Goal: Task Accomplishment & Management: Complete application form

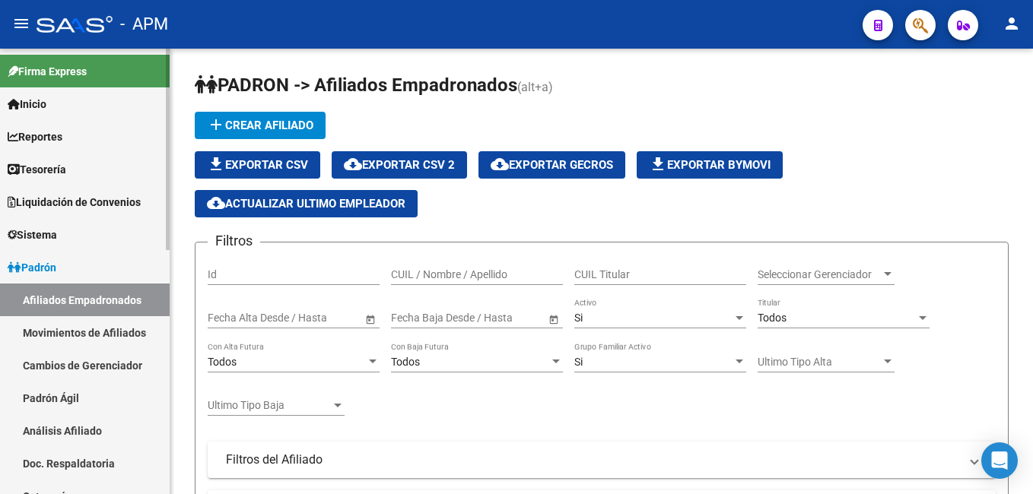
scroll to position [456, 0]
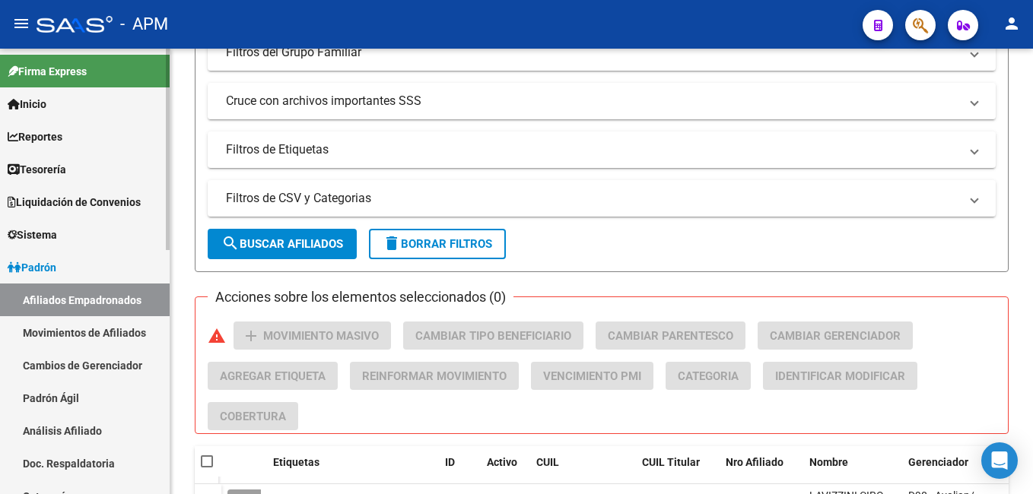
click at [78, 291] on link "Afiliados Empadronados" at bounding box center [85, 300] width 170 height 33
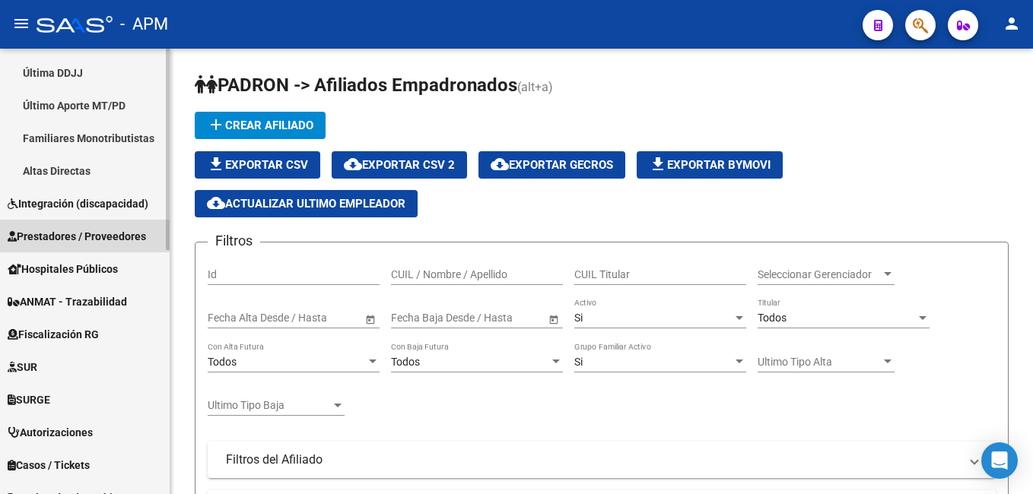
click at [110, 238] on span "Prestadores / Proveedores" at bounding box center [77, 236] width 138 height 17
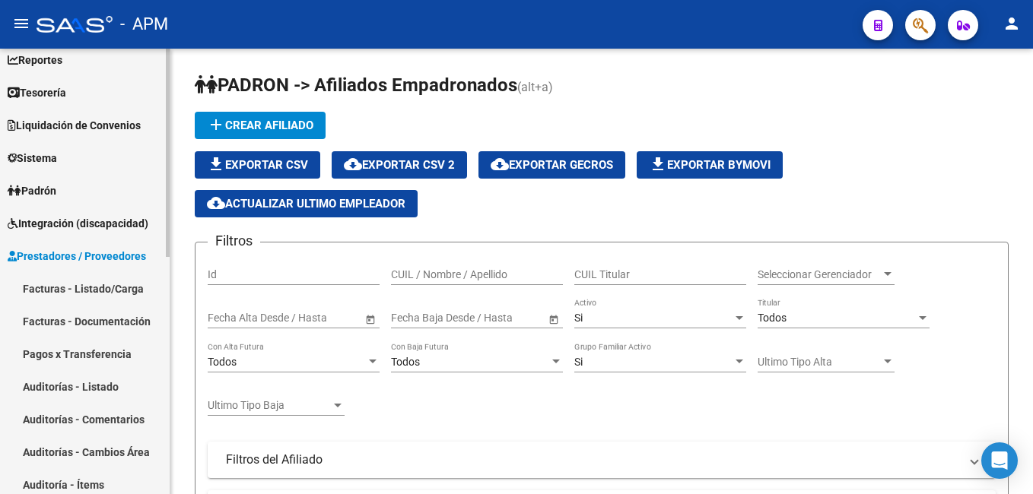
scroll to position [76, 0]
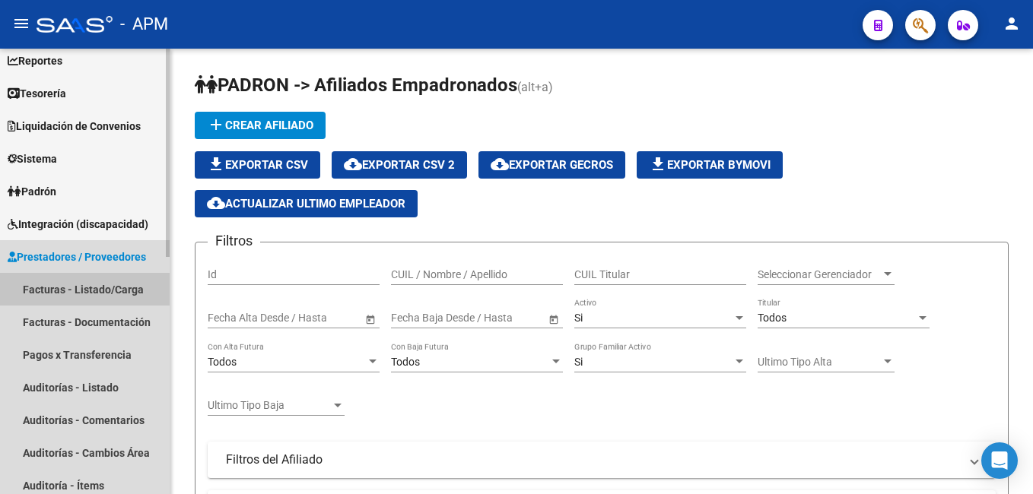
click at [102, 289] on link "Facturas - Listado/Carga" at bounding box center [85, 289] width 170 height 33
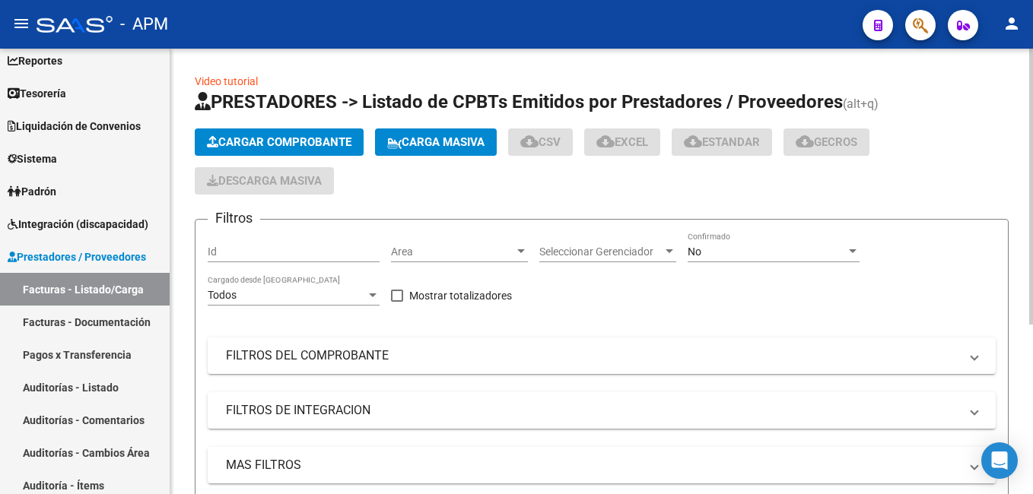
click at [315, 142] on span "Cargar Comprobante" at bounding box center [279, 142] width 145 height 14
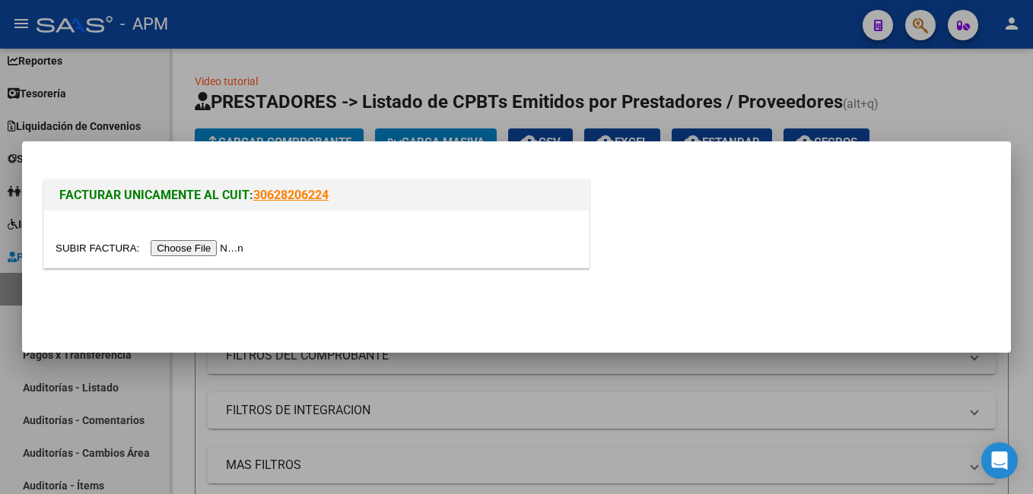
click at [197, 250] on input "file" at bounding box center [152, 248] width 192 height 16
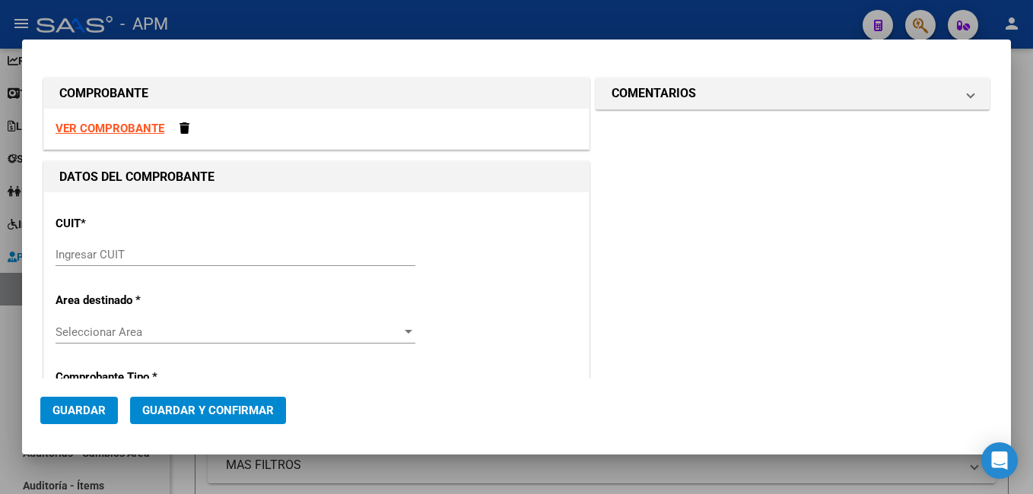
click at [138, 123] on strong "VER COMPROBANTE" at bounding box center [110, 129] width 109 height 14
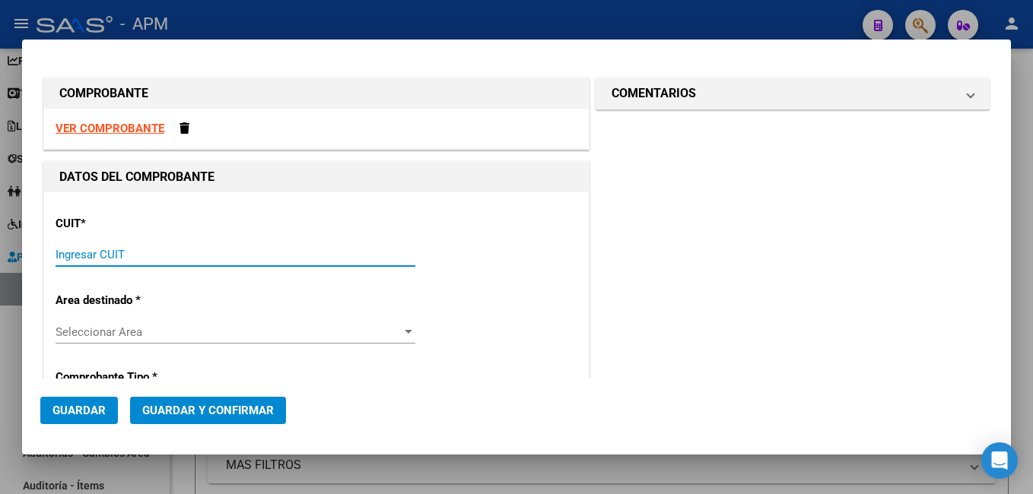
click at [208, 254] on input "Ingresar CUIT" at bounding box center [236, 255] width 360 height 14
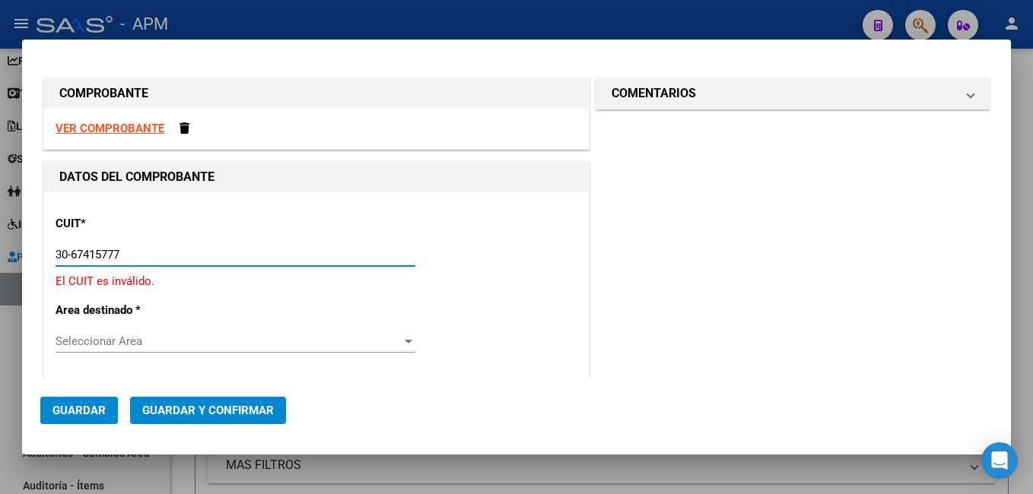
type input "30-67415777-7"
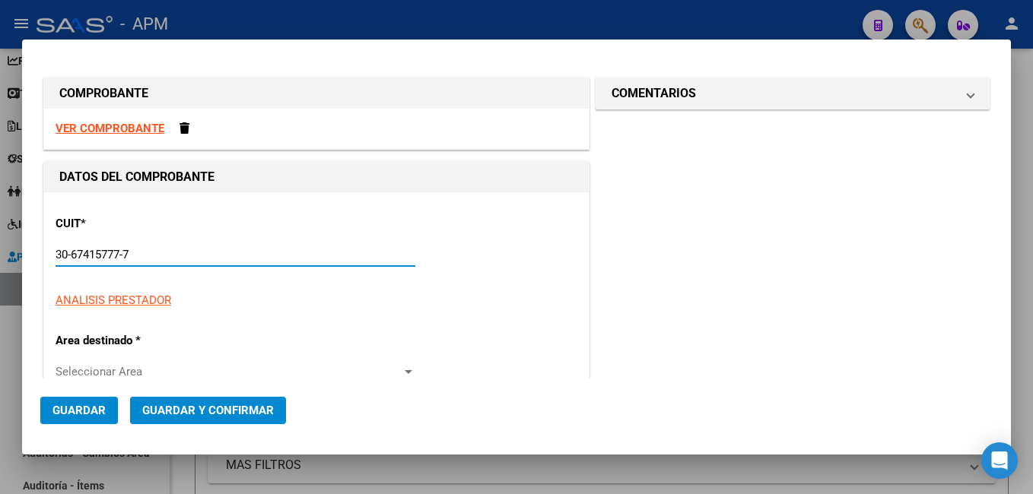
type input "3"
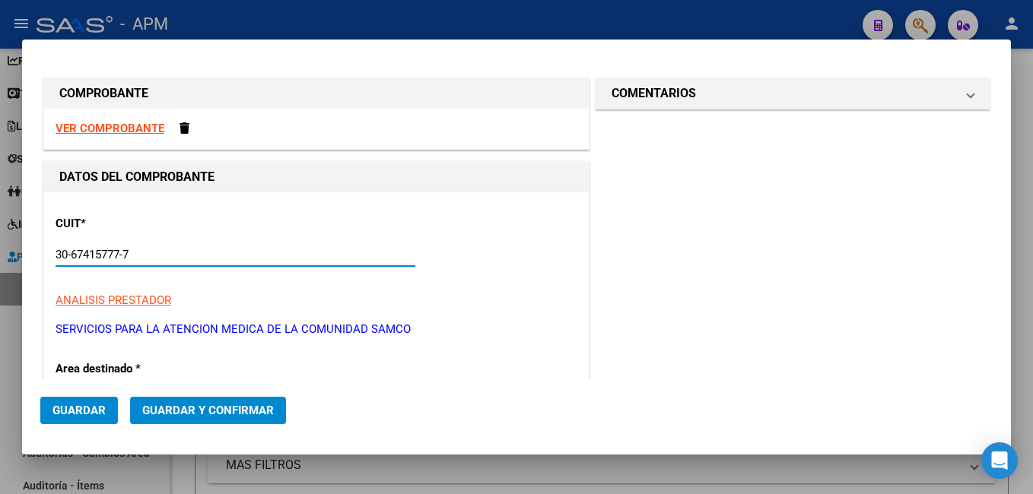
type input "30-67415777-7"
click at [150, 123] on strong "VER COMPROBANTE" at bounding box center [110, 129] width 109 height 14
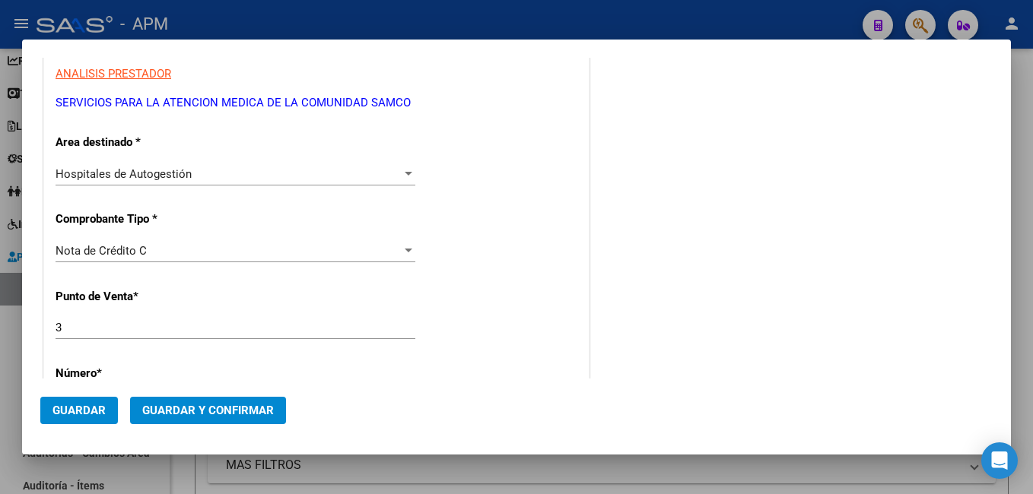
scroll to position [228, 0]
click at [151, 253] on div "Nota de Crédito C" at bounding box center [229, 250] width 346 height 14
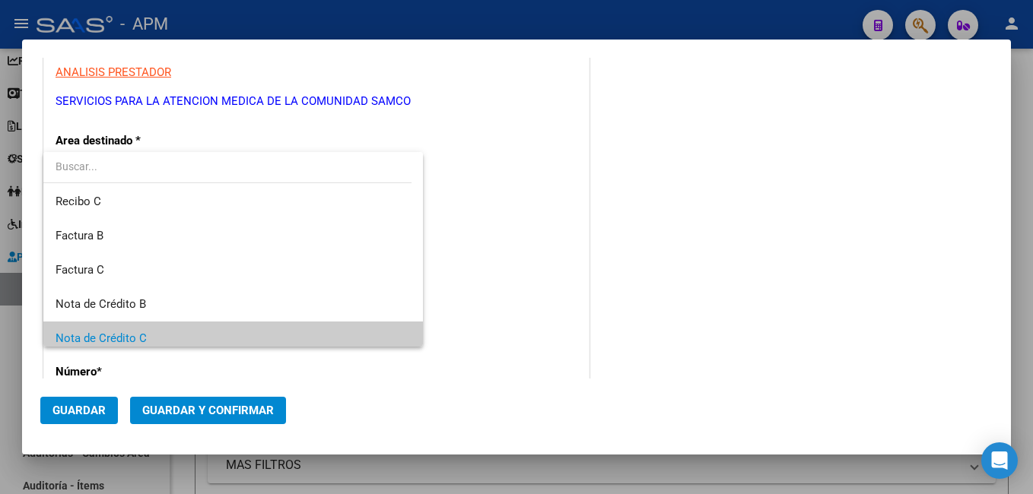
scroll to position [0, 0]
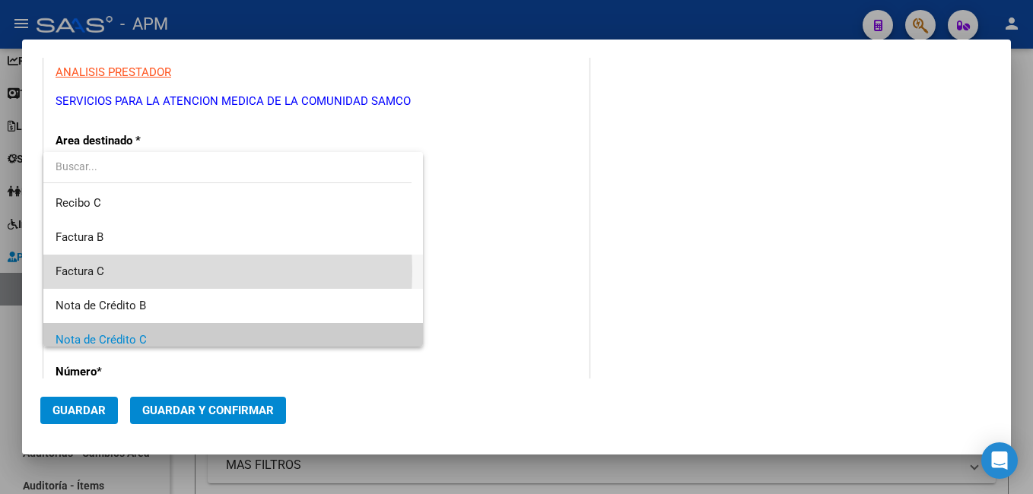
click at [119, 272] on span "Factura C" at bounding box center [233, 272] width 355 height 34
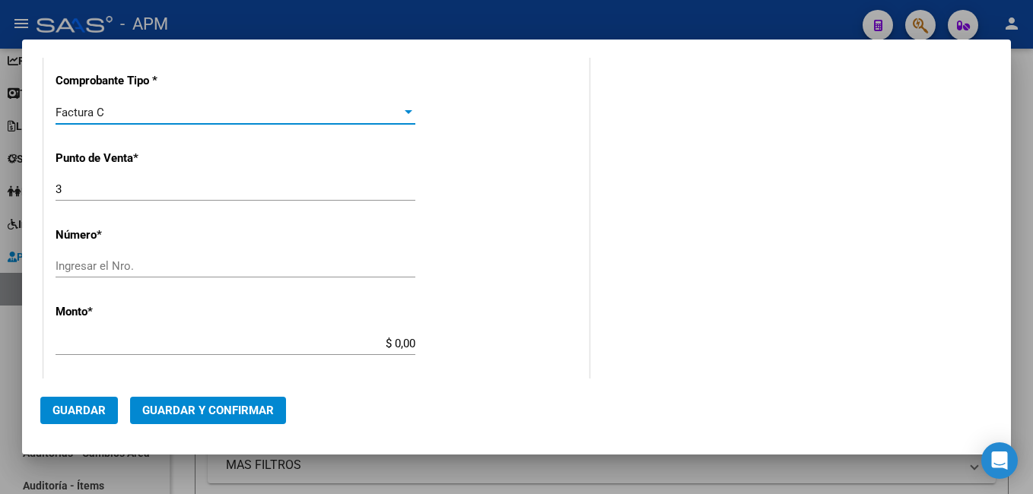
scroll to position [380, 0]
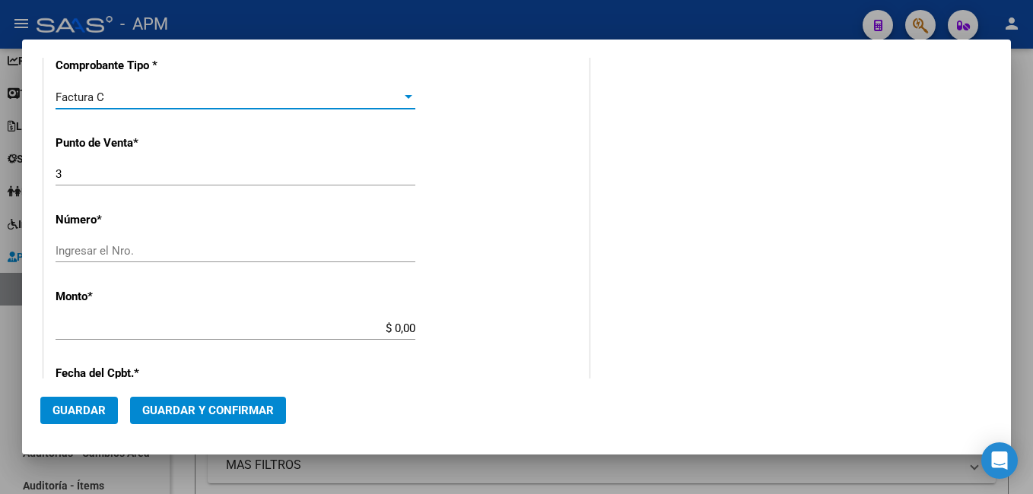
click at [100, 253] on input "Ingresar el Nro." at bounding box center [236, 251] width 360 height 14
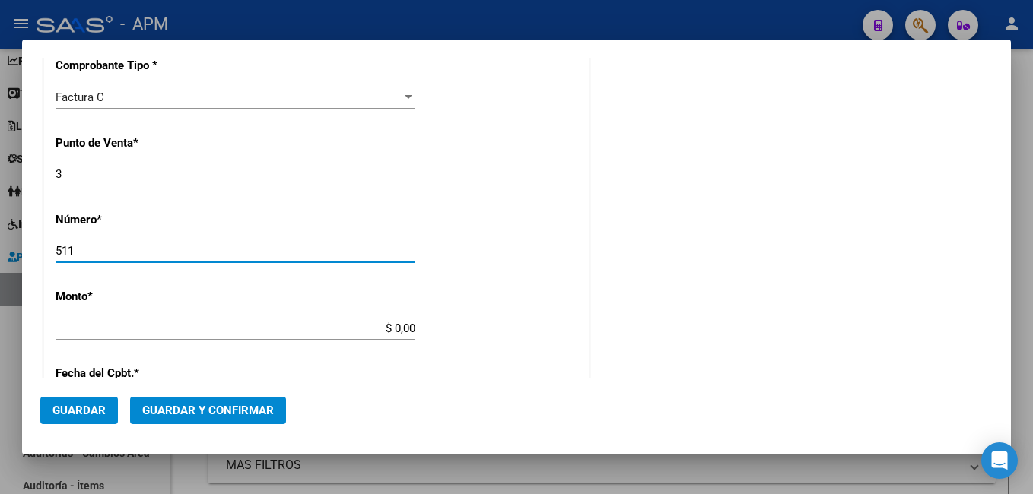
type input "511"
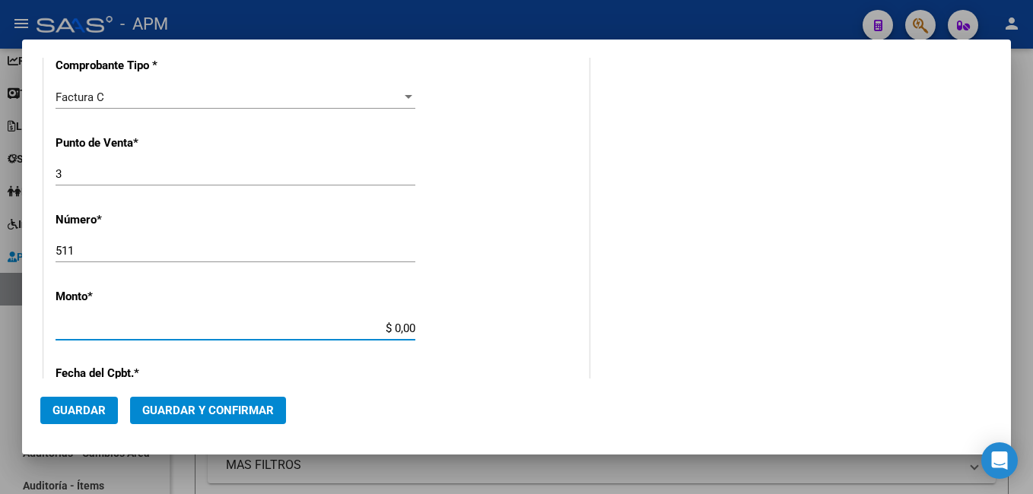
drag, startPoint x: 386, startPoint y: 329, endPoint x: 438, endPoint y: 326, distance: 52.6
click at [438, 326] on div "CUIT * 30-67415777-7 Ingresar CUIT ANALISIS PRESTADOR SERVICIOS PARA LA ATENCIO…" at bounding box center [316, 351] width 545 height 1079
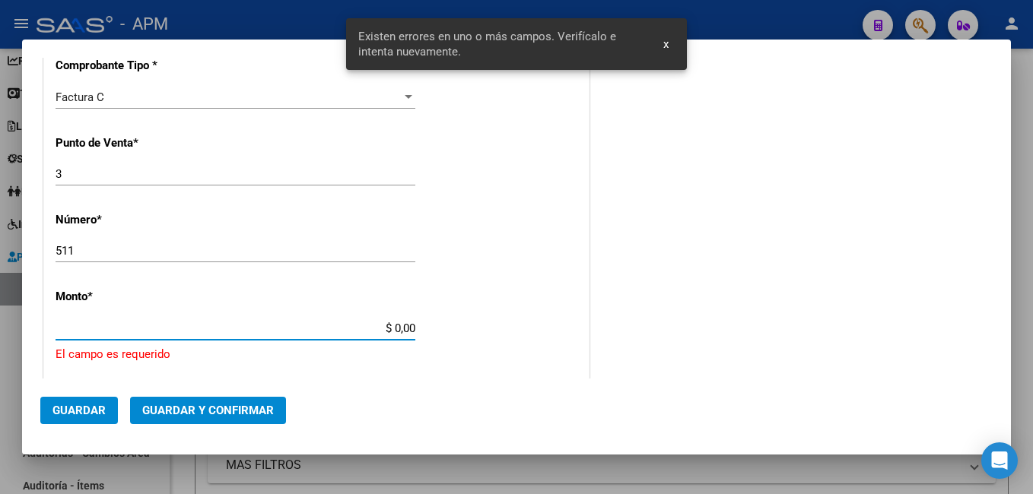
scroll to position [483, 0]
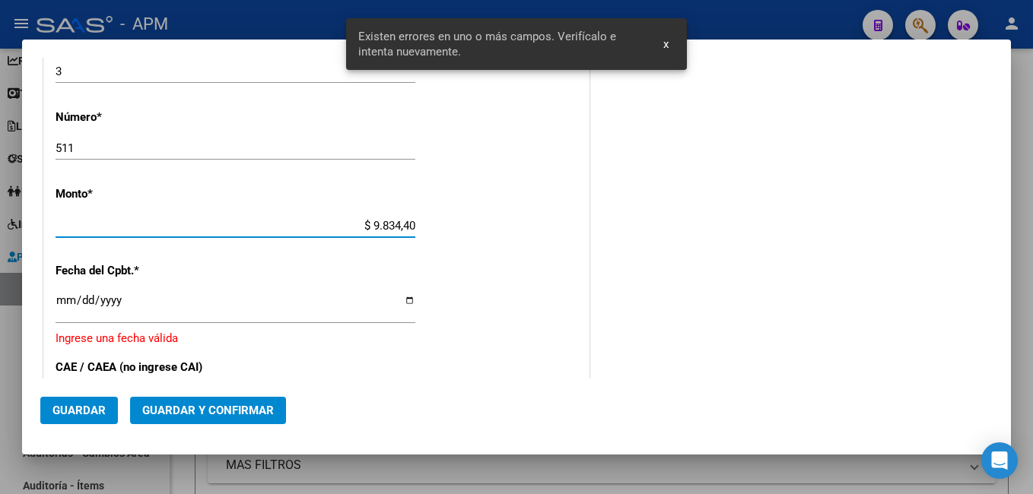
type input "$ 98.344,00"
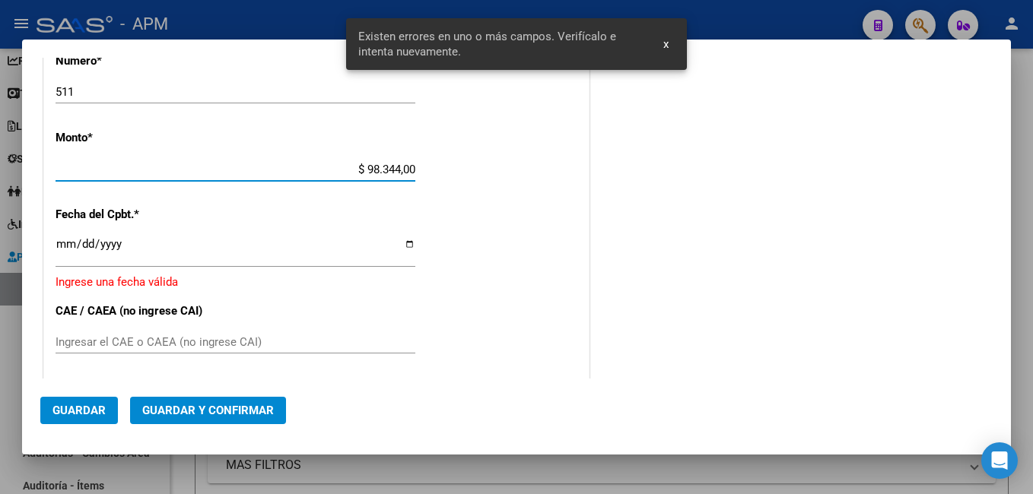
scroll to position [559, 0]
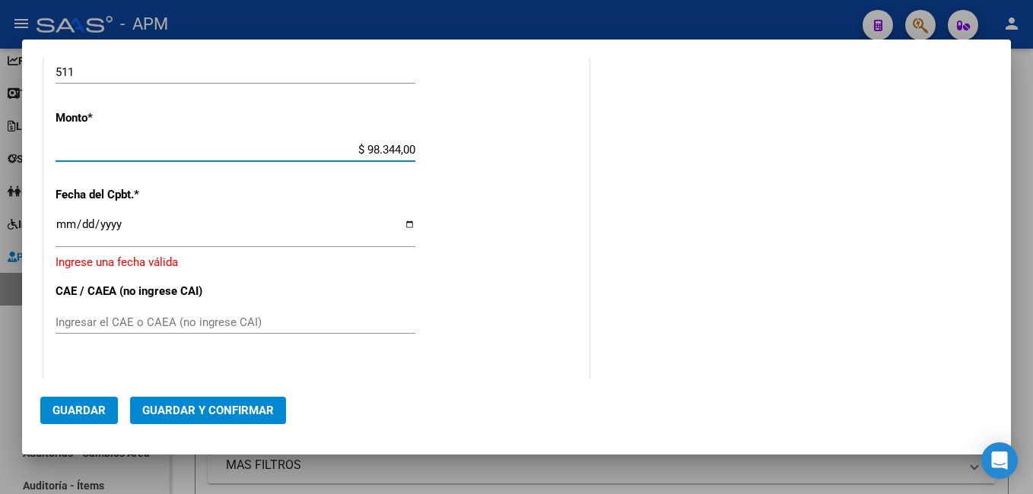
click at [64, 234] on input "Ingresar la fecha" at bounding box center [236, 230] width 360 height 24
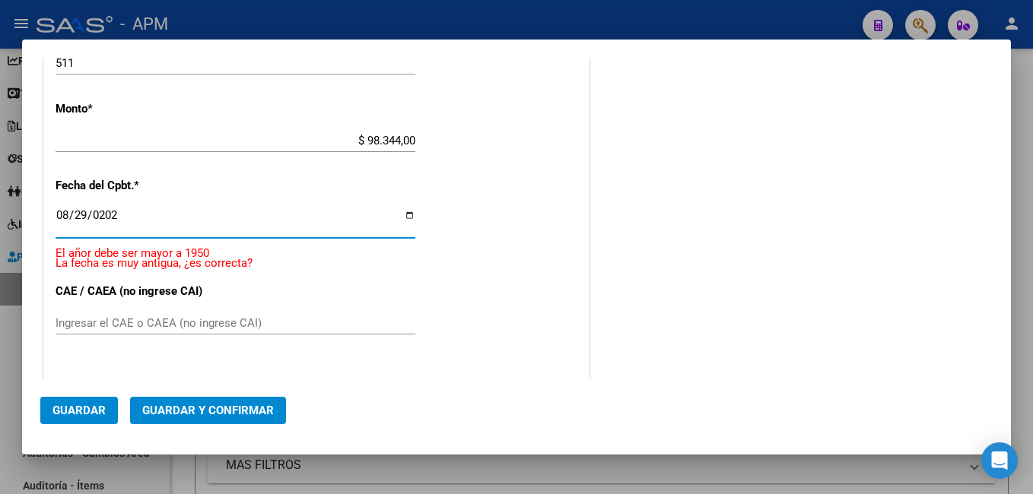
type input "2025-08-29"
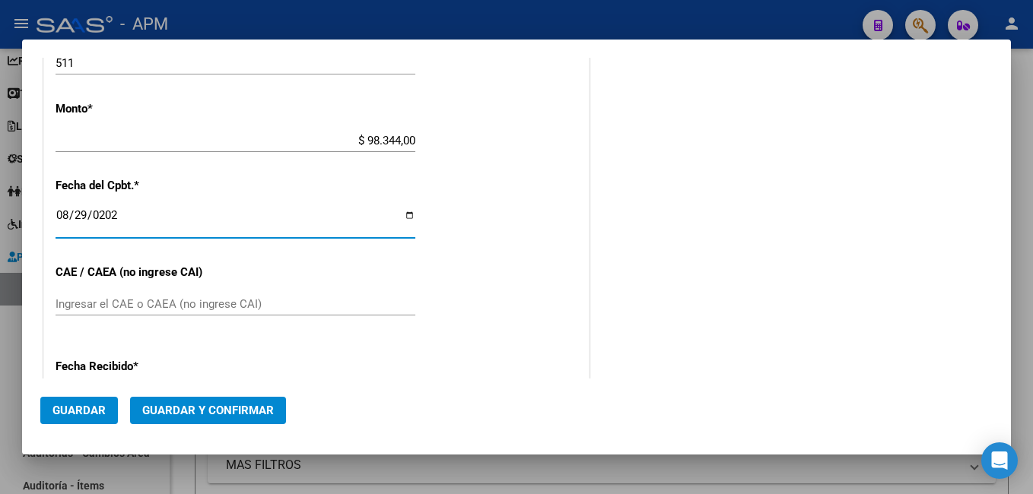
scroll to position [549, 0]
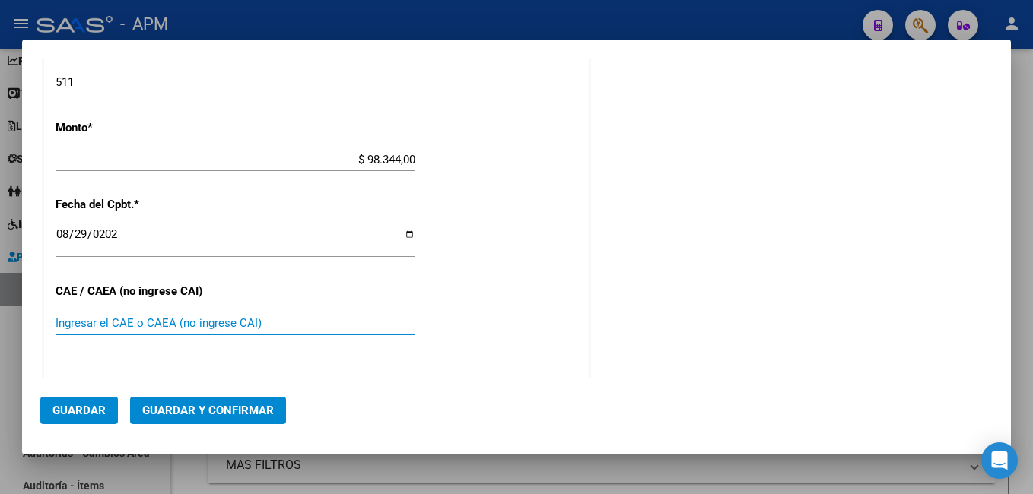
click at [108, 321] on input "Ingresar el CAE o CAEA (no ingrese CAI)" at bounding box center [236, 323] width 360 height 14
type input "75357032257181"
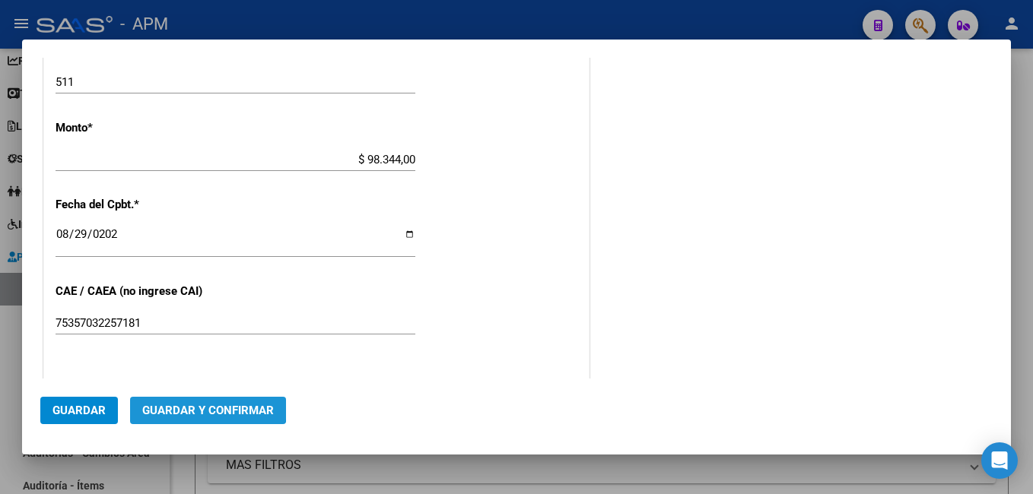
click at [205, 404] on span "Guardar y Confirmar" at bounding box center [208, 411] width 132 height 14
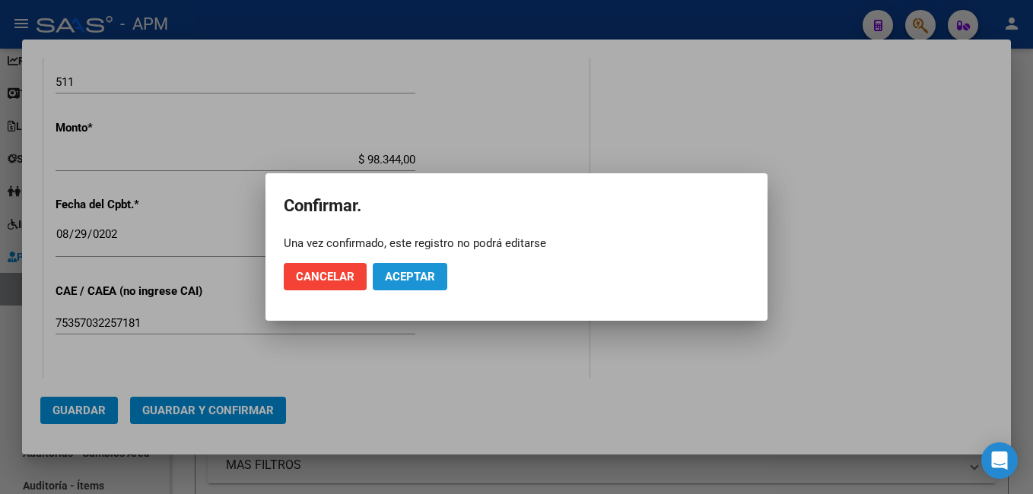
click at [408, 277] on span "Aceptar" at bounding box center [410, 277] width 50 height 14
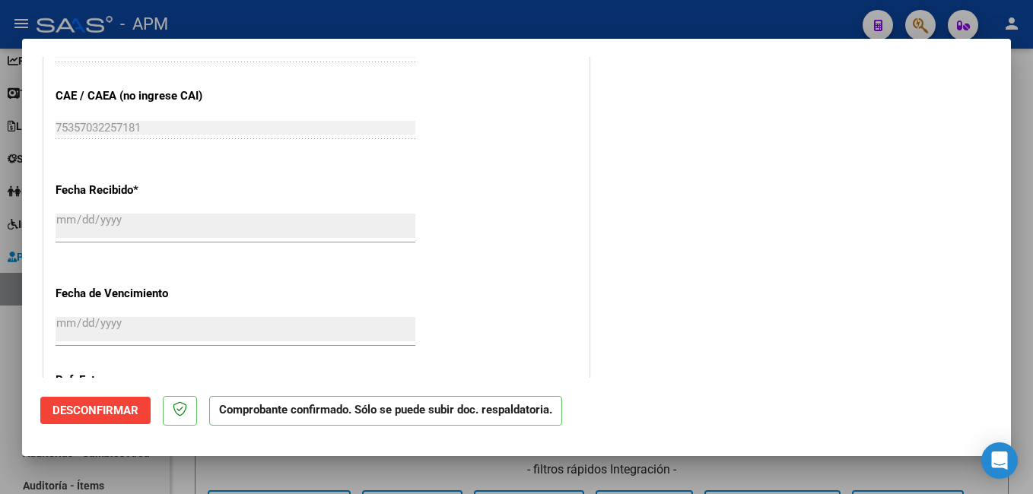
scroll to position [924, 0]
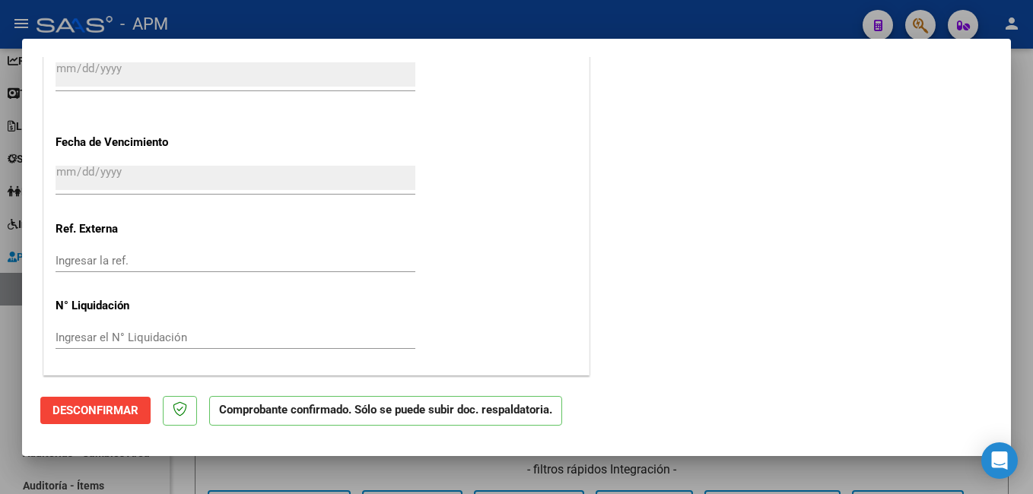
type input "$ 0,00"
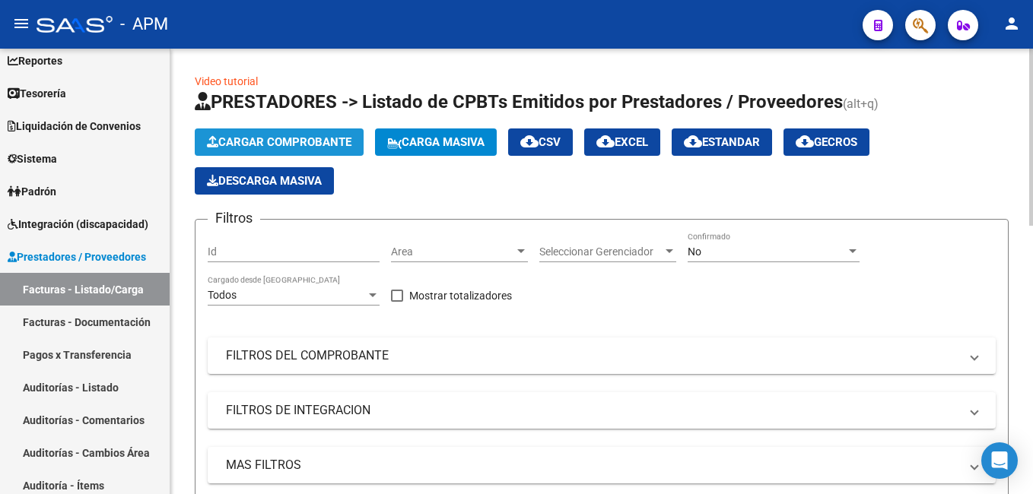
click at [311, 134] on button "Cargar Comprobante" at bounding box center [279, 142] width 169 height 27
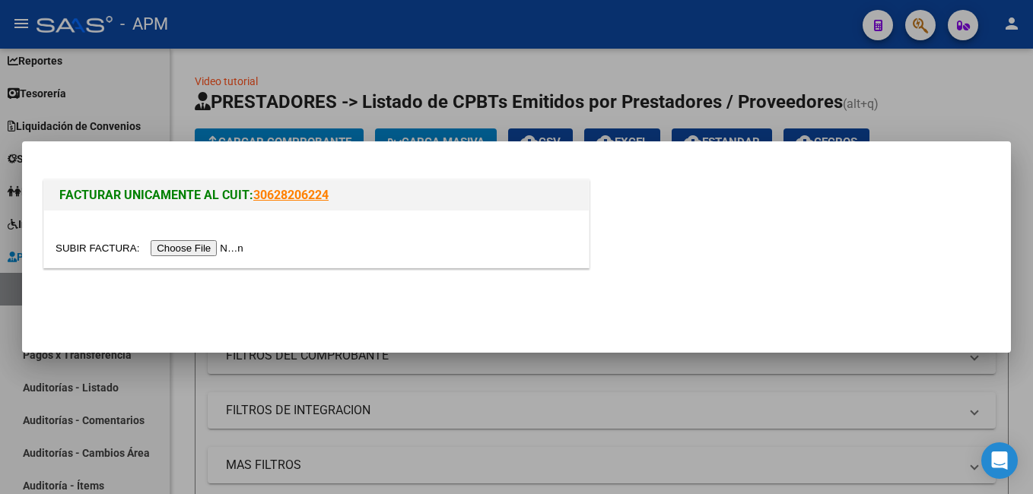
click at [217, 247] on input "file" at bounding box center [152, 248] width 192 height 16
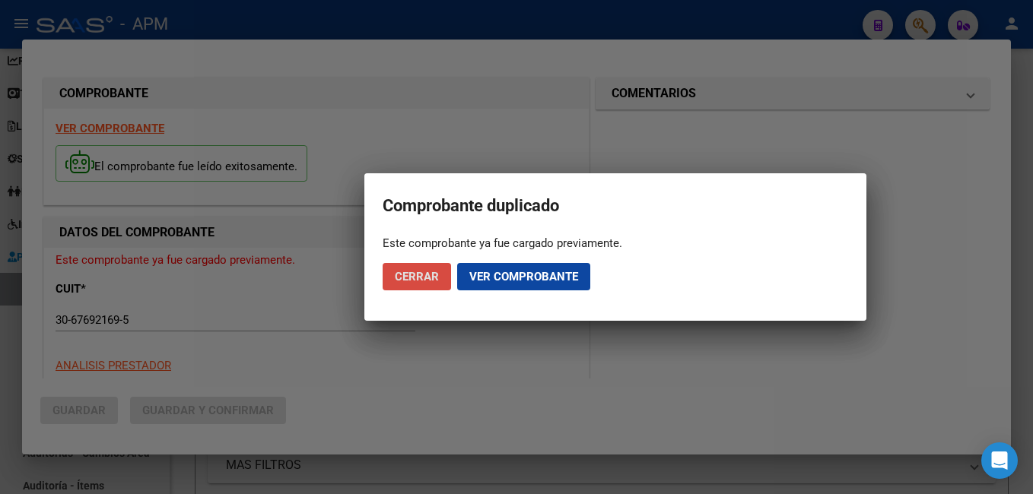
click at [427, 274] on span "Cerrar" at bounding box center [417, 277] width 44 height 14
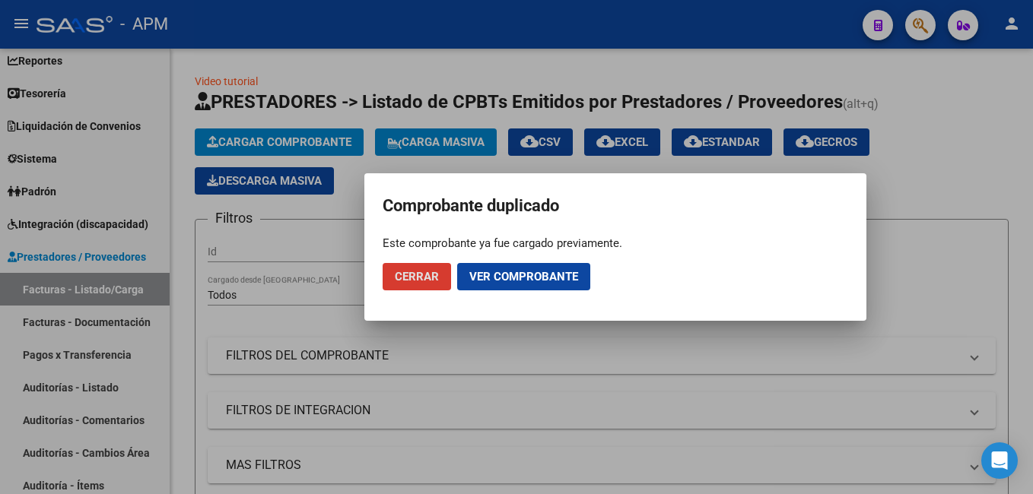
click at [508, 269] on button "Ver comprobante" at bounding box center [523, 276] width 133 height 27
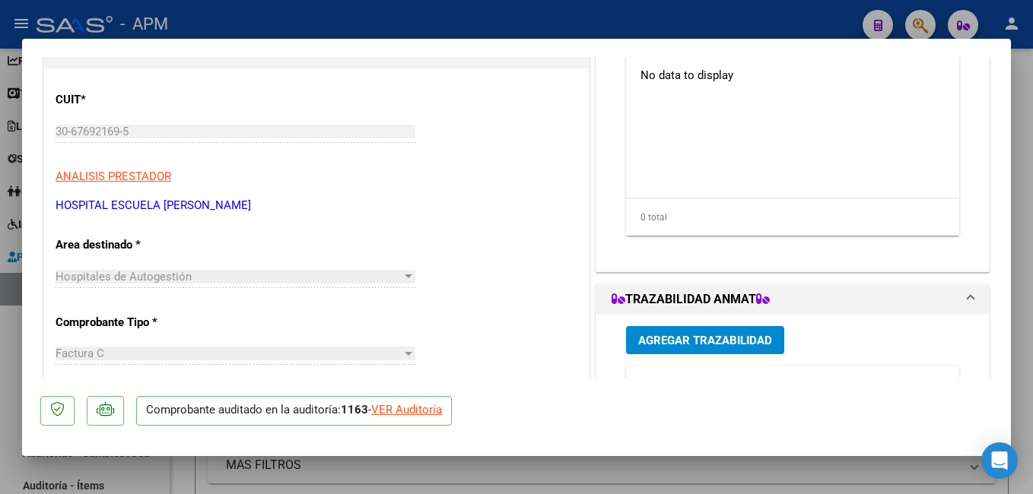
scroll to position [0, 0]
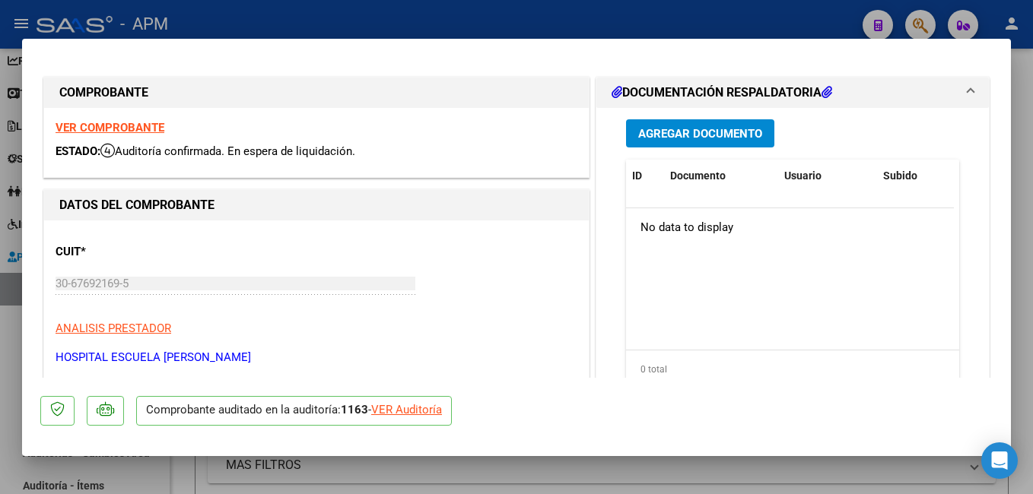
click at [148, 135] on div "VER COMPROBANTE ESTADO: Auditoría confirmada. En espera de liquidación." at bounding box center [316, 142] width 545 height 69
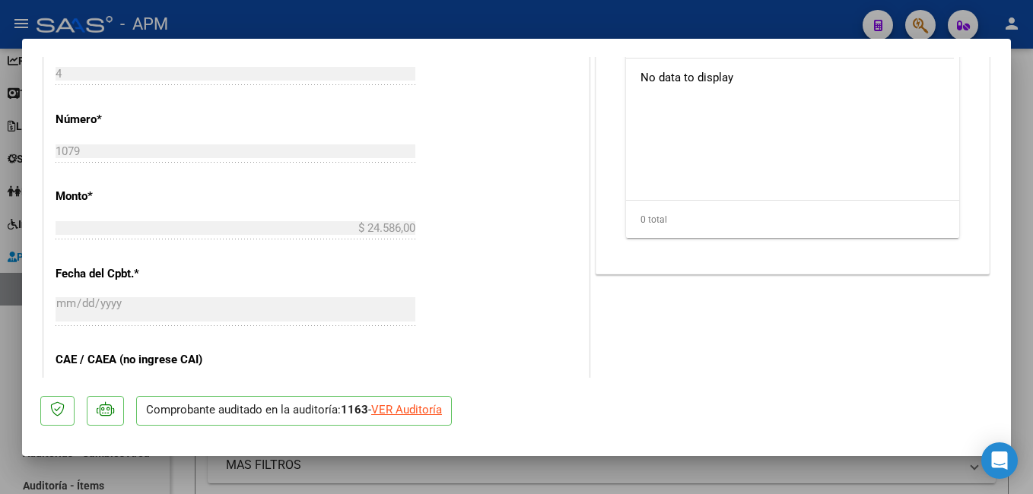
scroll to position [532, 0]
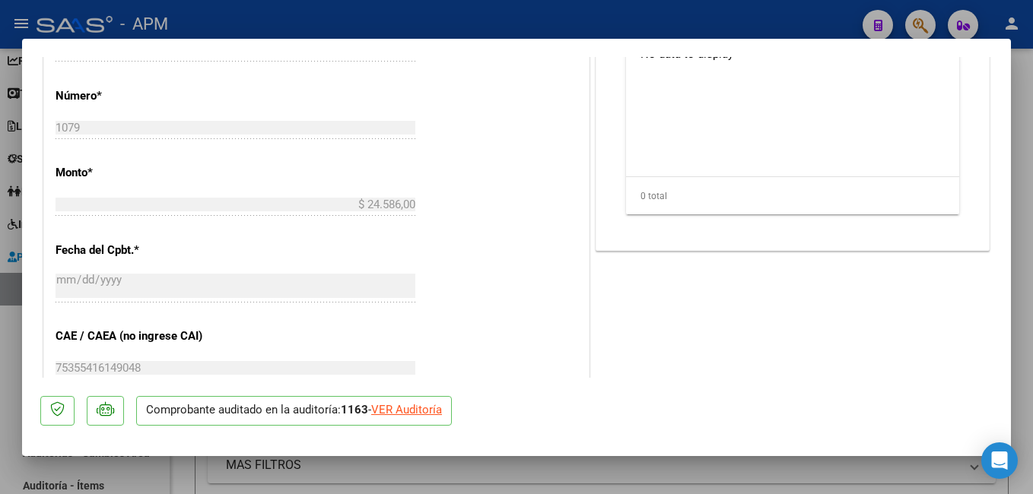
click at [417, 410] on div "VER Auditoría" at bounding box center [406, 410] width 71 height 17
type input "$ 0,00"
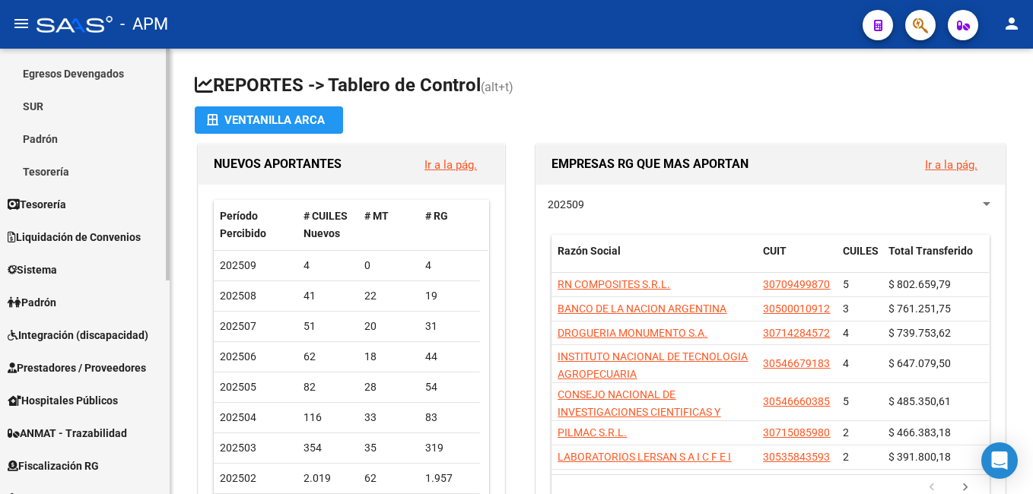
scroll to position [228, 0]
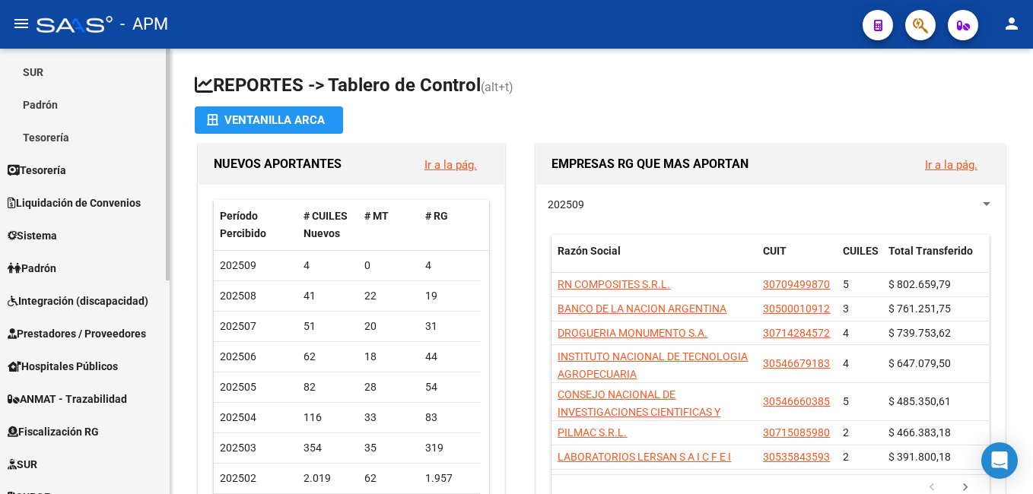
click at [99, 338] on span "Prestadores / Proveedores" at bounding box center [77, 334] width 138 height 17
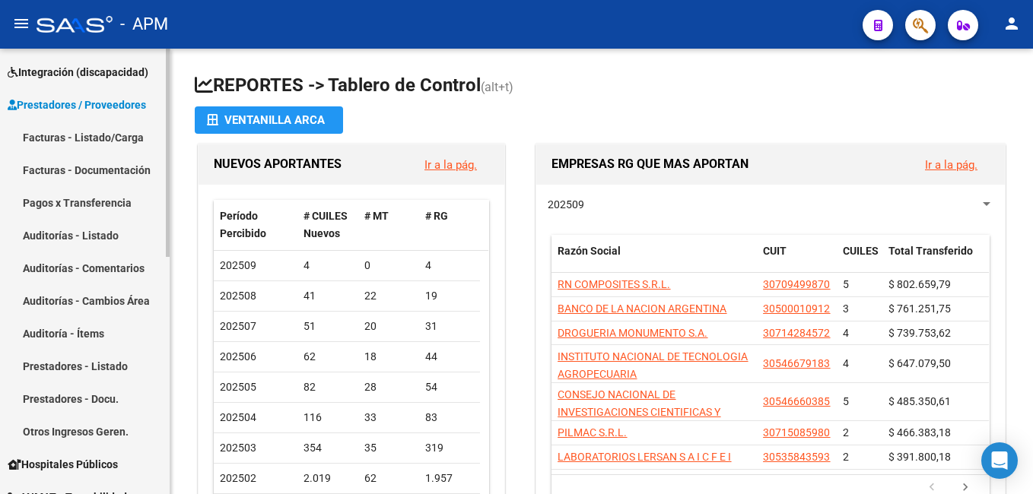
click at [103, 129] on link "Facturas - Listado/Carga" at bounding box center [85, 137] width 170 height 33
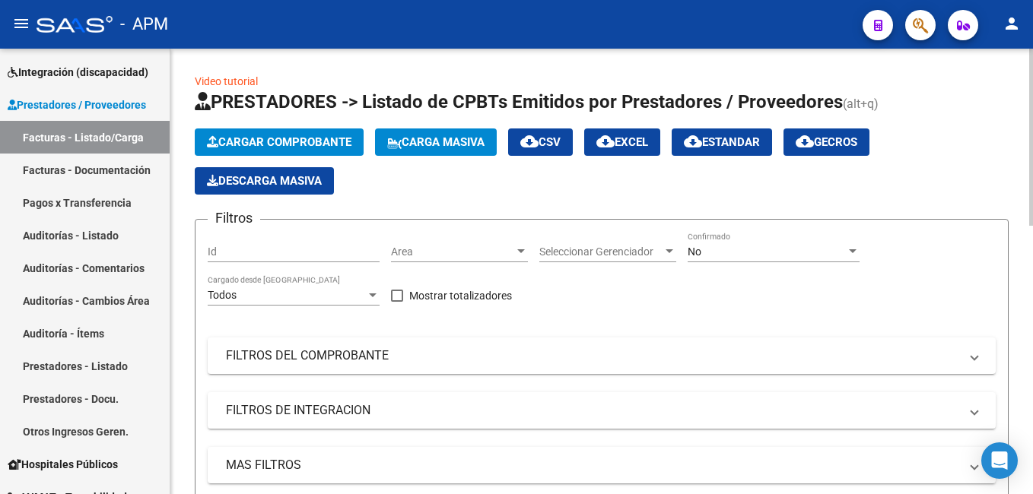
click at [330, 134] on button "Cargar Comprobante" at bounding box center [279, 142] width 169 height 27
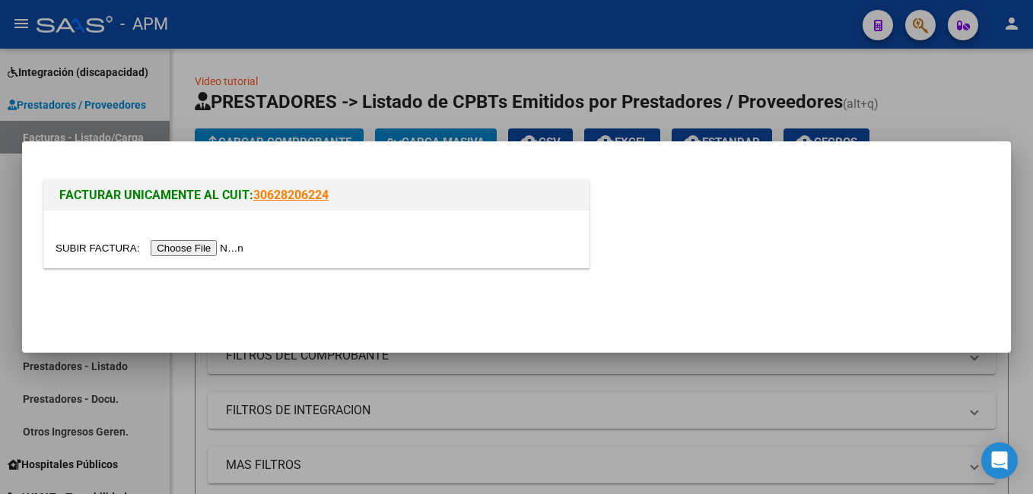
click at [172, 244] on input "file" at bounding box center [152, 248] width 192 height 16
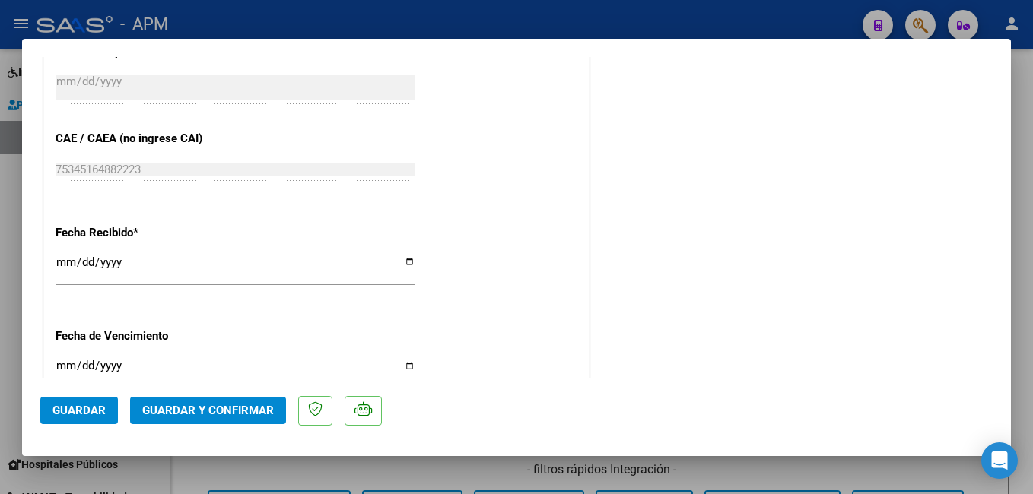
scroll to position [837, 0]
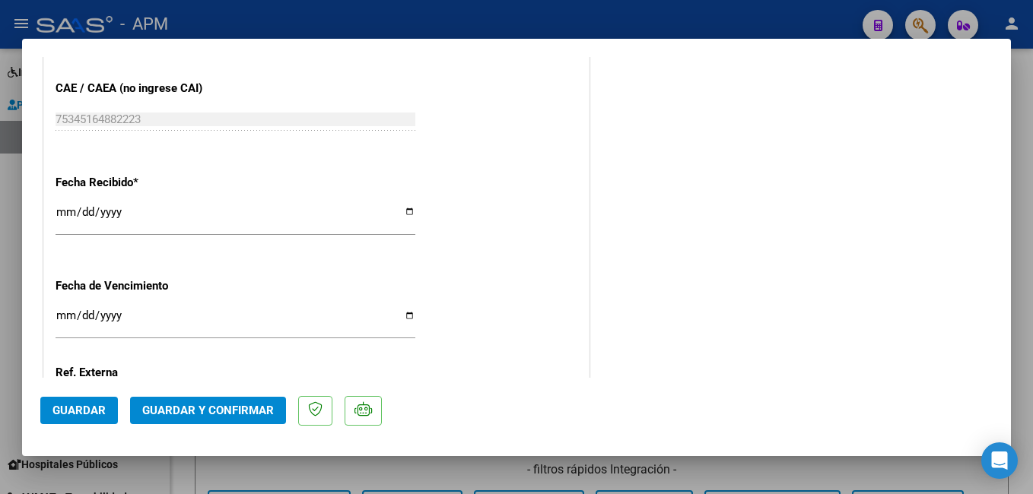
click at [193, 415] on span "Guardar y Confirmar" at bounding box center [208, 411] width 132 height 14
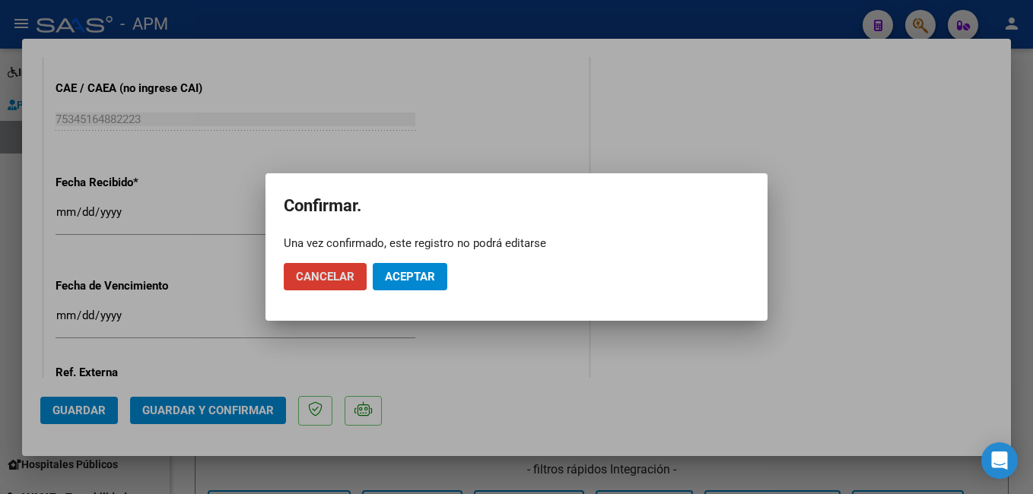
click at [418, 275] on span "Aceptar" at bounding box center [410, 277] width 50 height 14
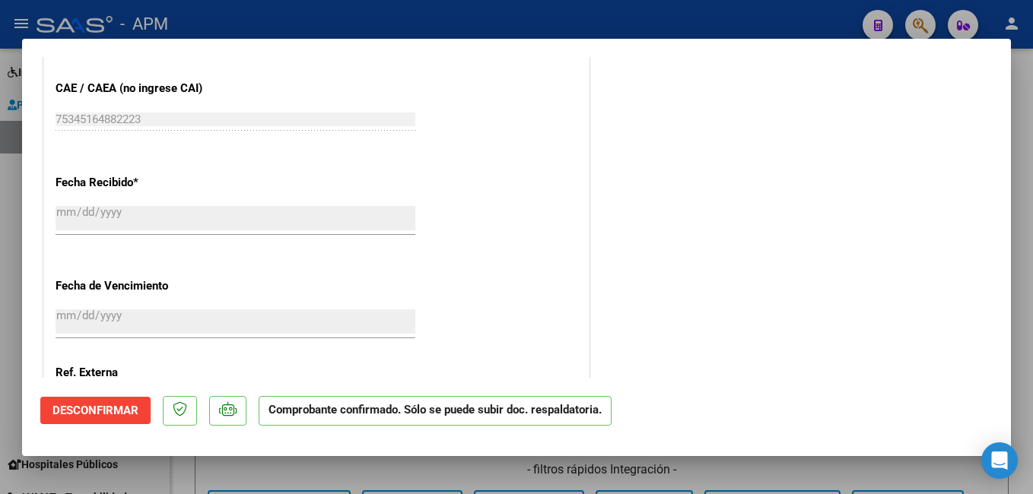
type input "$ 0,00"
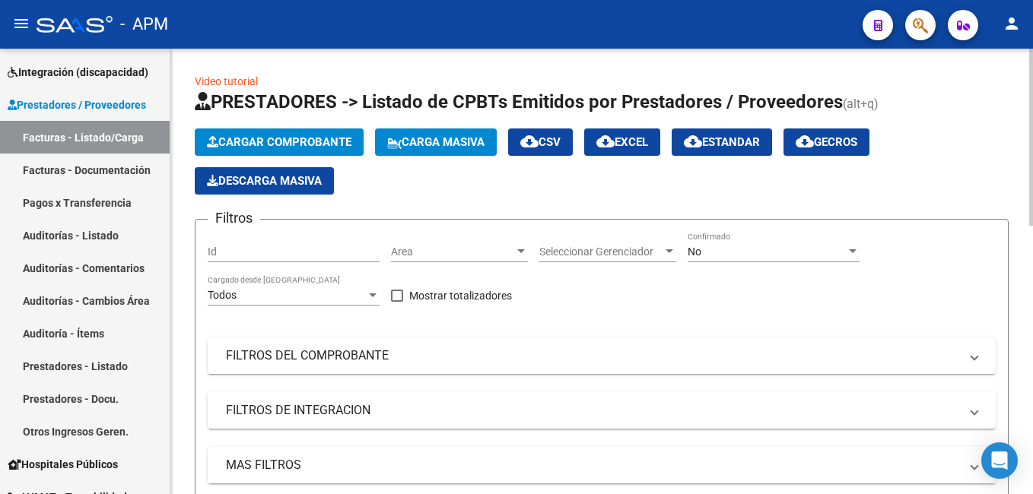
click at [299, 148] on span "Cargar Comprobante" at bounding box center [279, 142] width 145 height 14
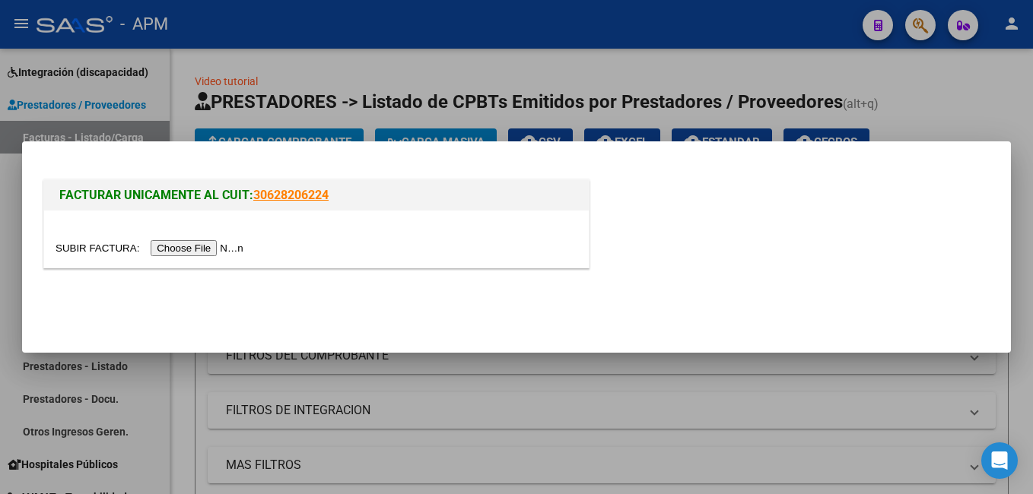
click at [188, 250] on input "file" at bounding box center [152, 248] width 192 height 16
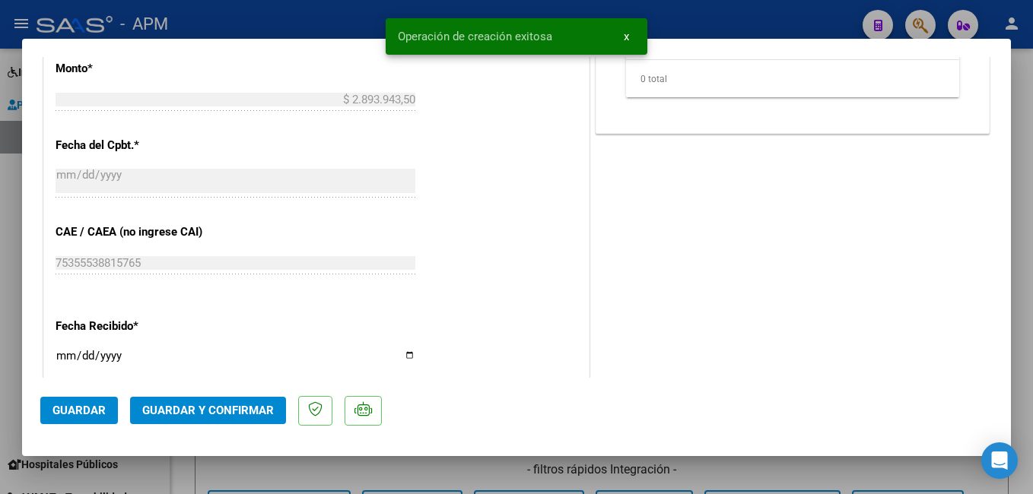
scroll to position [676, 0]
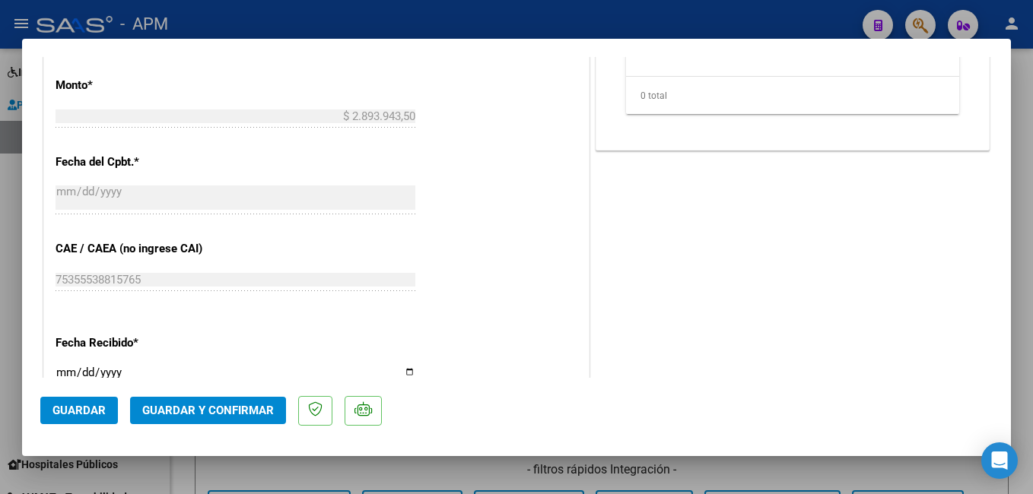
click at [220, 403] on button "Guardar y Confirmar" at bounding box center [208, 410] width 156 height 27
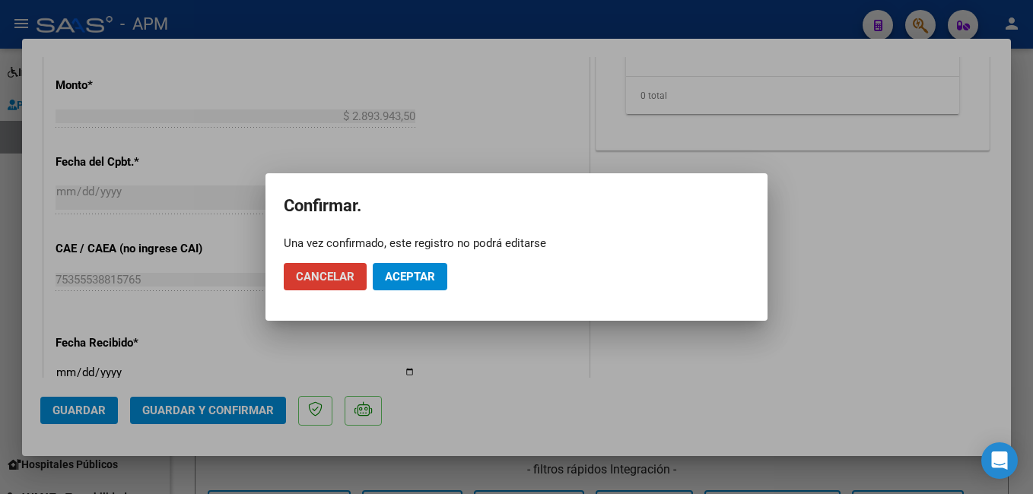
click at [393, 278] on span "Aceptar" at bounding box center [410, 277] width 50 height 14
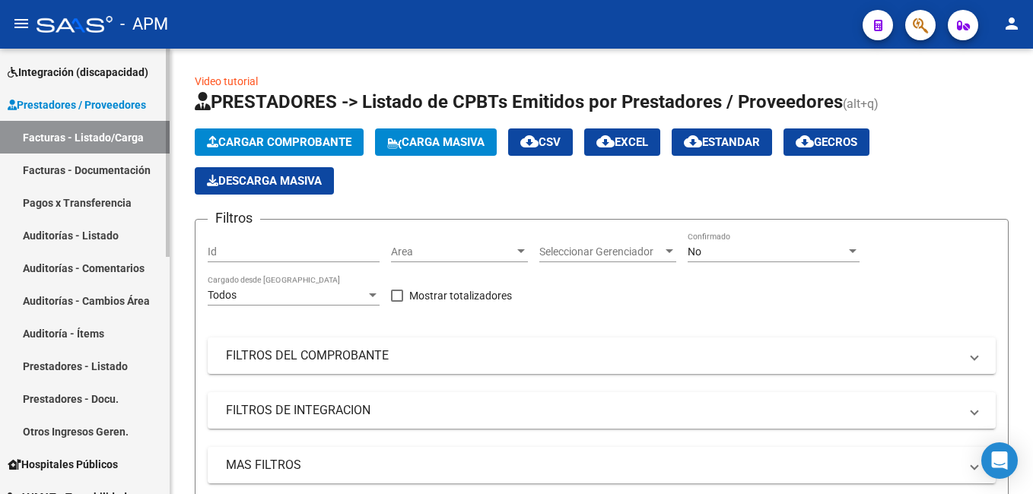
click at [94, 231] on link "Auditorías - Listado" at bounding box center [85, 235] width 170 height 33
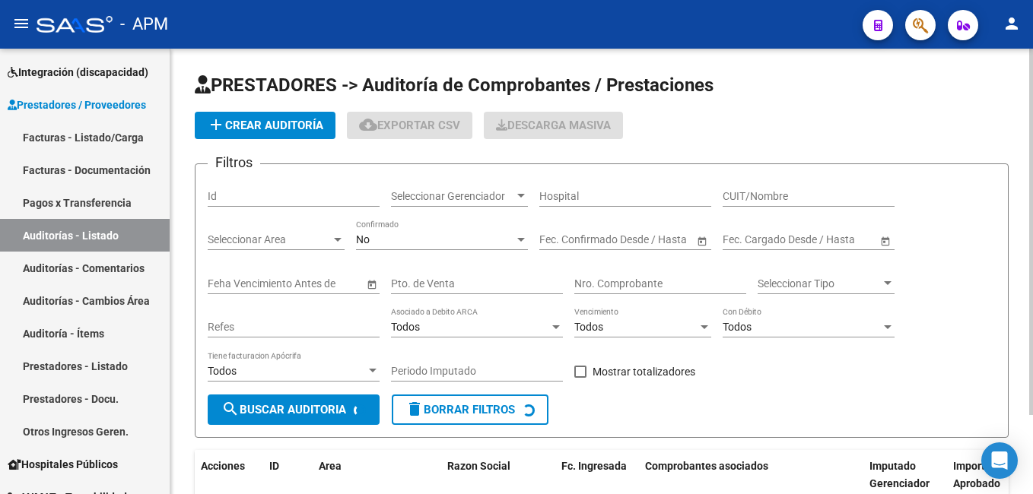
click at [278, 126] on span "add Crear Auditoría" at bounding box center [265, 126] width 116 height 14
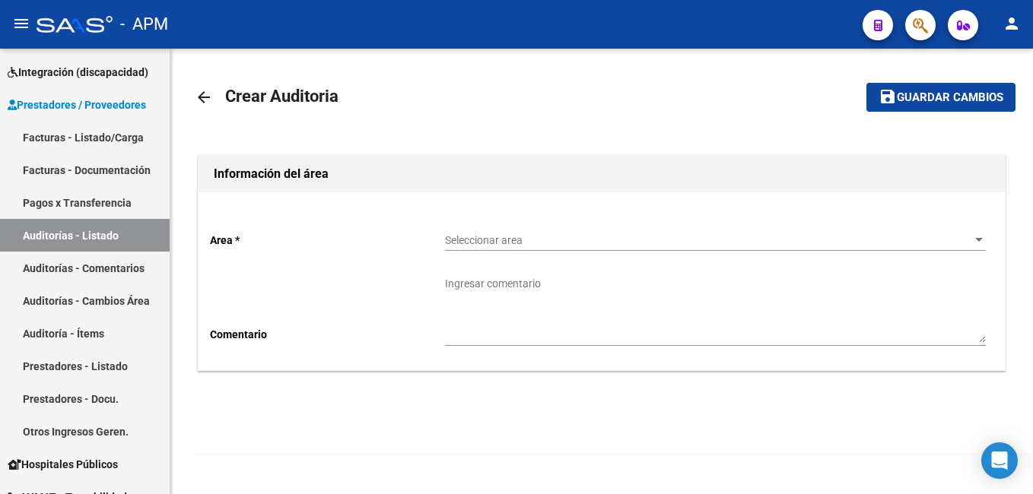
click at [488, 250] on div "Seleccionar area Seleccionar area" at bounding box center [715, 236] width 541 height 30
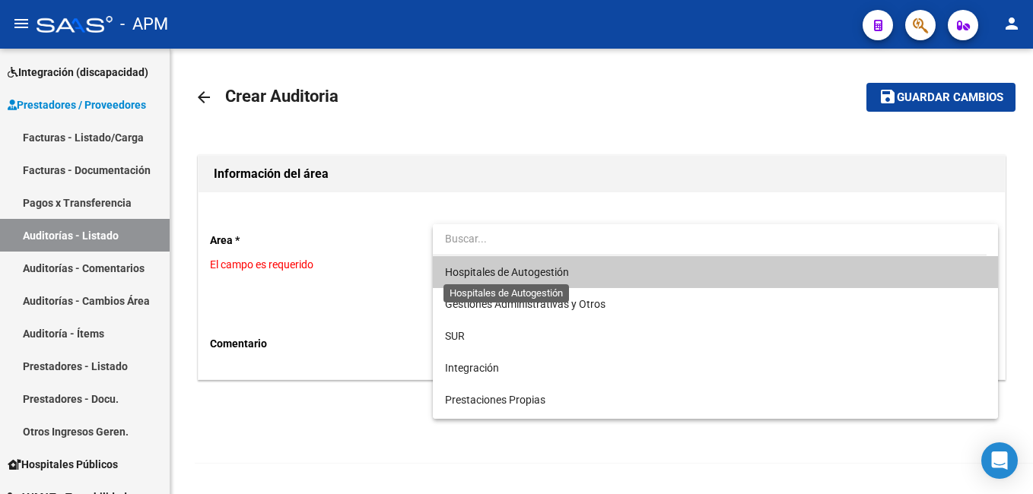
click at [498, 271] on span "Hospitales de Autogestión" at bounding box center [507, 272] width 124 height 12
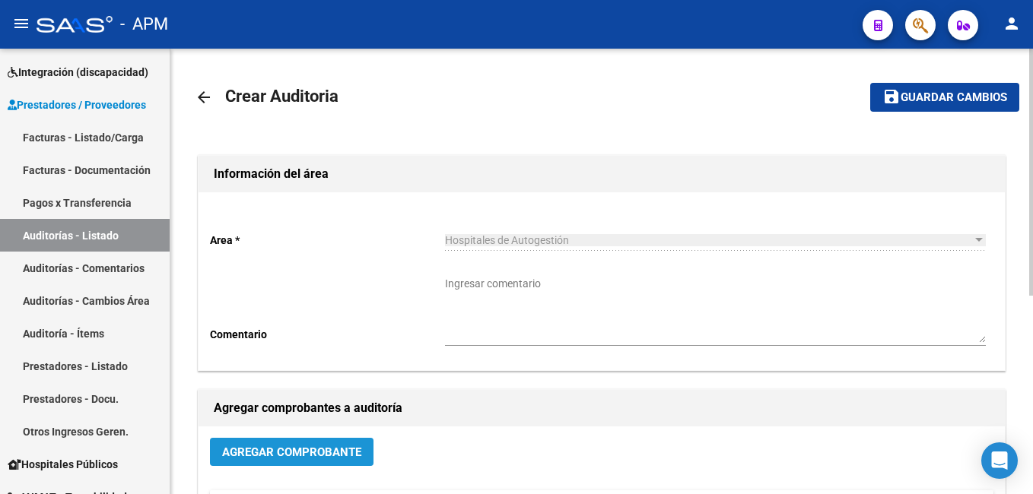
click at [313, 454] on span "Agregar Comprobante" at bounding box center [291, 453] width 139 height 14
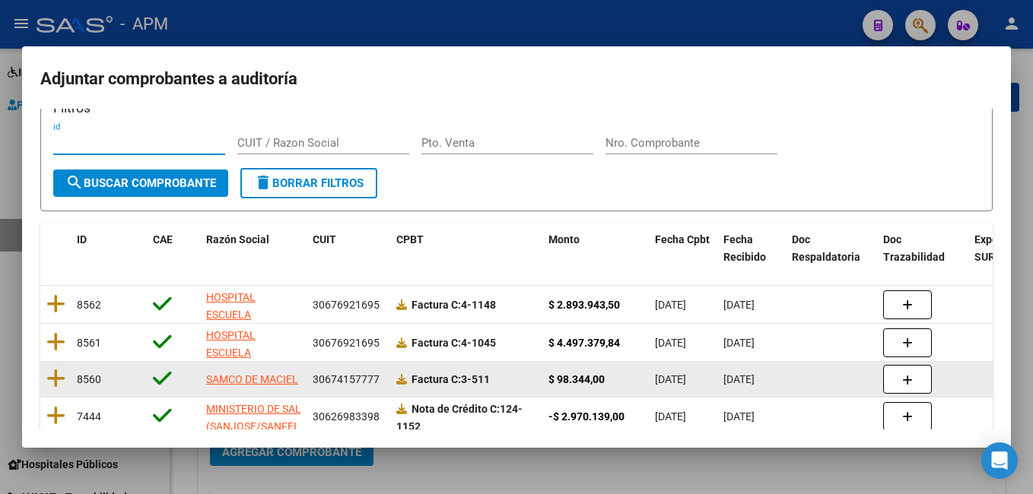
scroll to position [76, 0]
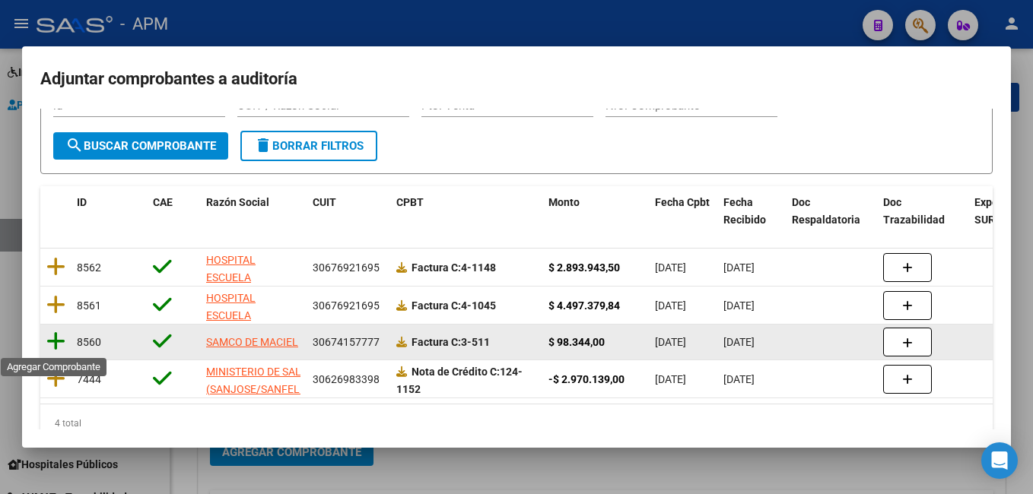
click at [57, 334] on icon at bounding box center [55, 341] width 19 height 21
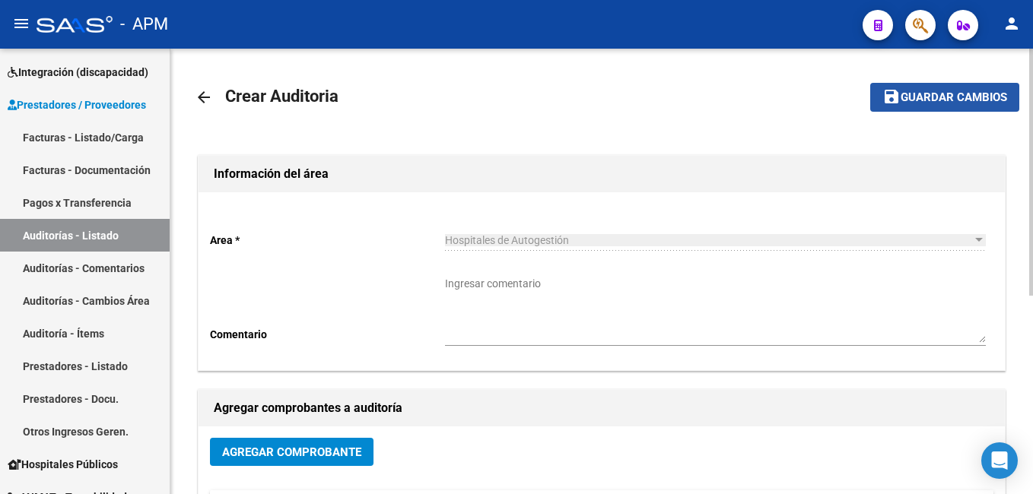
click at [968, 102] on span "Guardar cambios" at bounding box center [954, 98] width 106 height 14
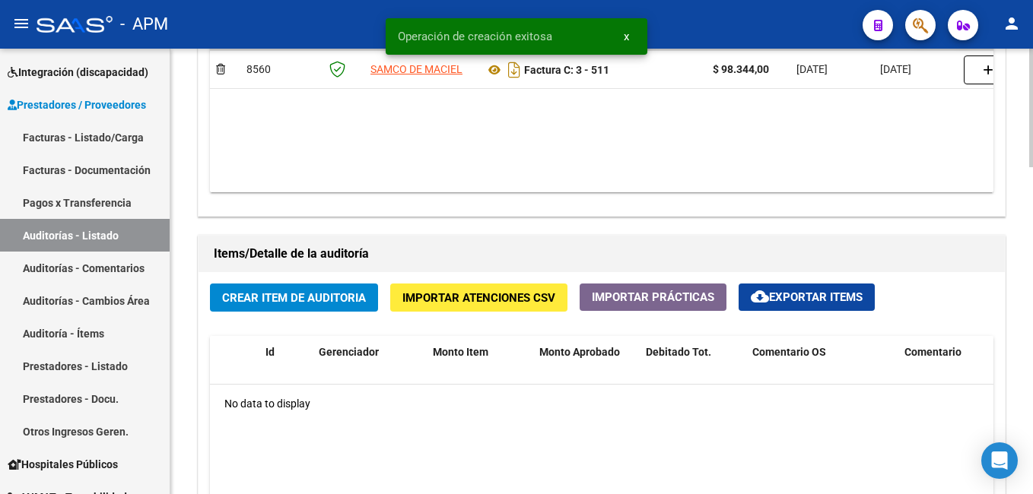
scroll to position [913, 0]
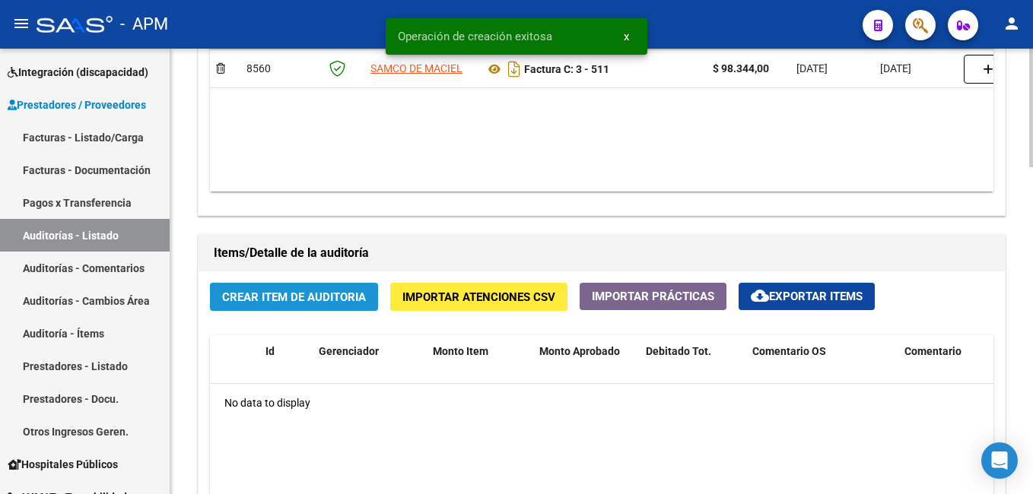
click at [288, 297] on span "Crear Item de Auditoria" at bounding box center [294, 298] width 144 height 14
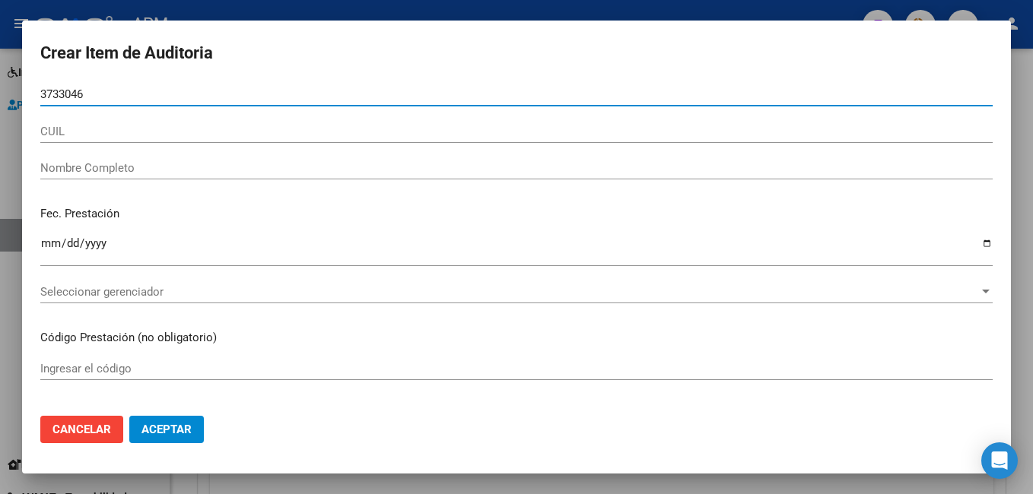
type input "37330462"
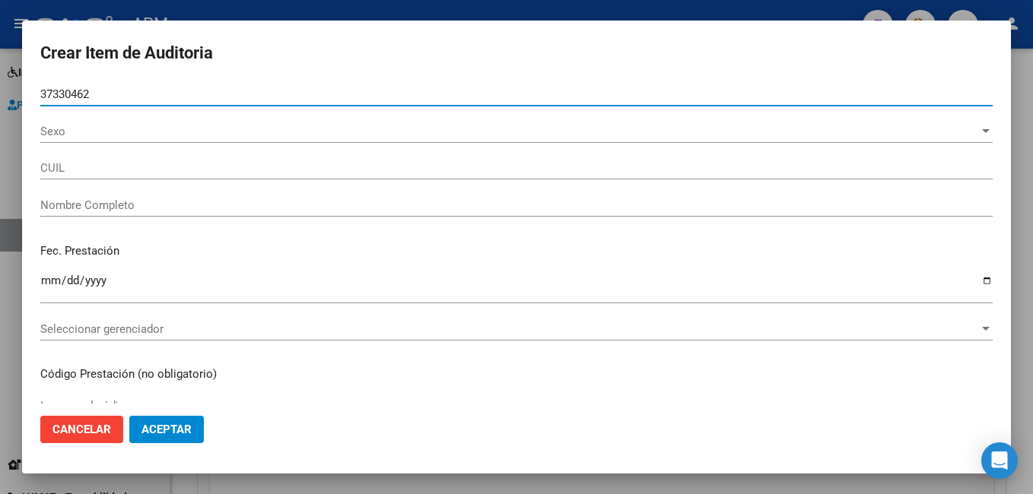
type input "20373304620"
type input "[PERSON_NAME]"
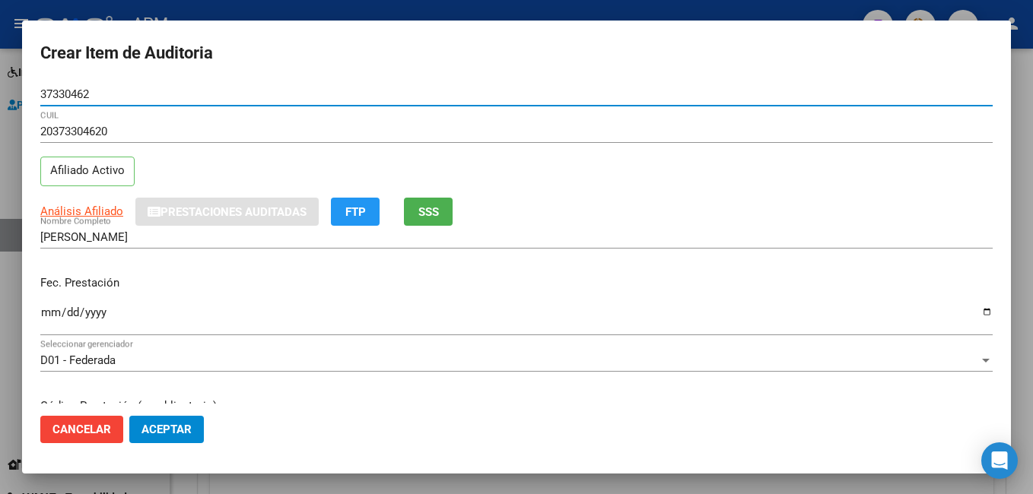
type input "37330462"
click at [45, 316] on input "Ingresar la fecha" at bounding box center [516, 319] width 952 height 24
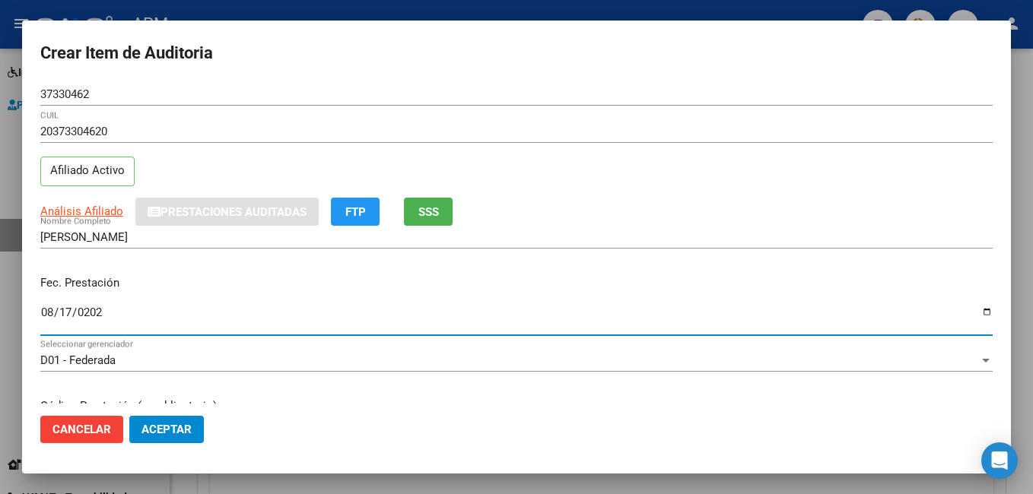
type input "[DATE]"
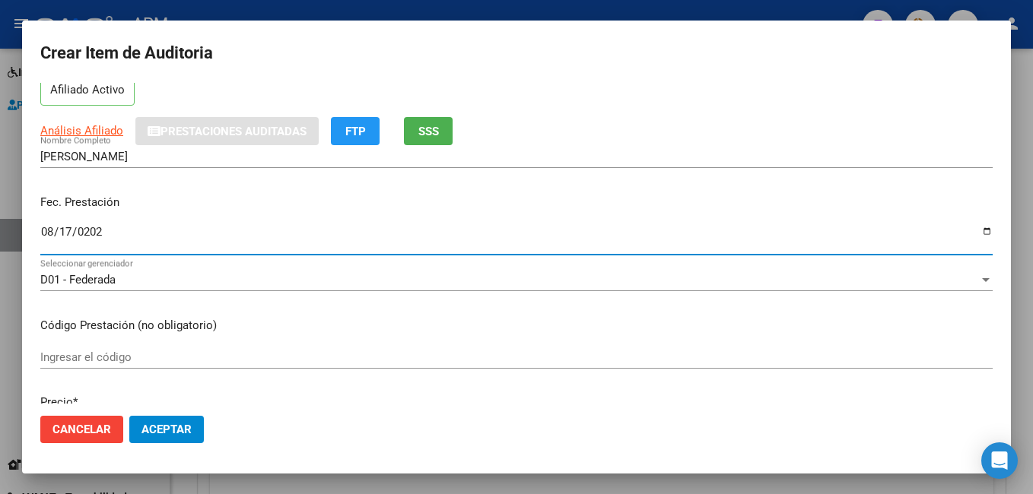
scroll to position [152, 0]
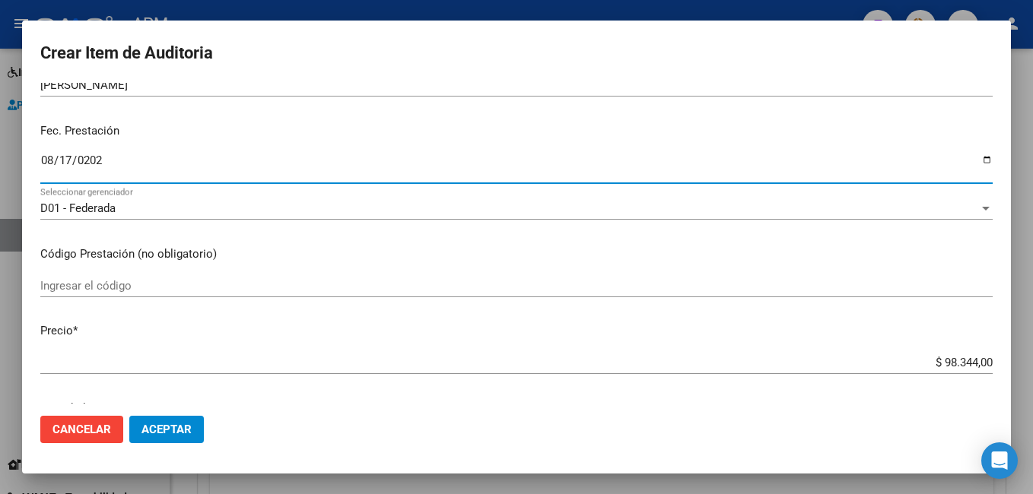
click at [70, 289] on input "Ingresar el código" at bounding box center [516, 286] width 952 height 14
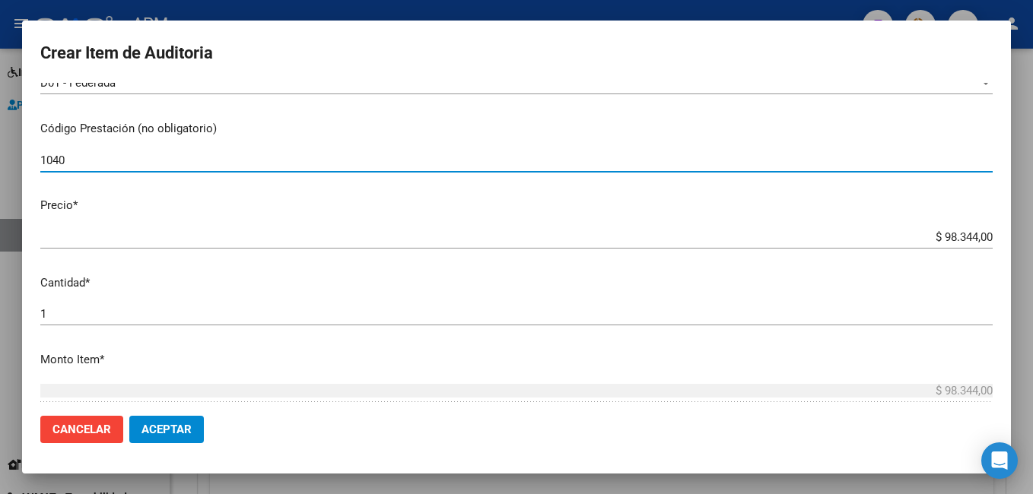
scroll to position [304, 0]
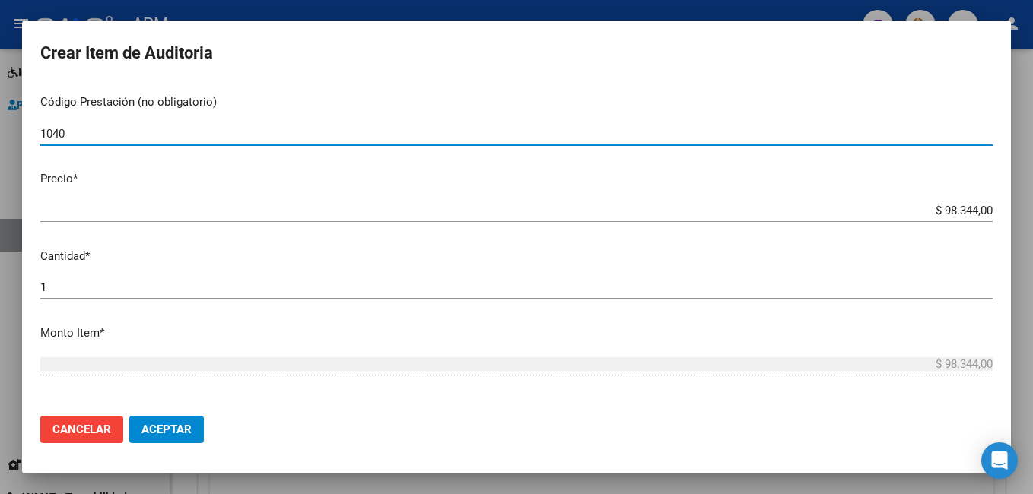
type input "1040"
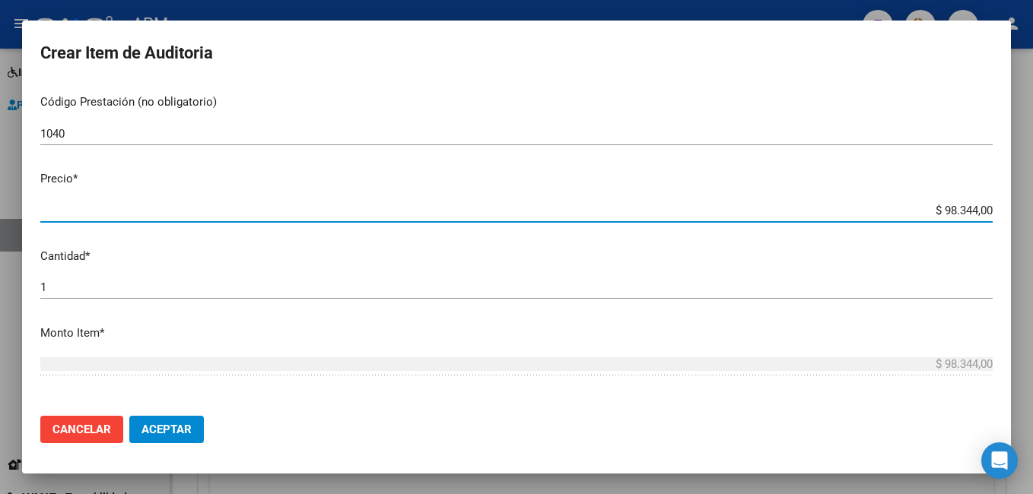
drag, startPoint x: 929, startPoint y: 211, endPoint x: 1035, endPoint y: 206, distance: 106.6
click at [1032, 206] on html "menu - APM person Firma Express Inicio Calendario SSS Instructivos Contacto OS …" at bounding box center [516, 247] width 1033 height 494
type input "$ 0,02"
type input "$ 0,24"
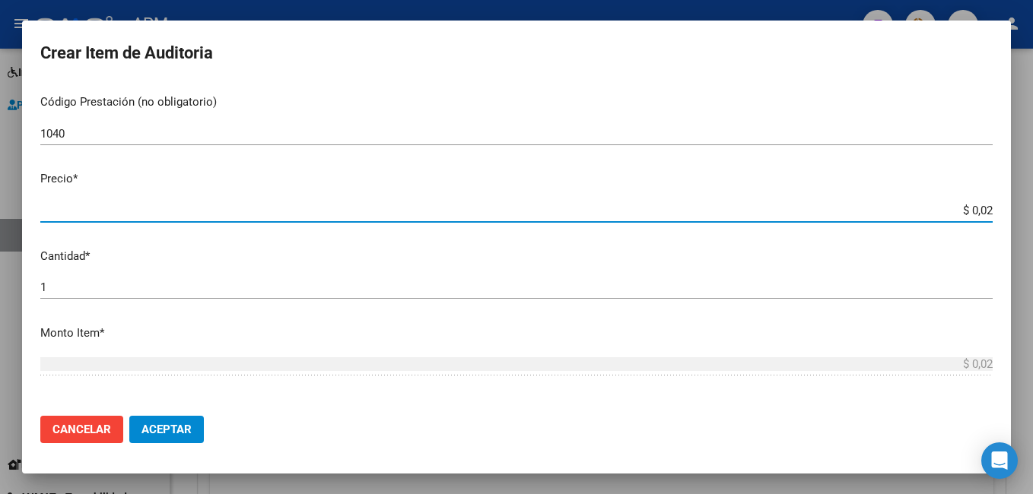
type input "$ 0,24"
type input "$ 2,45"
type input "$ 24,58"
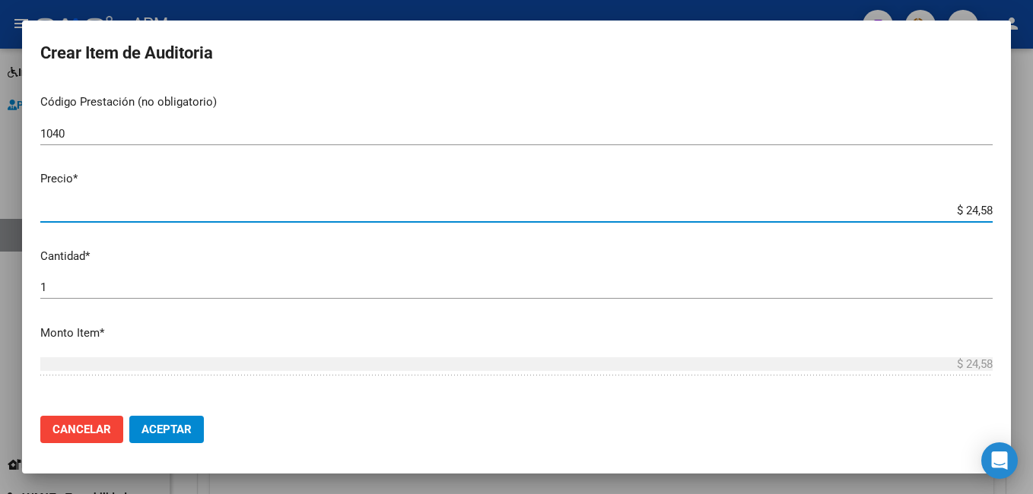
type input "$ 245,86"
type input "$ 2.458,60"
type input "$ 24.586,00"
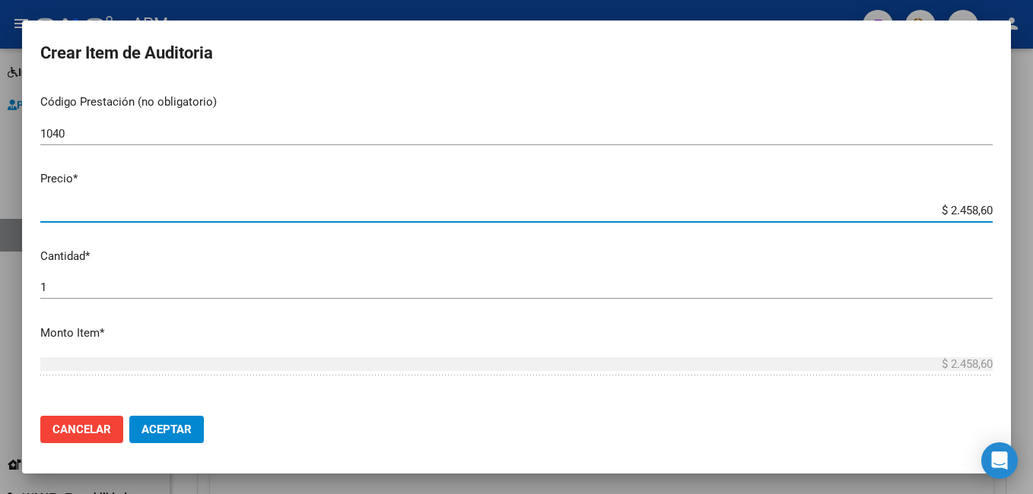
type input "$ 24.586,00"
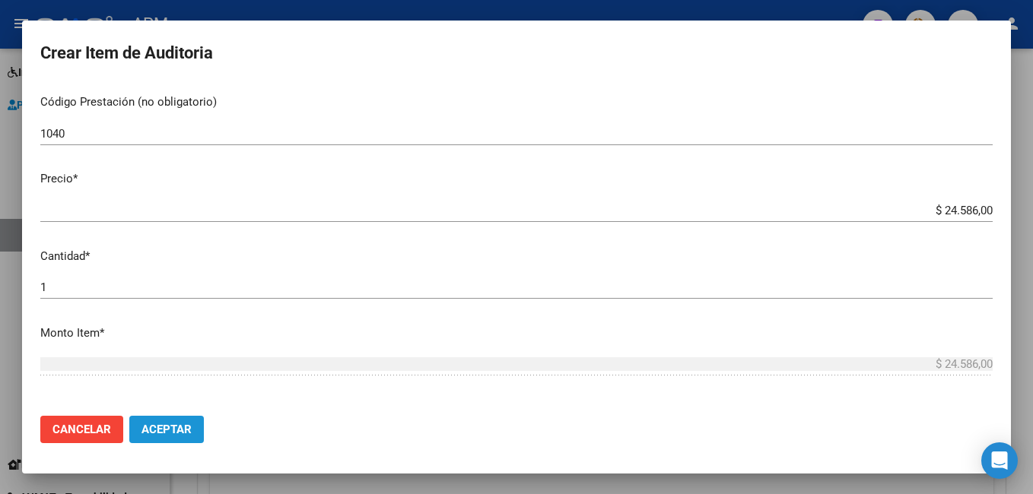
click at [152, 427] on span "Aceptar" at bounding box center [166, 430] width 50 height 14
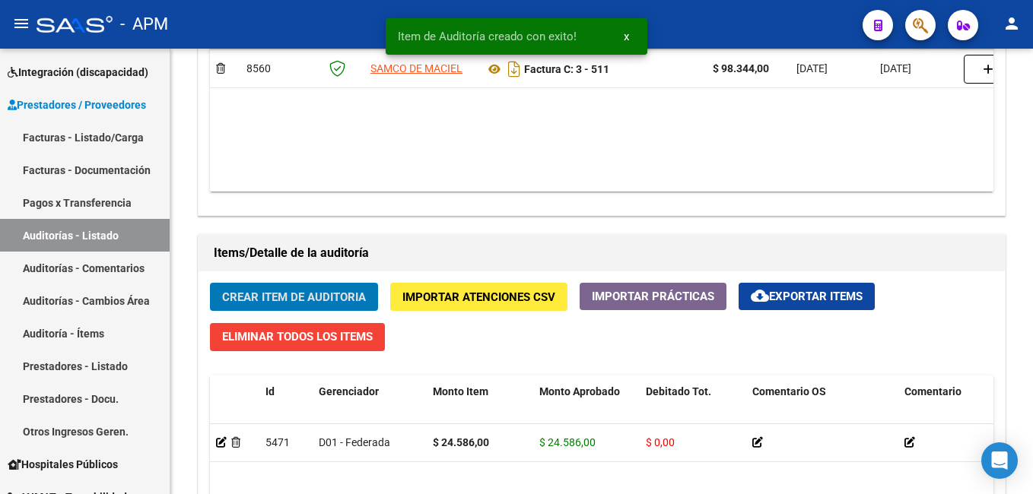
scroll to position [914, 0]
click at [232, 288] on button "Crear Item de Auditoria" at bounding box center [294, 297] width 168 height 28
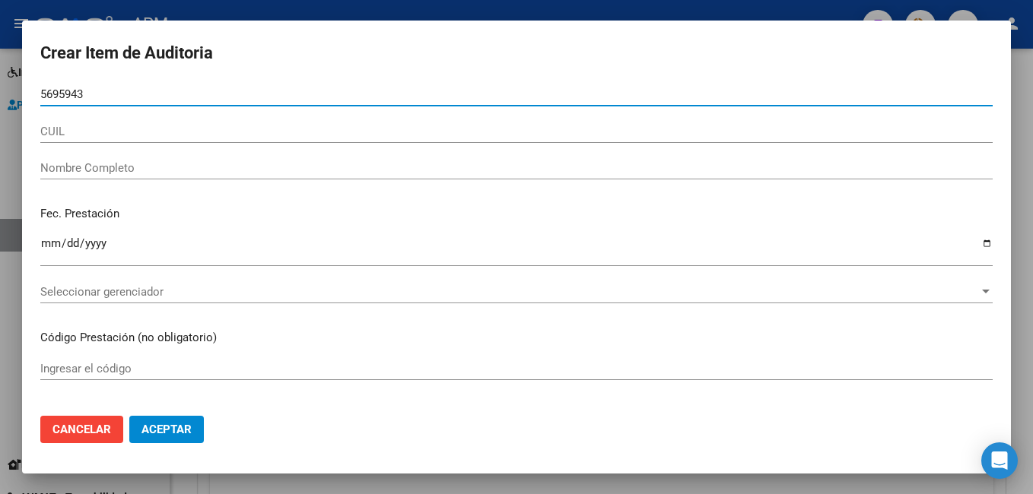
type input "56959430"
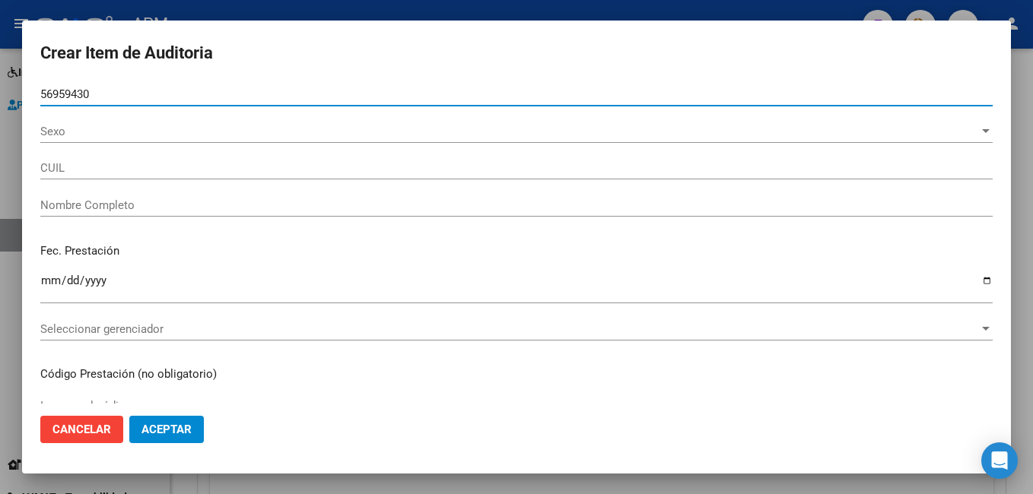
type input "20569594309"
type input "[PERSON_NAME]"
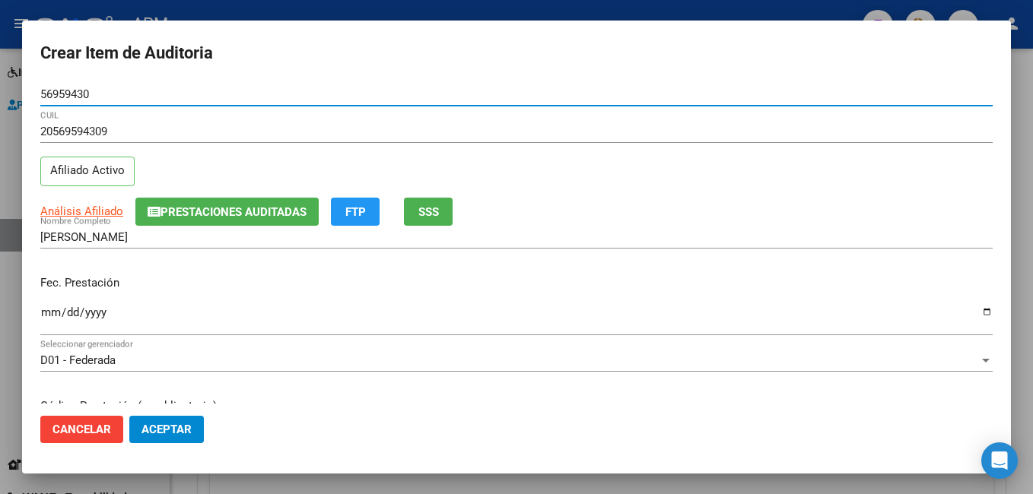
type input "56959430"
click at [52, 313] on input "Ingresar la fecha" at bounding box center [516, 319] width 952 height 24
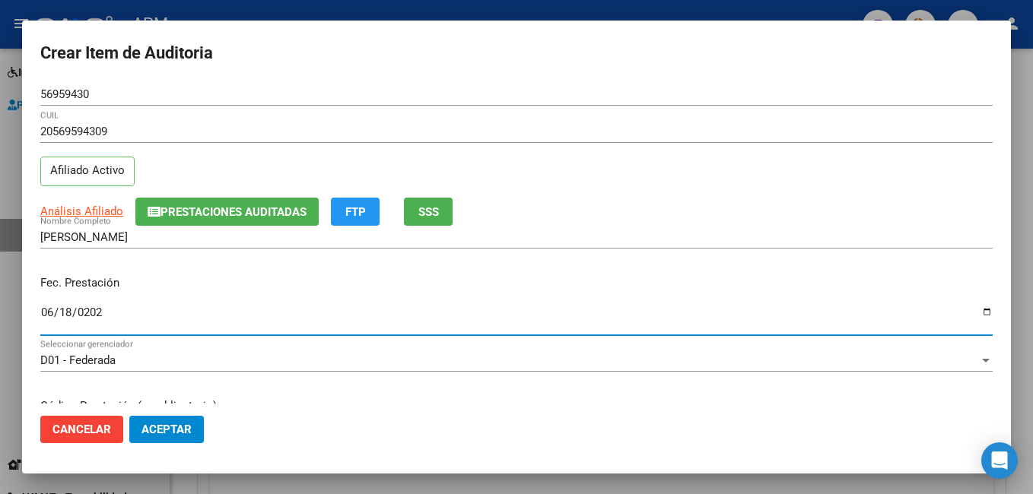
type input "[DATE]"
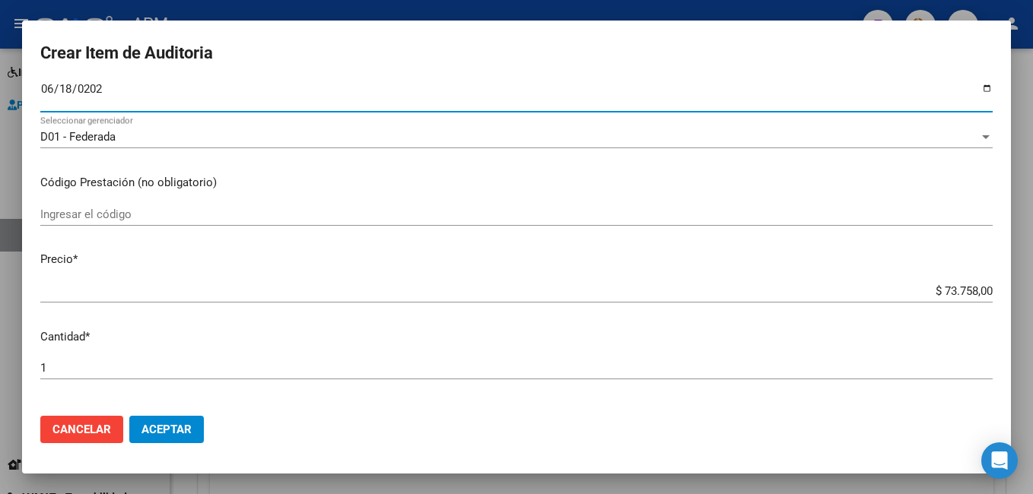
scroll to position [228, 0]
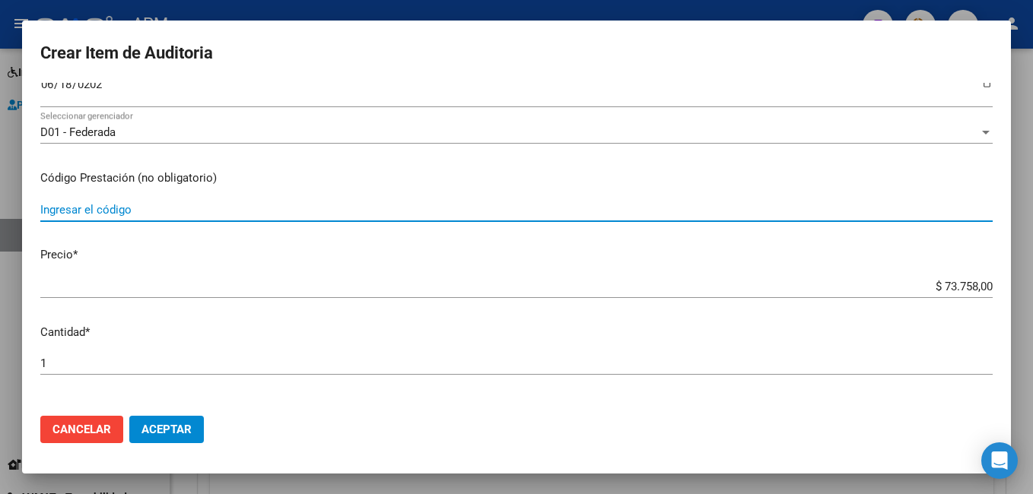
click at [99, 205] on input "Ingresar el código" at bounding box center [516, 210] width 952 height 14
type input "1040"
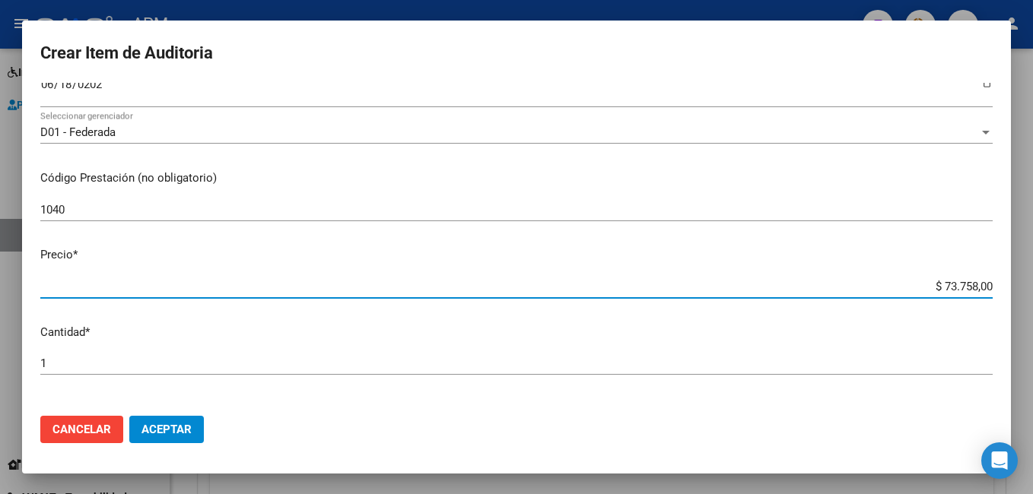
drag, startPoint x: 936, startPoint y: 285, endPoint x: 964, endPoint y: 285, distance: 28.1
click at [964, 285] on input "$ 73.758,00" at bounding box center [516, 287] width 952 height 14
drag, startPoint x: 933, startPoint y: 288, endPoint x: 1035, endPoint y: 283, distance: 102.8
click at [1032, 283] on html "menu - APM person Firma Express Inicio Calendario SSS Instructivos Contacto OS …" at bounding box center [516, 247] width 1033 height 494
type input "$ 0,02"
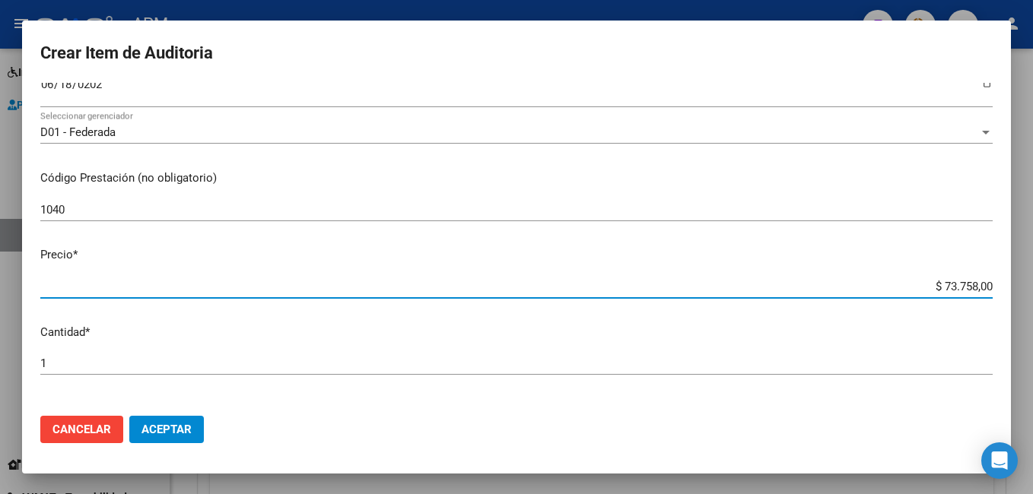
type input "$ 0,02"
type input "$ 0,24"
type input "$ 2,45"
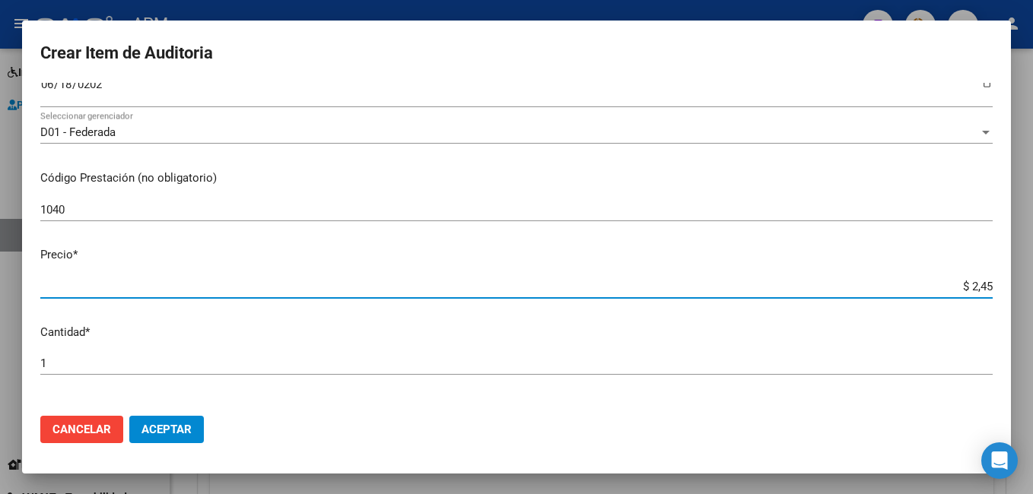
type input "$ 24,58"
type input "$ 245,86"
type input "$ 2.458,60"
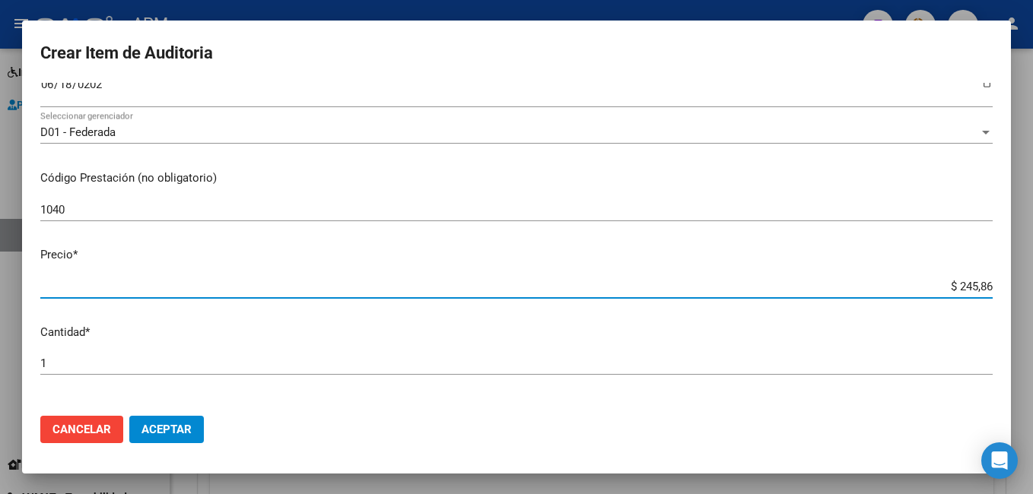
type input "$ 2.458,60"
type input "$ 24.586,00"
click at [164, 431] on span "Aceptar" at bounding box center [166, 430] width 50 height 14
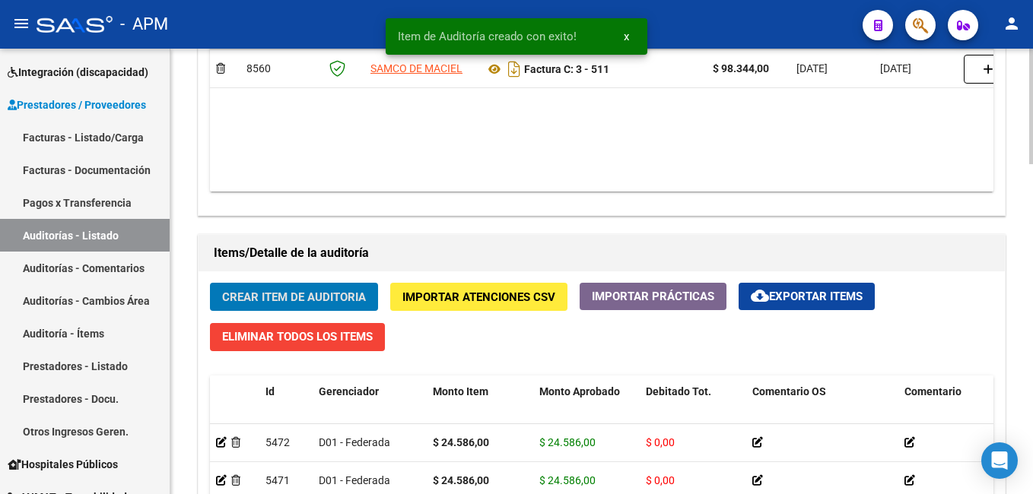
click at [272, 291] on span "Crear Item de Auditoria" at bounding box center [294, 298] width 144 height 14
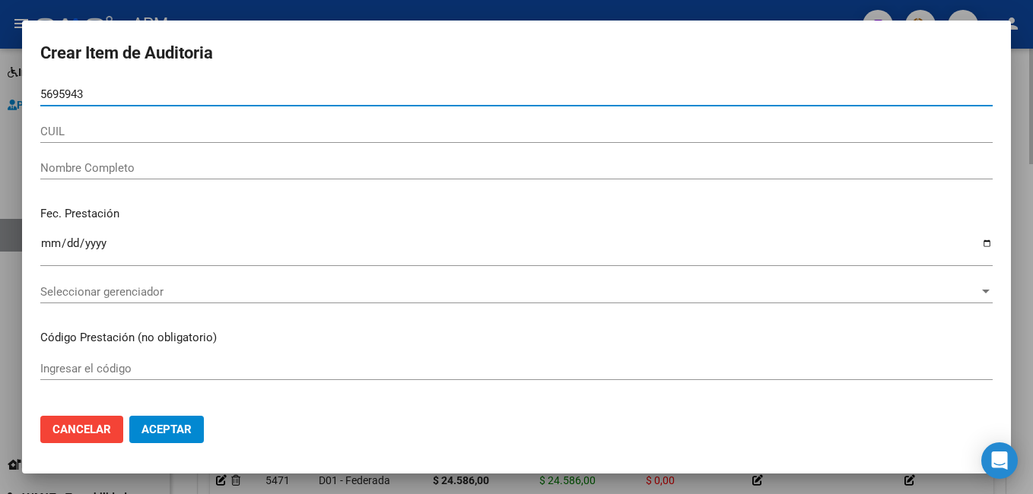
type input "56959430"
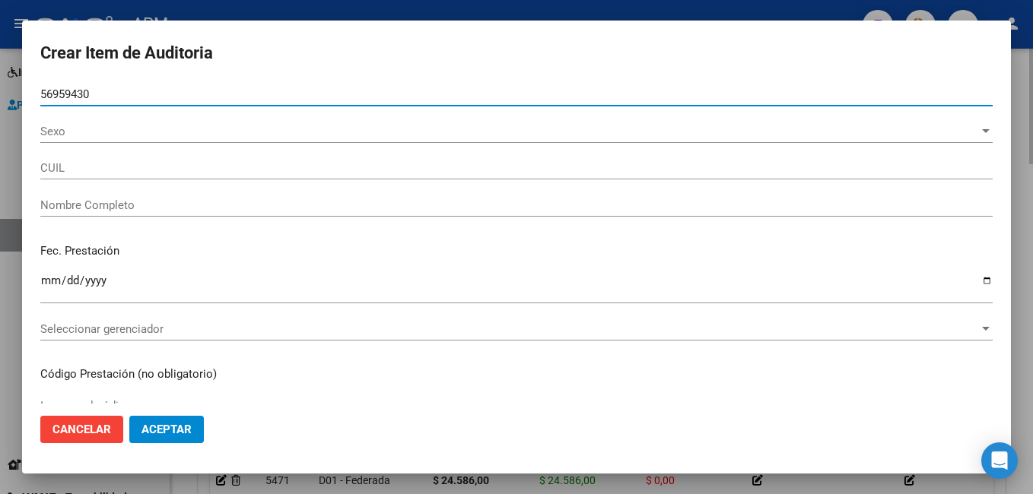
type input "20569594309"
type input "[PERSON_NAME]"
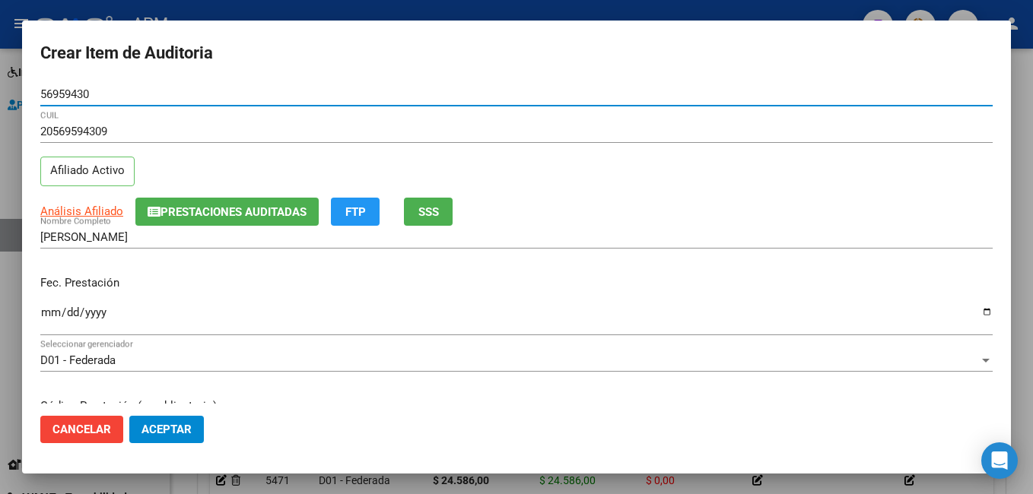
type input "56959430"
click at [42, 315] on input "Ingresar la fecha" at bounding box center [516, 319] width 952 height 24
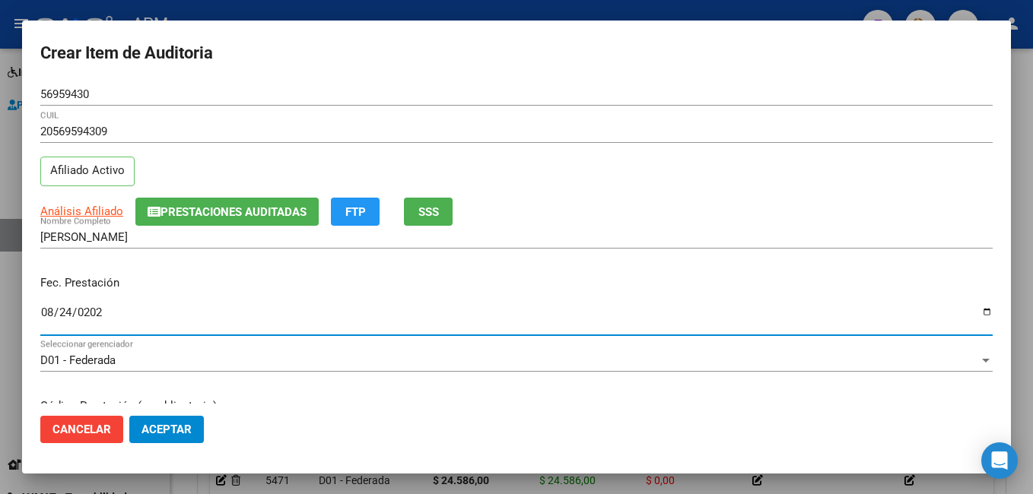
type input "[DATE]"
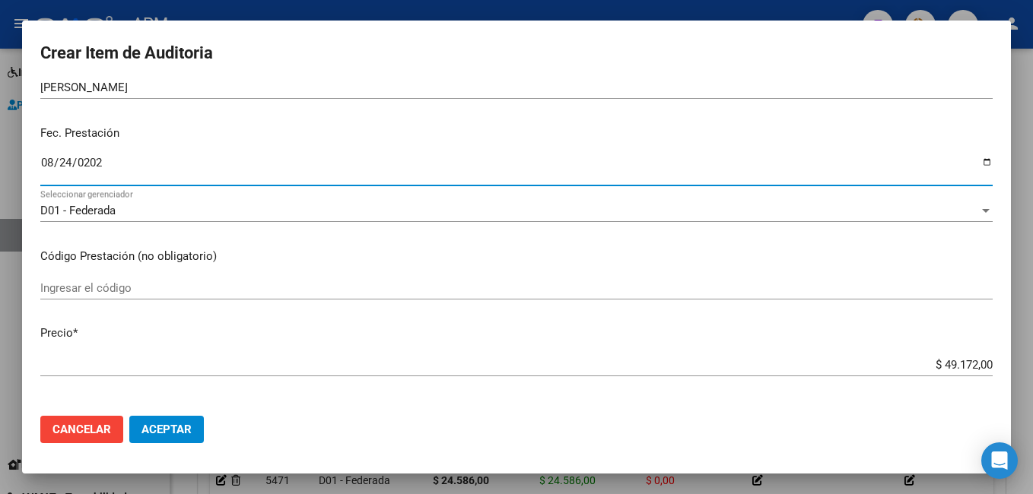
scroll to position [152, 0]
click at [215, 291] on input "Ingresar el código" at bounding box center [516, 286] width 952 height 14
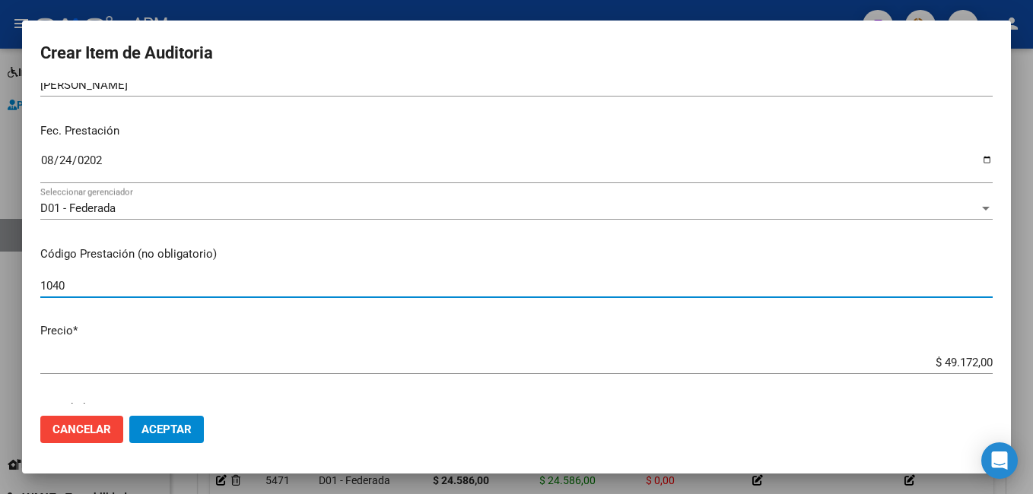
type input "1040"
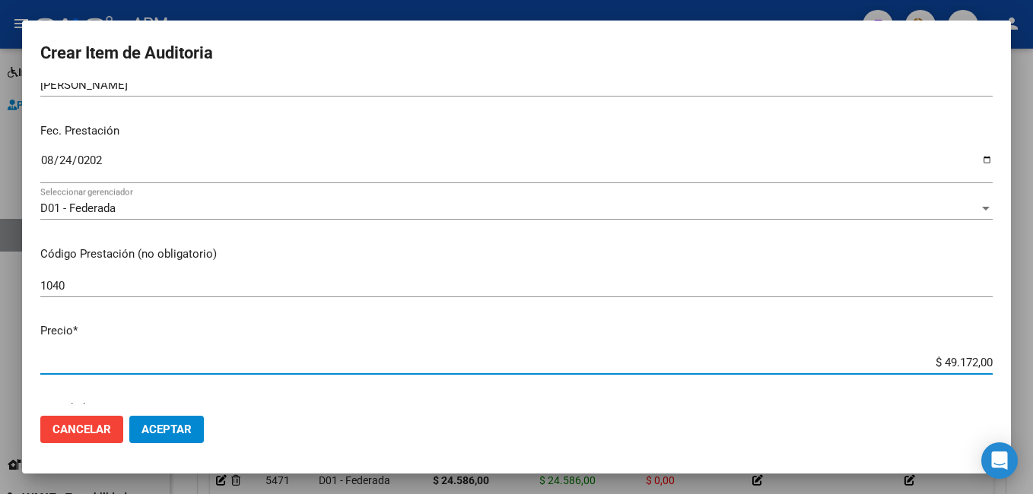
drag, startPoint x: 934, startPoint y: 363, endPoint x: 1035, endPoint y: 378, distance: 102.3
click at [1032, 378] on html "menu - APM person Firma Express Inicio Calendario SSS Instructivos Contacto OS …" at bounding box center [516, 247] width 1033 height 494
type input "$ 0,02"
type input "$ 0,24"
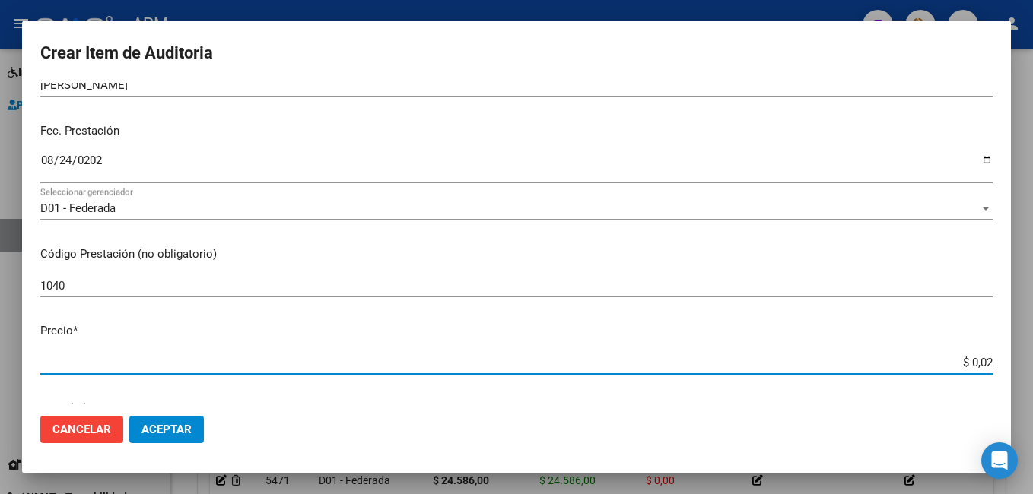
type input "$ 0,24"
type input "$ 2,45"
type input "$ 24,58"
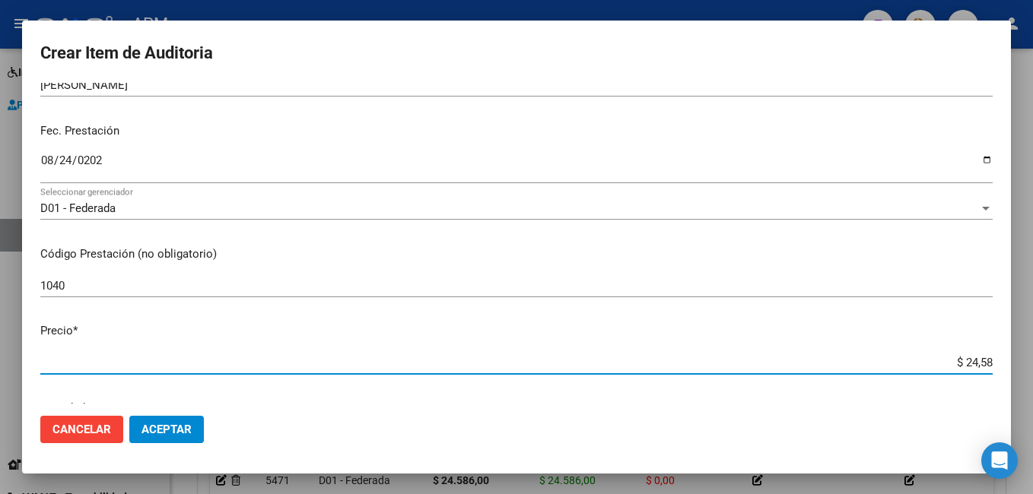
type input "$ 245,86"
type input "$ 2.458,60"
type input "$ 24.586,00"
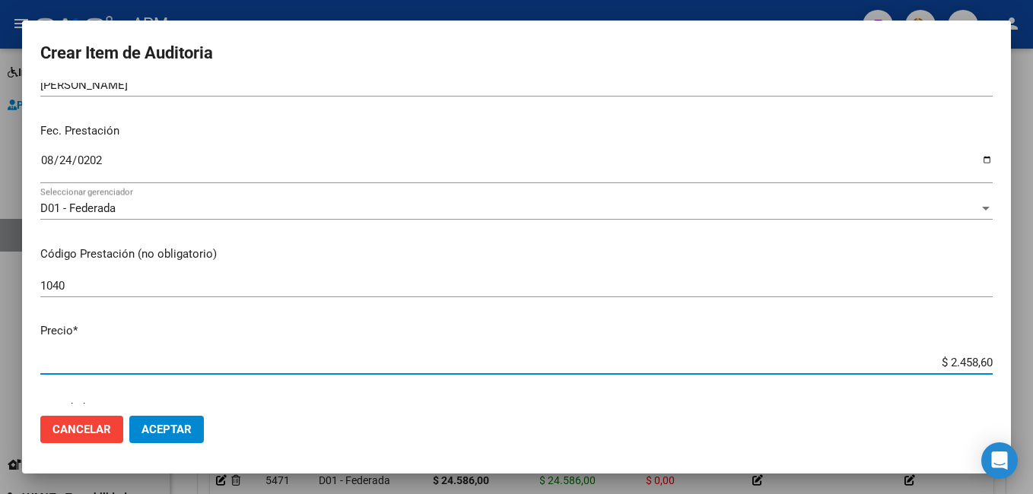
type input "$ 24.586,00"
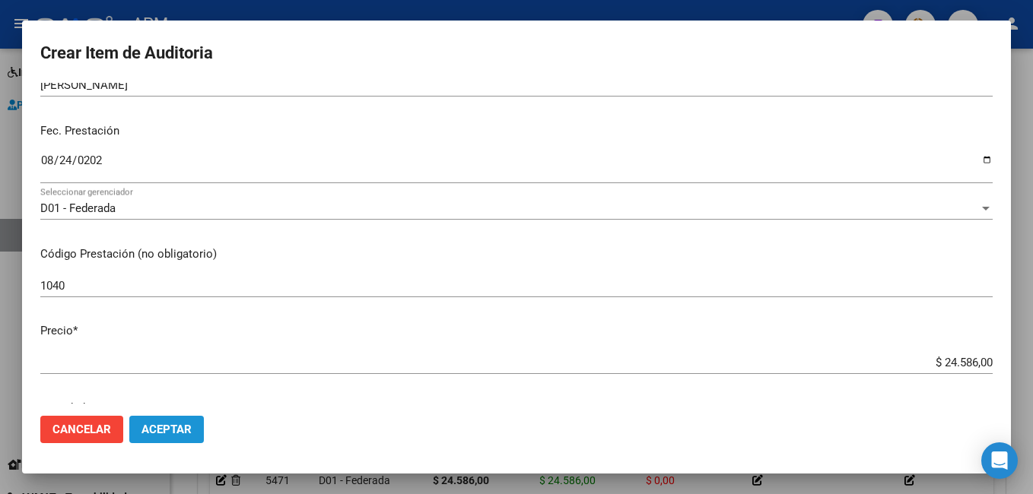
click at [165, 435] on span "Aceptar" at bounding box center [166, 430] width 50 height 14
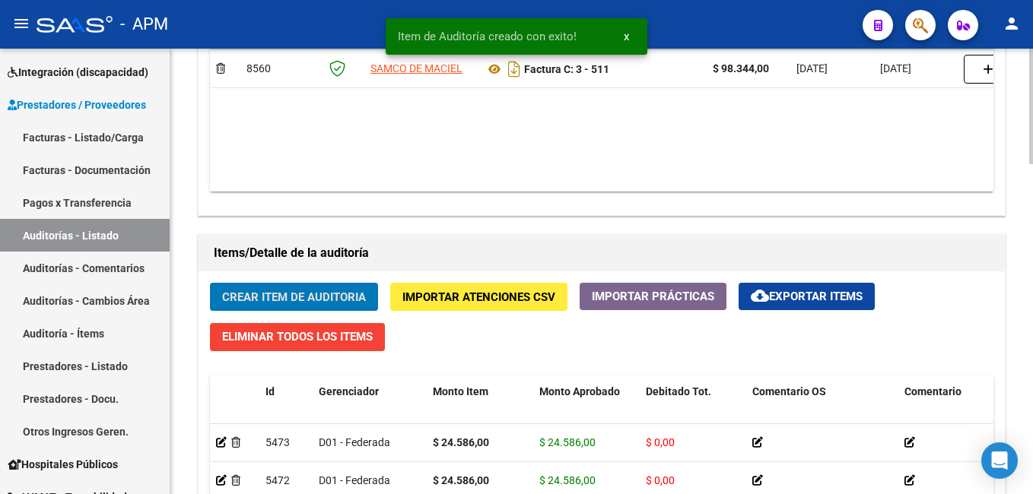
click at [272, 298] on span "Crear Item de Auditoria" at bounding box center [294, 298] width 144 height 14
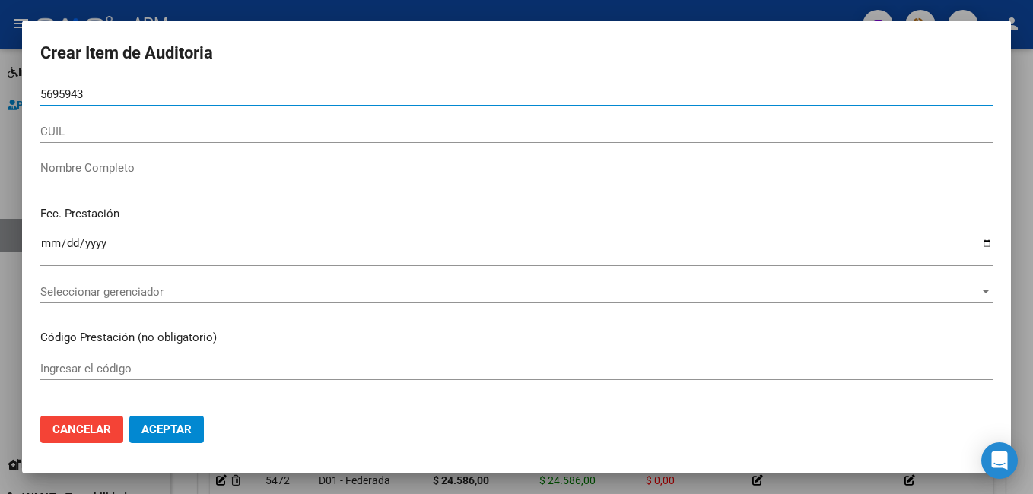
type input "56959430"
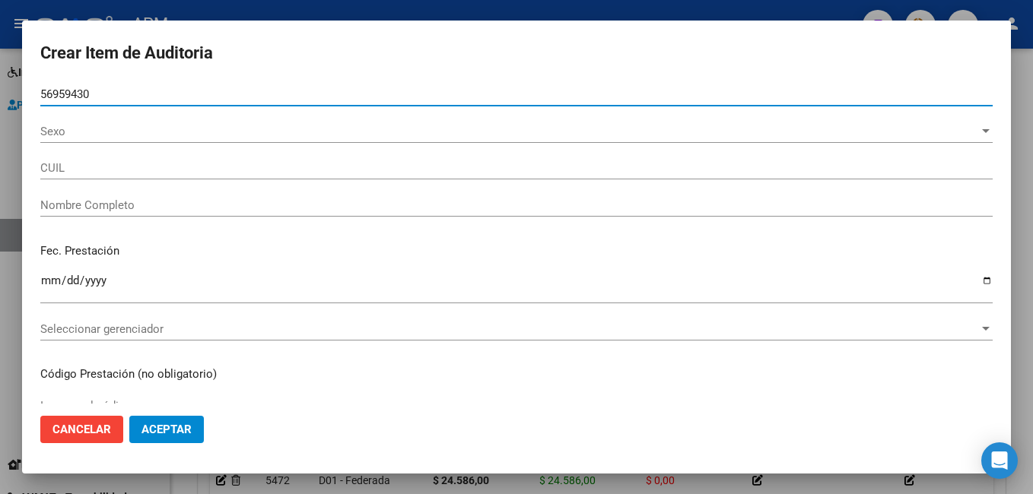
type input "20569594309"
type input "[PERSON_NAME]"
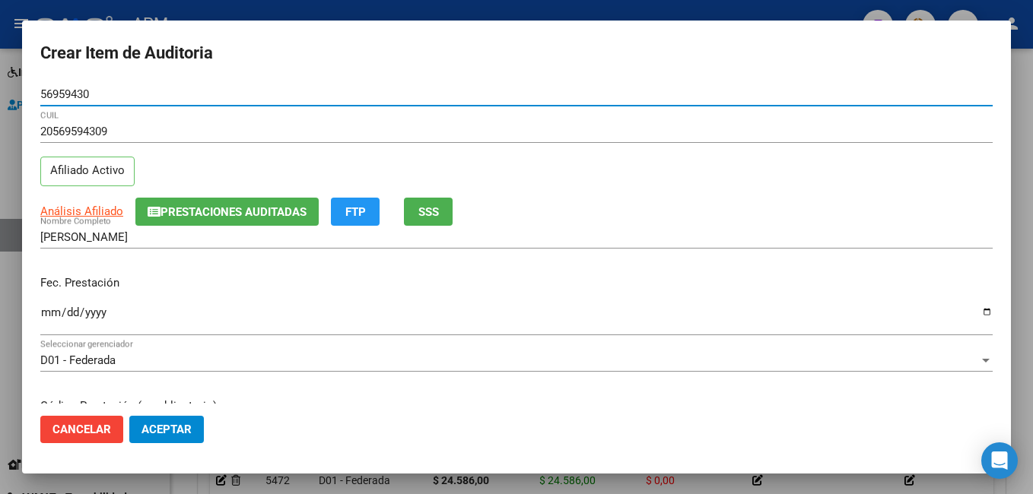
type input "56959430"
click at [49, 317] on input "Ingresar la fecha" at bounding box center [516, 319] width 952 height 24
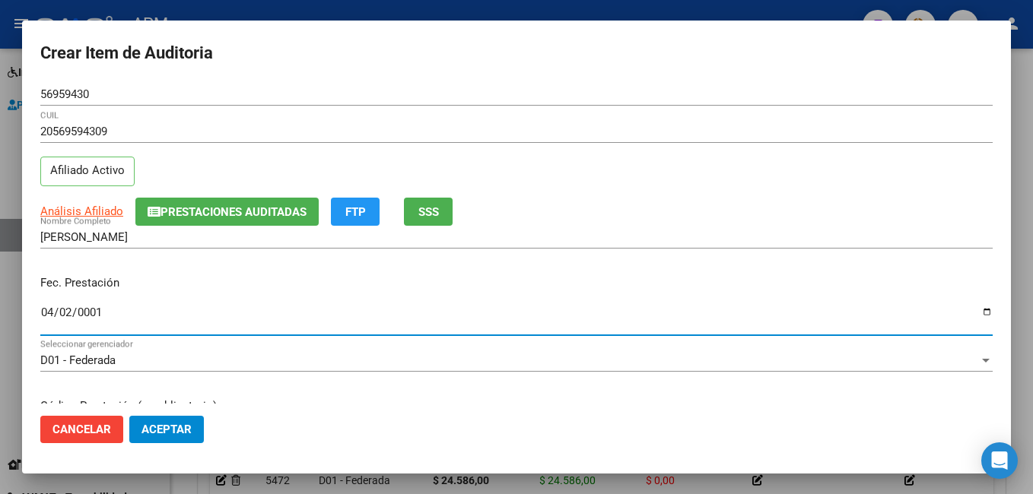
type input "0001-04-26"
type input "[DATE]"
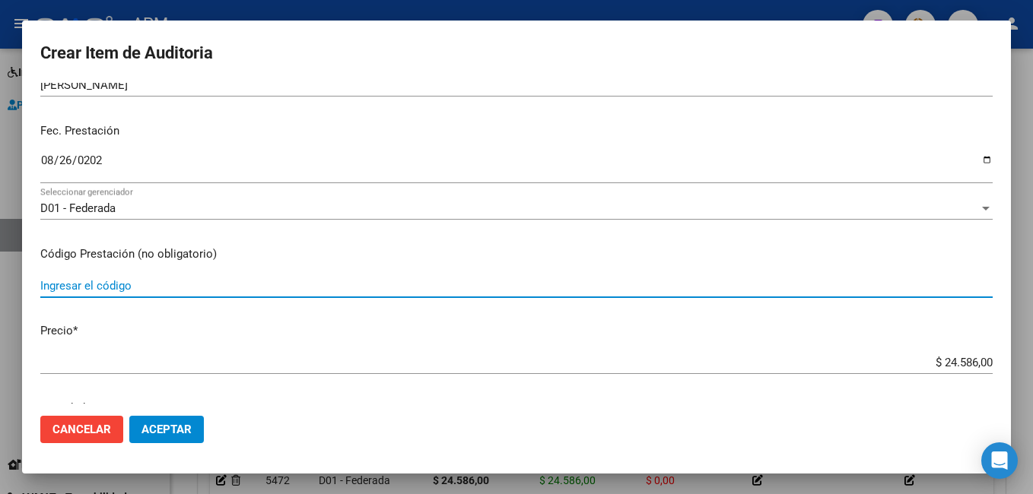
click at [100, 288] on input "Ingresar el código" at bounding box center [516, 286] width 952 height 14
type input "1040"
click at [171, 422] on button "Aceptar" at bounding box center [166, 429] width 75 height 27
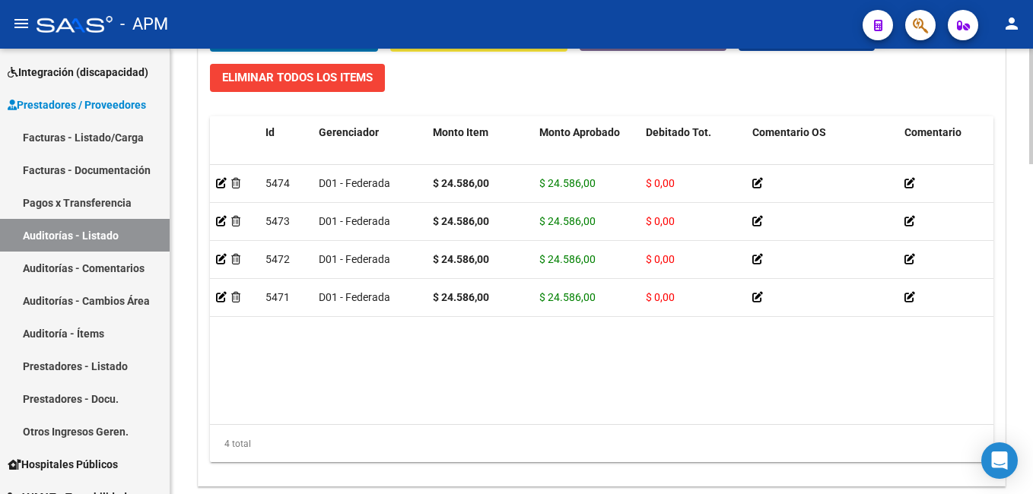
scroll to position [1273, 0]
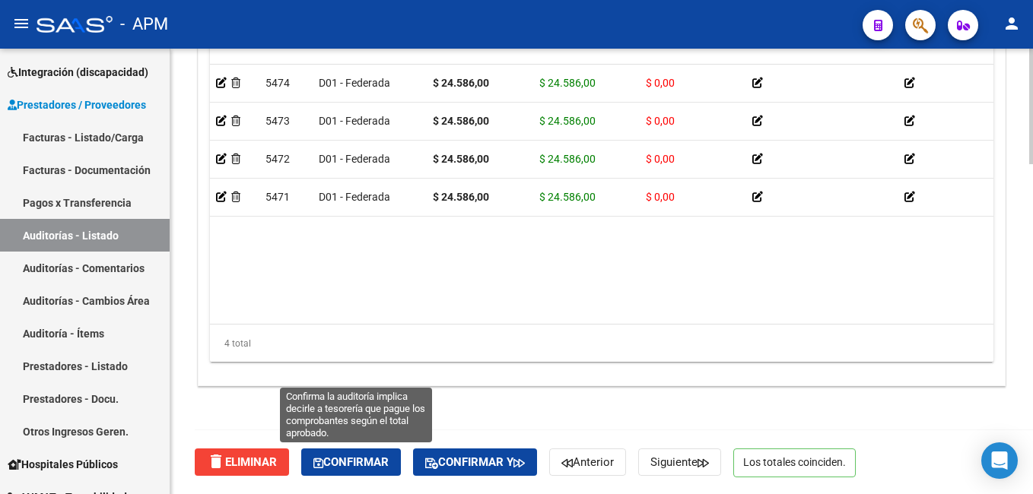
click at [364, 468] on span "Confirmar" at bounding box center [350, 463] width 75 height 14
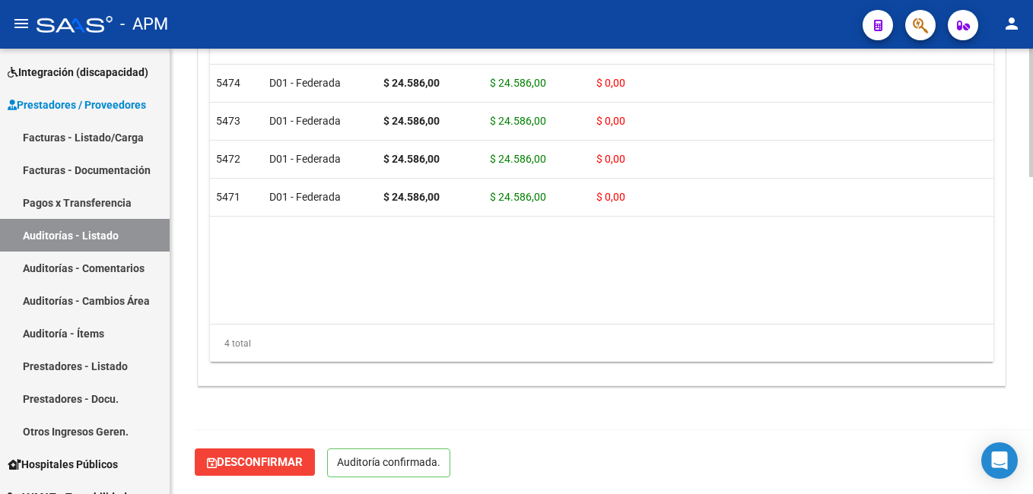
scroll to position [1101, 0]
type input "202509"
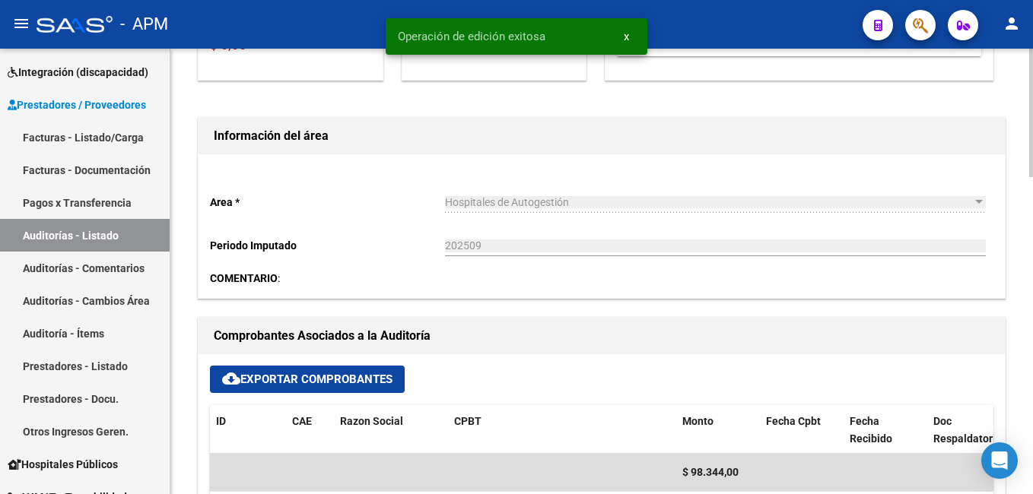
scroll to position [0, 0]
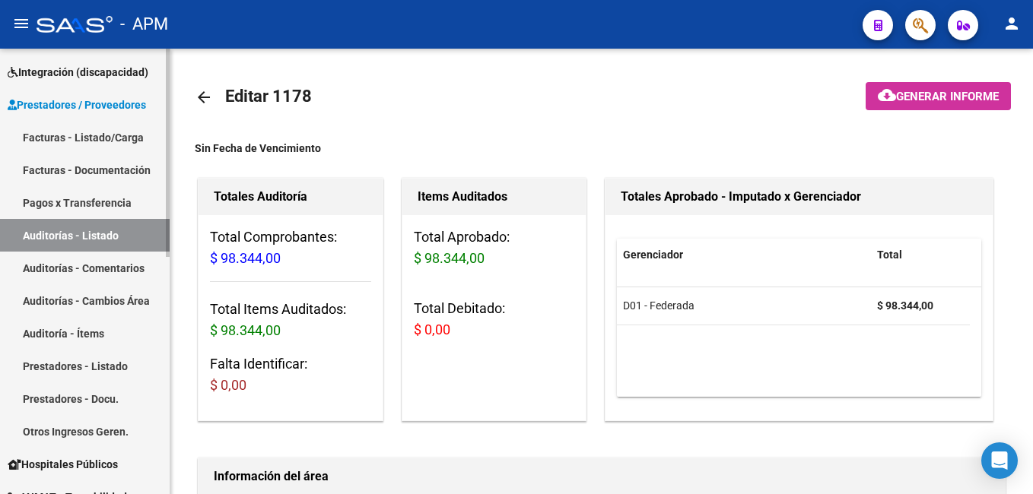
click at [80, 229] on link "Auditorías - Listado" at bounding box center [85, 235] width 170 height 33
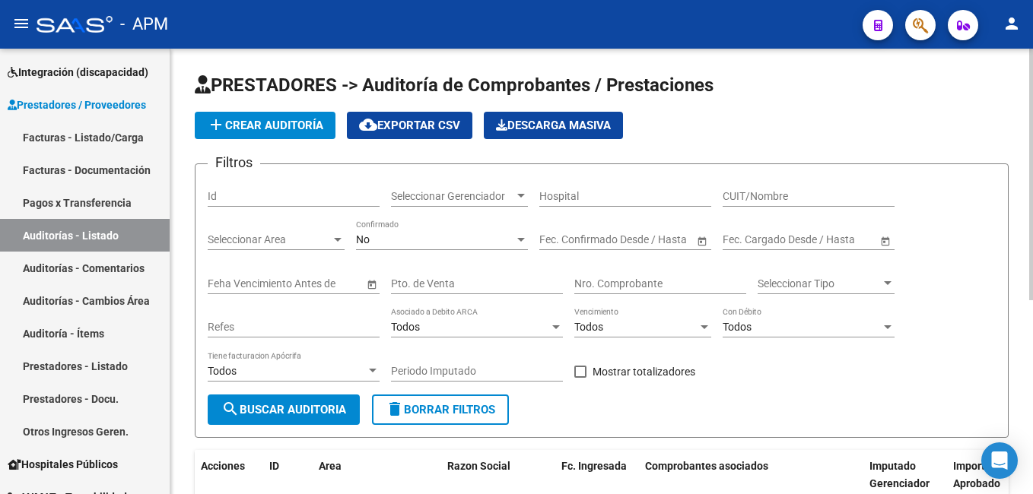
click at [288, 121] on span "add Crear Auditoría" at bounding box center [265, 126] width 116 height 14
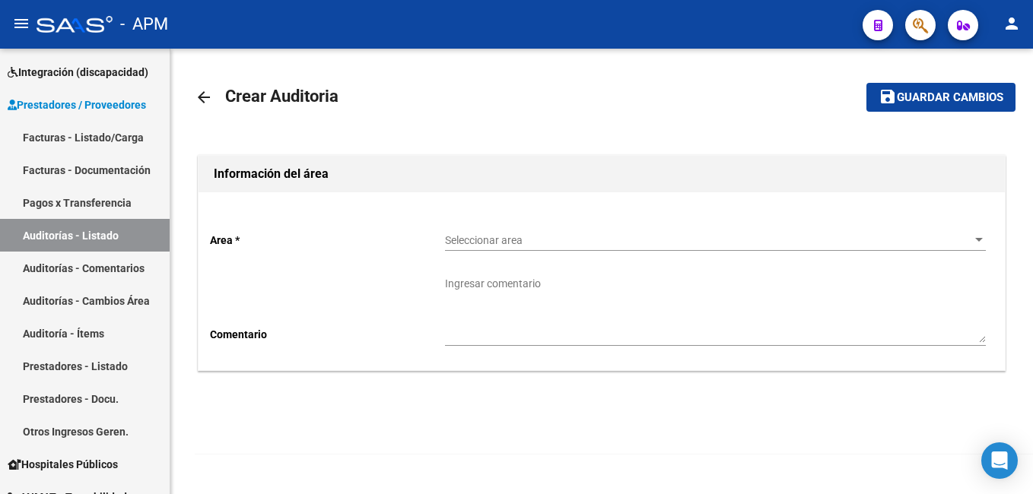
click at [478, 246] on span "Seleccionar area" at bounding box center [708, 240] width 527 height 13
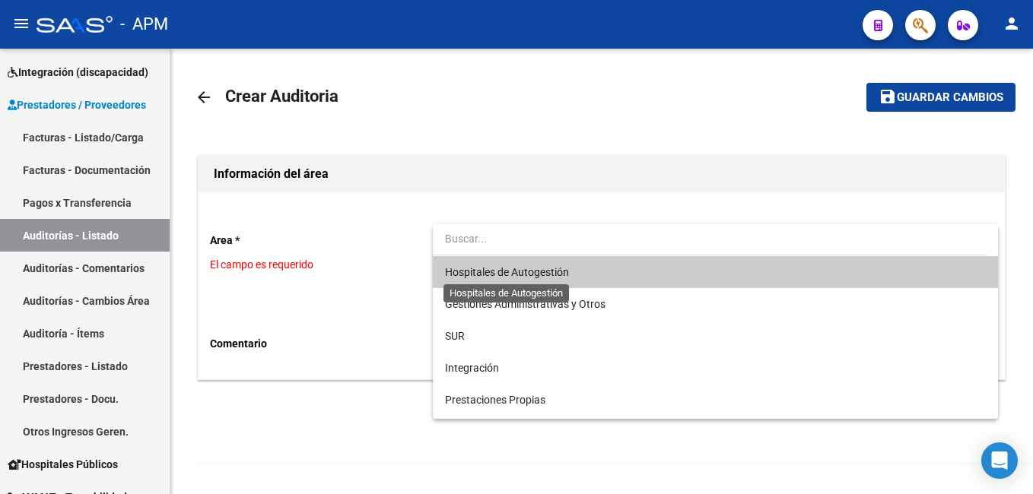
click at [478, 266] on span "Hospitales de Autogestión" at bounding box center [507, 272] width 124 height 12
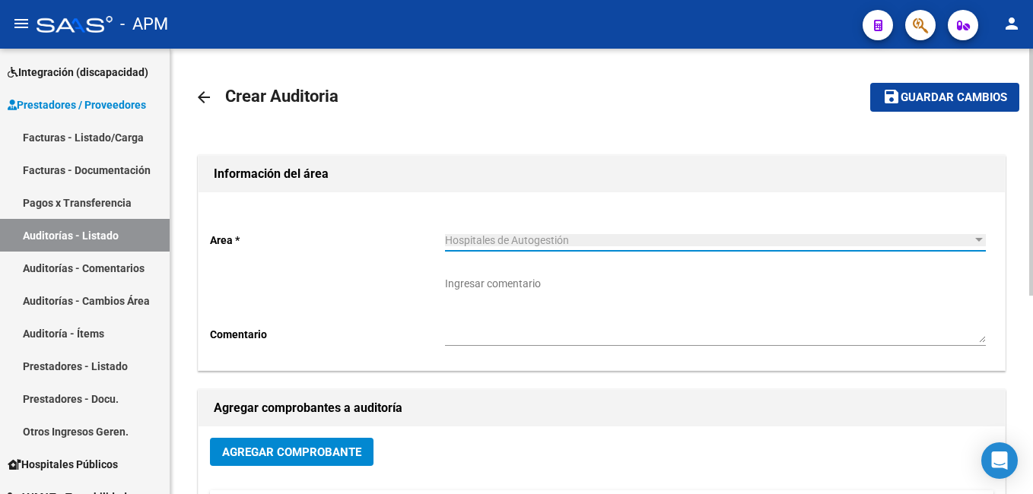
click at [316, 448] on span "Agregar Comprobante" at bounding box center [291, 453] width 139 height 14
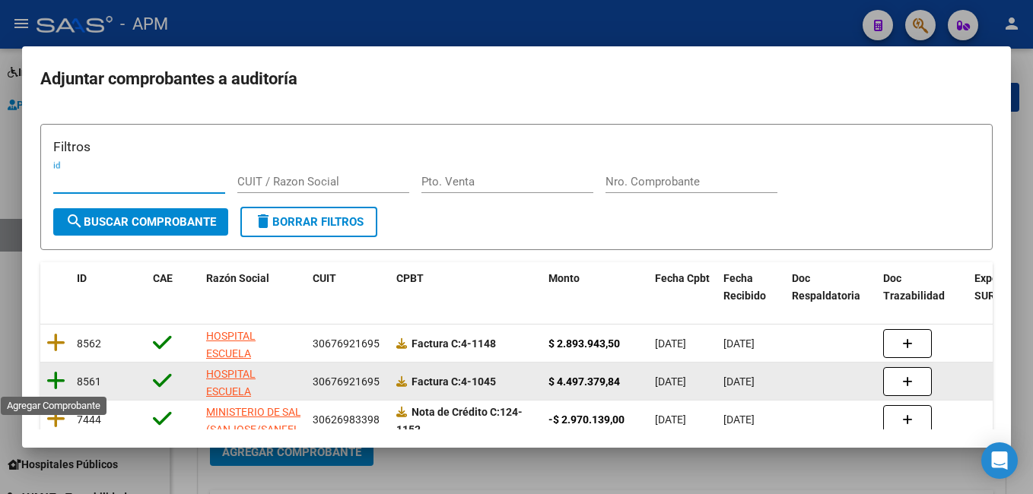
click at [57, 380] on icon at bounding box center [55, 380] width 19 height 21
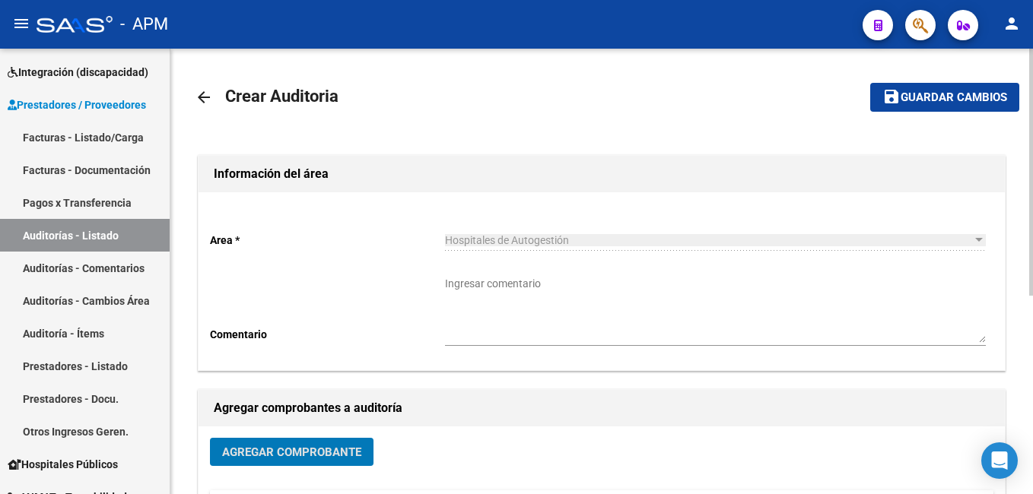
click at [973, 85] on button "save Guardar cambios" at bounding box center [944, 97] width 149 height 28
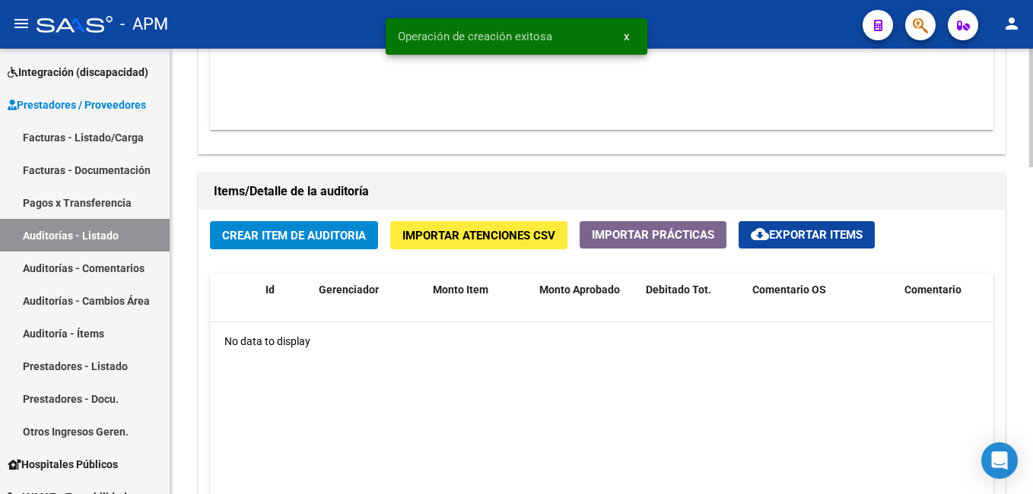
scroll to position [989, 0]
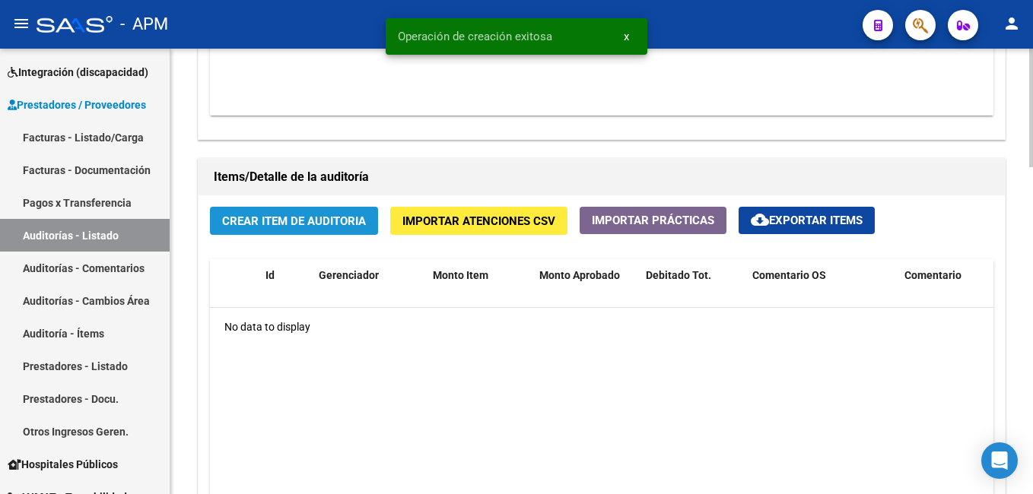
click at [302, 220] on span "Crear Item de Auditoria" at bounding box center [294, 222] width 144 height 14
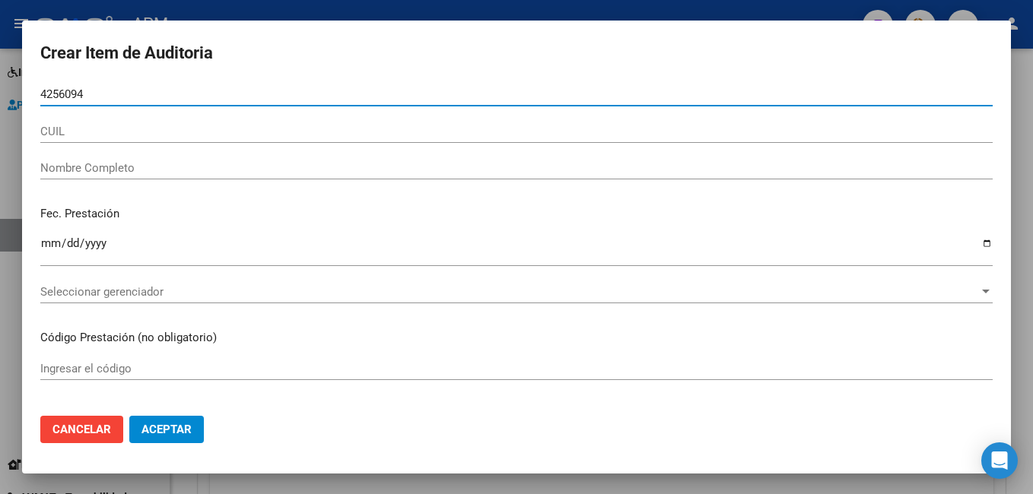
type input "42560946"
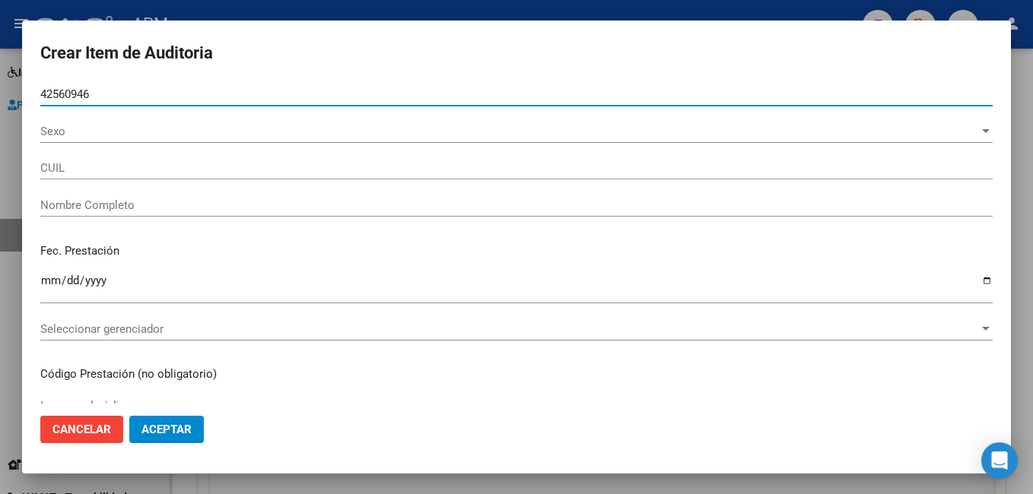
type input "20425609468"
type input "[PERSON_NAME]"
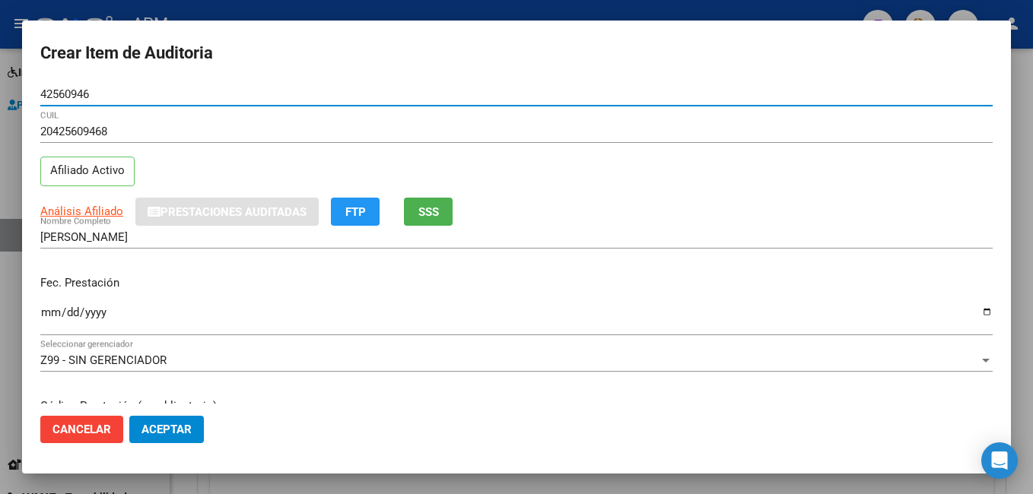
drag, startPoint x: 96, startPoint y: 99, endPoint x: 24, endPoint y: 81, distance: 74.5
click at [24, 81] on mat-dialog-container "Crear Item de Auditoria 42560946 Nro Documento 20425609468 CUIL Afiliado Activo…" at bounding box center [516, 248] width 989 height 454
type input "42560946"
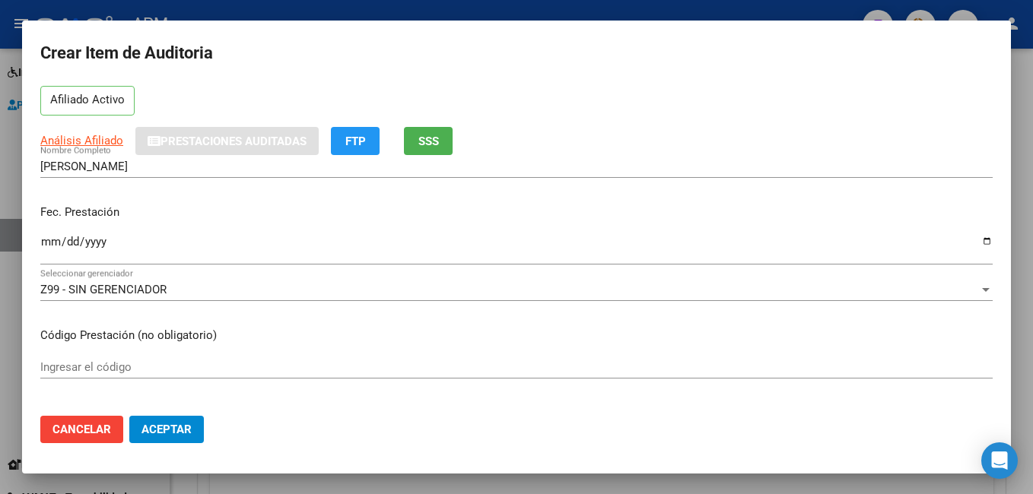
scroll to position [152, 0]
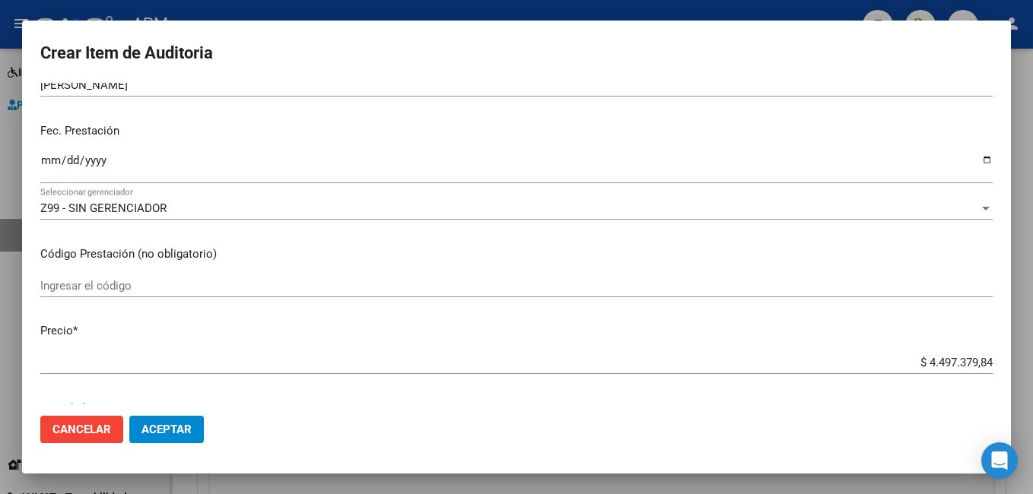
click at [49, 161] on input "Ingresar la fecha" at bounding box center [516, 166] width 952 height 24
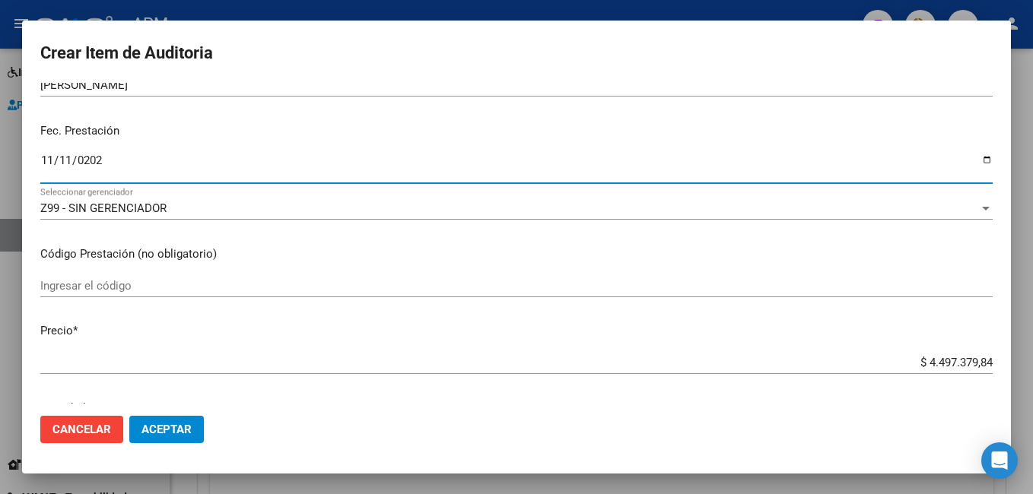
type input "[DATE]"
click at [95, 285] on input "Ingresar el código" at bounding box center [516, 286] width 952 height 14
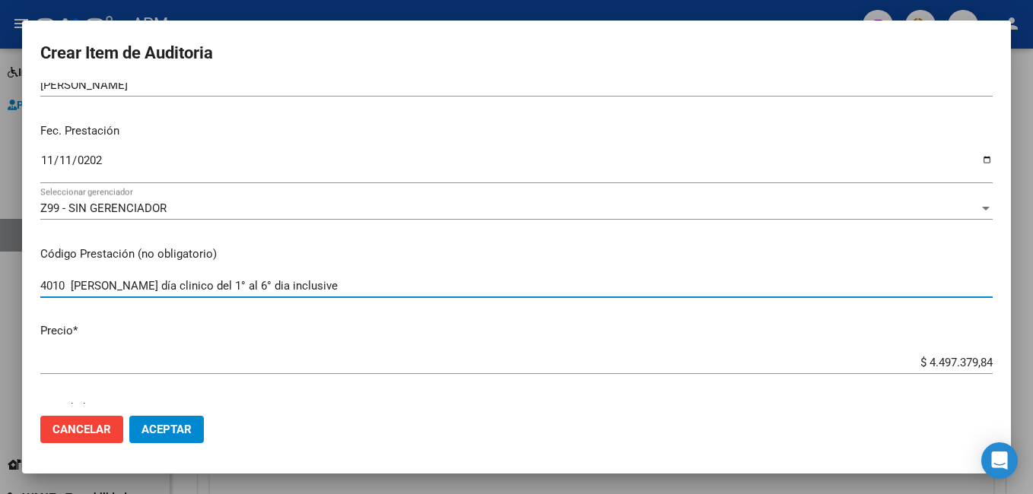
type input "4010 [PERSON_NAME] día clinico del 1° al 6° dia inclusive"
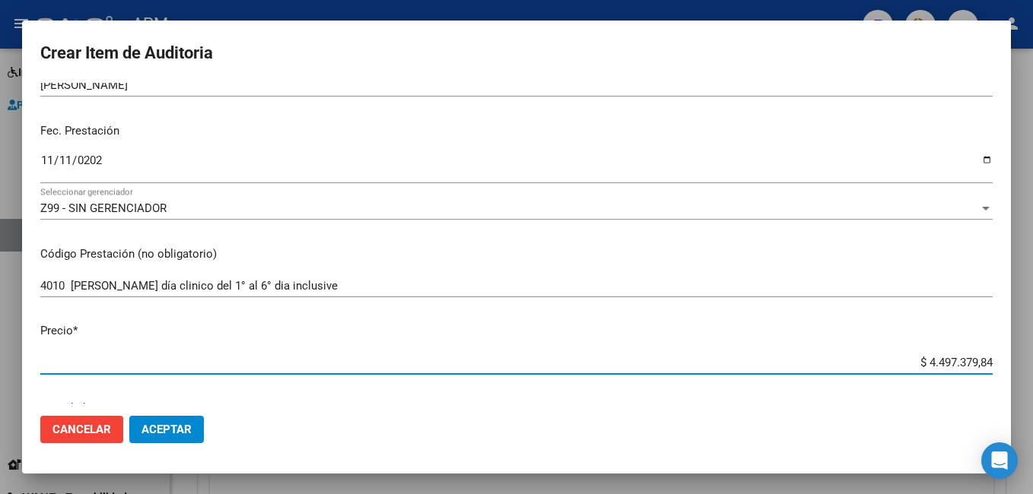
drag, startPoint x: 916, startPoint y: 363, endPoint x: 1035, endPoint y: 351, distance: 120.0
click at [1032, 351] on html "menu - APM person Firma Express Inicio Calendario SSS Instructivos Contacto OS …" at bounding box center [516, 247] width 1033 height 494
type input "$ 0,09"
type input "$ 0,98"
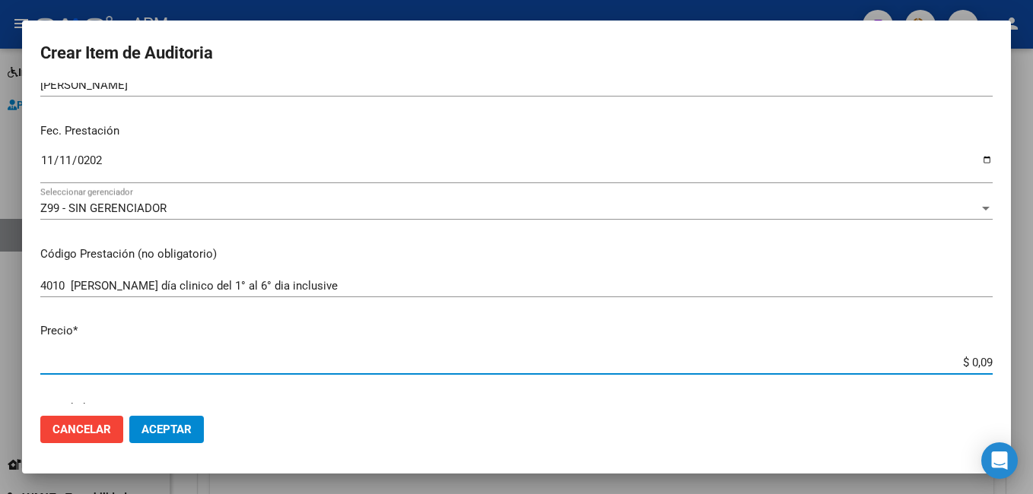
type input "$ 0,98"
type input "$ 9,88"
type input "$ 98,80"
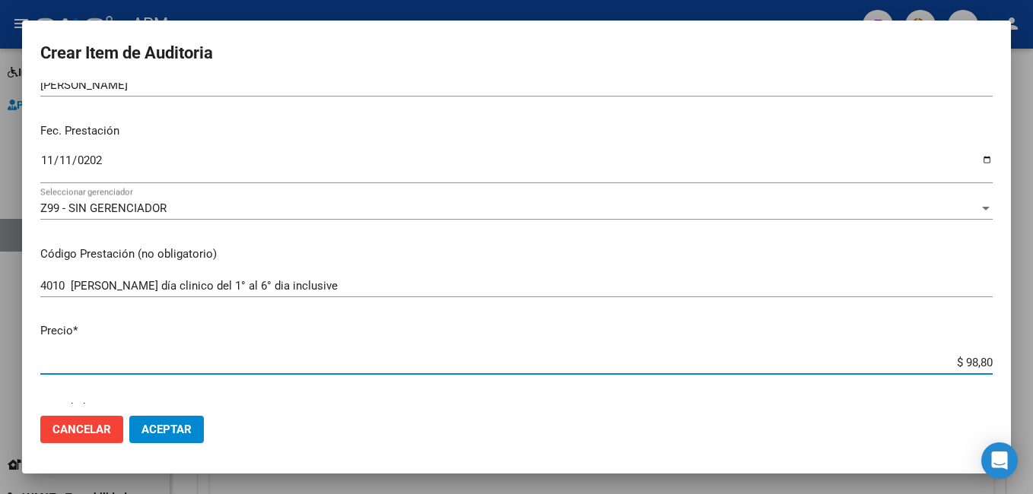
type input "$ 988,00"
type input "$ 9.880,00"
type input "$ 98.800,00"
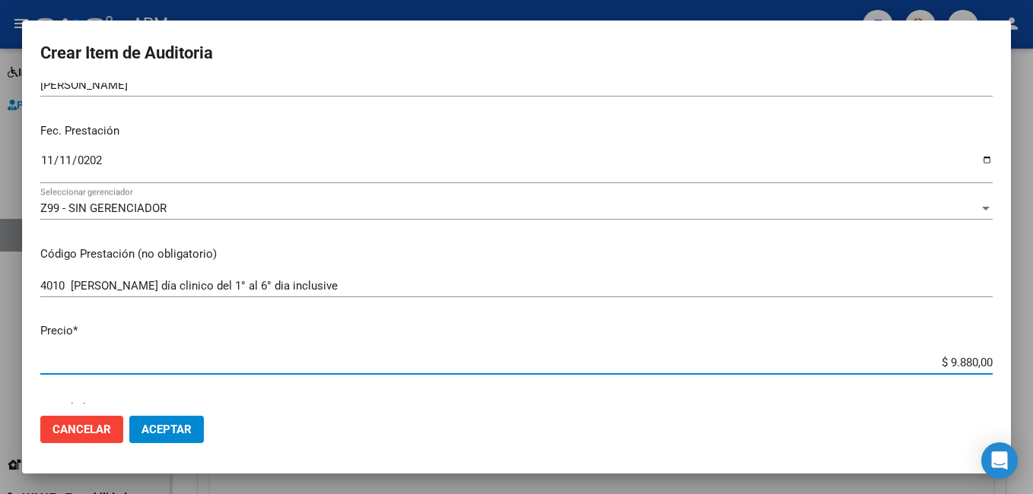
type input "$ 98.800,00"
click at [189, 418] on button "Aceptar" at bounding box center [166, 429] width 75 height 27
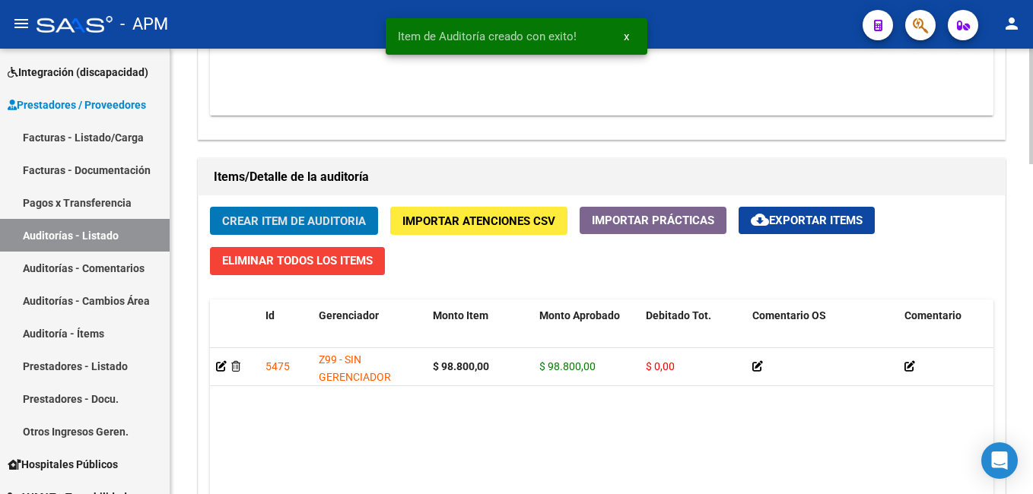
scroll to position [990, 0]
click at [240, 230] on button "Crear Item de Auditoria" at bounding box center [294, 221] width 168 height 28
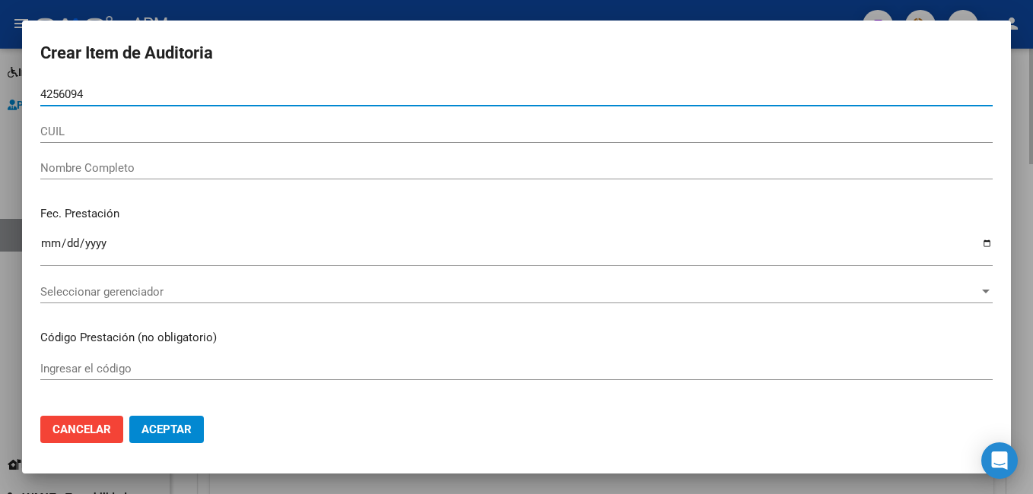
type input "42560946"
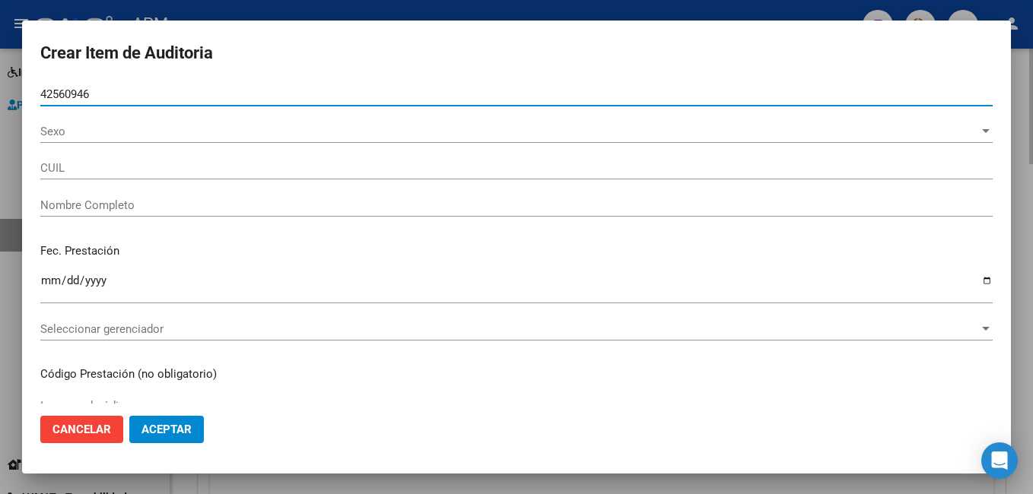
type input "20425609468"
type input "[PERSON_NAME]"
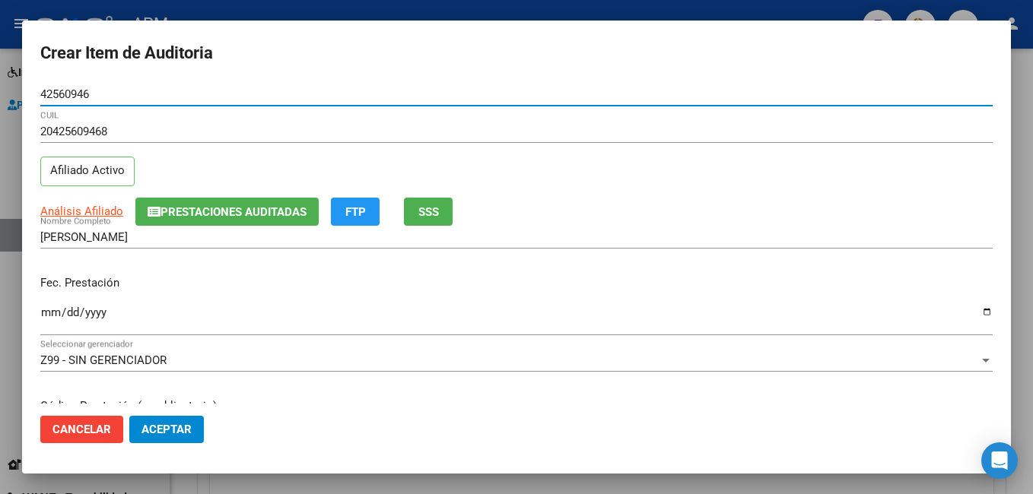
type input "42560946"
click at [49, 313] on input "Ingresar la fecha" at bounding box center [516, 319] width 952 height 24
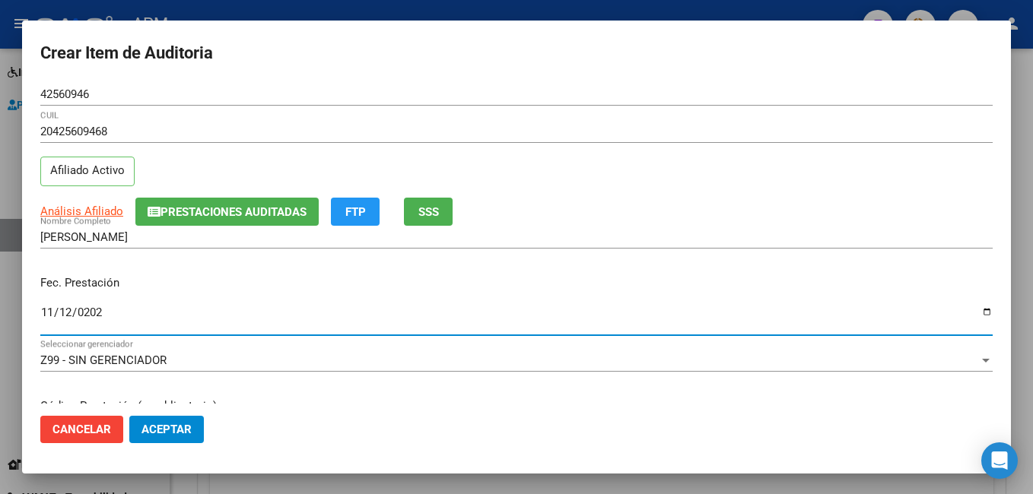
type input "[DATE]"
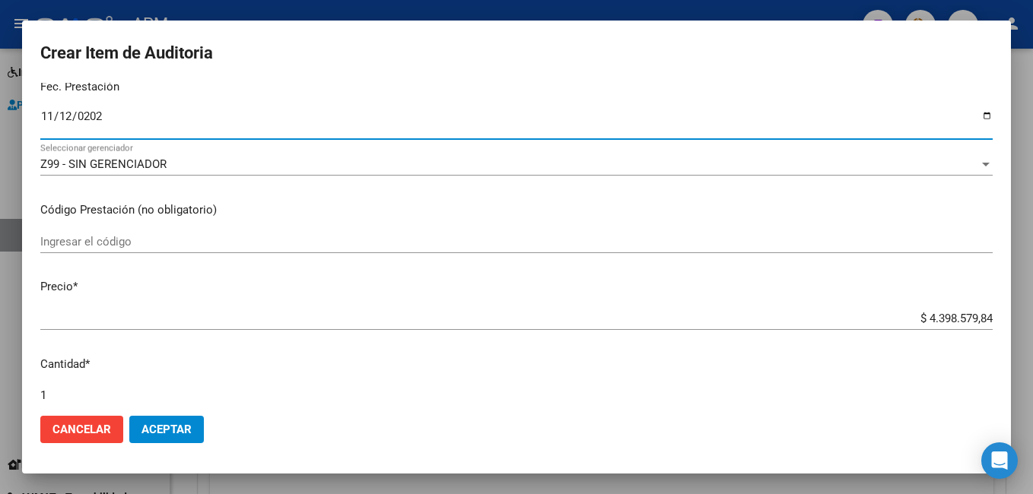
scroll to position [228, 0]
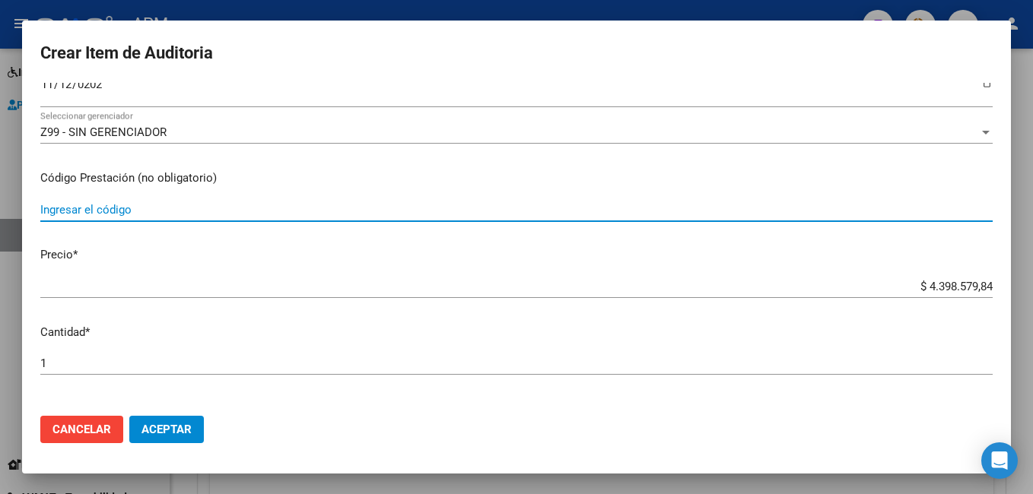
click at [124, 210] on input "Ingresar el código" at bounding box center [516, 210] width 952 height 14
type input "Alquiler de cabezal [PERSON_NAME]"
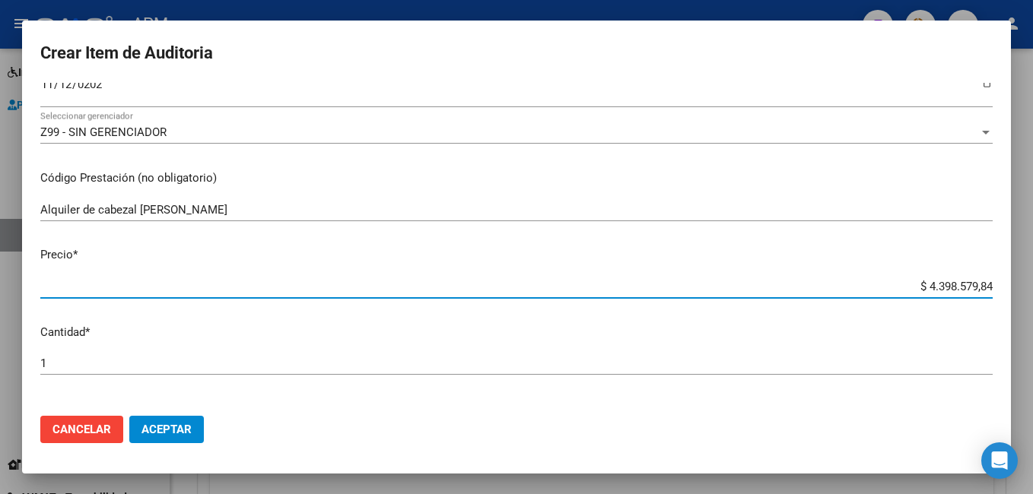
drag, startPoint x: 914, startPoint y: 285, endPoint x: 1032, endPoint y: 271, distance: 119.5
click at [1032, 271] on html "menu - APM person Firma Express Inicio Calendario SSS Instructivos Contacto OS …" at bounding box center [516, 247] width 1033 height 494
type input "$ 0,04"
type input "$ 0,49"
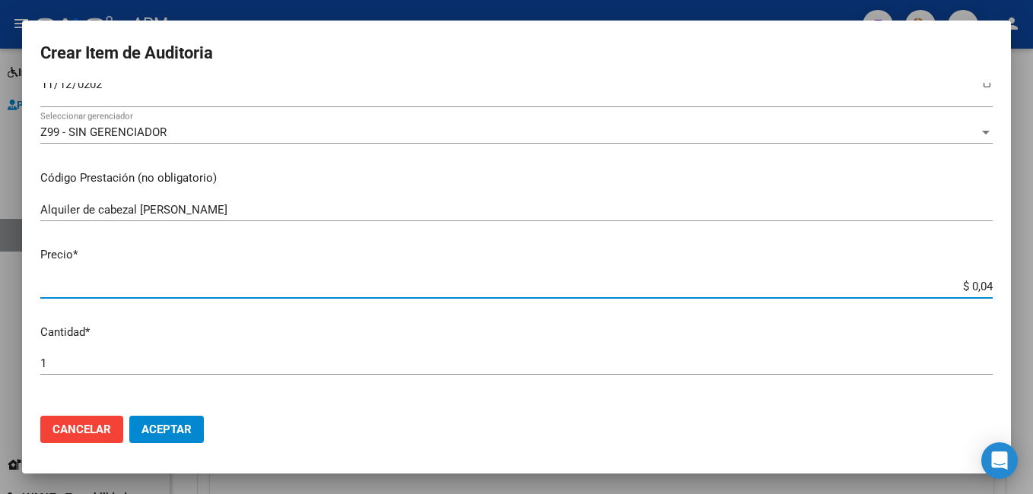
type input "$ 0,49"
type input "$ 4,90"
type input "$ 49,00"
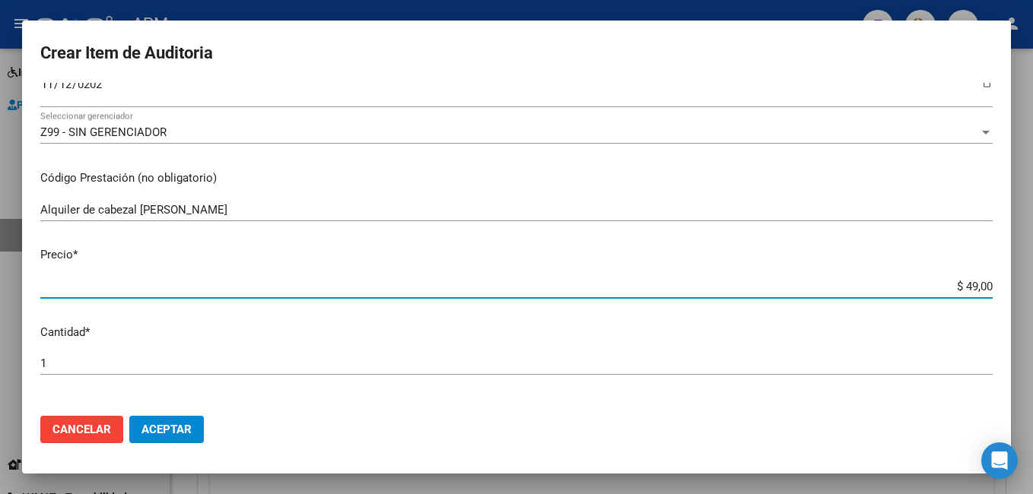
type input "$ 490,00"
type input "$ 4.900,00"
type input "$ 49.000,00"
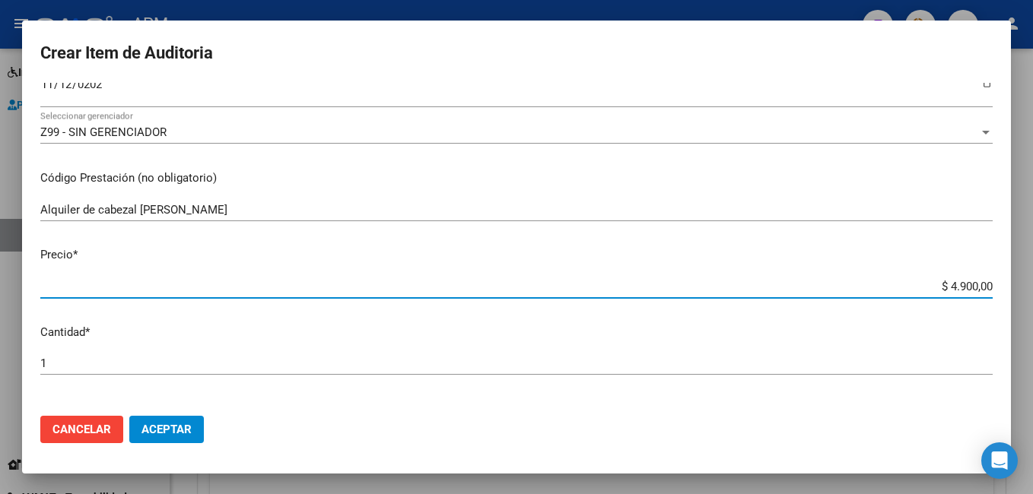
type input "$ 49.000,00"
type input "$ 490.000,00"
click at [186, 429] on span "Aceptar" at bounding box center [166, 430] width 50 height 14
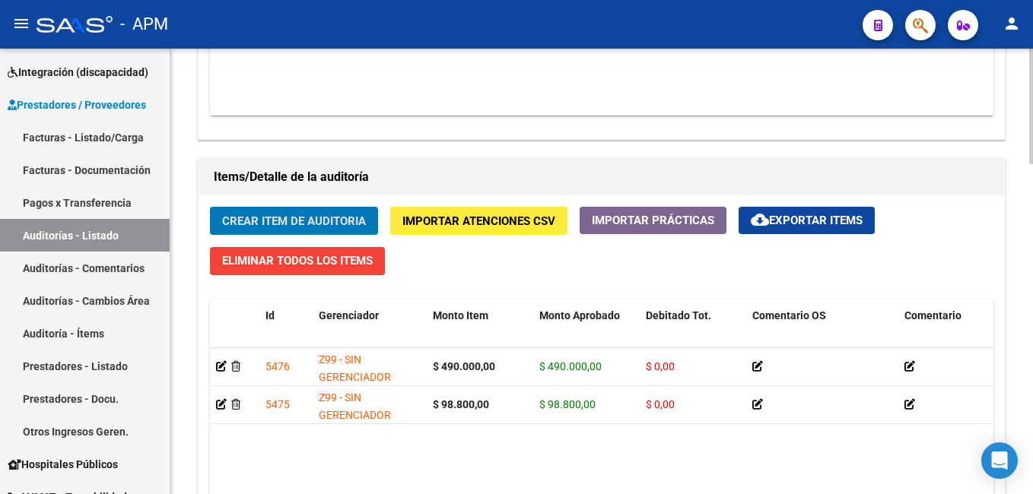
click at [275, 221] on span "Crear Item de Auditoria" at bounding box center [294, 222] width 144 height 14
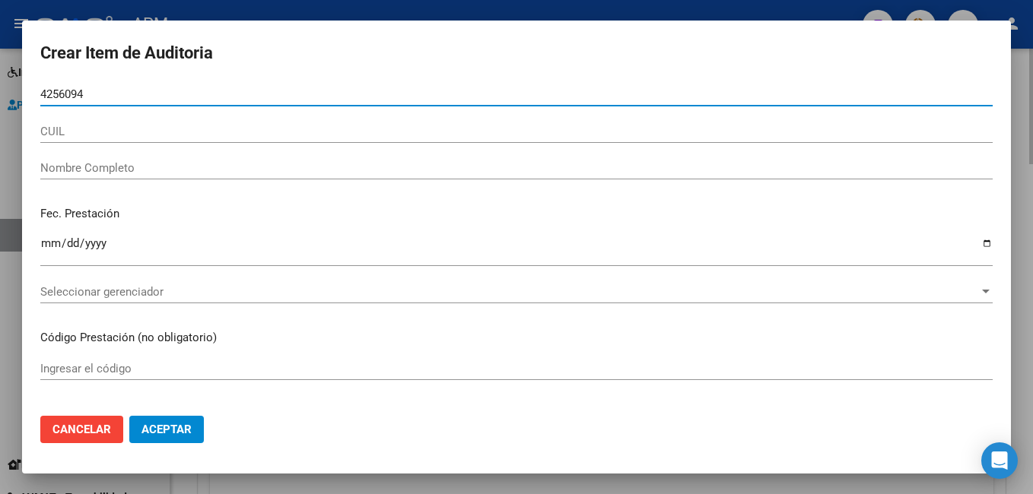
type input "42560946"
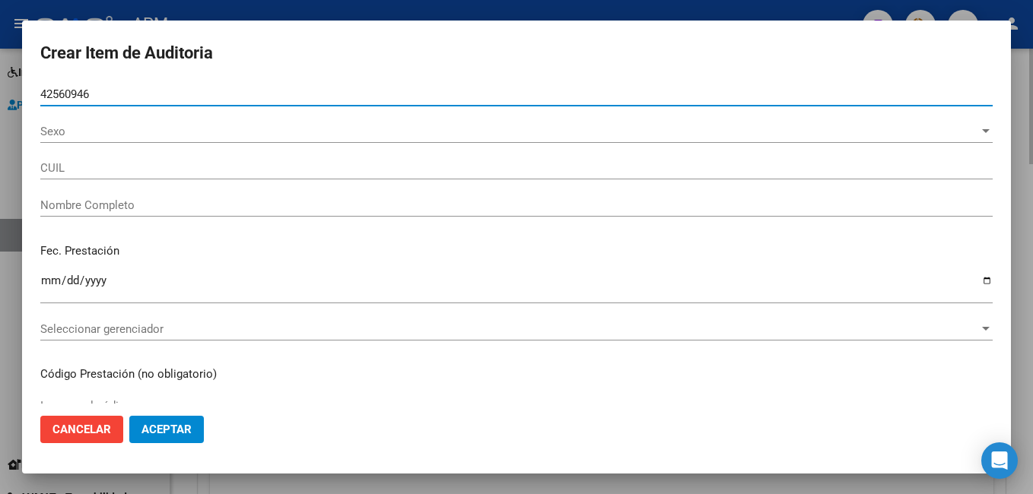
type input "20425609468"
type input "[PERSON_NAME]"
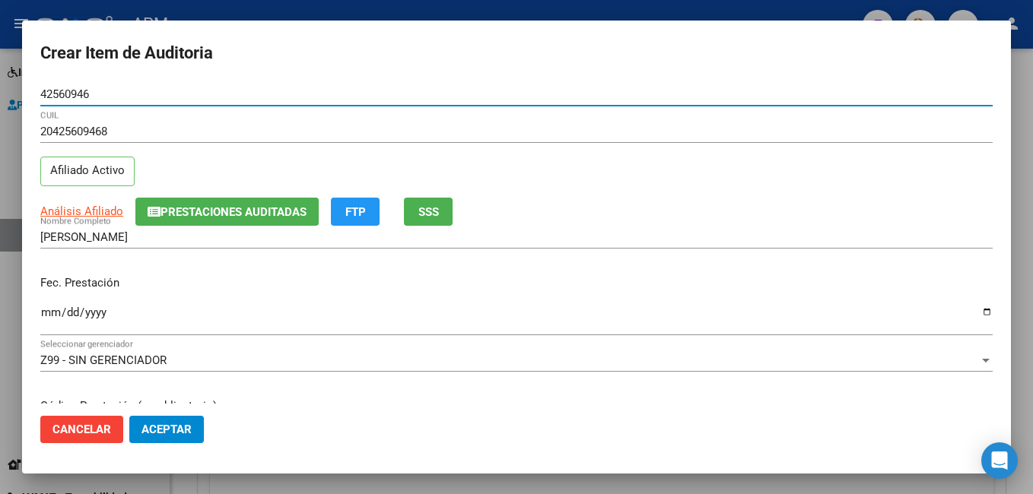
type input "42560946"
click at [48, 313] on input "Ingresar la fecha" at bounding box center [516, 319] width 952 height 24
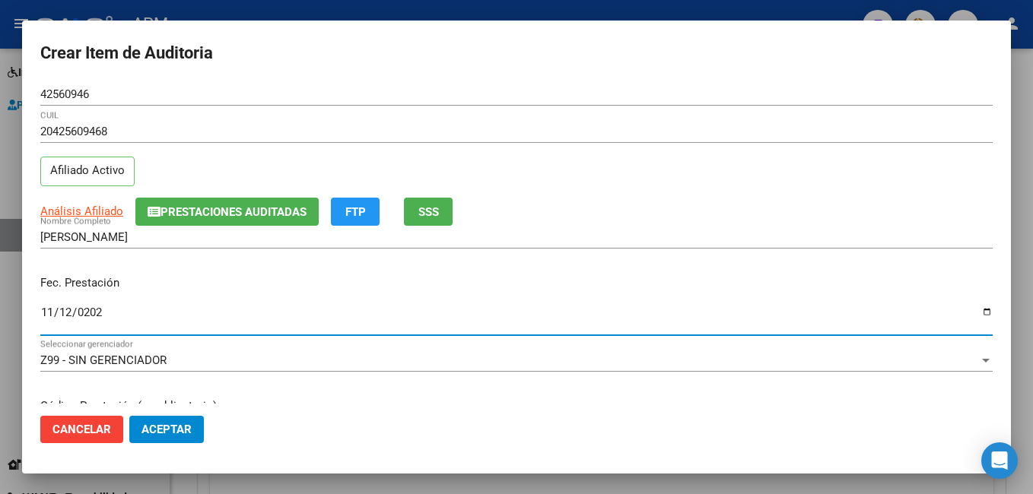
type input "[DATE]"
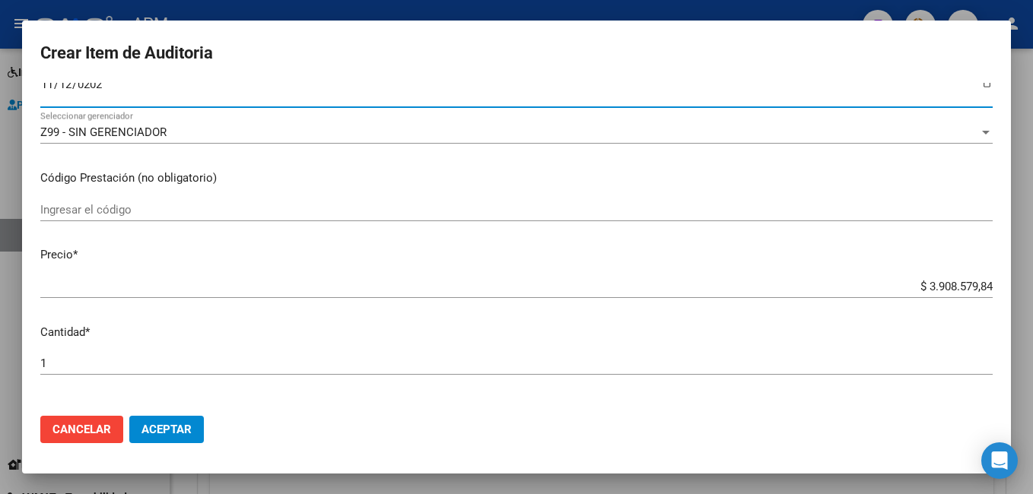
click at [156, 207] on input "Ingresar el código" at bounding box center [516, 210] width 952 height 14
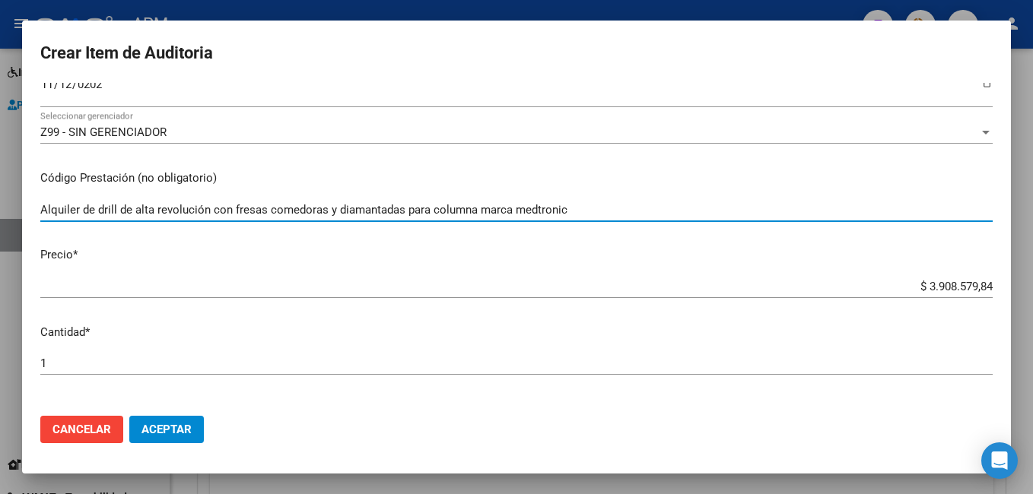
type input "Alquiler de drill de alta revolución con fresas comedoras y diamantadas para co…"
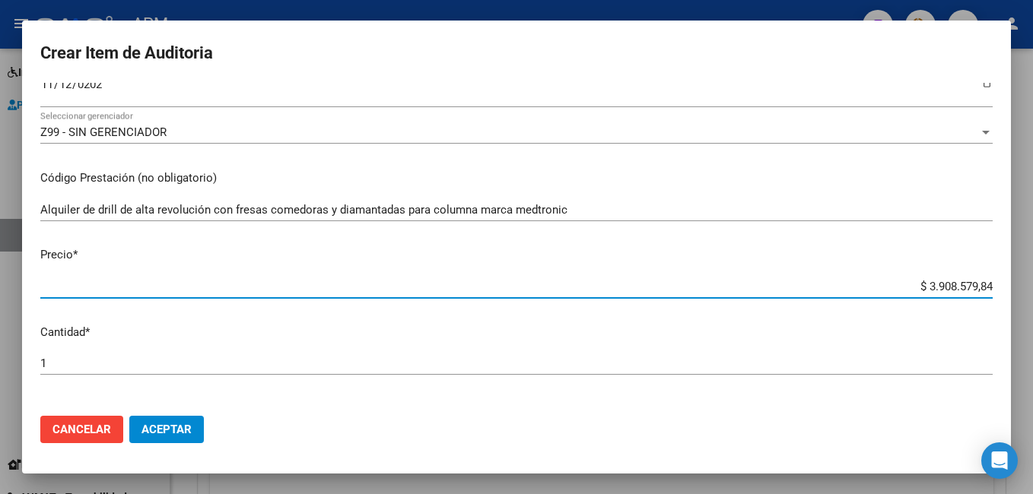
drag, startPoint x: 914, startPoint y: 291, endPoint x: 1026, endPoint y: 285, distance: 112.7
click at [1026, 285] on div "Crear Item de Auditoria 42560946 Nro Documento 20425609468 CUIL Afiliado Activo…" at bounding box center [516, 247] width 1033 height 494
type input "$ 0,03"
type input "$ 0,39"
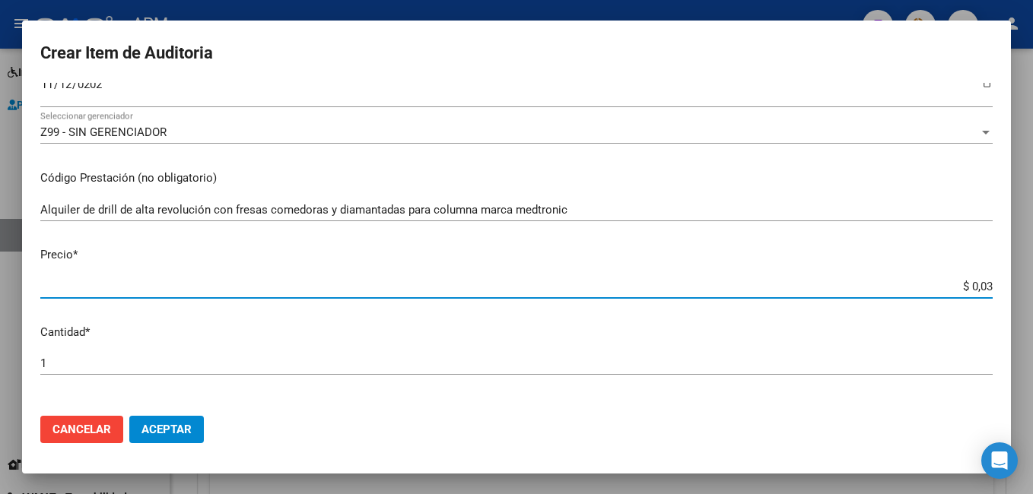
type input "$ 0,39"
type input "$ 3,90"
type input "$ 39,00"
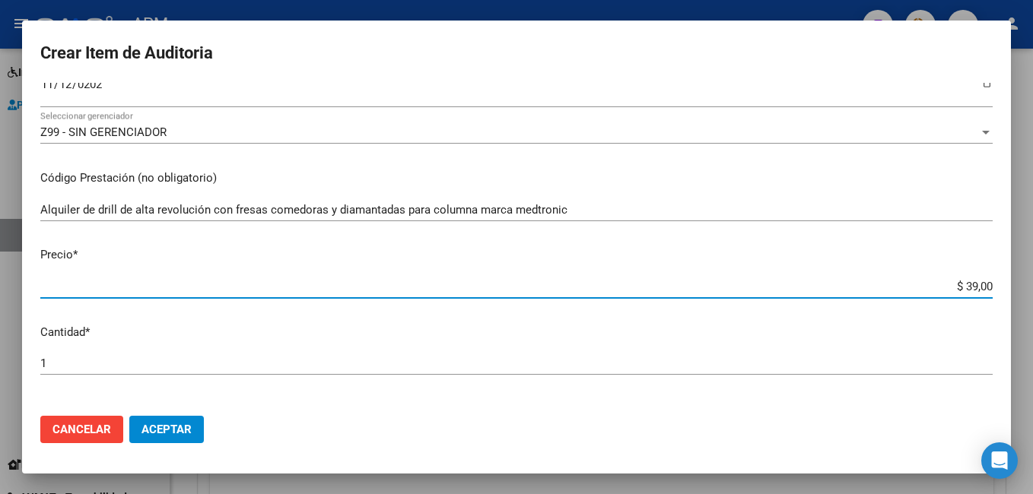
type input "$ 390,00"
type input "$ 3.900,00"
type input "$ 39.000,00"
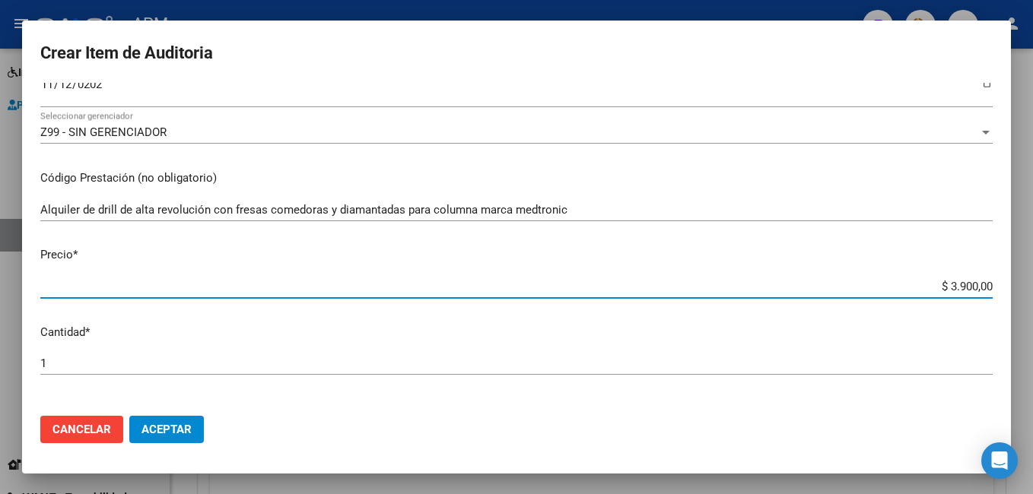
type input "$ 39.000,00"
type input "$ 390.000,00"
click at [173, 424] on span "Aceptar" at bounding box center [166, 430] width 50 height 14
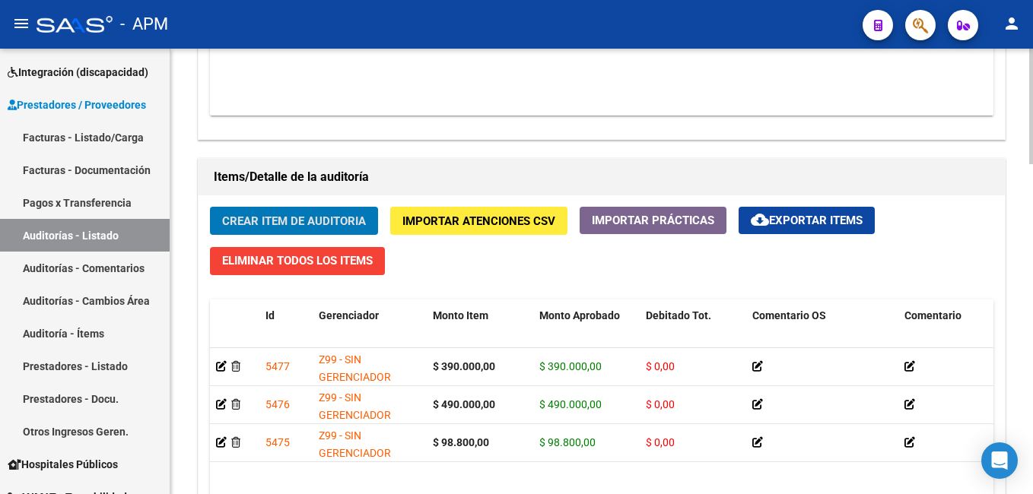
click at [350, 223] on span "Crear Item de Auditoria" at bounding box center [294, 222] width 144 height 14
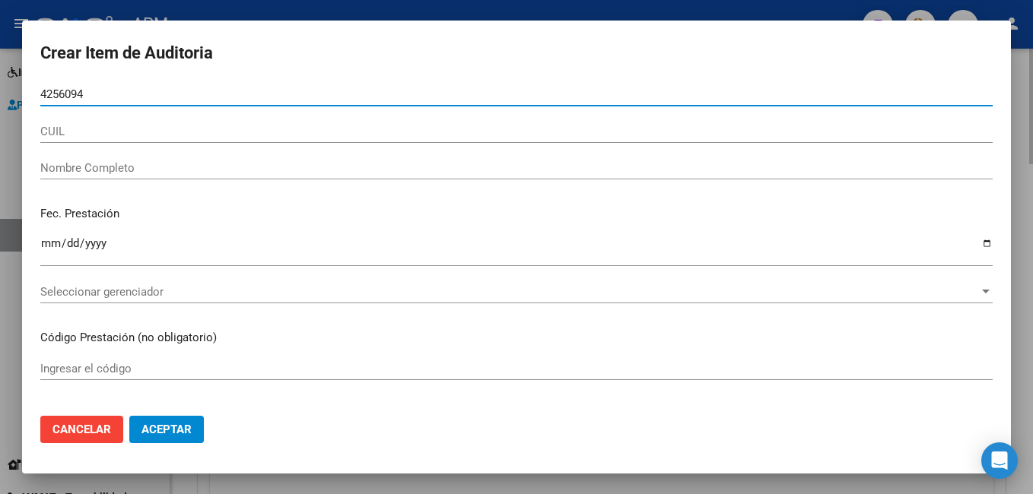
type input "42560946"
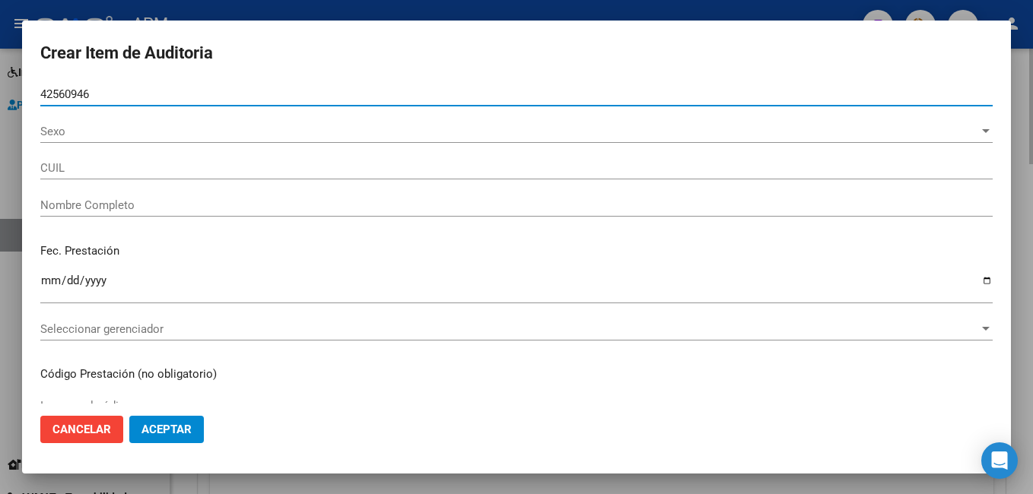
type input "20425609468"
type input "[PERSON_NAME]"
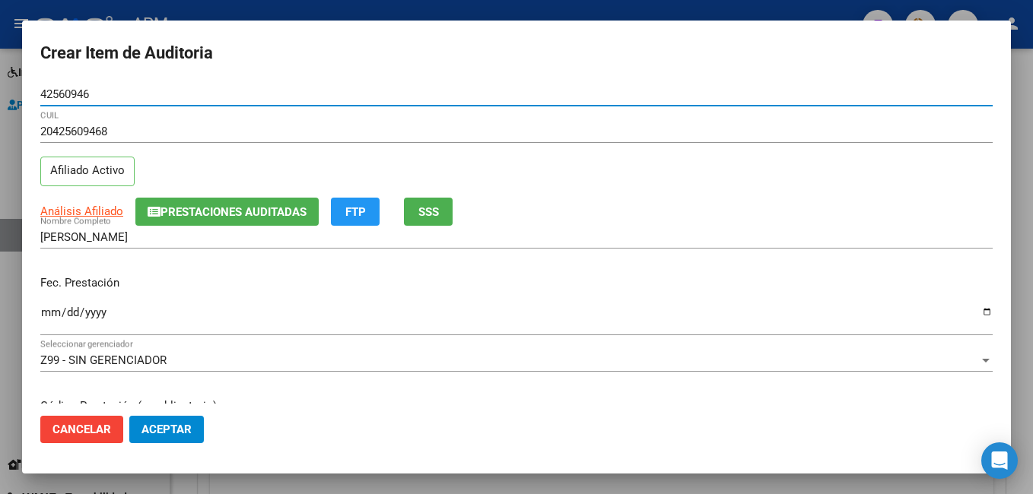
type input "42560946"
click at [49, 311] on input "Ingresar la fecha" at bounding box center [516, 319] width 952 height 24
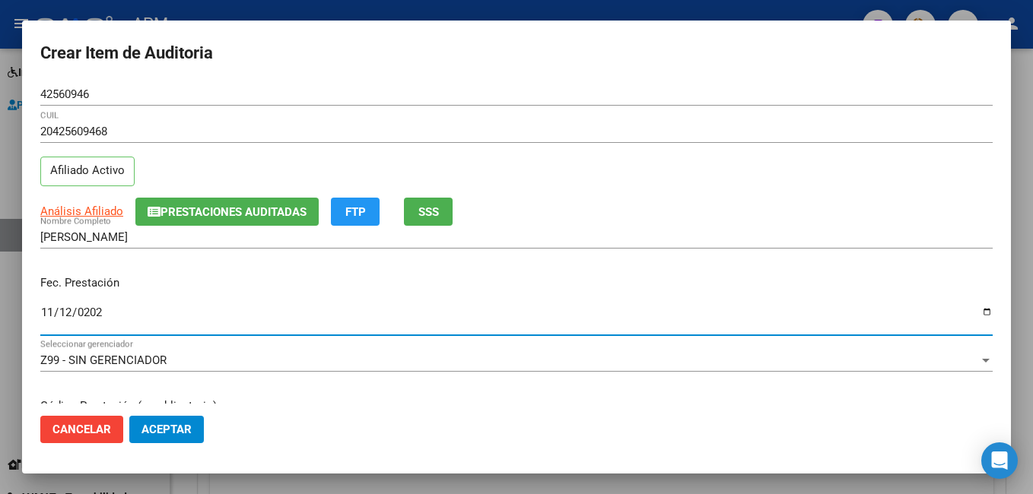
type input "[DATE]"
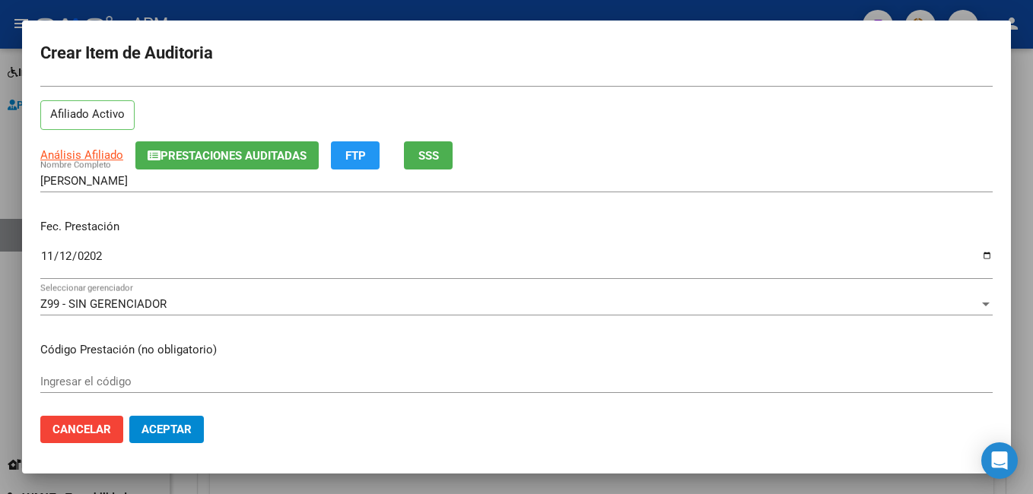
scroll to position [76, 0]
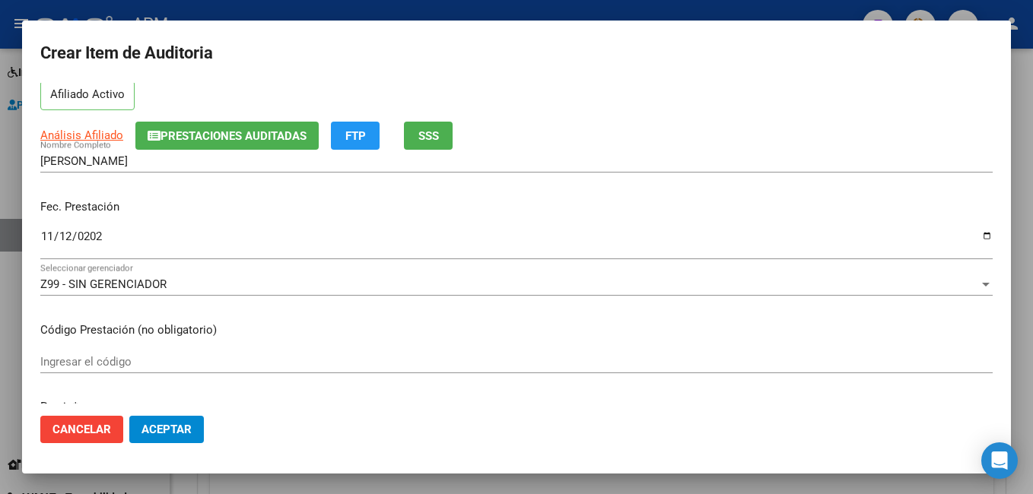
click at [79, 364] on input "Ingresar el código" at bounding box center [516, 362] width 952 height 14
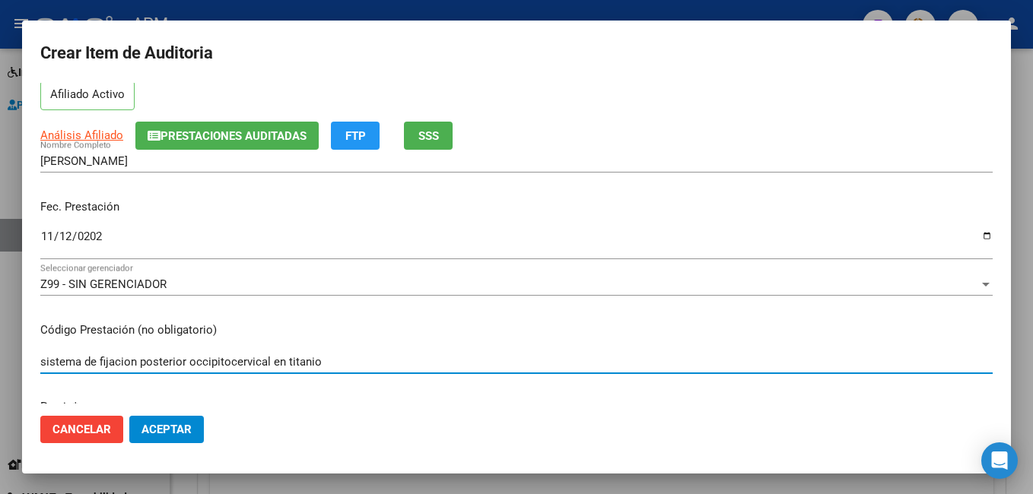
type input "sistema de fijacion posterior occipitocervical en titanio"
click at [452, 333] on p "Código Prestación (no obligatorio)" at bounding box center [516, 330] width 952 height 17
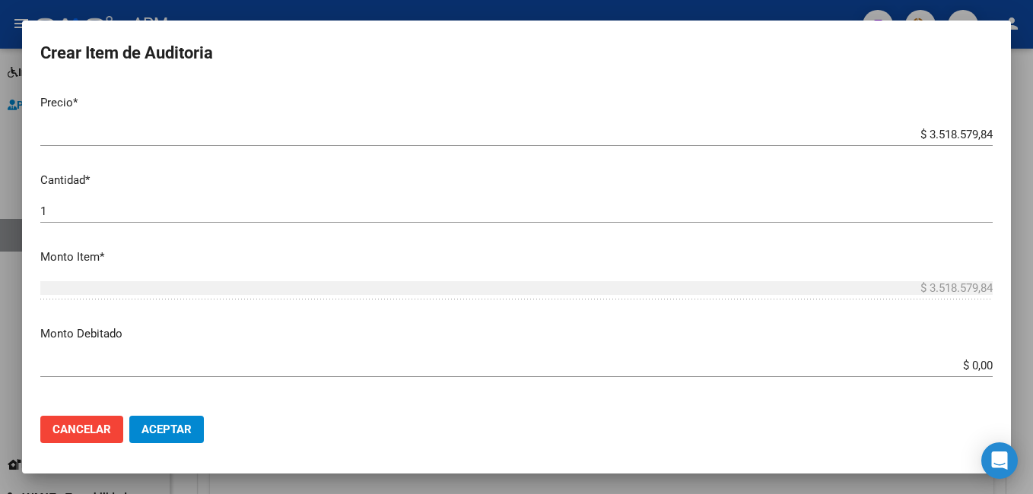
scroll to position [304, 0]
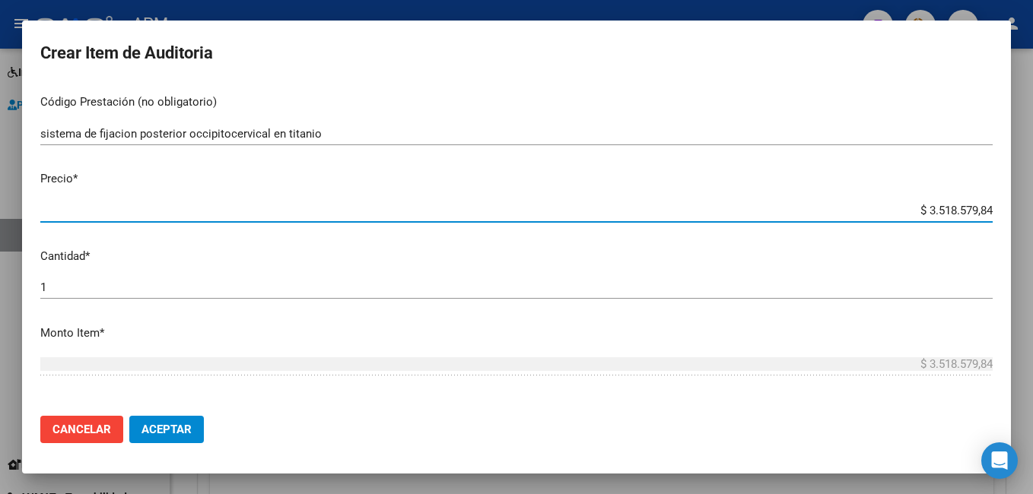
drag, startPoint x: 913, startPoint y: 215, endPoint x: 1035, endPoint y: 178, distance: 127.8
click at [1032, 178] on html "menu - APM person Firma Express Inicio Calendario SSS Instructivos Contacto OS …" at bounding box center [516, 247] width 1033 height 494
type input "$ 0,02"
type input "$ 0,27"
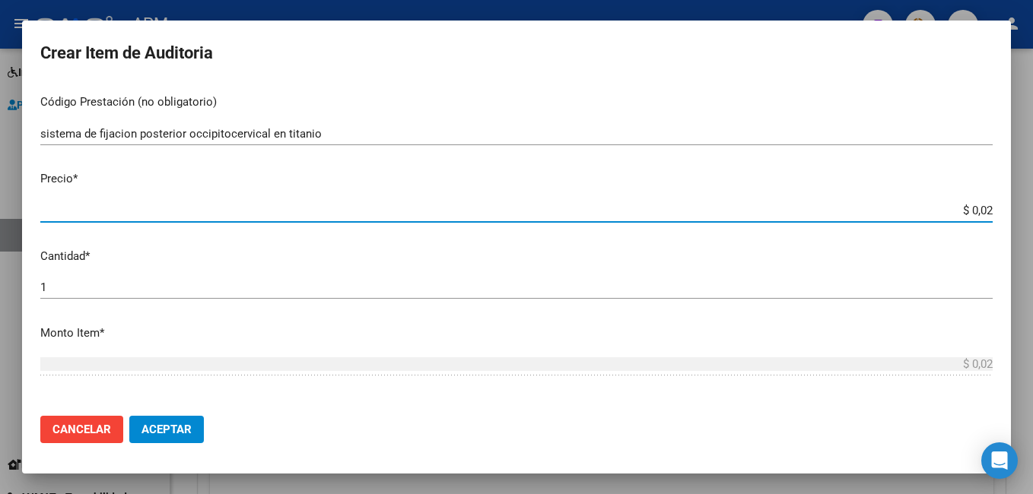
type input "$ 0,27"
type input "$ 2,73"
type input "$ 27,30"
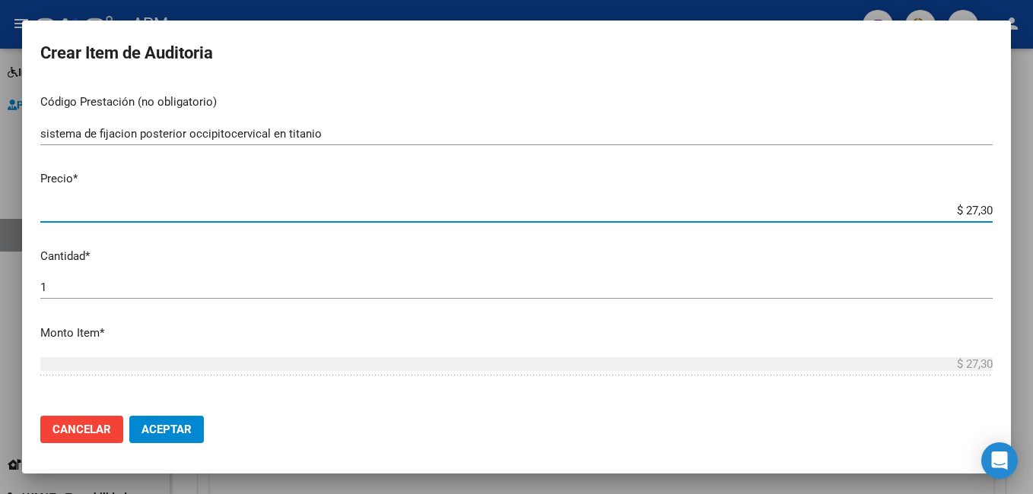
type input "$ 273,00"
type input "$ 2.730,00"
type input "$ 27.300,00"
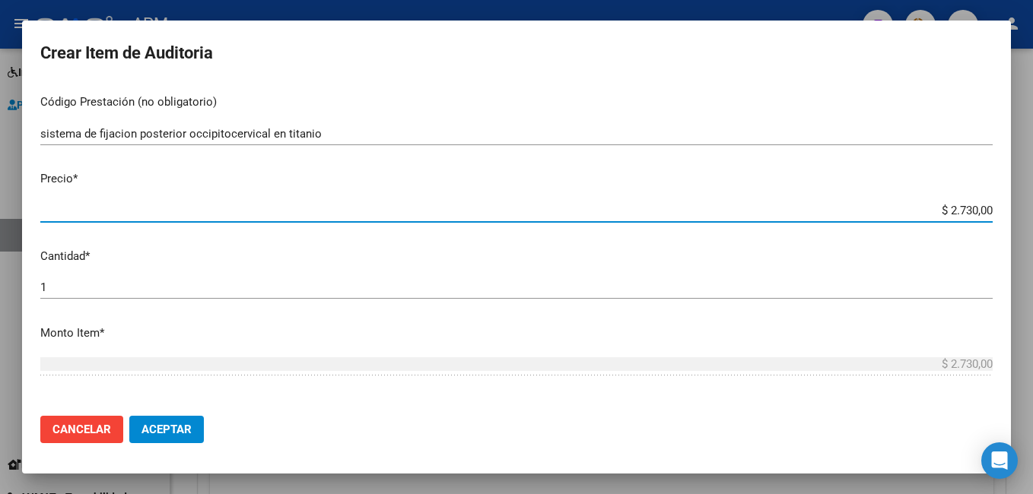
type input "$ 27.300,00"
type input "$ 273.000,00"
type input "$ 2.730.000,00"
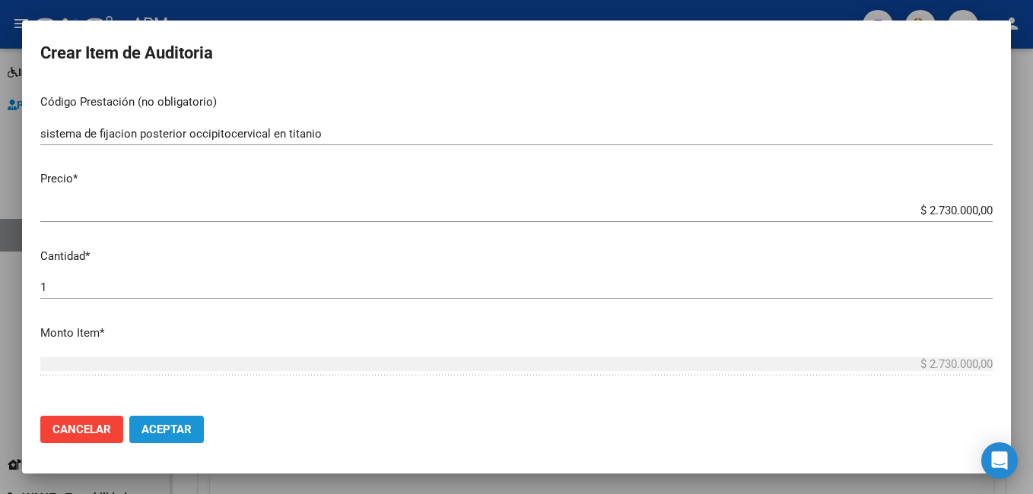
click at [156, 429] on span "Aceptar" at bounding box center [166, 430] width 50 height 14
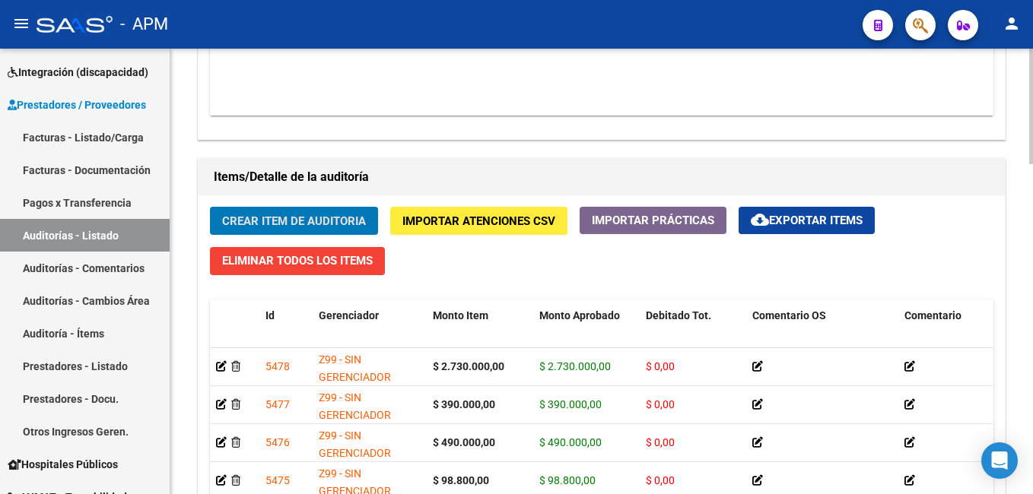
click at [282, 215] on span "Crear Item de Auditoria" at bounding box center [294, 222] width 144 height 14
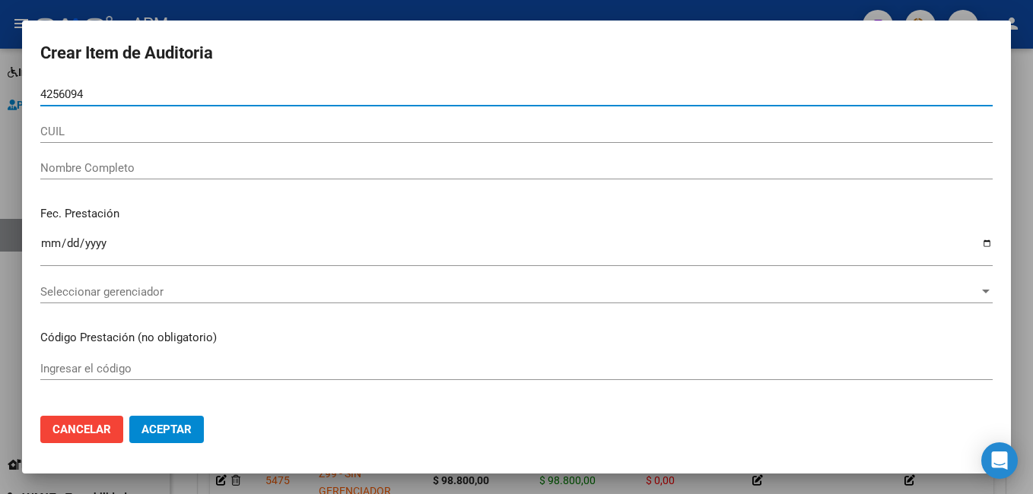
type input "42560946"
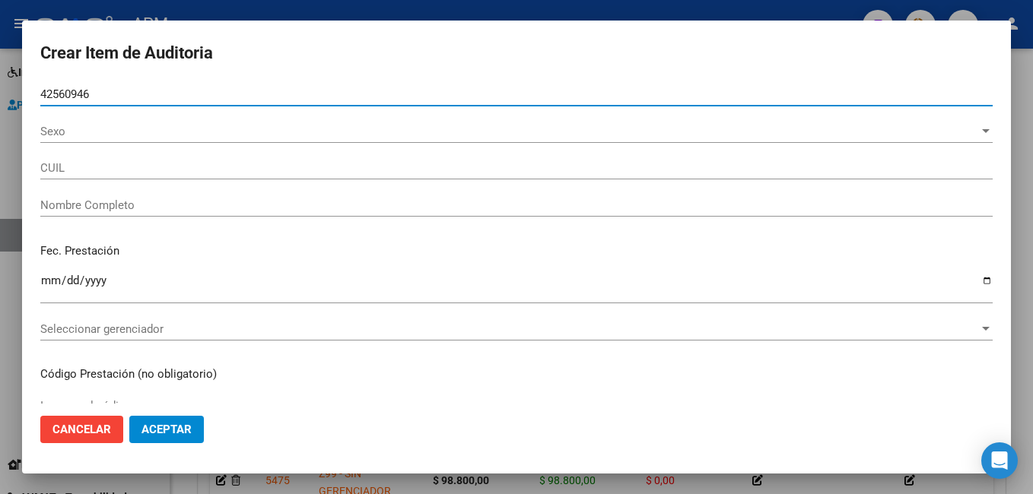
type input "20425609468"
type input "[PERSON_NAME]"
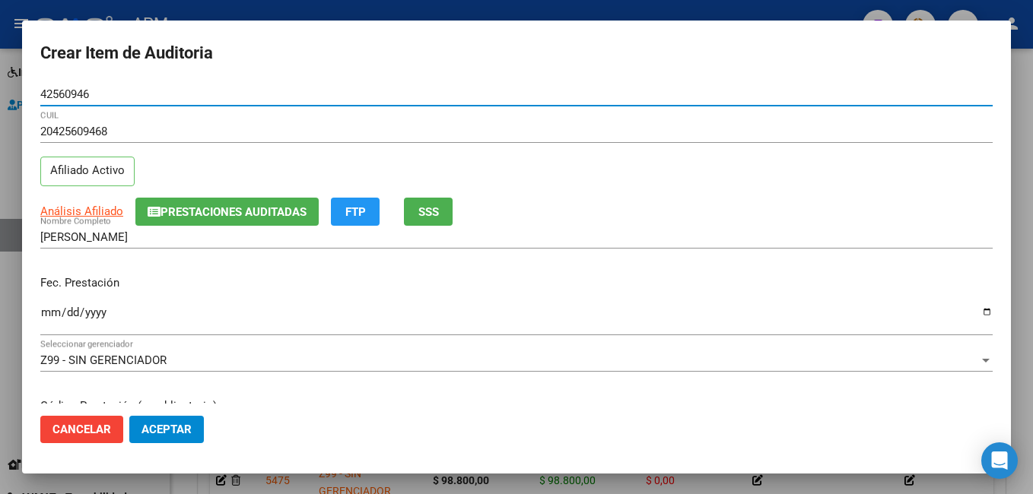
type input "42560946"
click at [50, 316] on input "Ingresar la fecha" at bounding box center [516, 319] width 952 height 24
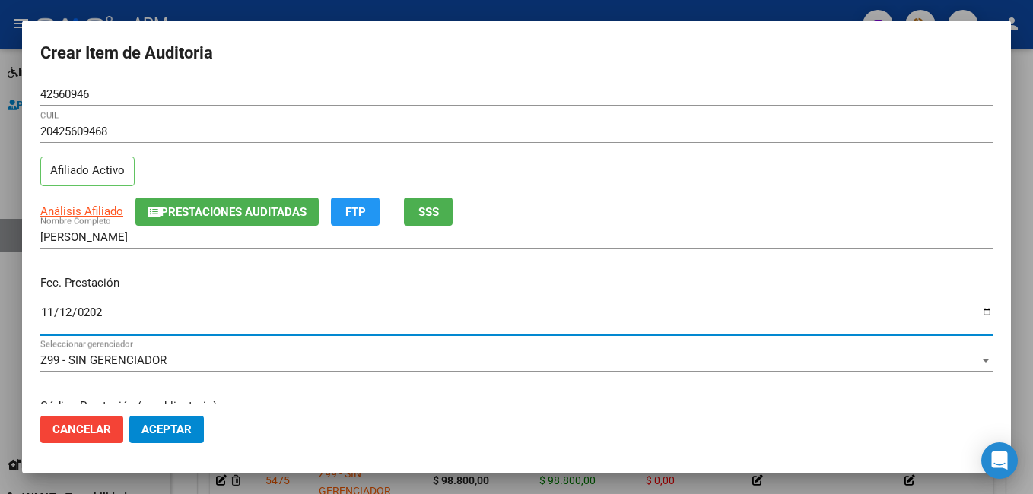
type input "[DATE]"
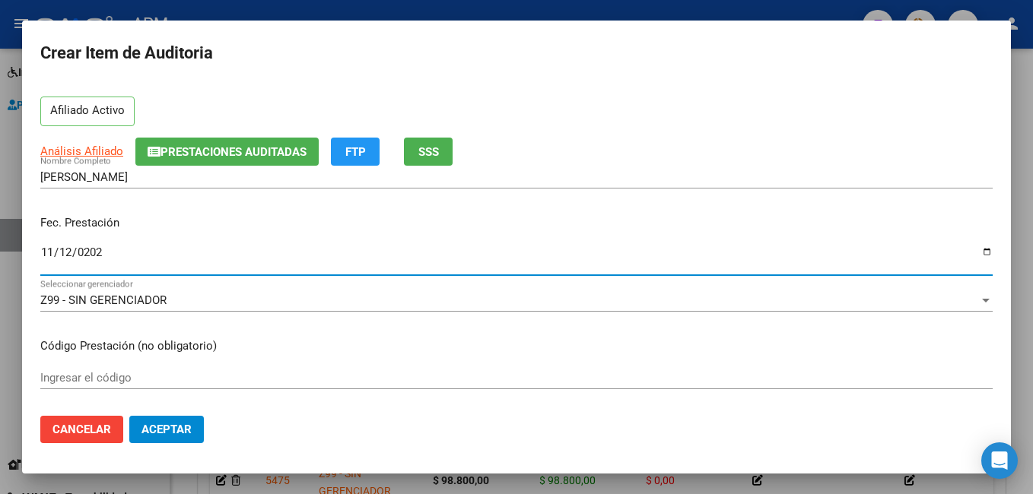
scroll to position [152, 0]
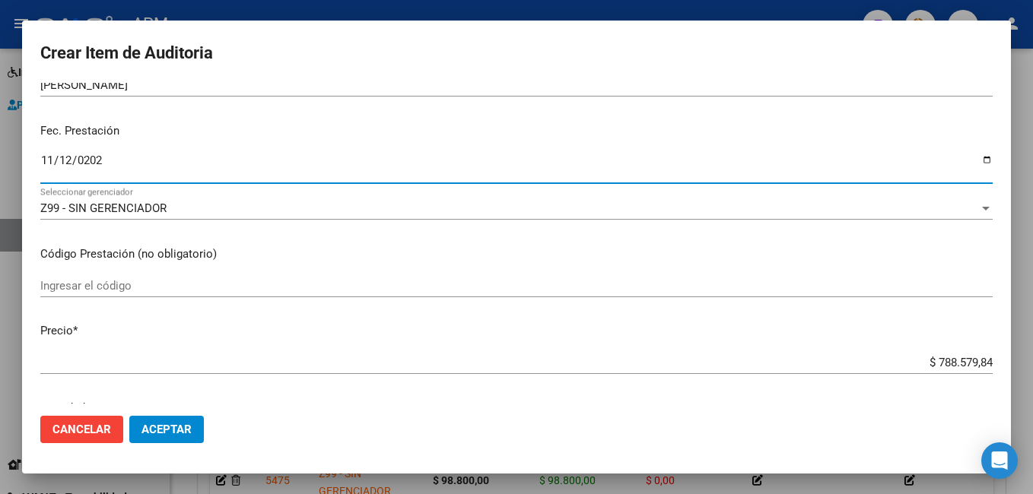
click at [56, 284] on input "Ingresar el código" at bounding box center [516, 286] width 952 height 14
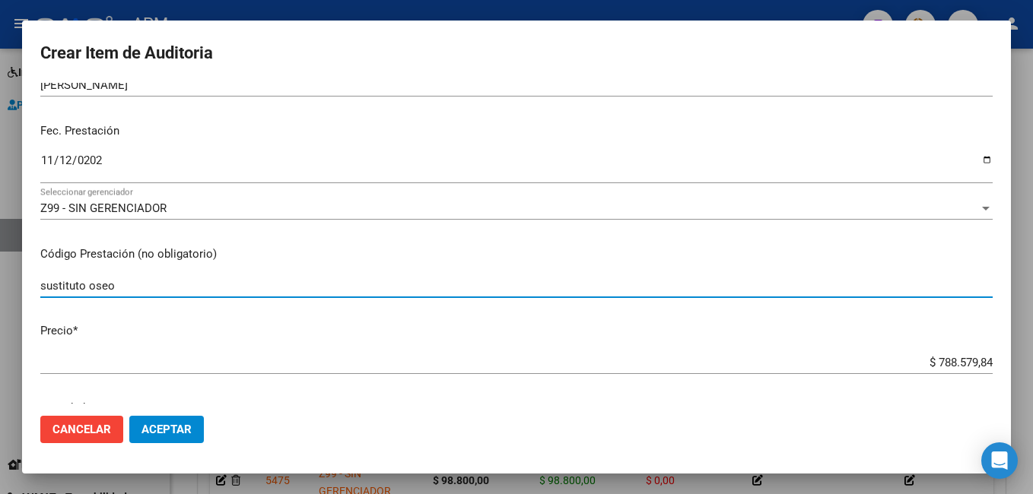
type input "sustituto oseo"
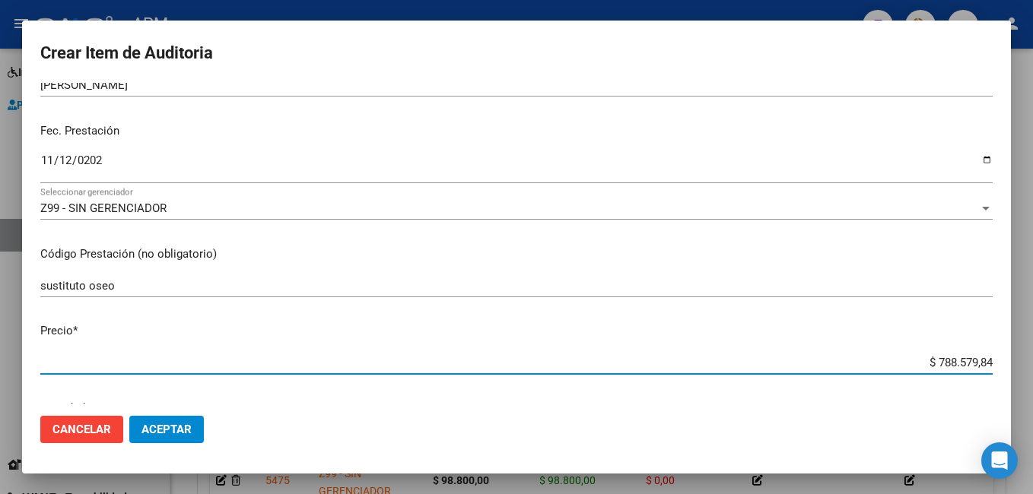
drag, startPoint x: 920, startPoint y: 364, endPoint x: 1035, endPoint y: 365, distance: 114.9
click at [1032, 365] on html "menu - APM person Firma Express Inicio Calendario SSS Instructivos Contacto OS …" at bounding box center [516, 247] width 1033 height 494
type input "$ 0,02"
type input "$ 0,22"
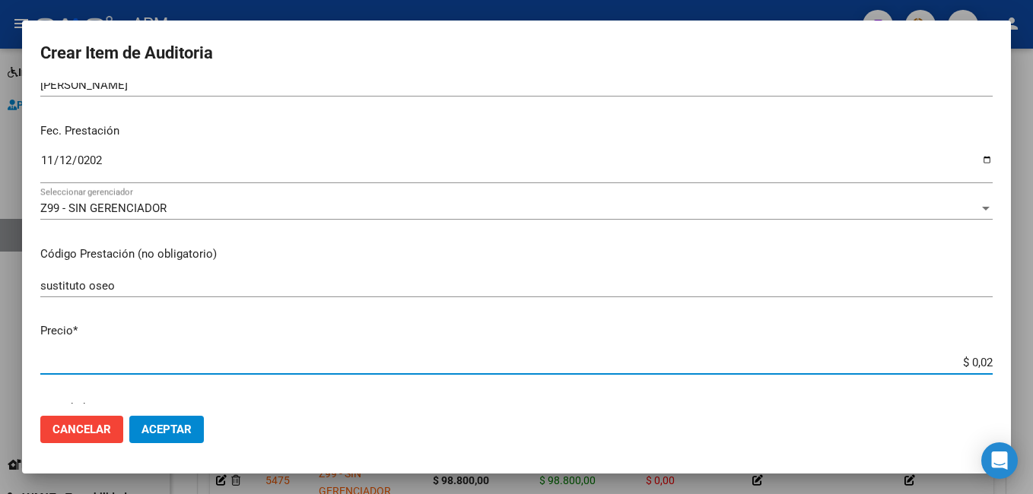
type input "$ 0,22"
type input "$ 2,20"
type input "$ 22,00"
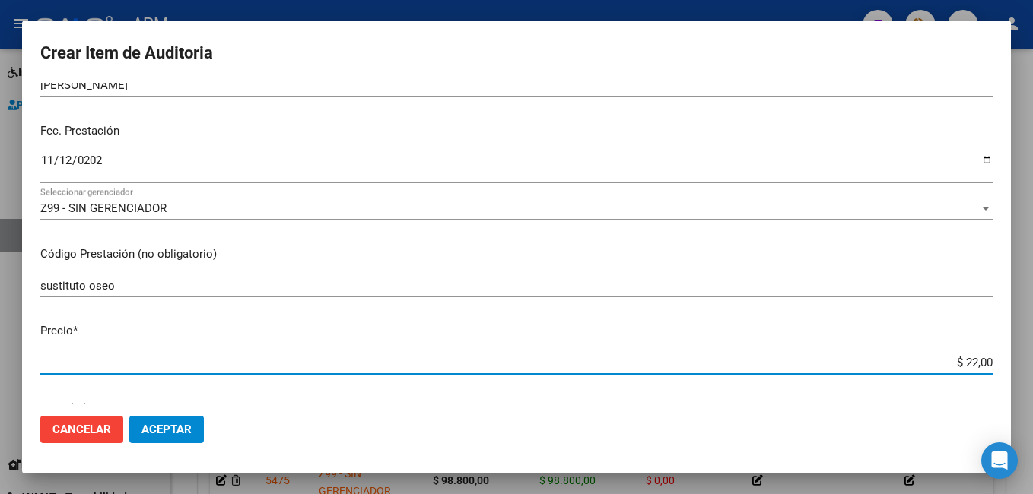
type input "$ 220,00"
type input "$ 2.200,00"
type input "$ 22.000,00"
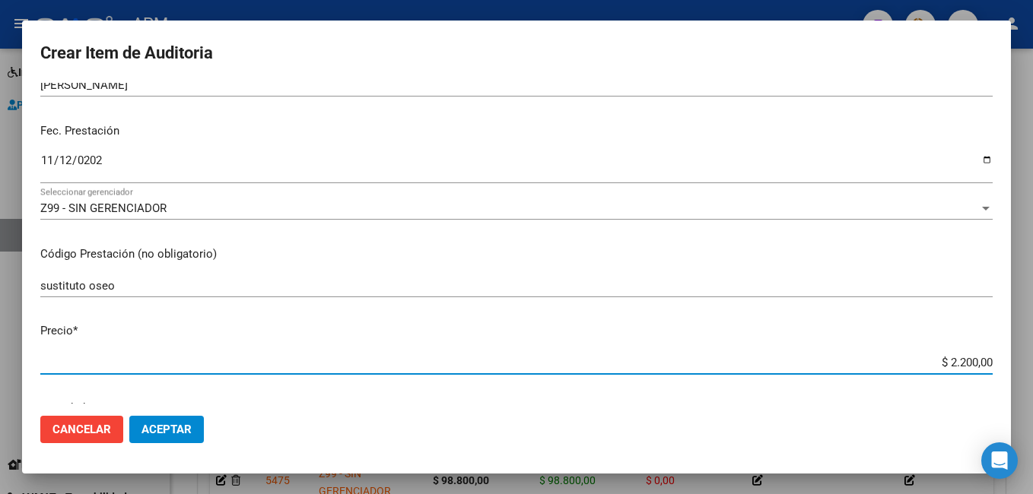
type input "$ 22.000,00"
type input "$ 220.000,00"
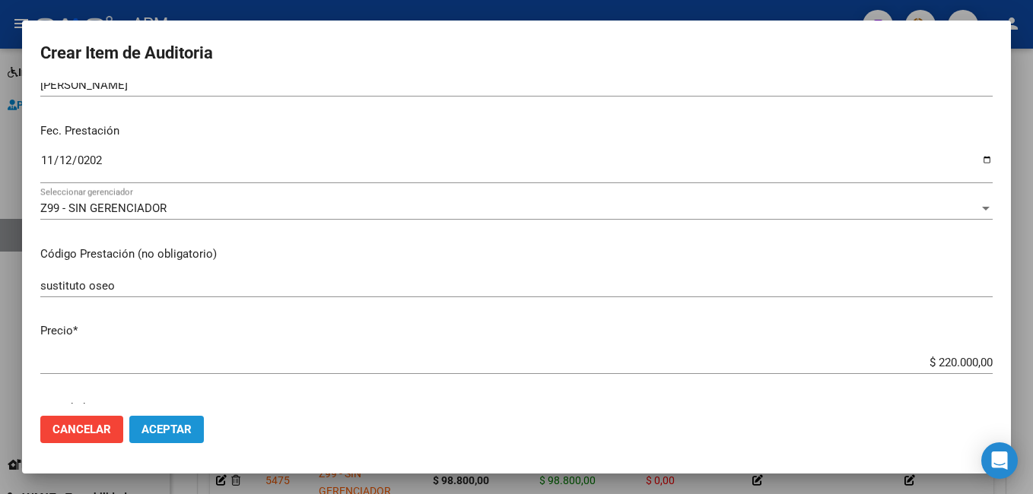
click at [160, 431] on span "Aceptar" at bounding box center [166, 430] width 50 height 14
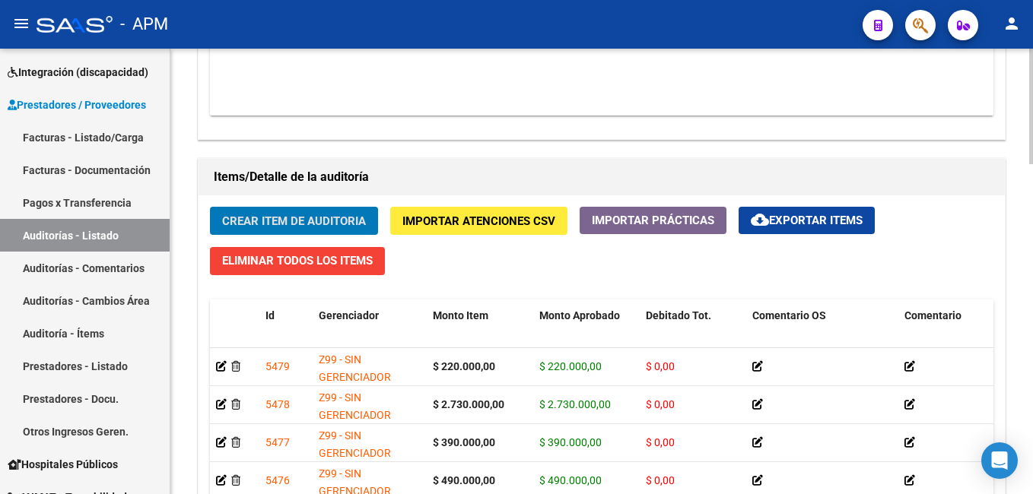
click at [274, 218] on span "Crear Item de Auditoria" at bounding box center [294, 222] width 144 height 14
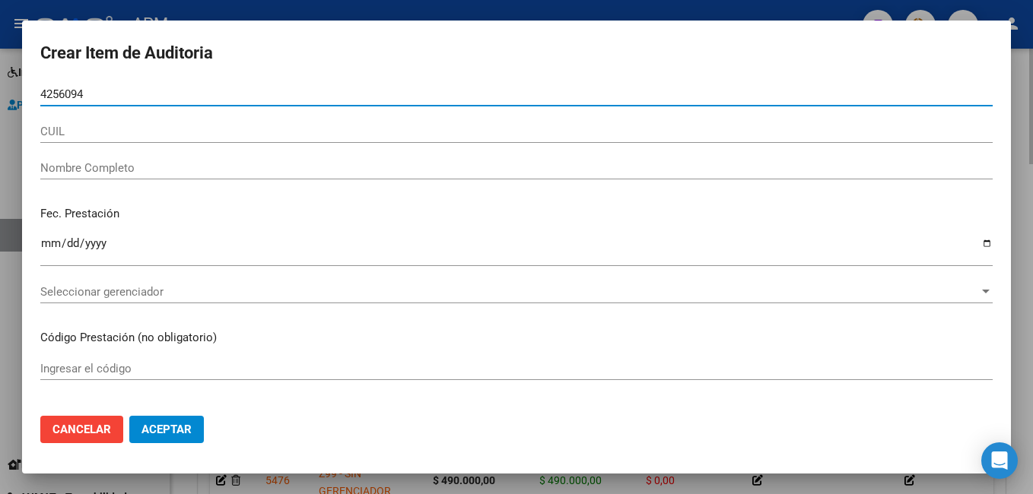
type input "42560946"
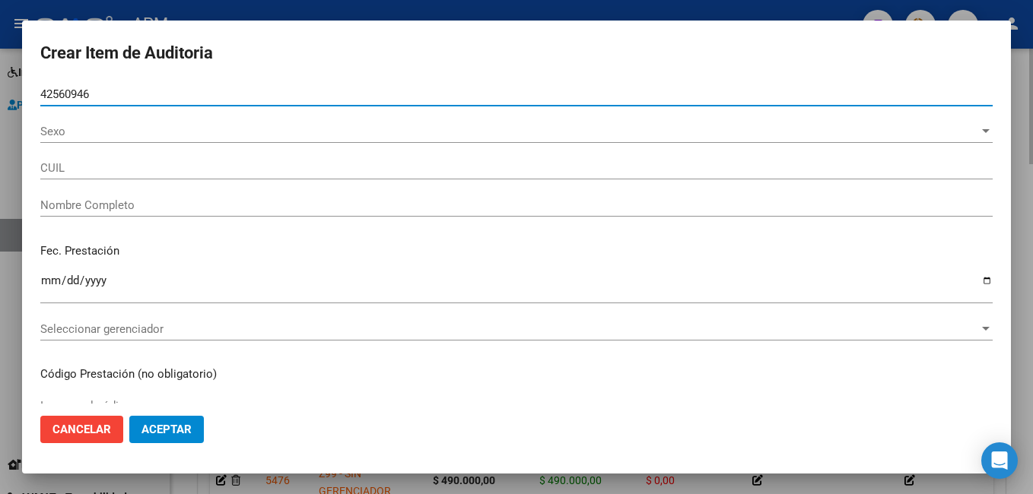
type input "20425609468"
type input "[PERSON_NAME]"
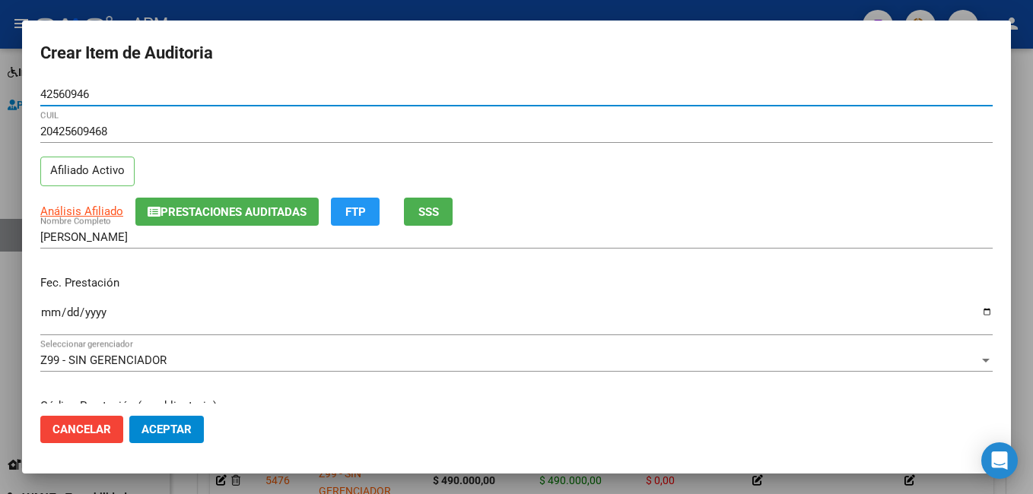
type input "42560946"
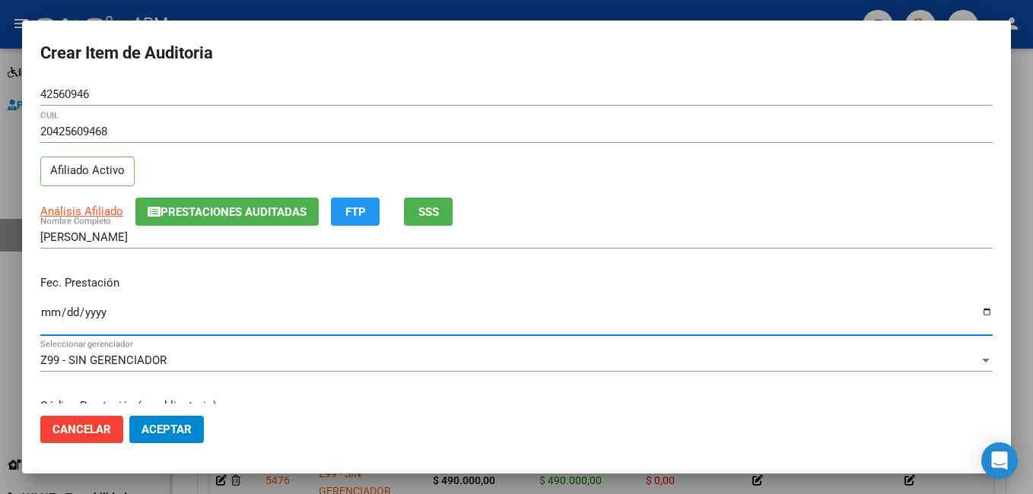
click at [53, 313] on input "Ingresar la fecha" at bounding box center [516, 319] width 952 height 24
type input "[DATE]"
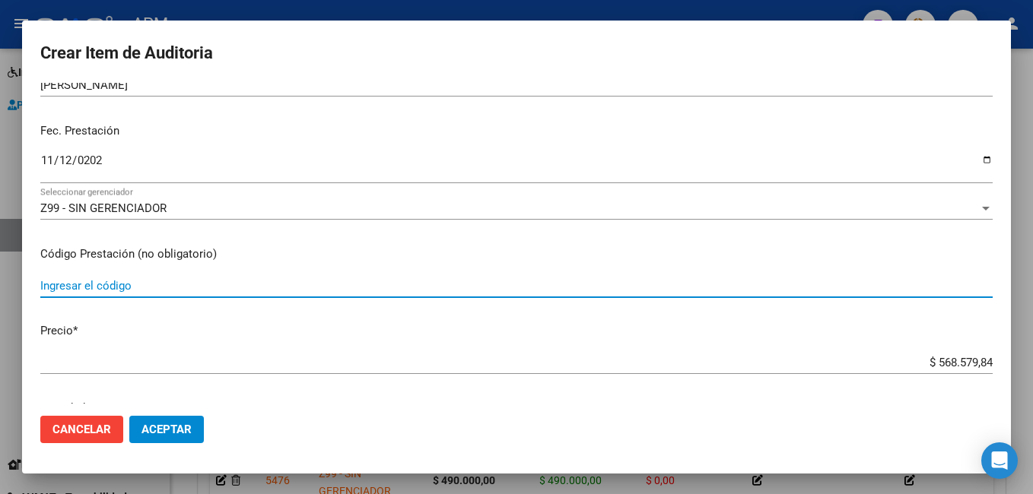
click at [161, 286] on input "Ingresar el código" at bounding box center [516, 286] width 952 height 14
type input "[MEDICAL_DATA] 5000 UI 1ml"
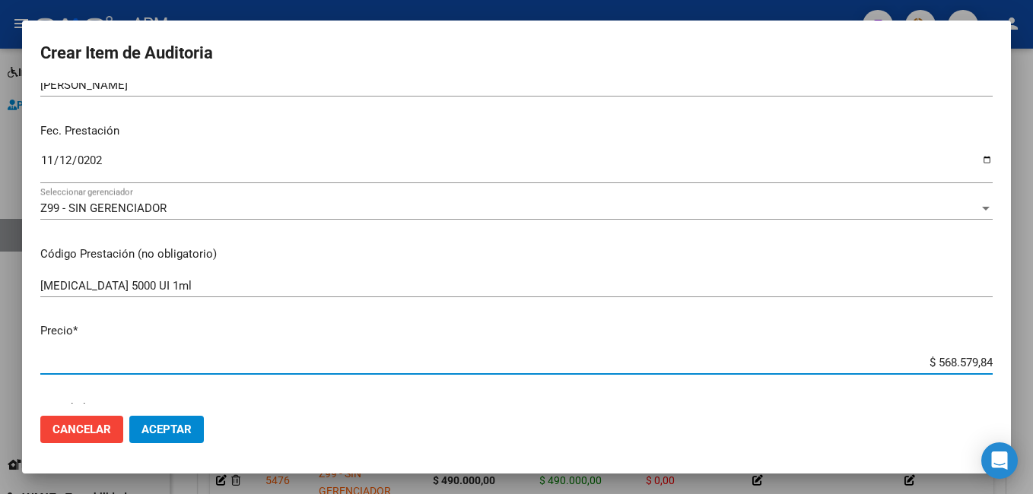
drag, startPoint x: 923, startPoint y: 362, endPoint x: 1035, endPoint y: 383, distance: 113.8
click at [1032, 383] on html "menu - APM person Firma Express Inicio Calendario SSS Instructivos Contacto OS …" at bounding box center [516, 247] width 1033 height 494
type input "$ 0,08"
type input "$ 0,80"
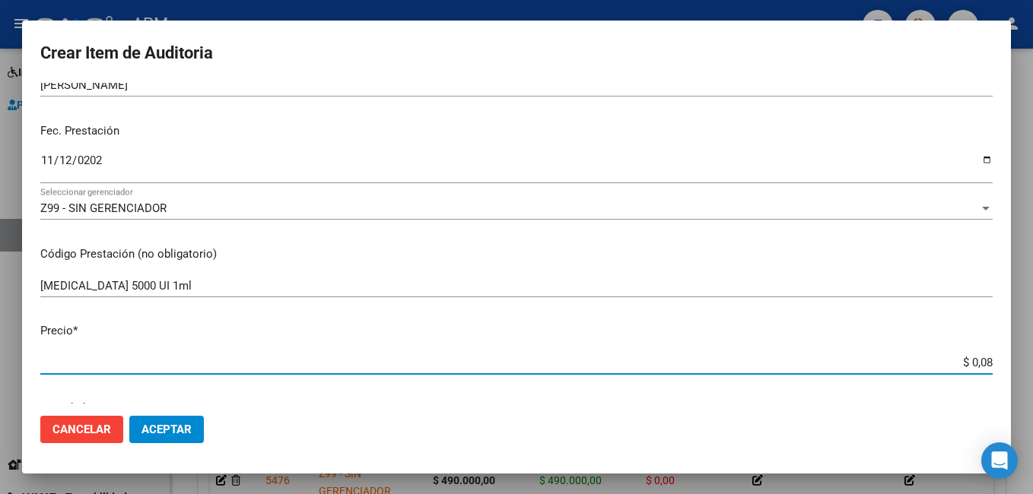
type input "$ 0,80"
type input "$ 8,09"
type input "$ 80,98"
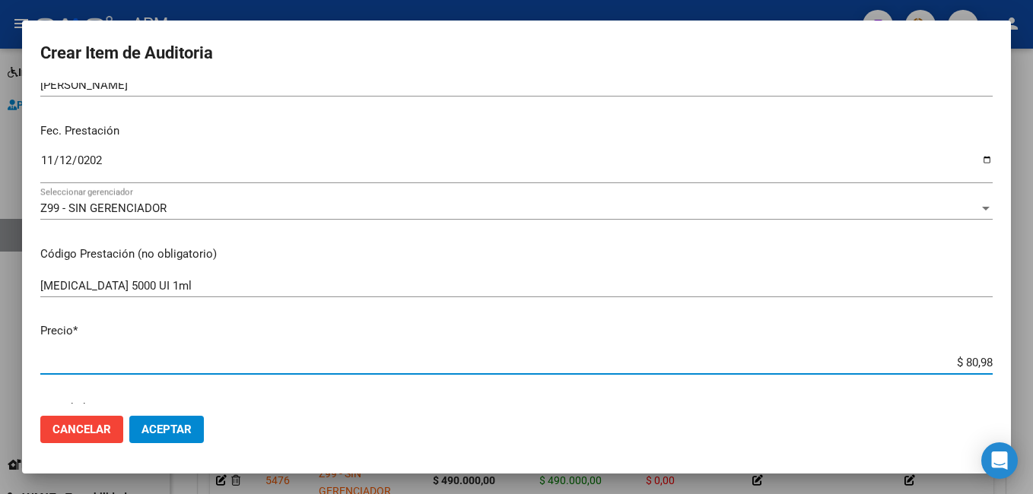
type input "$ 809,80"
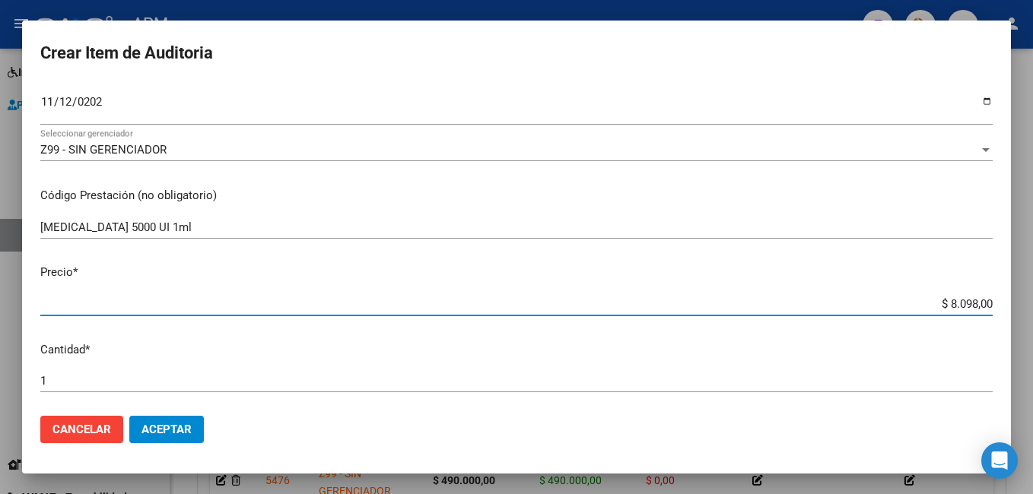
scroll to position [304, 0]
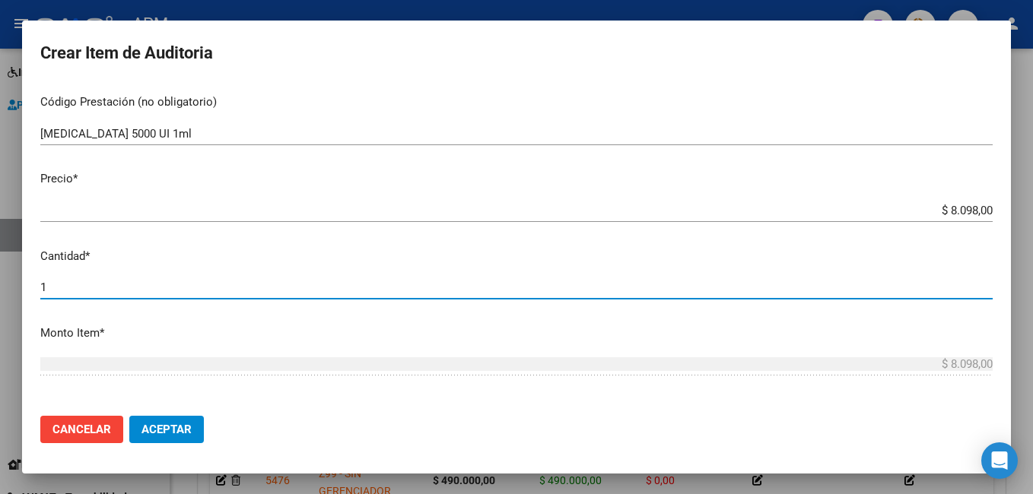
drag, startPoint x: 71, startPoint y: 293, endPoint x: -3, endPoint y: 267, distance: 78.2
click at [0, 267] on html "menu - APM person Firma Express Inicio Calendario SSS Instructivos Contacto OS …" at bounding box center [516, 247] width 1033 height 494
click at [177, 425] on span "Aceptar" at bounding box center [166, 430] width 50 height 14
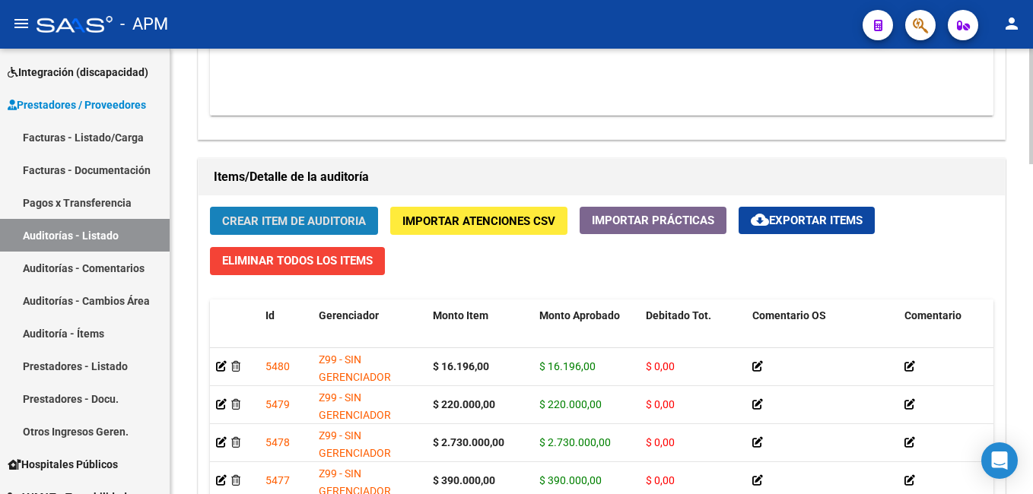
click at [296, 226] on span "Crear Item de Auditoria" at bounding box center [294, 222] width 144 height 14
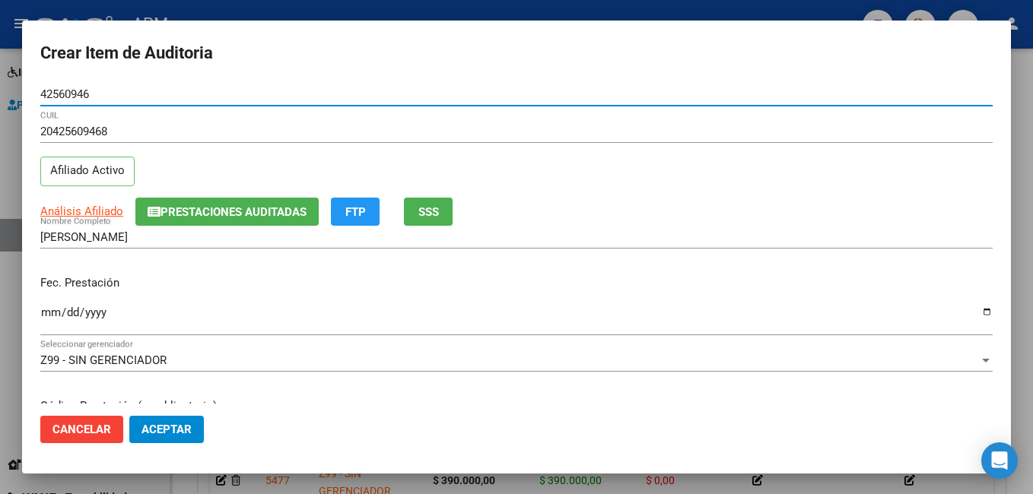
click at [56, 313] on input "Ingresar la fecha" at bounding box center [516, 319] width 952 height 24
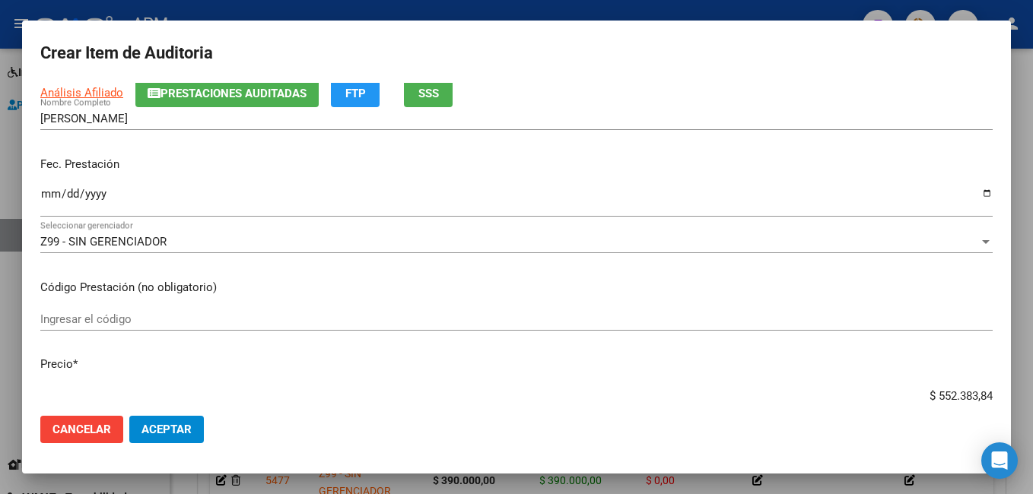
scroll to position [152, 0]
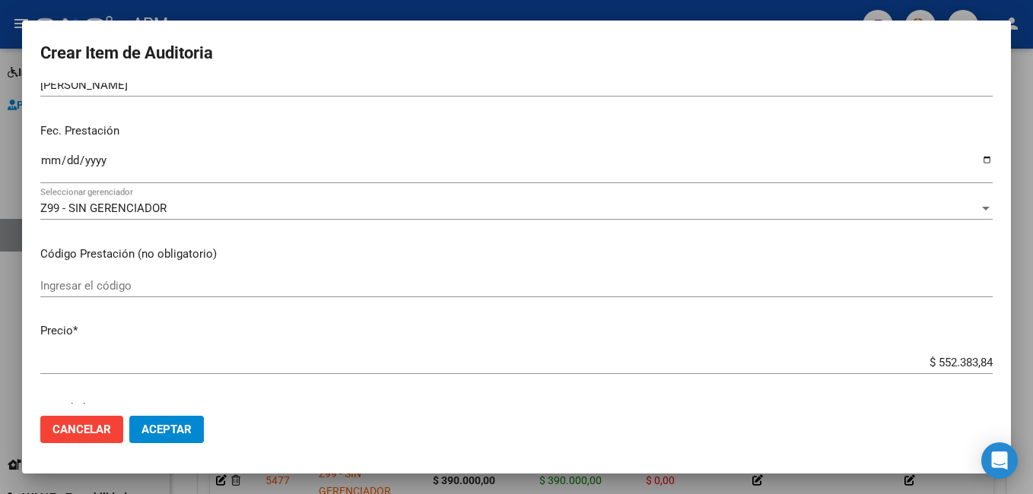
click at [81, 289] on input "Ingresar el código" at bounding box center [516, 286] width 952 height 14
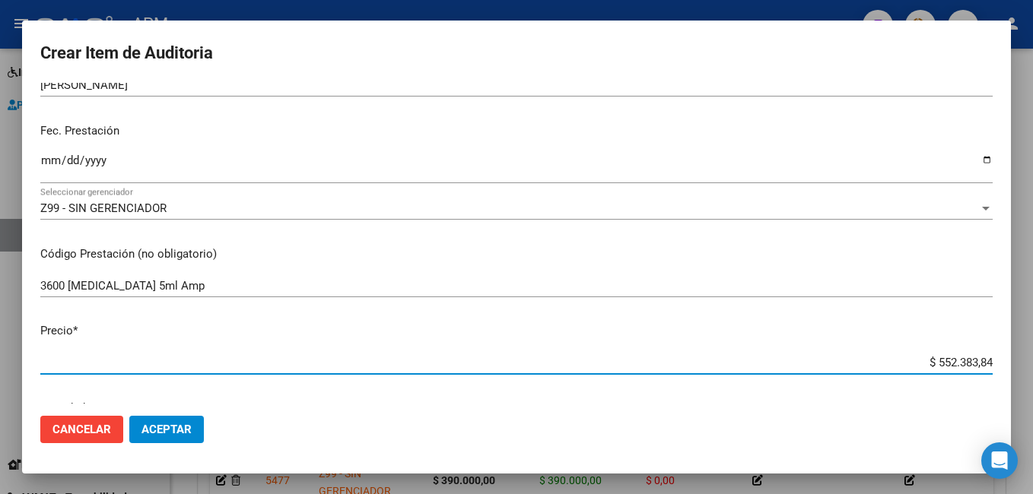
drag, startPoint x: 924, startPoint y: 369, endPoint x: 1035, endPoint y: 376, distance: 111.3
click at [1032, 376] on html "menu - APM person Firma Express Inicio Calendario SSS Instructivos Contacto OS …" at bounding box center [516, 247] width 1033 height 494
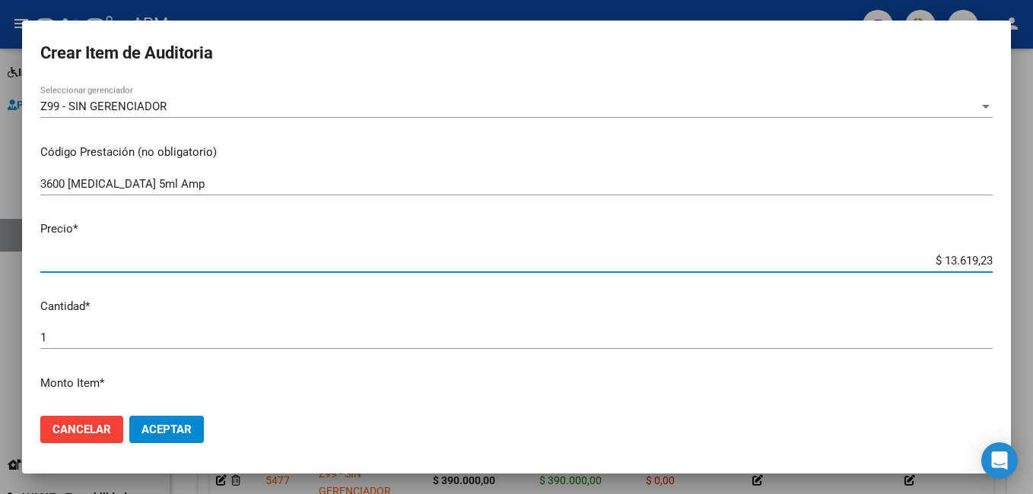
scroll to position [304, 0]
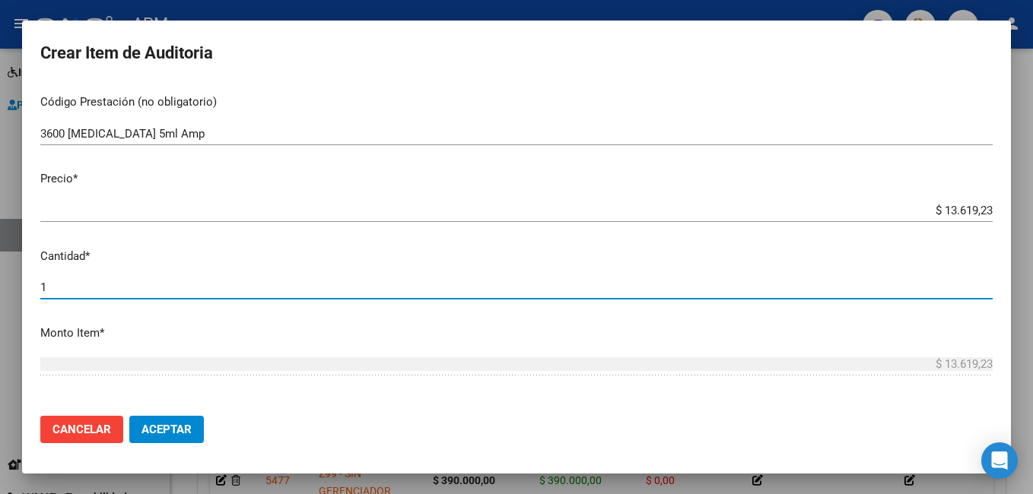
drag, startPoint x: 60, startPoint y: 287, endPoint x: 0, endPoint y: 272, distance: 62.0
click at [0, 272] on html "menu - APM person Firma Express Inicio Calendario SSS Instructivos Contacto OS …" at bounding box center [516, 247] width 1033 height 494
click at [161, 416] on mat-dialog-actions "Cancelar Aceptar" at bounding box center [516, 430] width 952 height 52
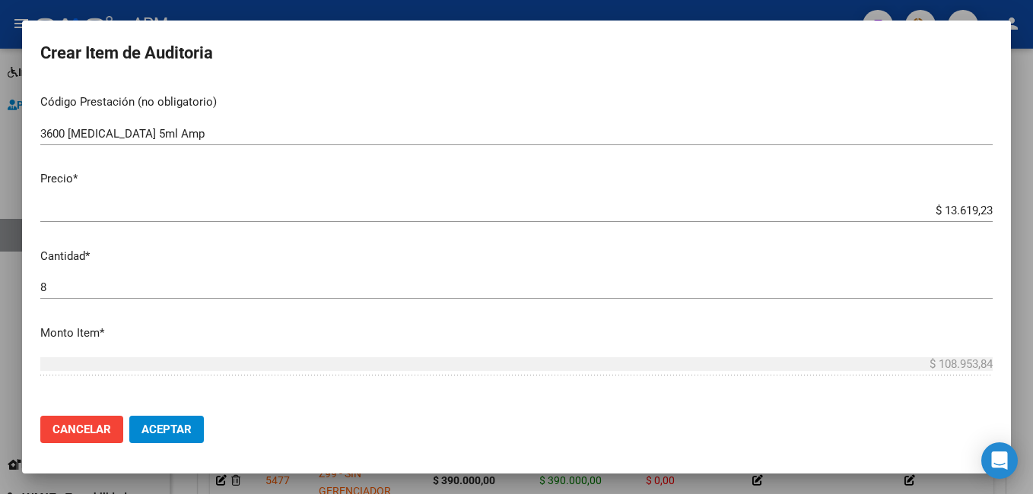
click at [161, 422] on button "Aceptar" at bounding box center [166, 429] width 75 height 27
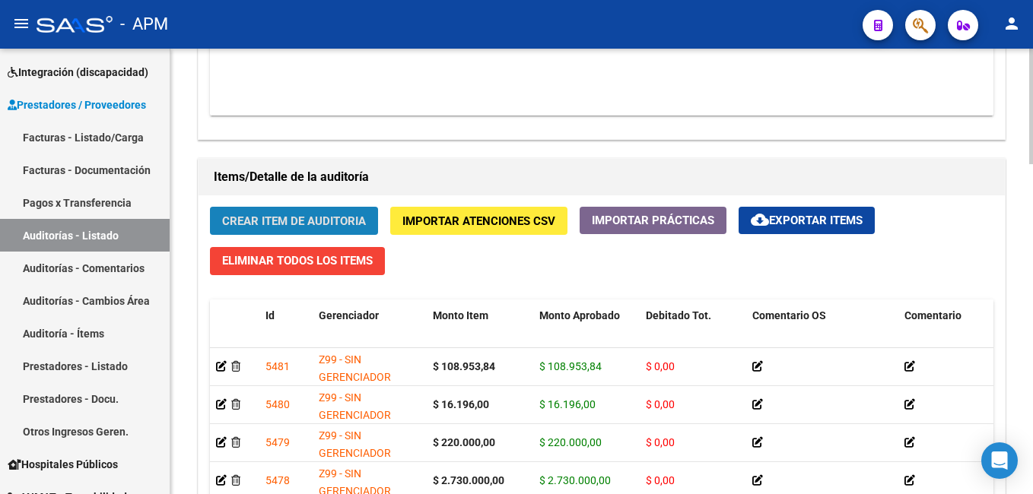
click at [297, 217] on span "Crear Item de Auditoria" at bounding box center [294, 222] width 144 height 14
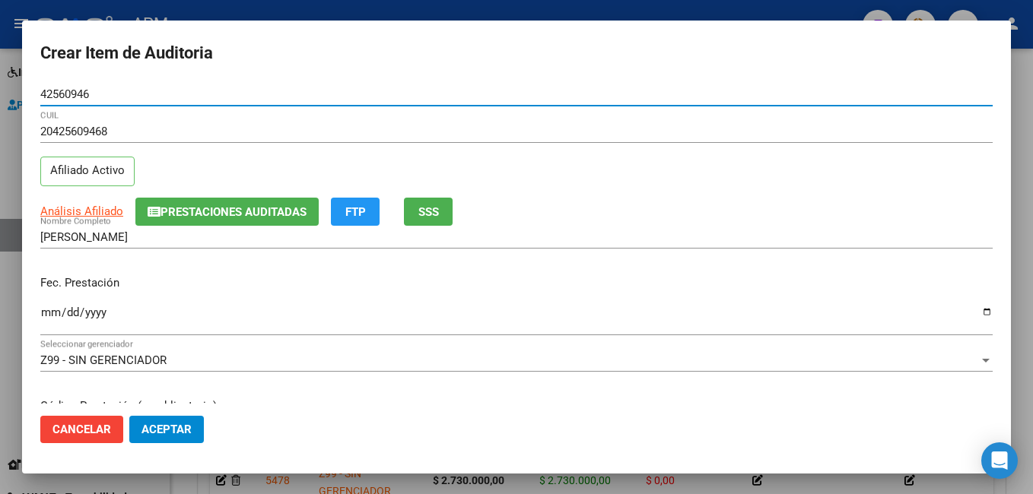
click at [46, 310] on input "Ingresar la fecha" at bounding box center [516, 319] width 952 height 24
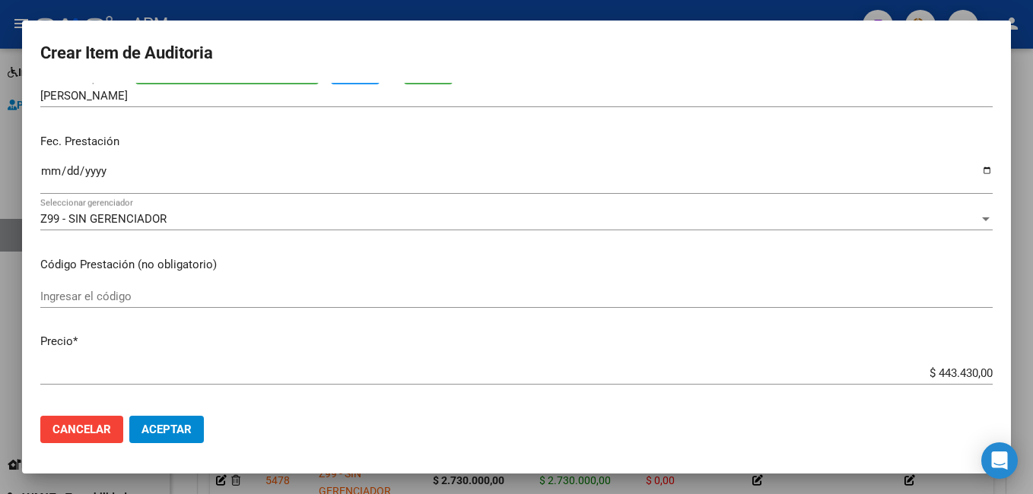
scroll to position [152, 0]
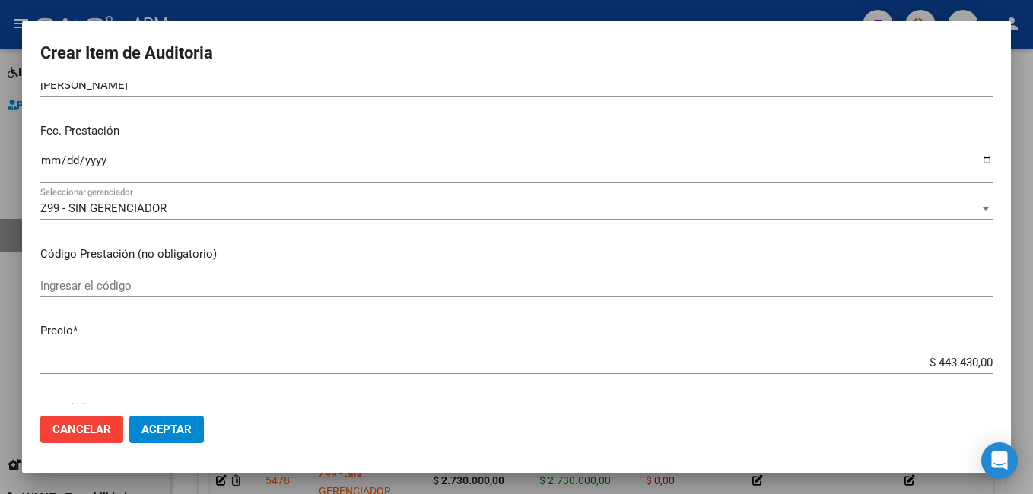
click at [99, 289] on input "Ingresar el código" at bounding box center [516, 286] width 952 height 14
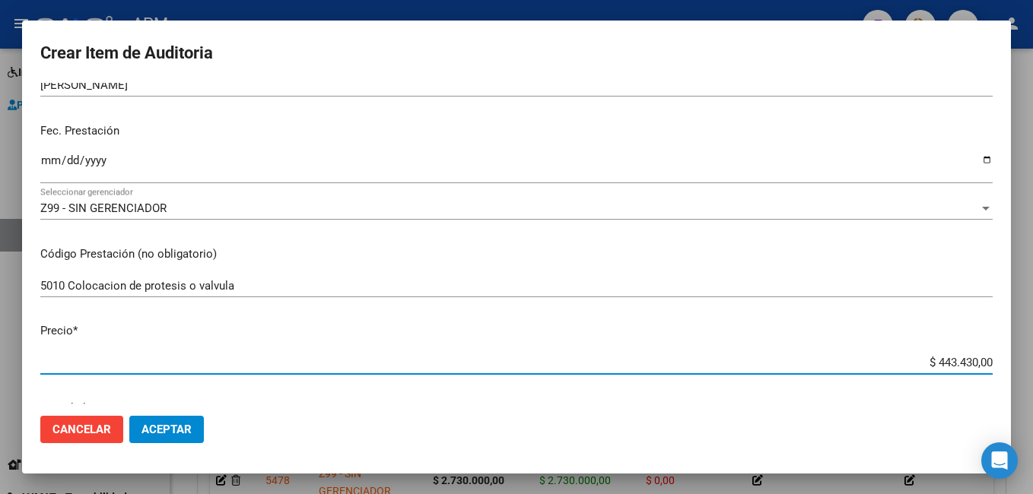
drag, startPoint x: 926, startPoint y: 361, endPoint x: 1014, endPoint y: 345, distance: 89.8
click at [1023, 346] on div "Crear Item de Auditoria 42560946 Nro Documento 20425609468 CUIL Afiliado Activo…" at bounding box center [516, 247] width 1033 height 494
click at [164, 424] on span "Aceptar" at bounding box center [166, 430] width 50 height 14
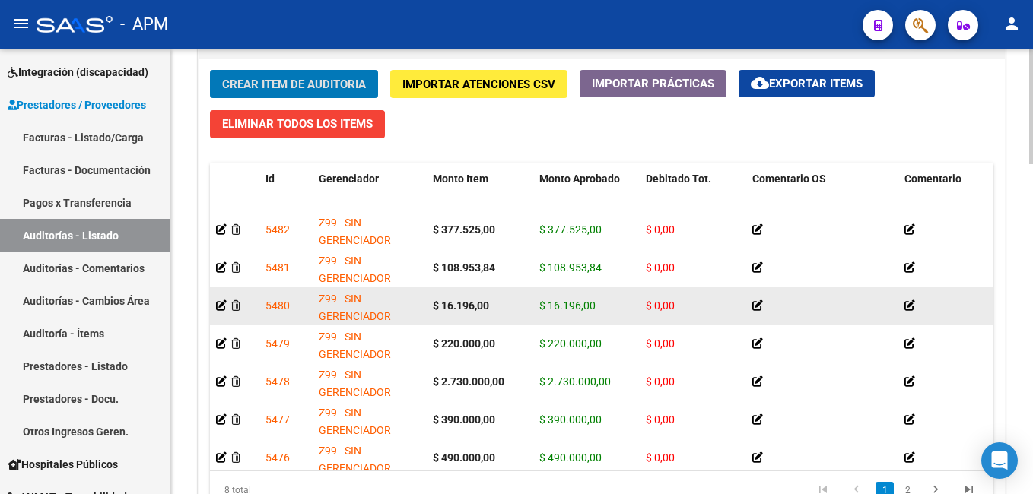
scroll to position [1121, 0]
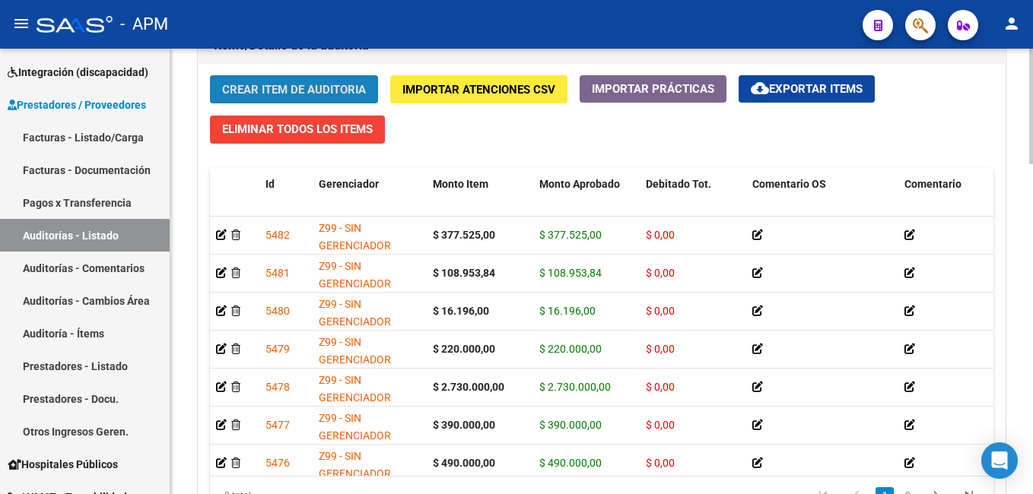
click at [310, 78] on button "Crear Item de Auditoria" at bounding box center [294, 89] width 168 height 28
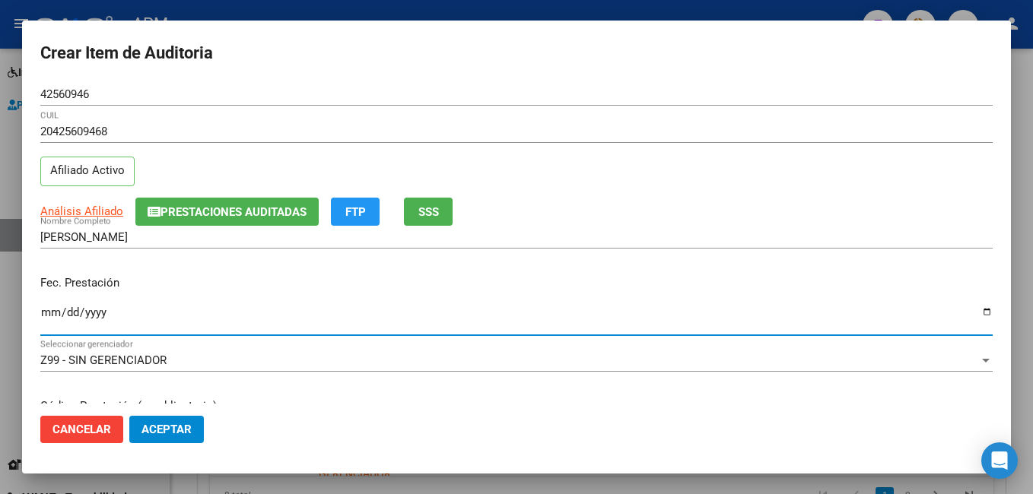
click at [46, 317] on input "Ingresar la fecha" at bounding box center [516, 319] width 952 height 24
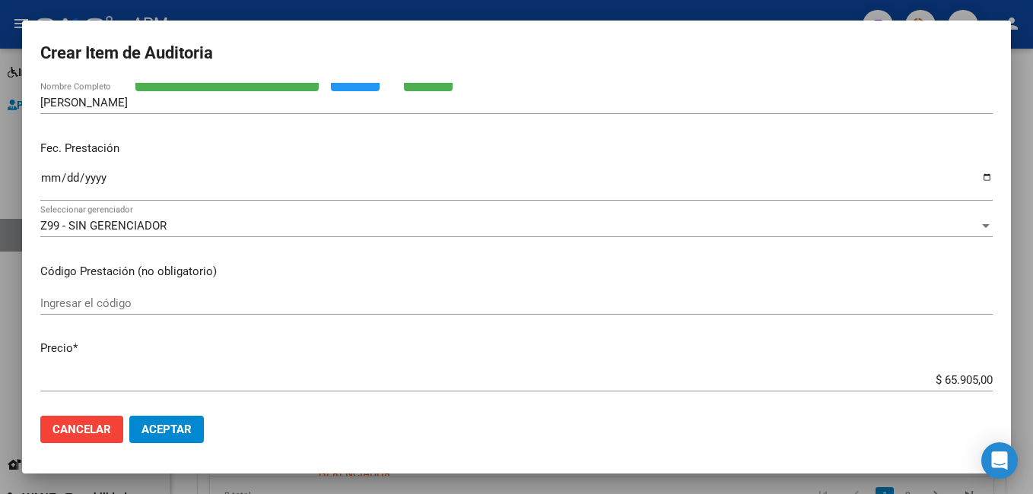
scroll to position [152, 0]
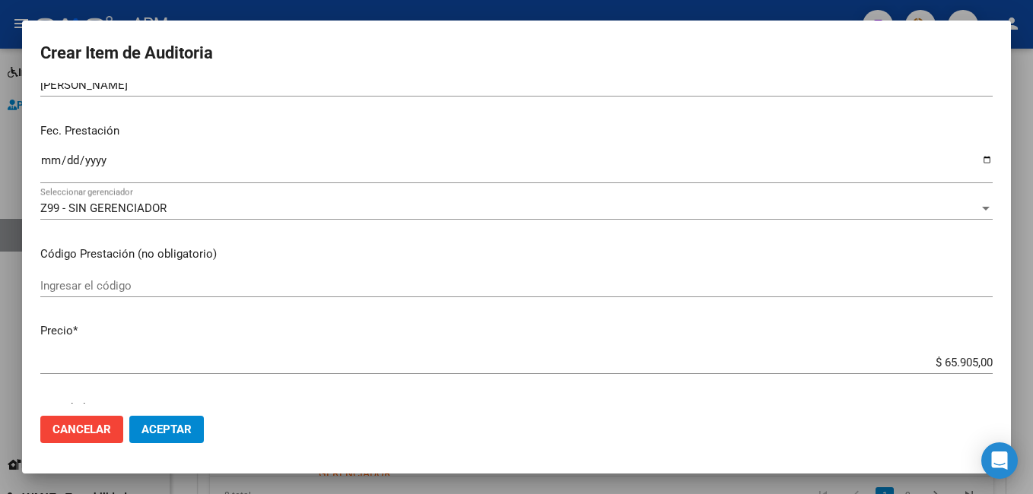
click at [69, 285] on input "Ingresar el código" at bounding box center [516, 286] width 952 height 14
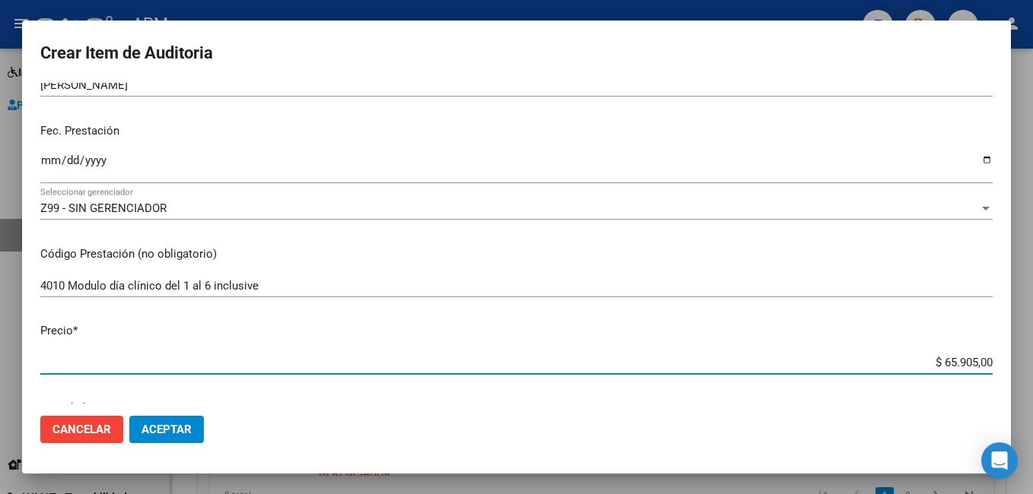
drag, startPoint x: 931, startPoint y: 365, endPoint x: 1035, endPoint y: 370, distance: 104.4
click at [1032, 370] on html "menu - APM person Firma Express Inicio Calendario SSS Instructivos Contacto OS …" at bounding box center [516, 247] width 1033 height 494
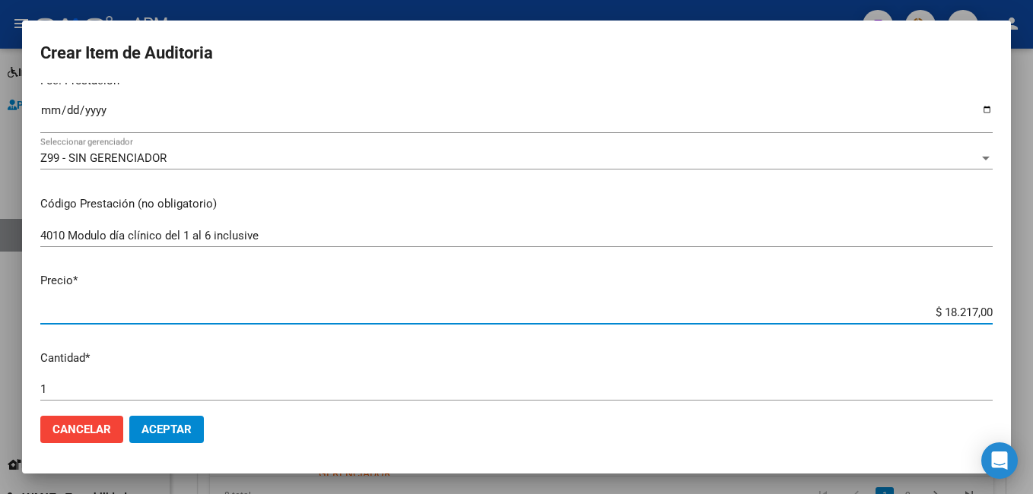
scroll to position [228, 0]
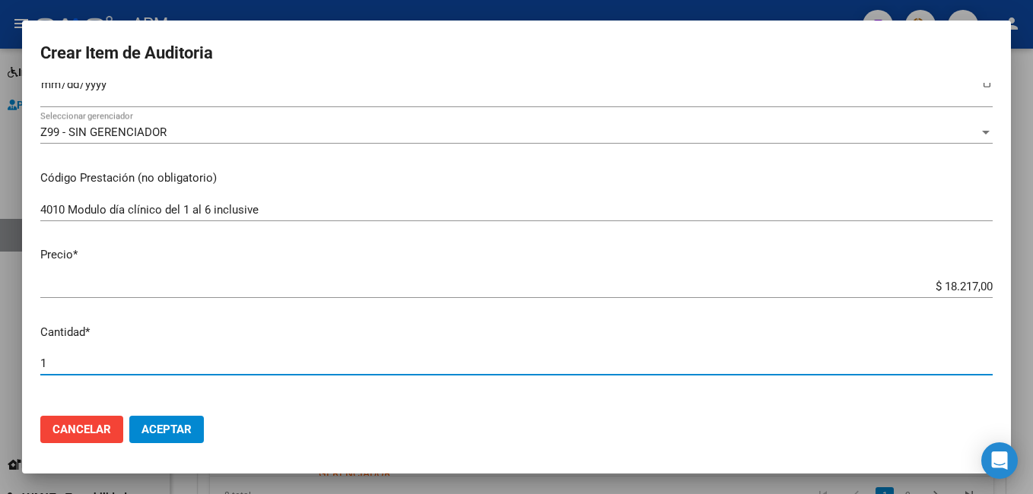
click at [73, 358] on input "1" at bounding box center [516, 364] width 952 height 14
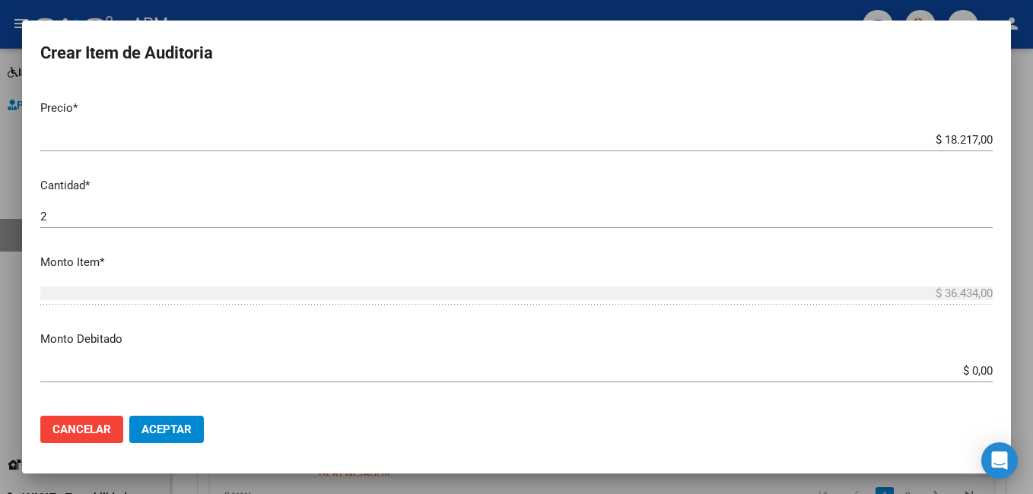
scroll to position [380, 0]
click at [151, 424] on span "Aceptar" at bounding box center [166, 430] width 50 height 14
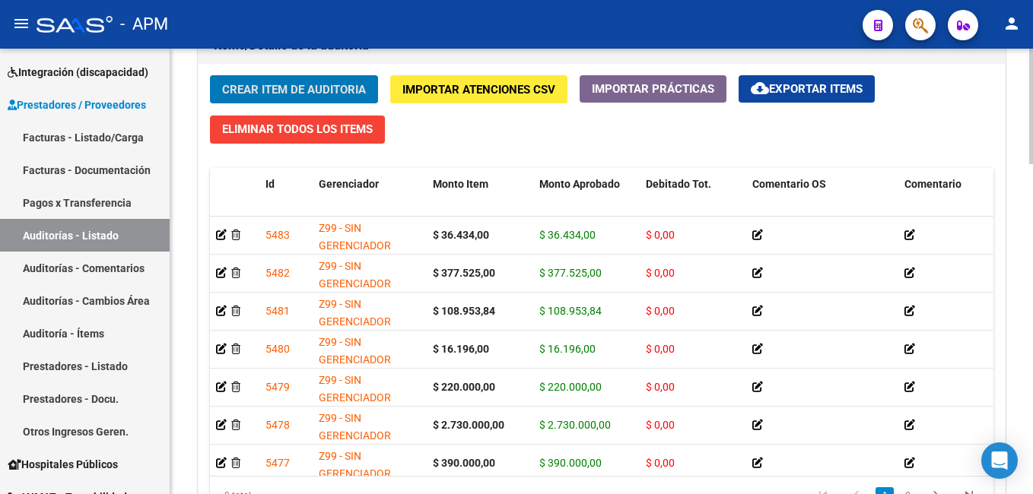
click at [255, 87] on span "Crear Item de Auditoria" at bounding box center [294, 90] width 144 height 14
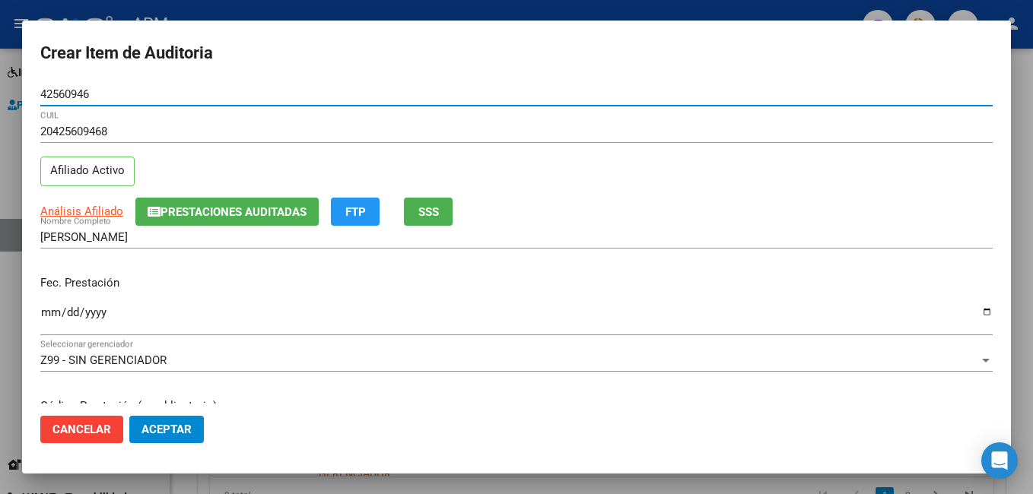
click at [49, 312] on input "Ingresar la fecha" at bounding box center [516, 319] width 952 height 24
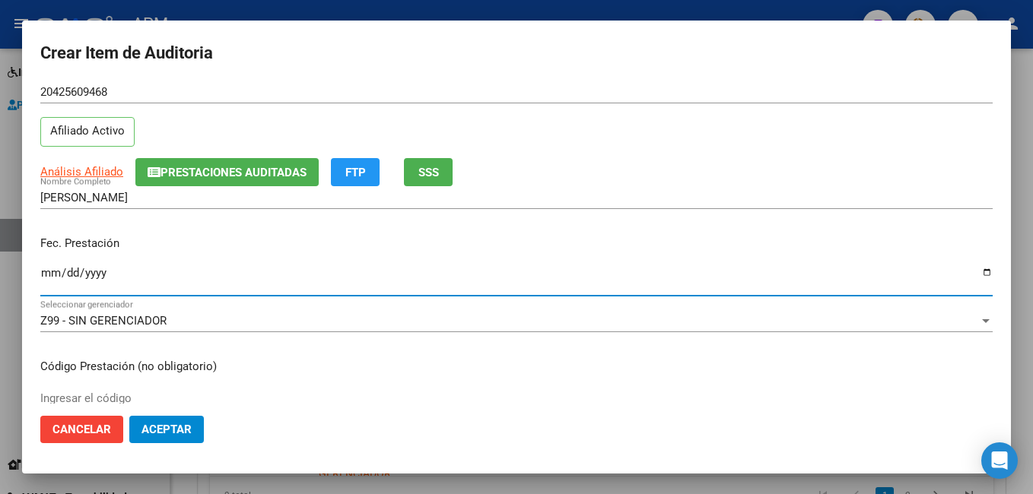
scroll to position [76, 0]
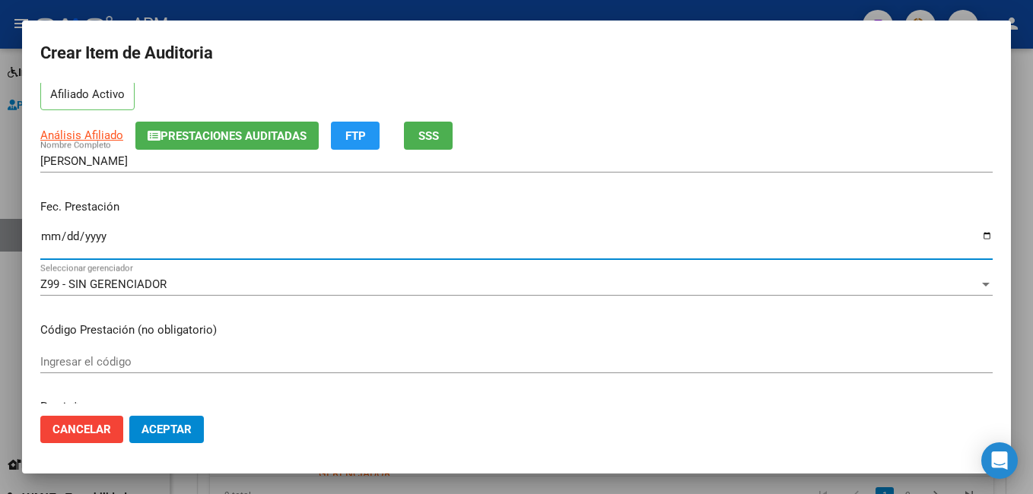
click at [97, 365] on input "Ingresar el código" at bounding box center [516, 362] width 952 height 14
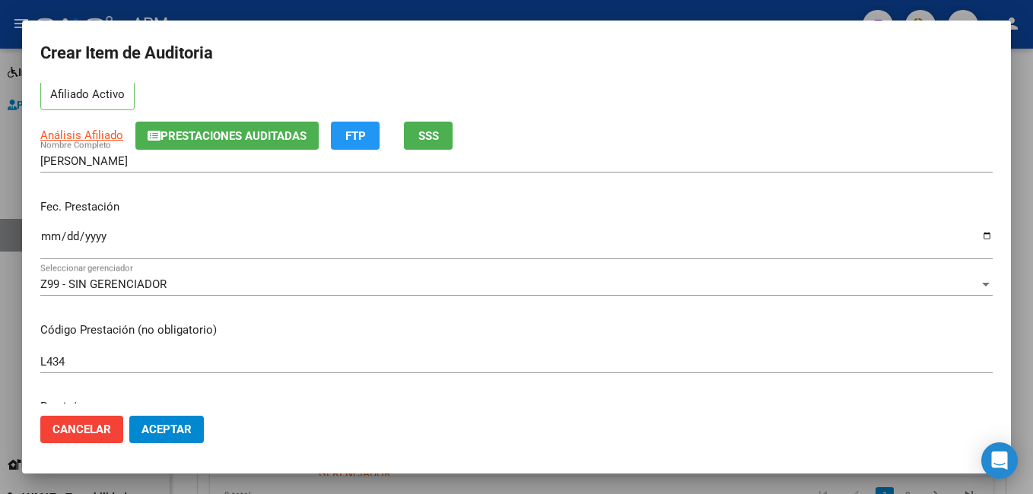
scroll to position [152, 0]
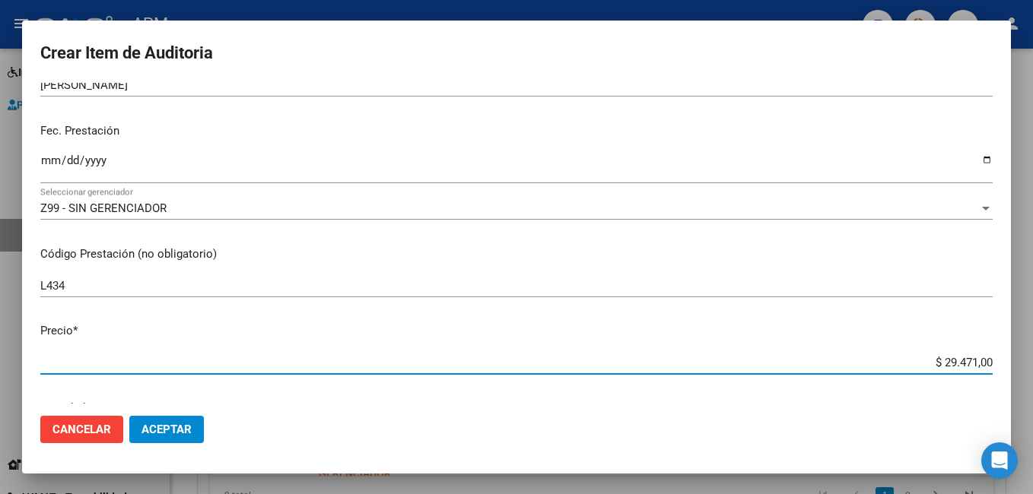
click at [97, 365] on input "$ 29.471,00" at bounding box center [516, 363] width 952 height 14
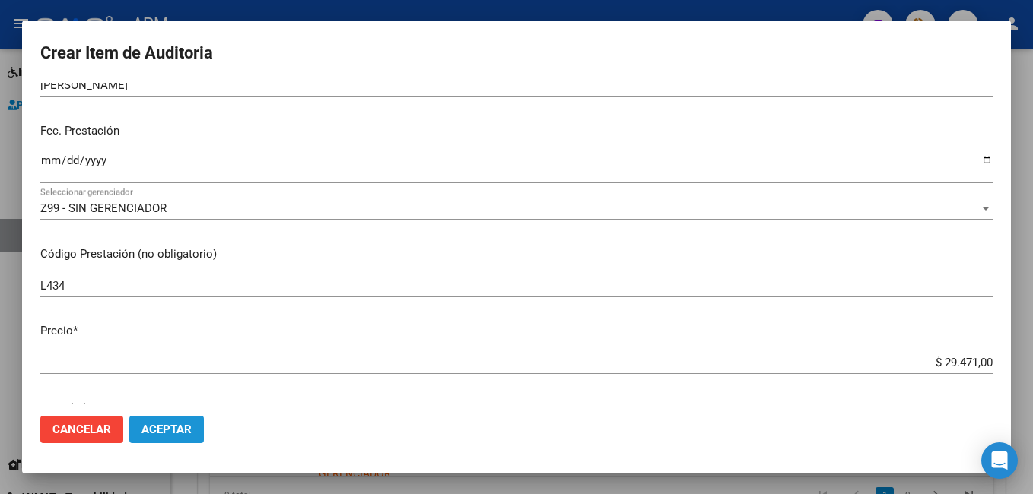
click at [170, 419] on button "Aceptar" at bounding box center [166, 429] width 75 height 27
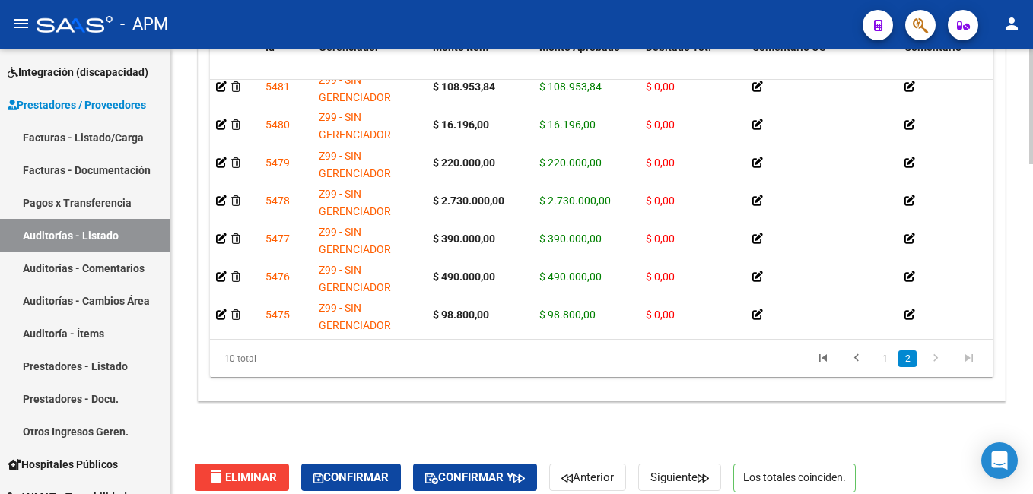
scroll to position [1273, 0]
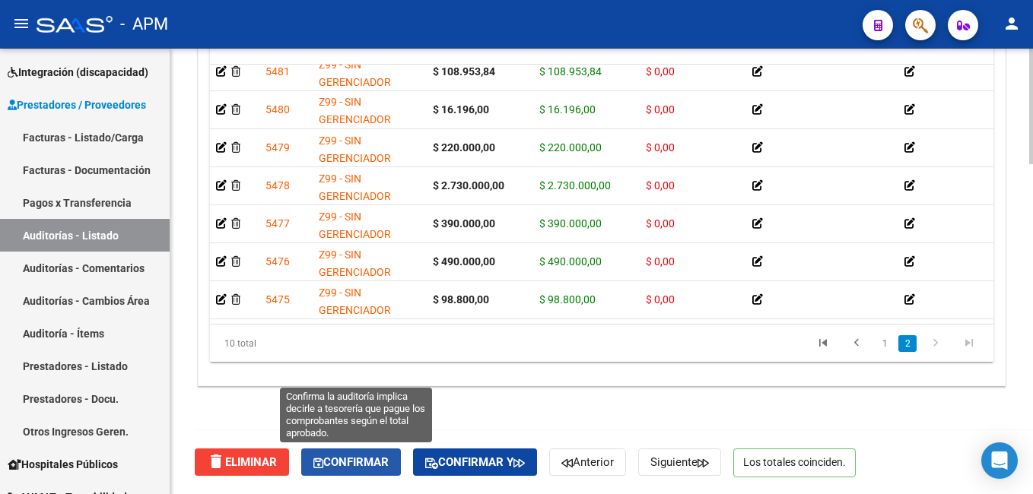
click at [358, 459] on span "Confirmar" at bounding box center [350, 463] width 75 height 14
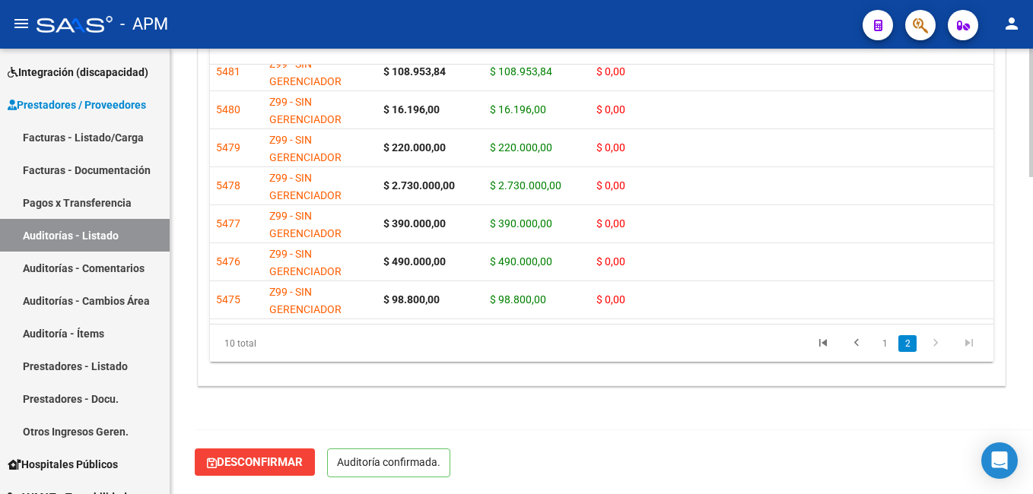
scroll to position [1101, 0]
click at [107, 235] on link "Auditorías - Listado" at bounding box center [85, 235] width 170 height 33
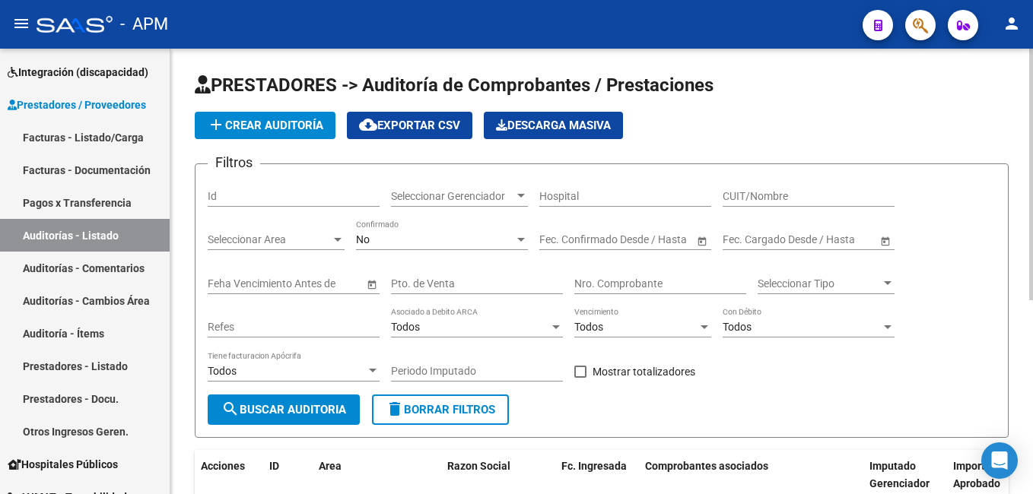
click at [256, 123] on span "add Crear Auditoría" at bounding box center [265, 126] width 116 height 14
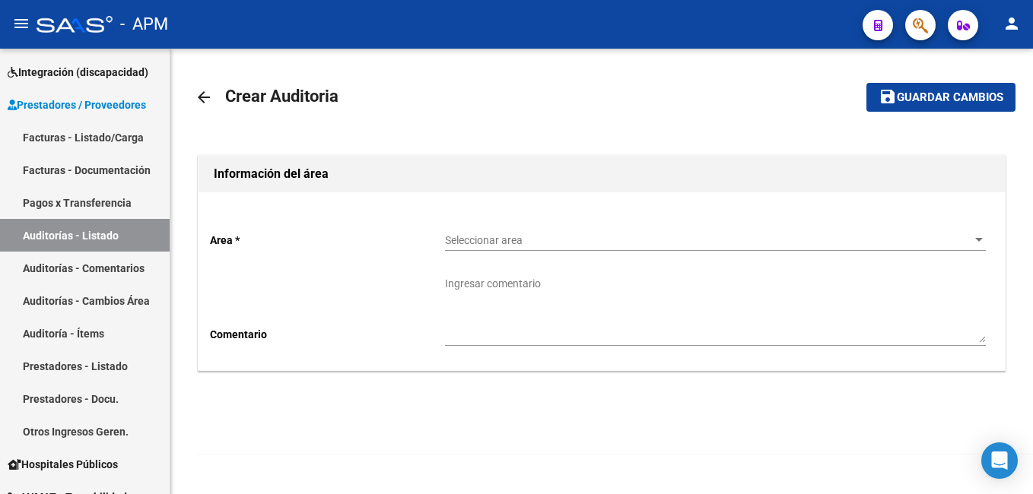
click at [495, 240] on span "Seleccionar area" at bounding box center [708, 240] width 527 height 13
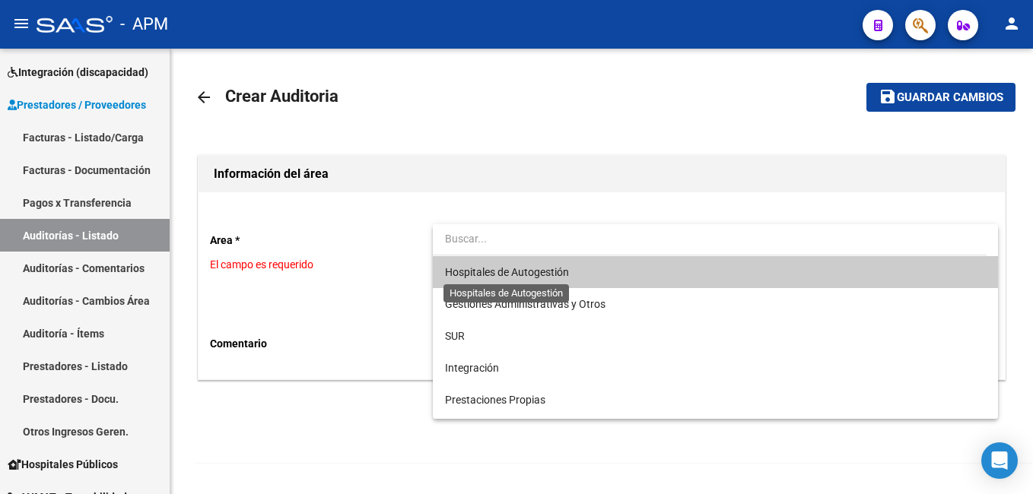
click at [482, 273] on span "Hospitales de Autogestión" at bounding box center [507, 272] width 124 height 12
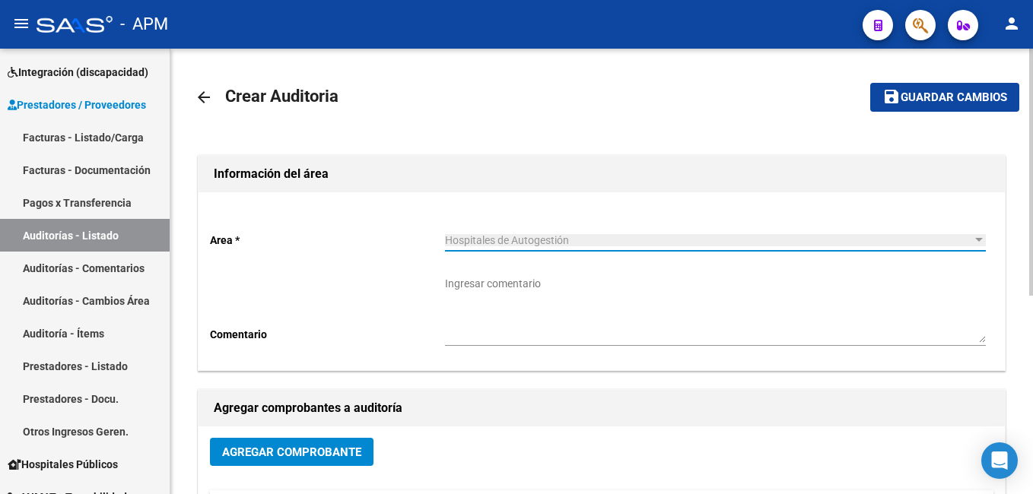
click at [981, 89] on button "save Guardar cambios" at bounding box center [944, 97] width 149 height 28
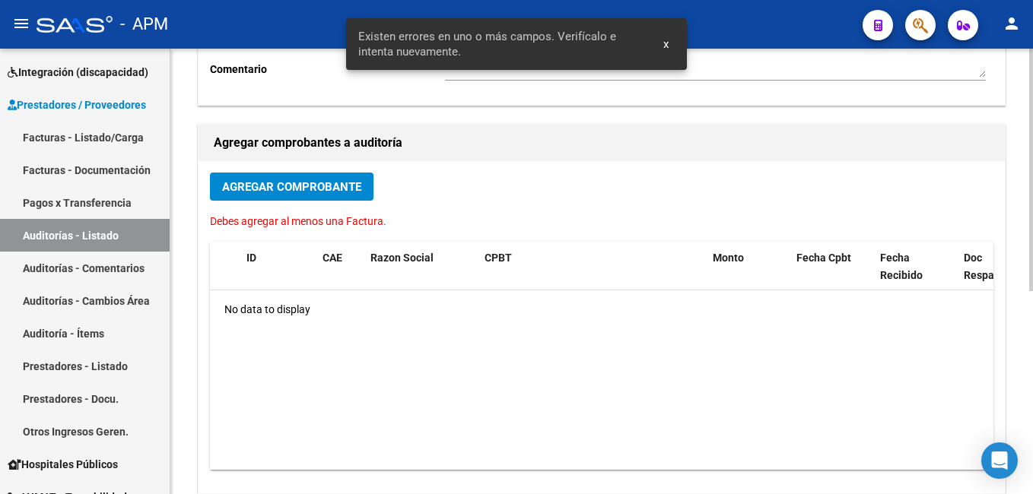
scroll to position [374, 0]
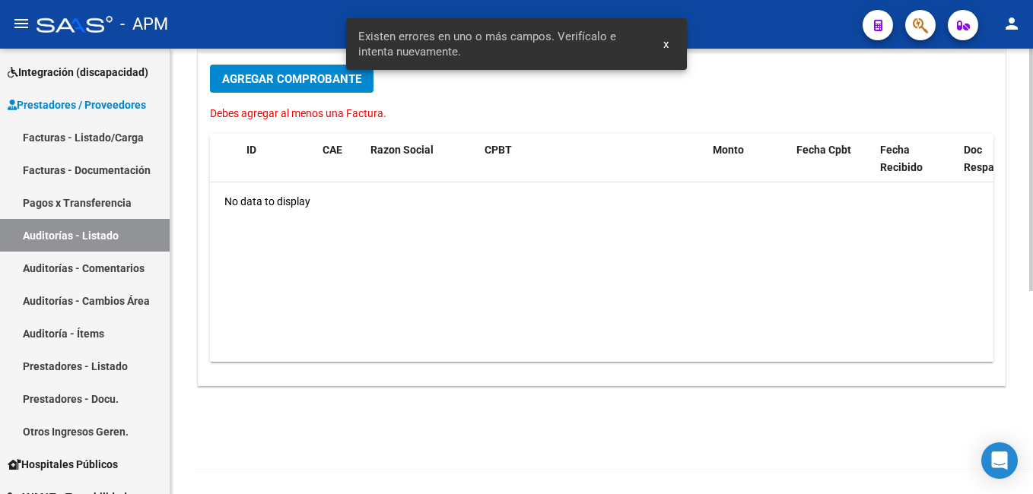
click at [289, 66] on button "Agregar Comprobante" at bounding box center [292, 79] width 164 height 28
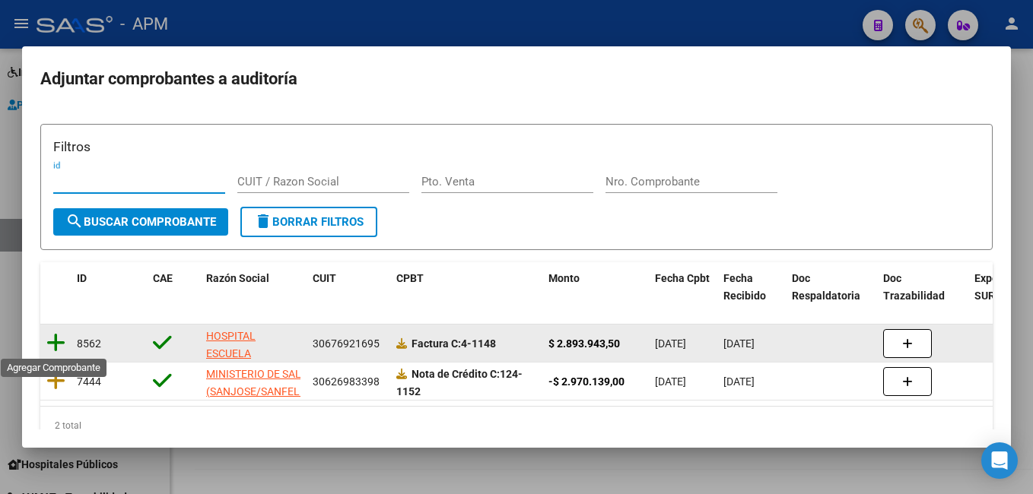
click at [48, 339] on icon at bounding box center [55, 342] width 19 height 21
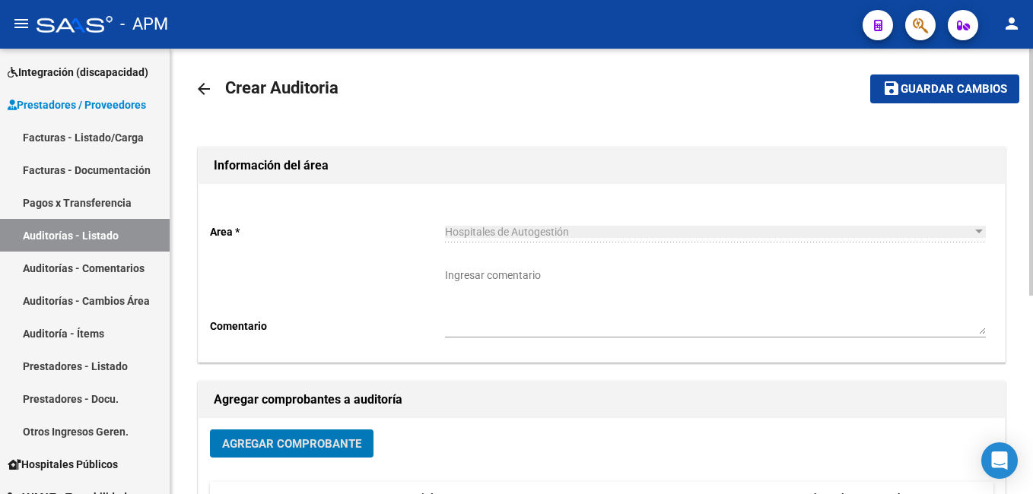
scroll to position [0, 0]
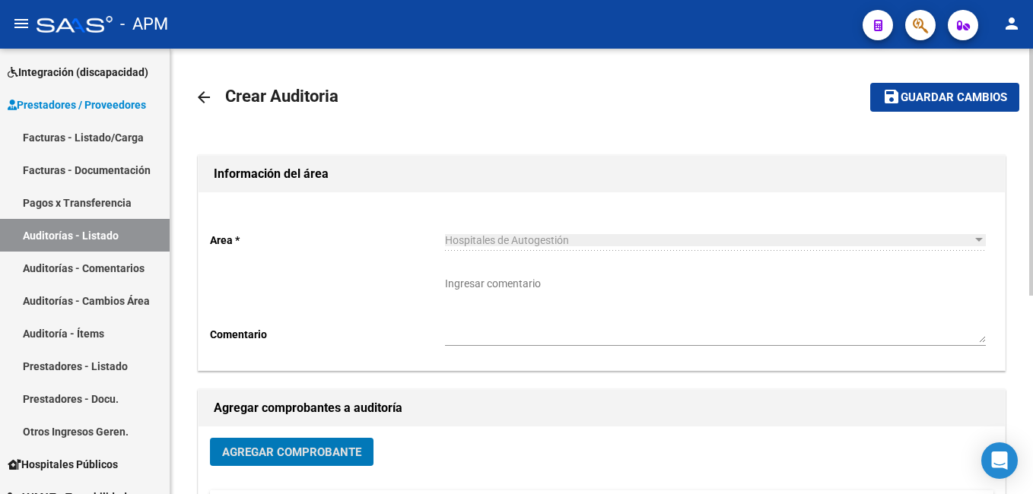
click at [940, 92] on span "Guardar cambios" at bounding box center [954, 98] width 106 height 14
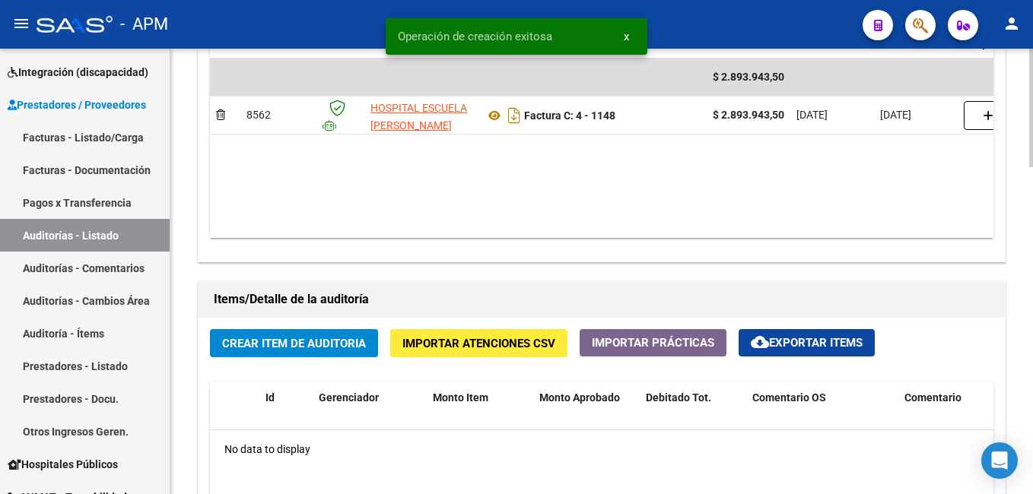
scroll to position [913, 0]
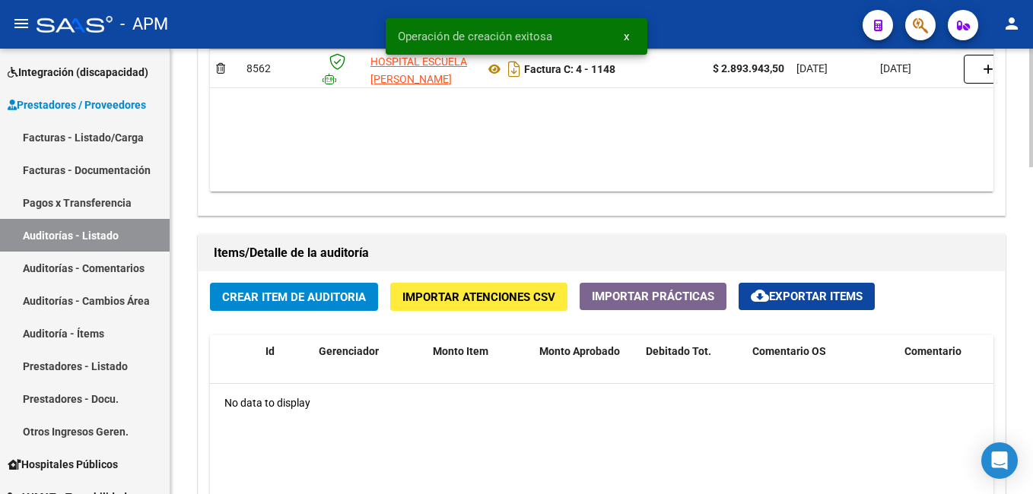
click at [243, 288] on button "Crear Item de Auditoria" at bounding box center [294, 297] width 168 height 28
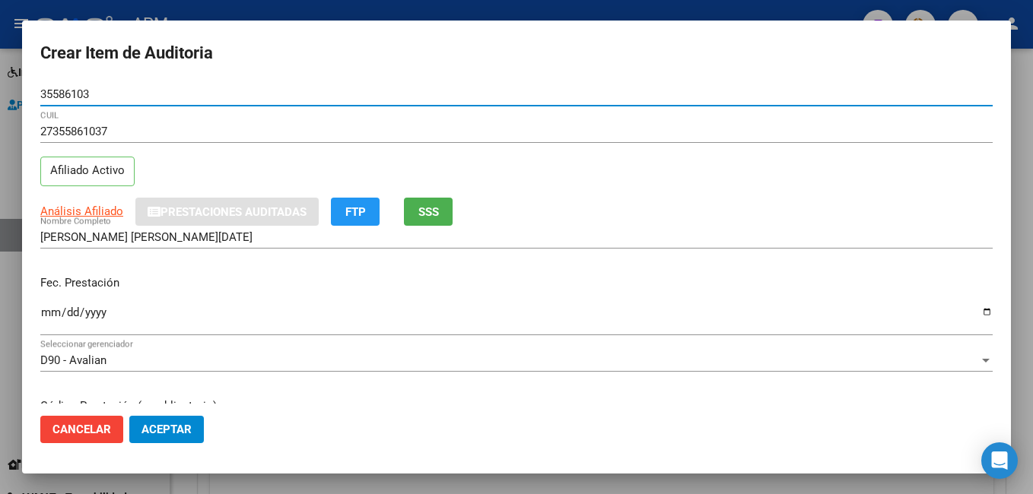
click at [48, 321] on input "Ingresar la fecha" at bounding box center [516, 319] width 952 height 24
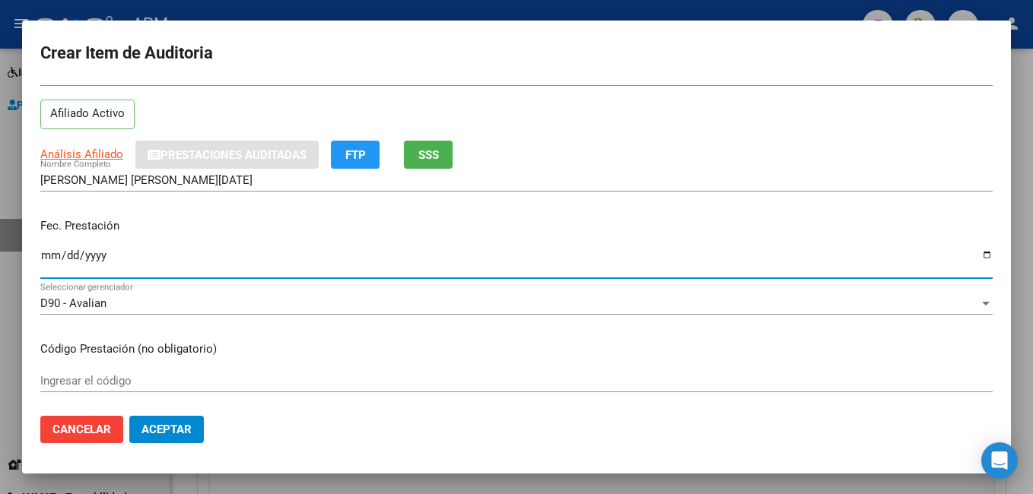
scroll to position [228, 0]
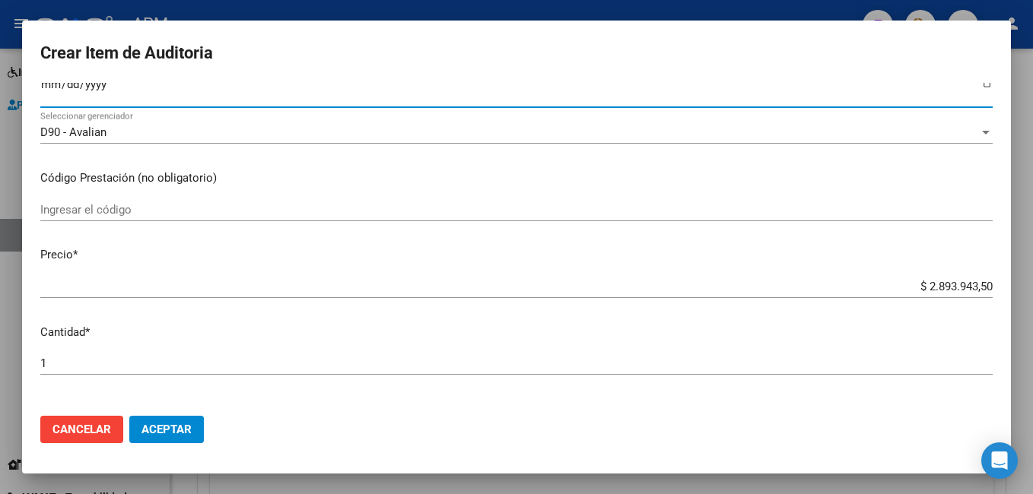
click at [98, 212] on input "Ingresar el código" at bounding box center [516, 210] width 952 height 14
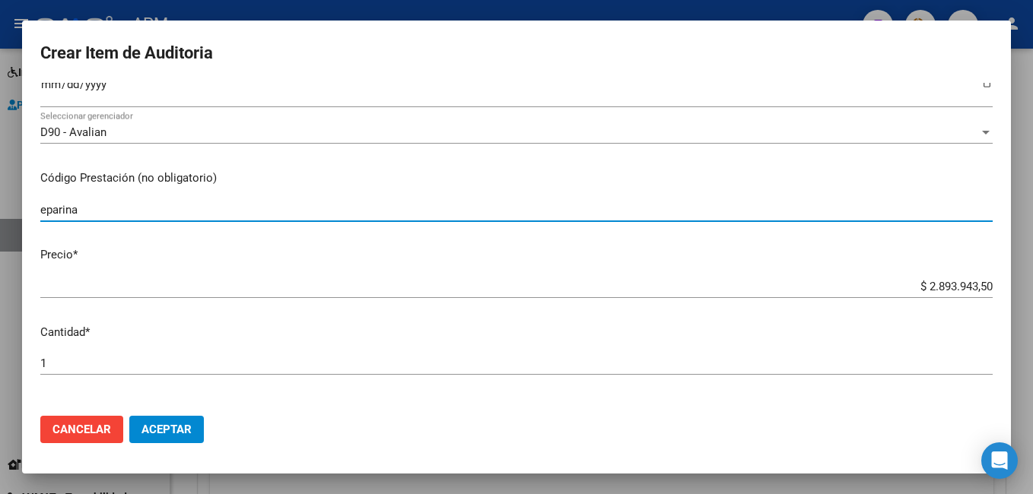
click at [129, 416] on button "Aceptar" at bounding box center [166, 429] width 75 height 27
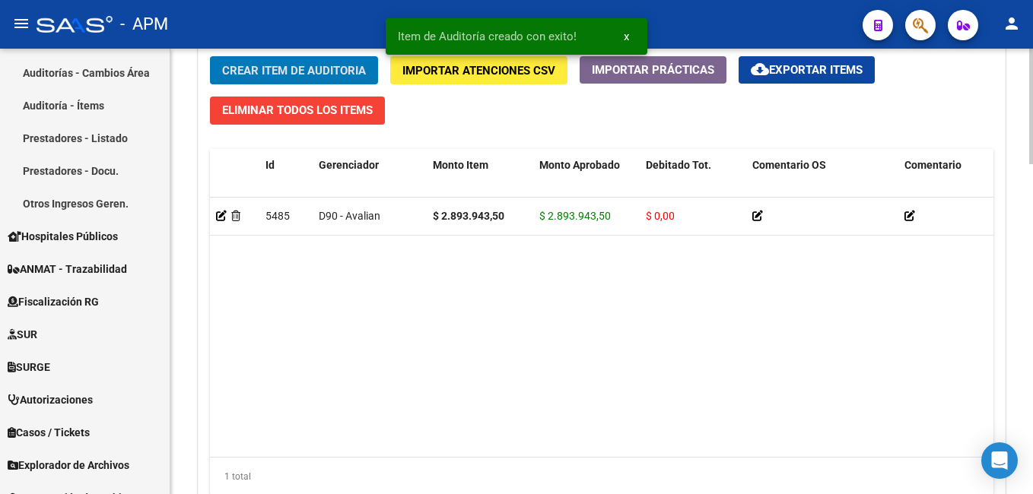
scroll to position [1142, 0]
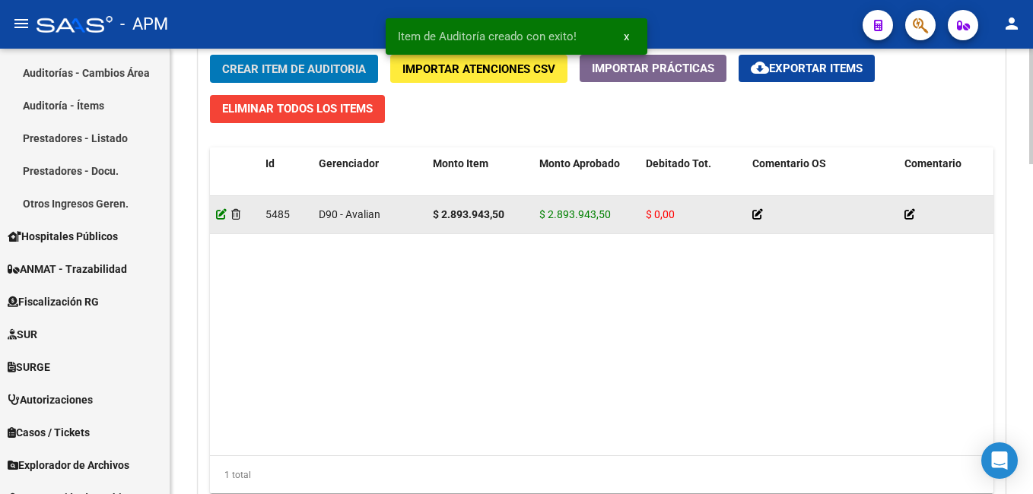
click at [221, 217] on icon at bounding box center [221, 214] width 11 height 11
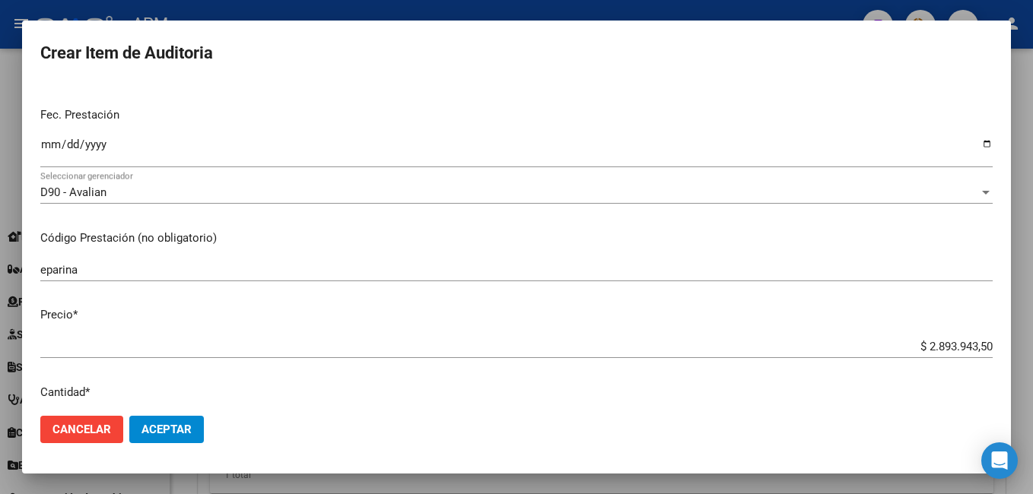
scroll to position [152, 0]
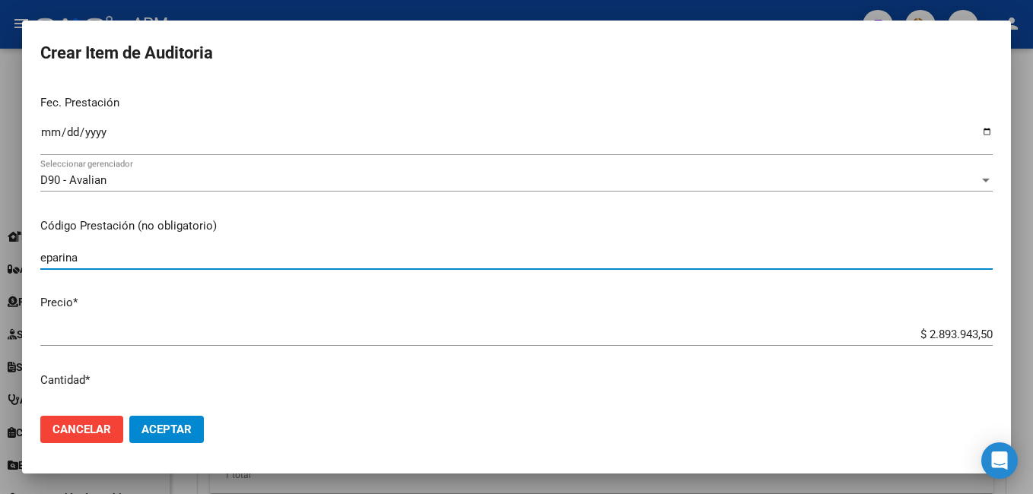
click at [43, 259] on input "eparina" at bounding box center [516, 258] width 952 height 14
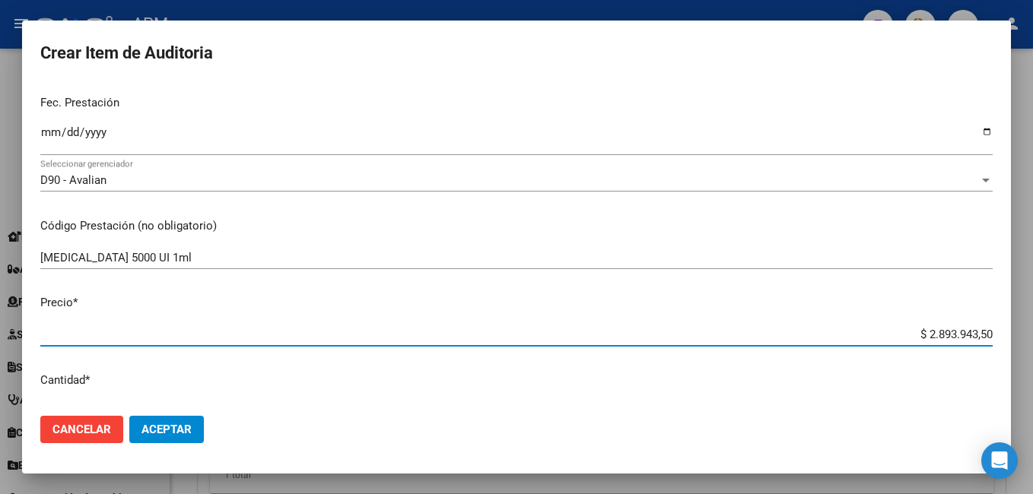
drag, startPoint x: 914, startPoint y: 334, endPoint x: 1019, endPoint y: 335, distance: 105.0
click at [1032, 335] on html "menu - APM person Firma Express Inicio Calendario SSS Instructivos Contacto OS …" at bounding box center [516, 247] width 1033 height 494
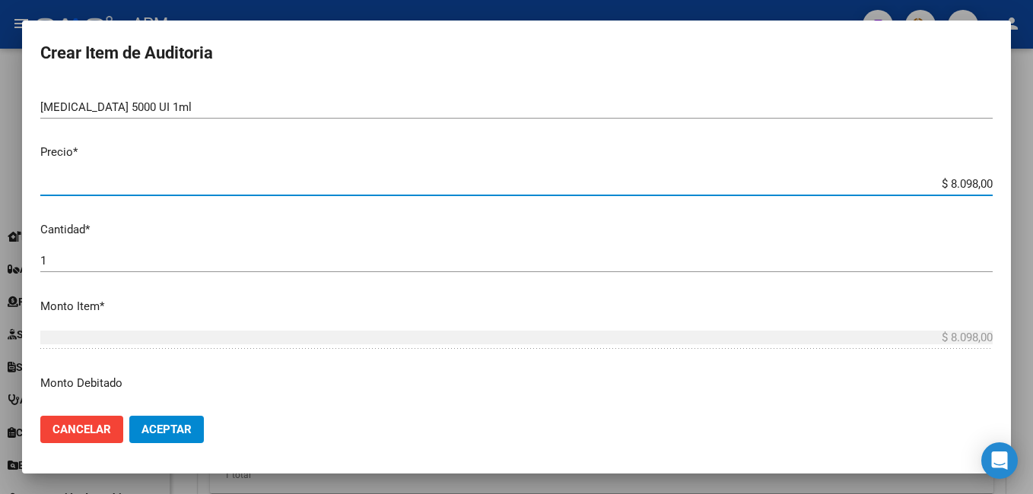
scroll to position [304, 0]
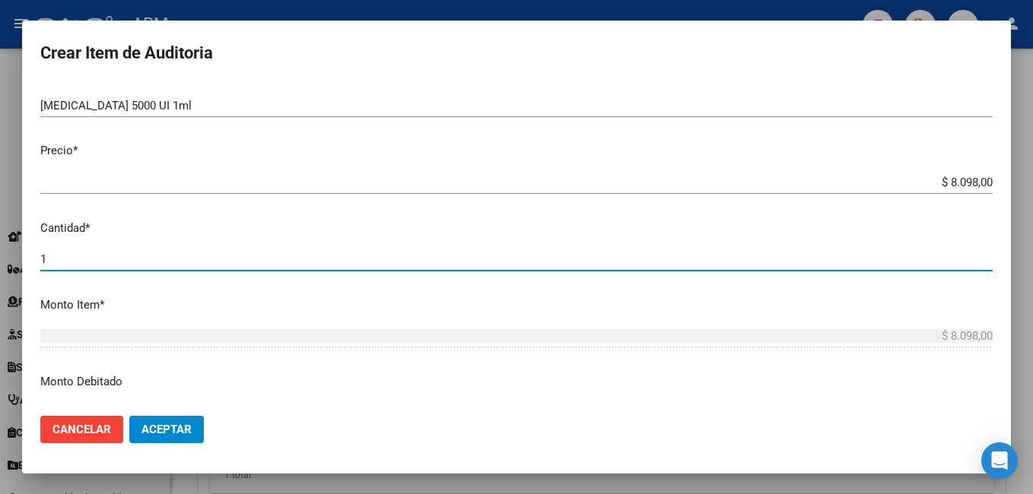
drag, startPoint x: 52, startPoint y: 260, endPoint x: -2, endPoint y: 253, distance: 53.7
click at [0, 253] on html "menu - APM person Firma Express Inicio Calendario SSS Instructivos Contacto OS …" at bounding box center [516, 247] width 1033 height 494
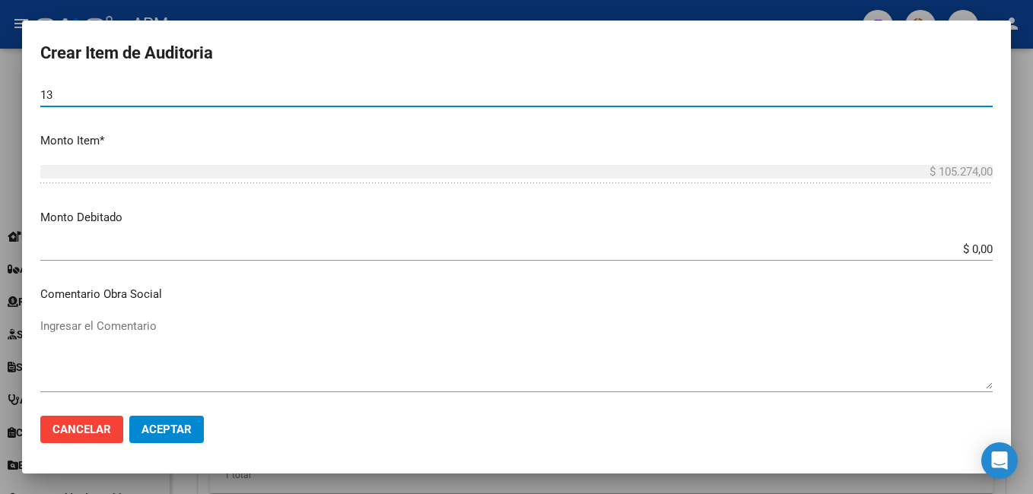
scroll to position [532, 0]
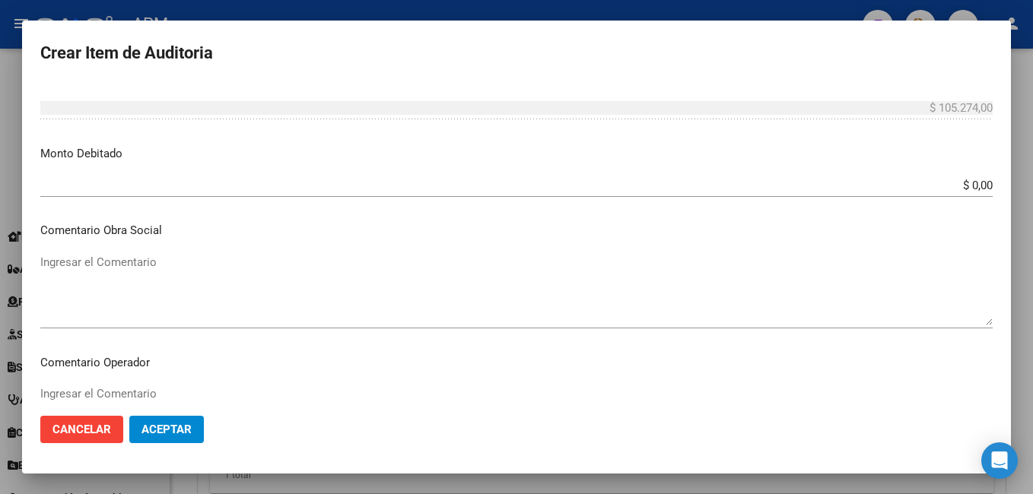
click at [183, 424] on span "Aceptar" at bounding box center [166, 430] width 50 height 14
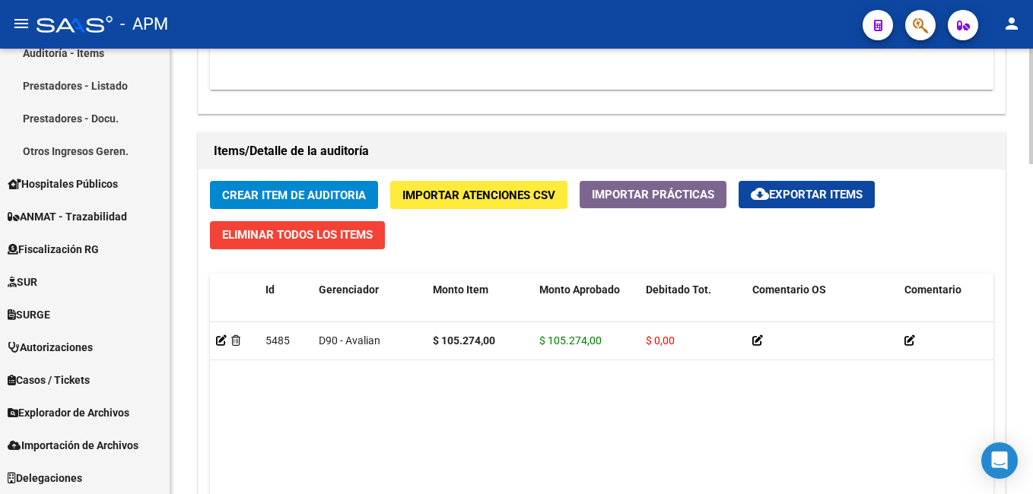
scroll to position [1217, 0]
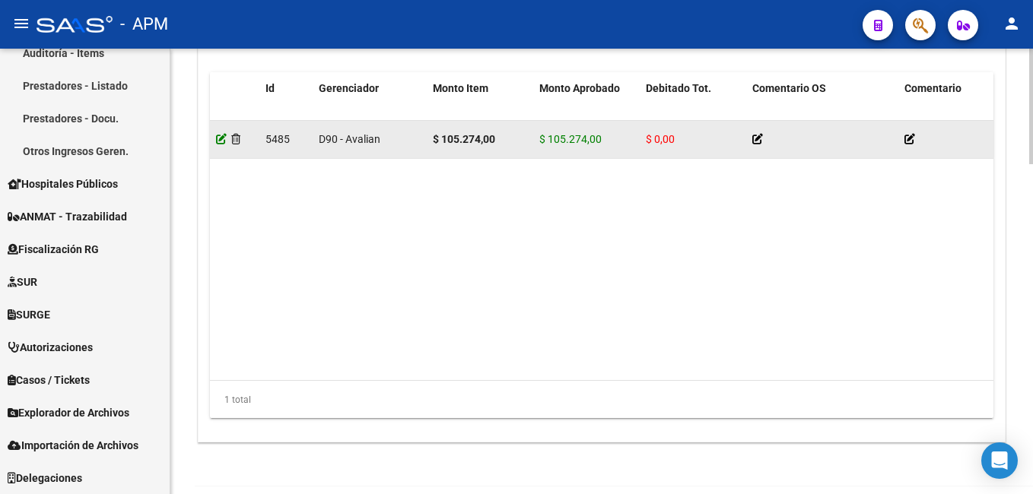
click at [222, 141] on icon at bounding box center [221, 139] width 11 height 11
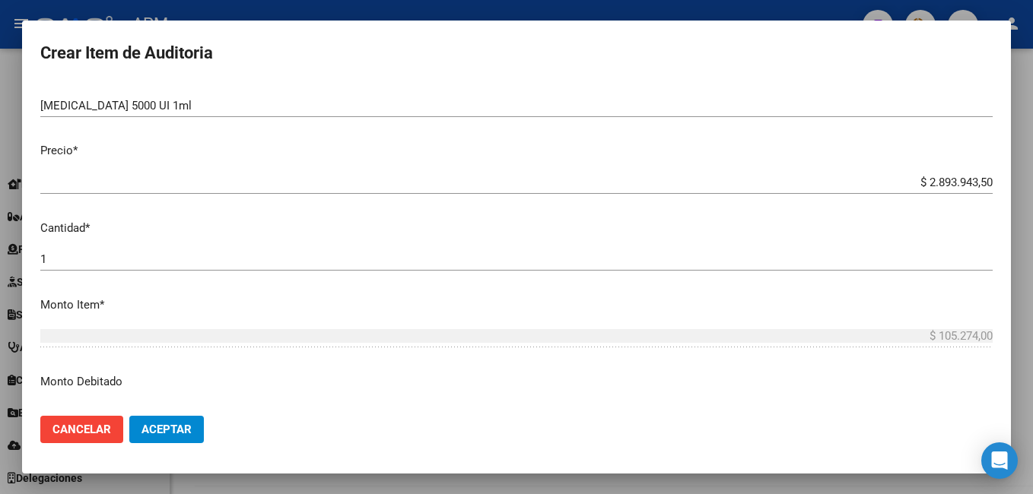
scroll to position [152, 0]
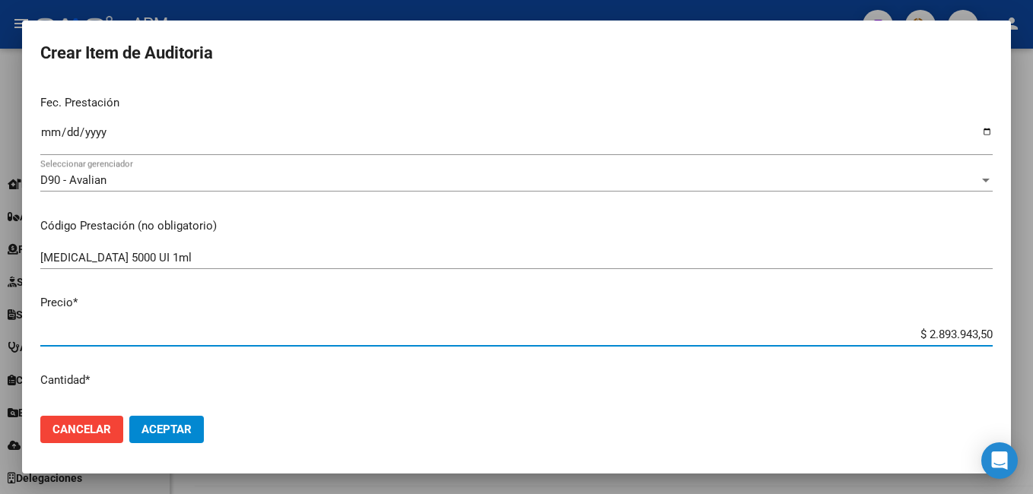
drag, startPoint x: 918, startPoint y: 337, endPoint x: 1035, endPoint y: 330, distance: 117.3
click at [1032, 330] on html "menu - APM person Firma Express Inicio Calendario SSS Instructivos Contacto OS …" at bounding box center [516, 247] width 1033 height 494
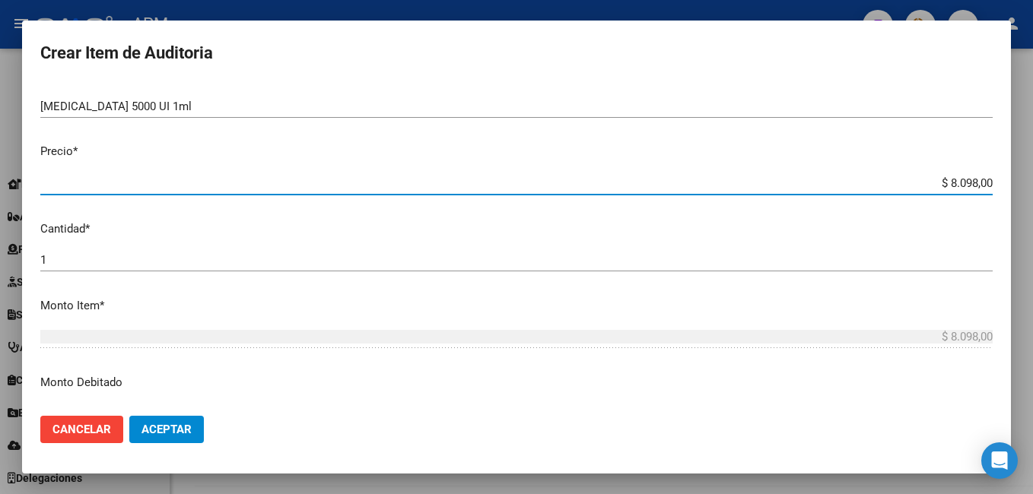
scroll to position [304, 0]
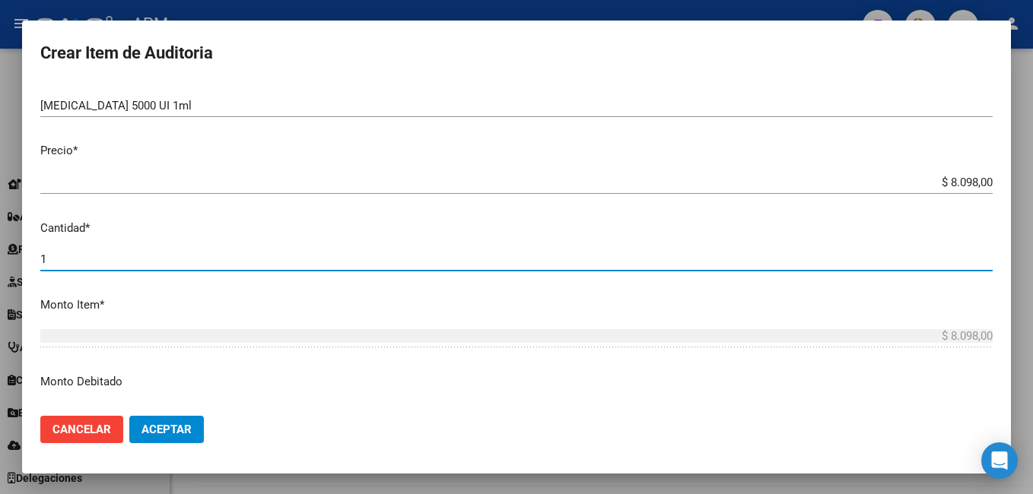
drag, startPoint x: 67, startPoint y: 254, endPoint x: 14, endPoint y: 258, distance: 53.4
click at [14, 258] on div "Crear Item de Auditoria 35586103 Nro Documento 27355861037 CUIL Afiliado Activo…" at bounding box center [516, 247] width 1033 height 494
click at [155, 420] on button "Aceptar" at bounding box center [166, 429] width 75 height 27
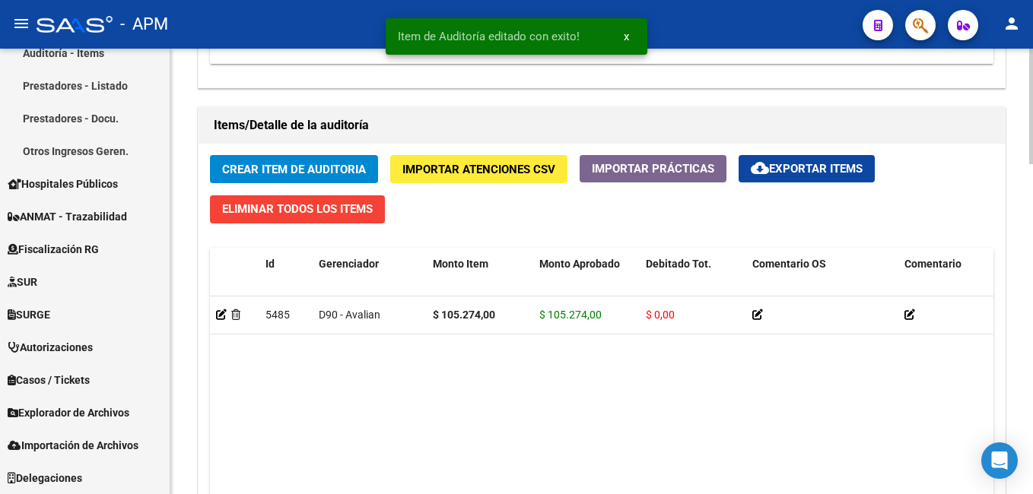
scroll to position [1065, 0]
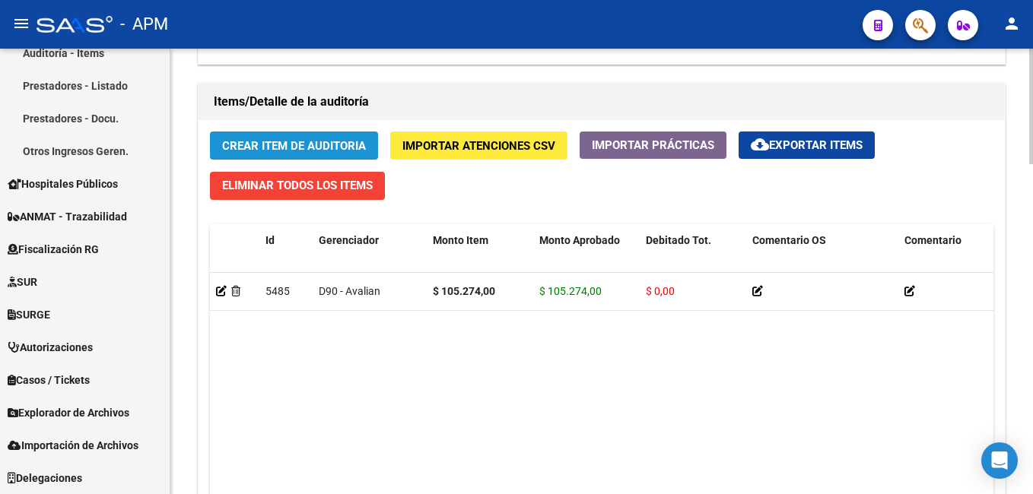
click at [332, 143] on span "Crear Item de Auditoria" at bounding box center [294, 146] width 144 height 14
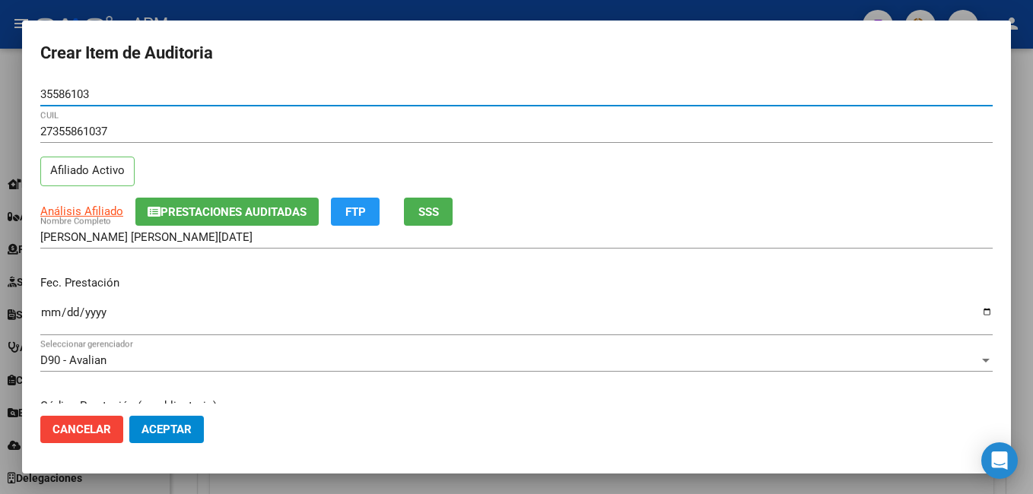
click at [46, 312] on input "Ingresar la fecha" at bounding box center [516, 319] width 952 height 24
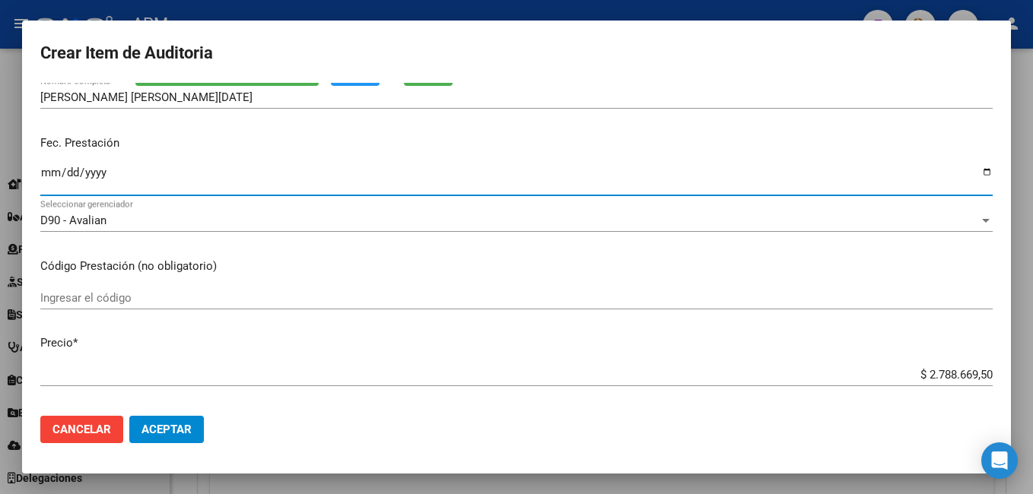
scroll to position [152, 0]
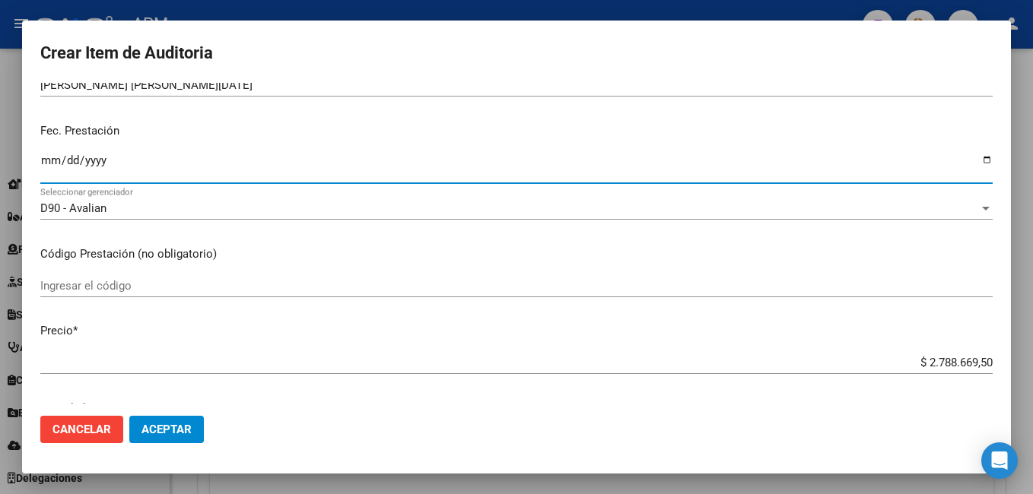
click at [80, 288] on input "Ingresar el código" at bounding box center [516, 286] width 952 height 14
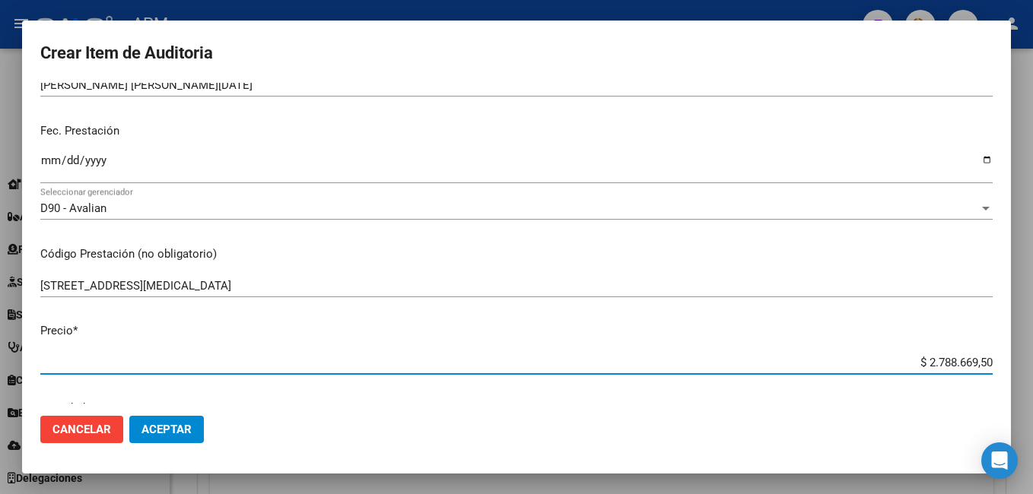
drag, startPoint x: 914, startPoint y: 359, endPoint x: 1035, endPoint y: 359, distance: 121.0
click at [1032, 359] on html "menu - APM person Firma Express Inicio Calendario SSS Instructivos Contacto OS …" at bounding box center [516, 247] width 1033 height 494
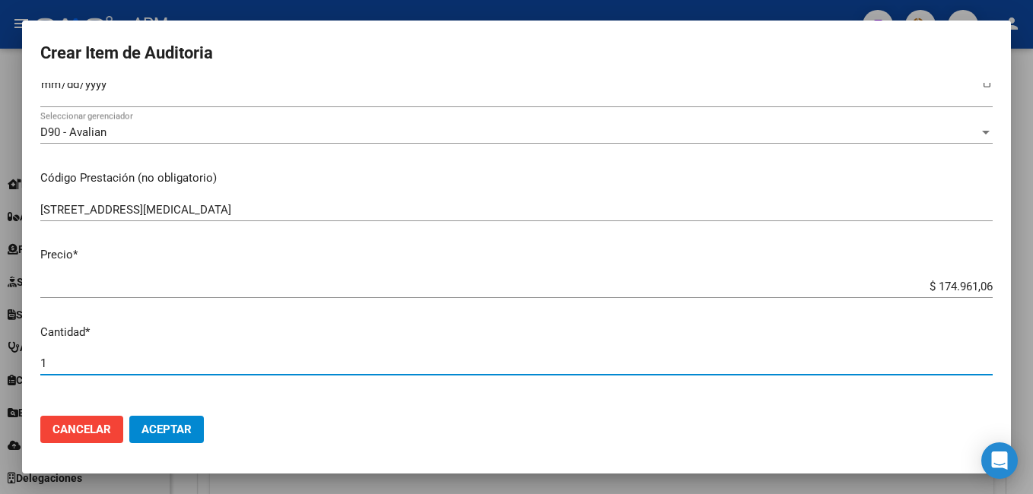
drag, startPoint x: 72, startPoint y: 359, endPoint x: 34, endPoint y: 372, distance: 39.5
click at [34, 372] on mat-dialog-content "35586103 Nro Documento 27355861037 CUIL Afiliado Activo Análisis Afiliado Prest…" at bounding box center [516, 244] width 989 height 322
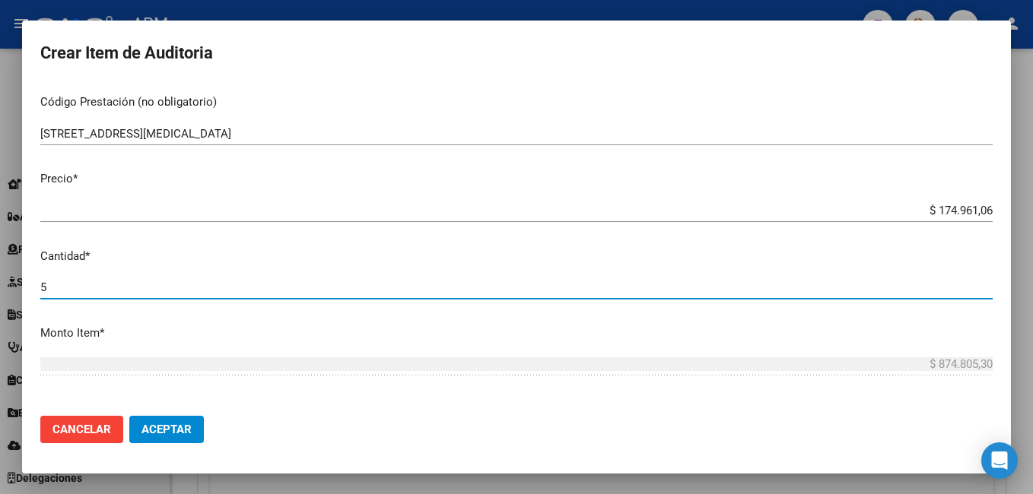
scroll to position [380, 0]
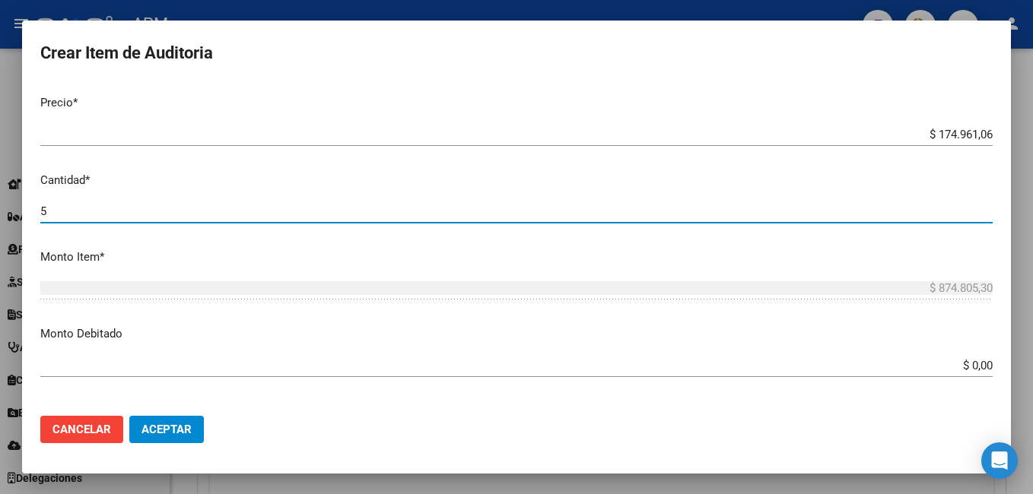
click at [169, 428] on span "Aceptar" at bounding box center [166, 430] width 50 height 14
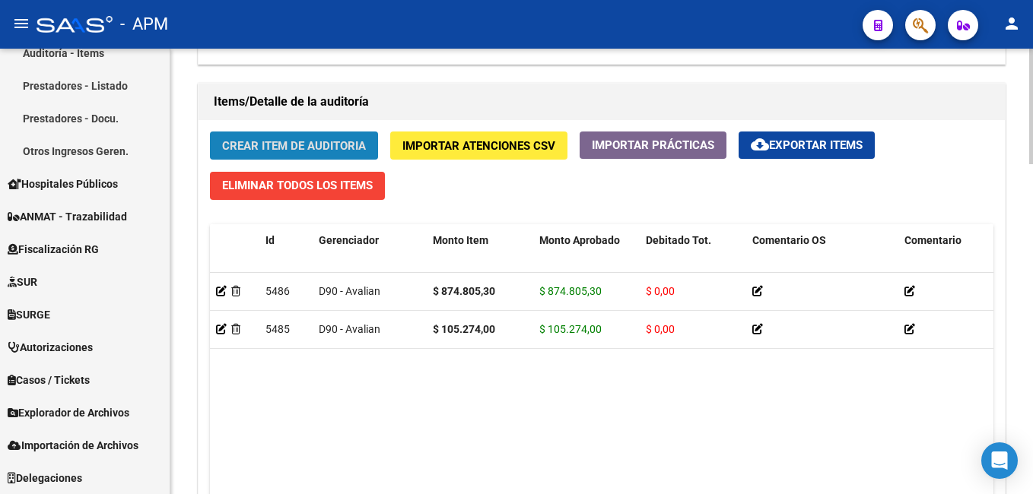
click at [297, 153] on span "Crear Item de Auditoria" at bounding box center [294, 146] width 144 height 14
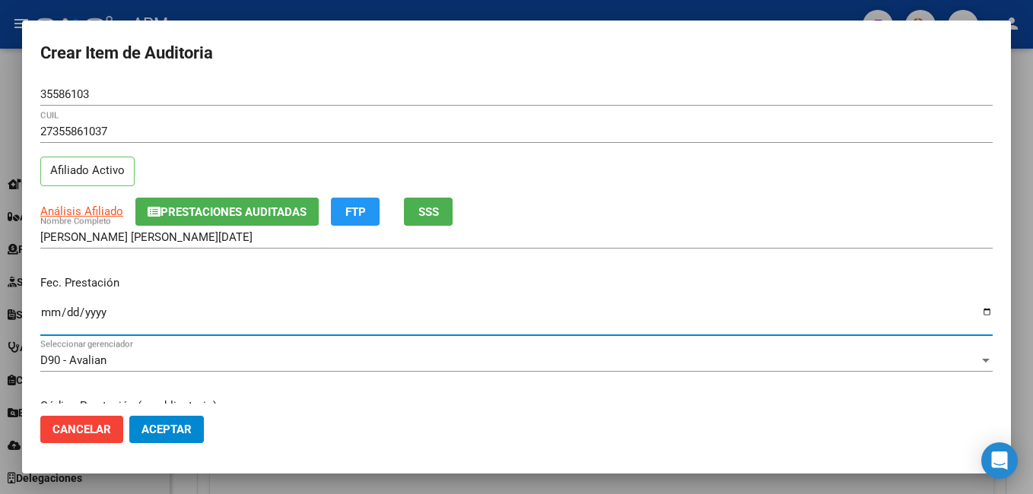
click at [47, 321] on input "Ingresar la fecha" at bounding box center [516, 319] width 952 height 24
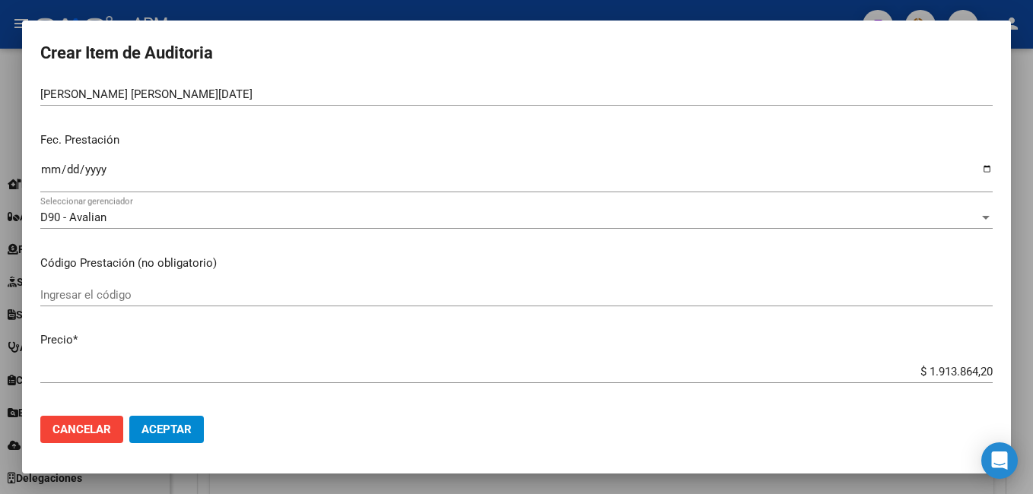
scroll to position [152, 0]
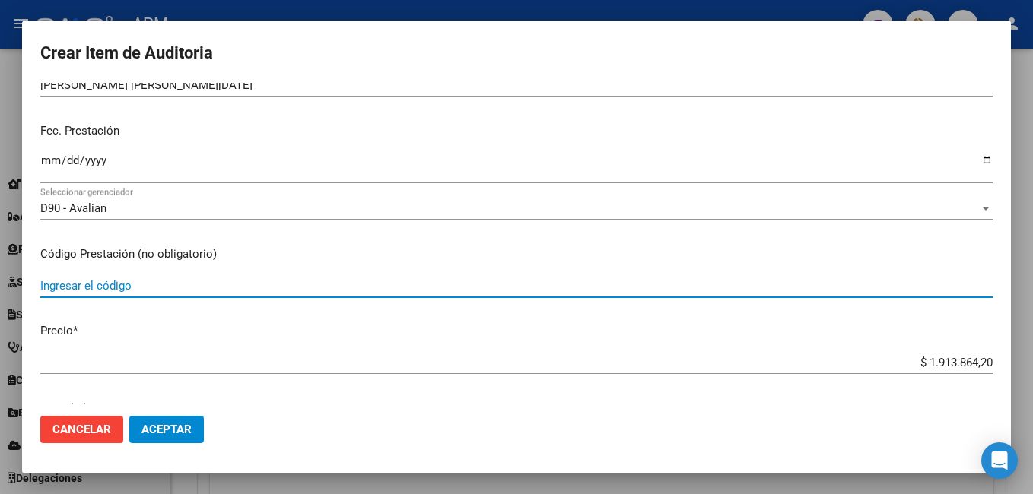
click at [77, 290] on input "Ingresar el código" at bounding box center [516, 286] width 952 height 14
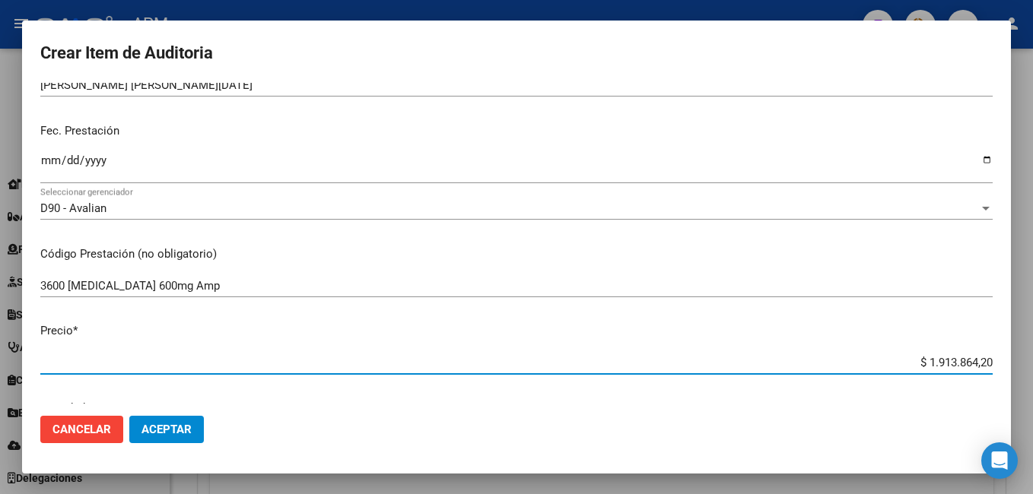
drag, startPoint x: 916, startPoint y: 358, endPoint x: 1035, endPoint y: 358, distance: 119.4
click at [1032, 358] on html "menu - APM person Firma Express Inicio Calendario SSS Instructivos Contacto OS …" at bounding box center [516, 247] width 1033 height 494
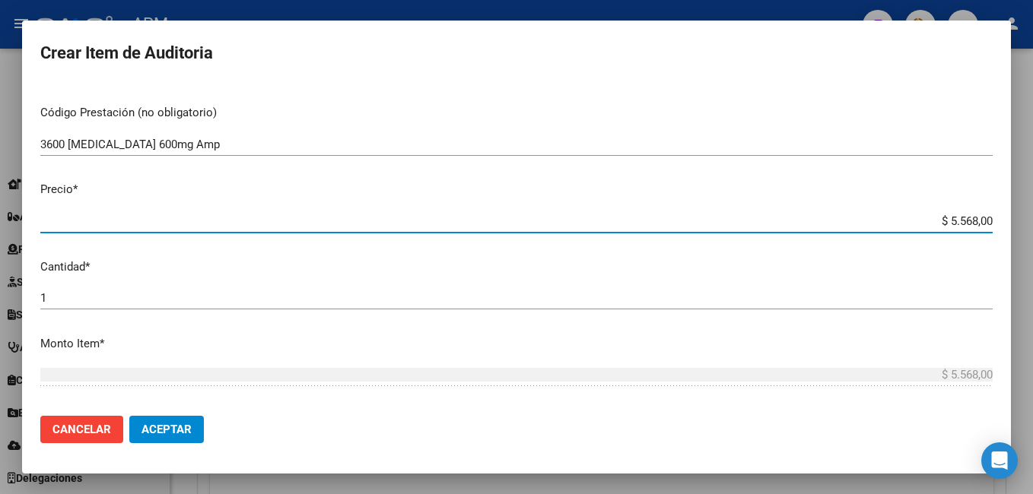
scroll to position [304, 0]
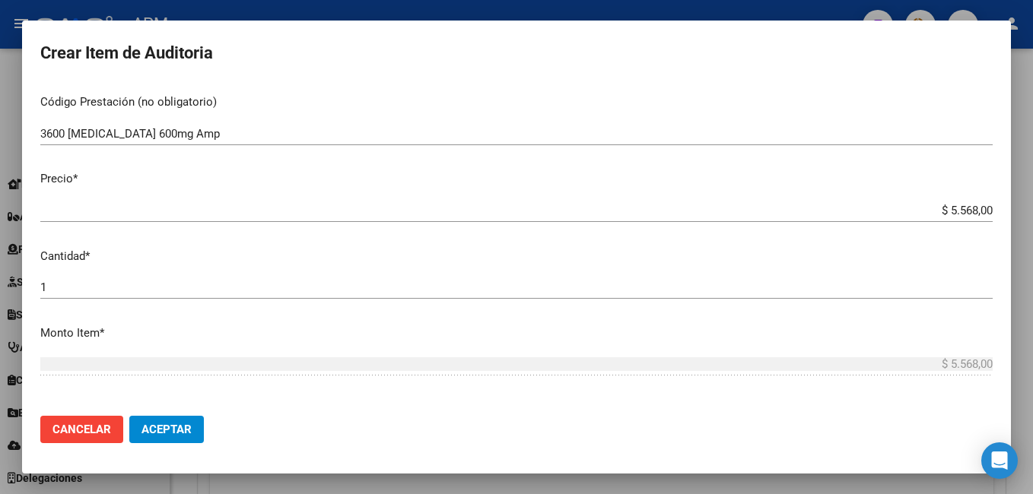
drag, startPoint x: 87, startPoint y: 278, endPoint x: 35, endPoint y: 303, distance: 57.2
click at [35, 303] on mat-dialog-content "35586103 Nro Documento 27355861037 CUIL Afiliado Activo Análisis Afiliado Prest…" at bounding box center [516, 244] width 989 height 322
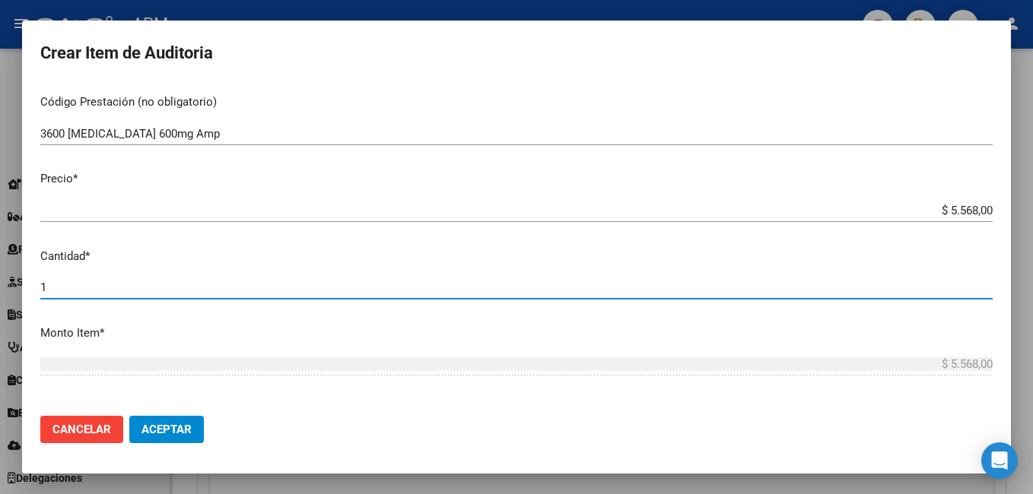
drag, startPoint x: 53, startPoint y: 285, endPoint x: 5, endPoint y: 294, distance: 49.4
click at [5, 294] on div "Crear Item de Auditoria 35586103 Nro Documento 27355861037 CUIL Afiliado Activo…" at bounding box center [516, 247] width 1033 height 494
click at [186, 421] on button "Aceptar" at bounding box center [166, 429] width 75 height 27
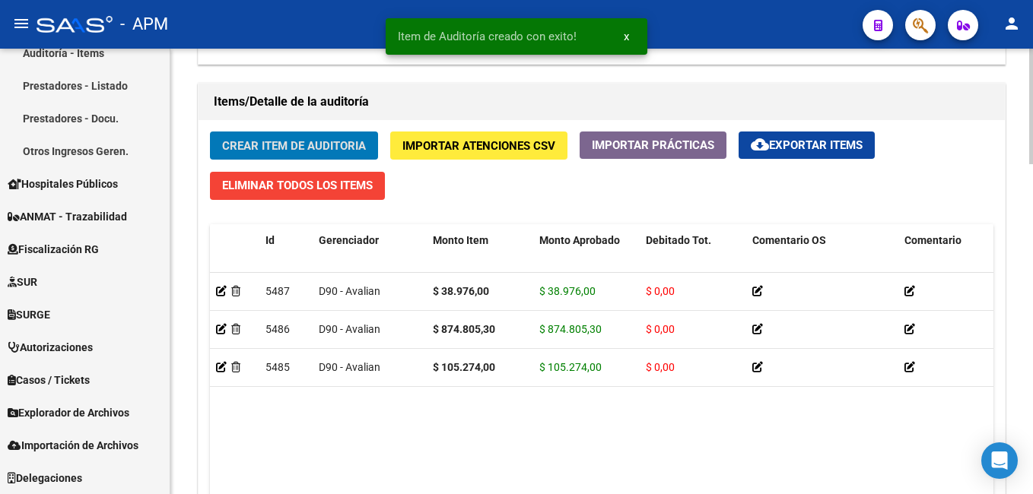
click at [280, 146] on span "Crear Item de Auditoria" at bounding box center [294, 146] width 144 height 14
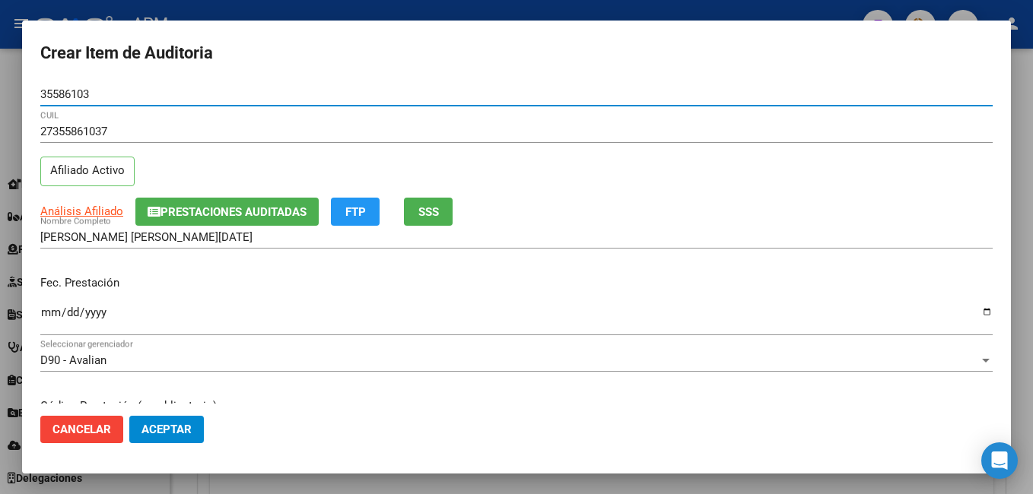
click at [46, 311] on input "Ingresar la fecha" at bounding box center [516, 319] width 952 height 24
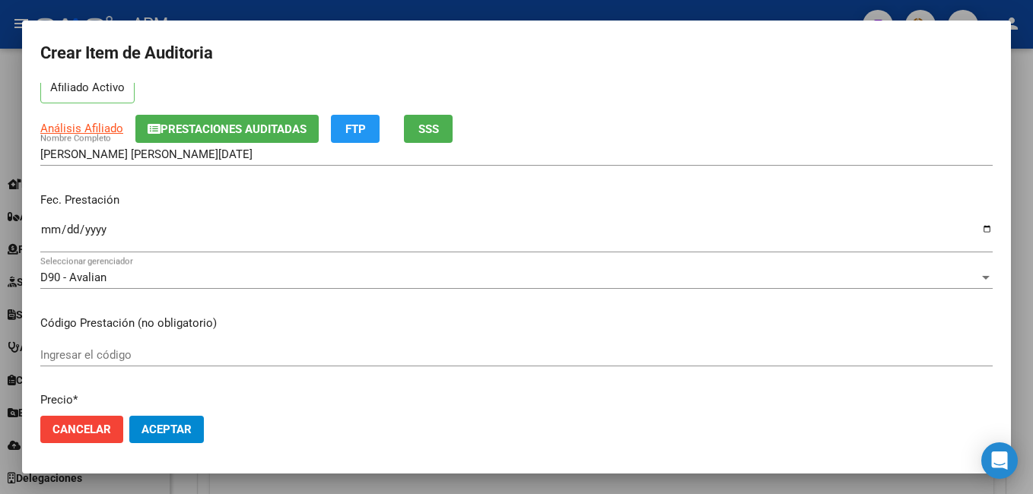
scroll to position [152, 0]
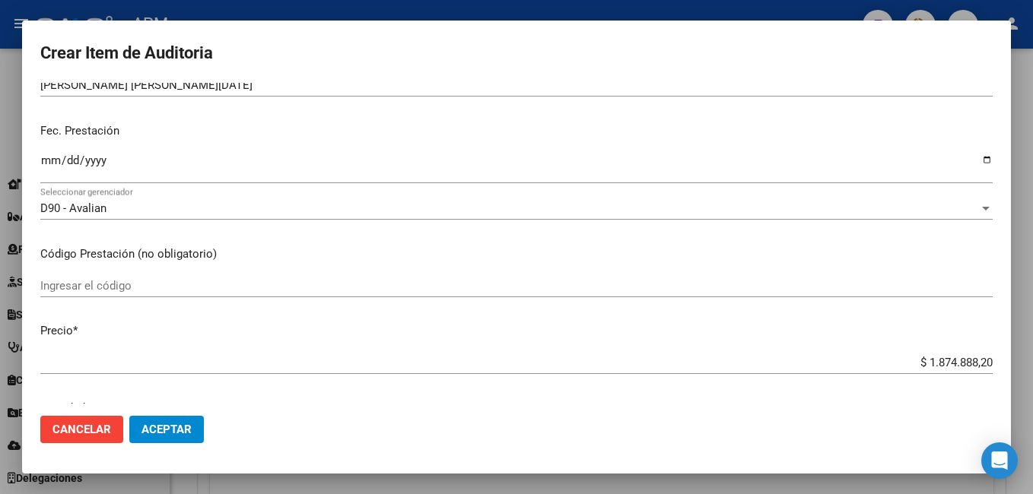
click at [54, 291] on input "Ingresar el código" at bounding box center [516, 286] width 952 height 14
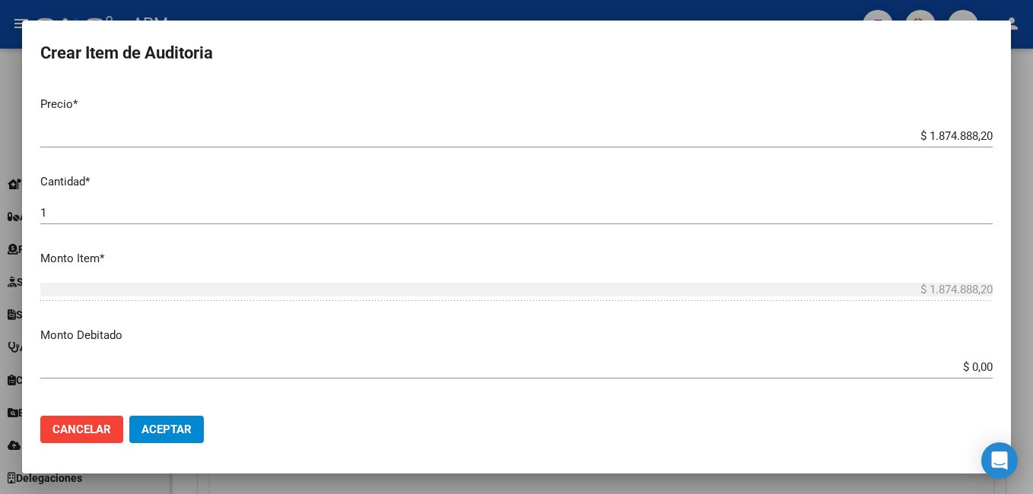
scroll to position [380, 0]
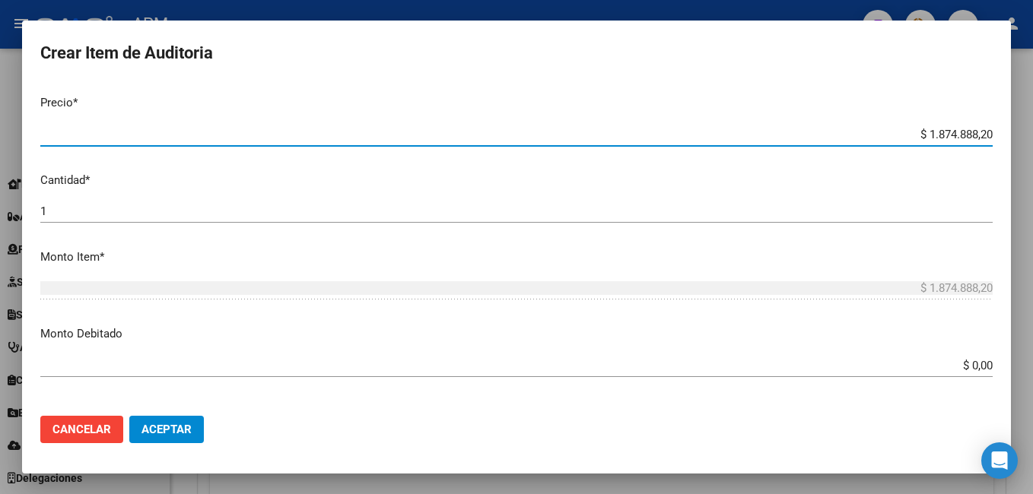
drag, startPoint x: 916, startPoint y: 135, endPoint x: 1016, endPoint y: 127, distance: 100.8
click at [1016, 127] on div "Crear Item de Auditoria 35586103 Nro Documento 27355861037 CUIL Afiliado Activo…" at bounding box center [516, 247] width 1033 height 494
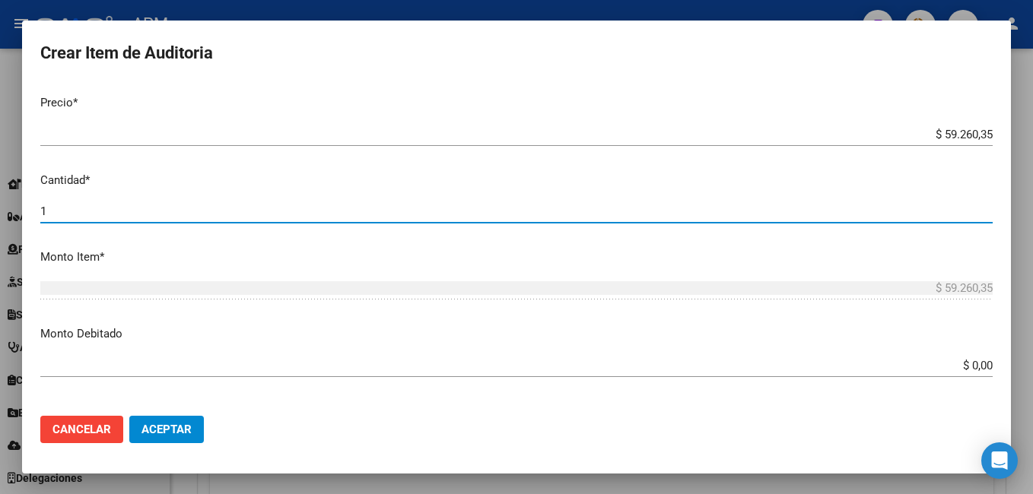
drag, startPoint x: 56, startPoint y: 210, endPoint x: 35, endPoint y: 208, distance: 21.4
click at [35, 208] on mat-dialog-content "35586103 Nro Documento 27355861037 CUIL Afiliado Activo Análisis Afiliado Prest…" at bounding box center [516, 244] width 989 height 322
click at [174, 429] on span "Aceptar" at bounding box center [166, 430] width 50 height 14
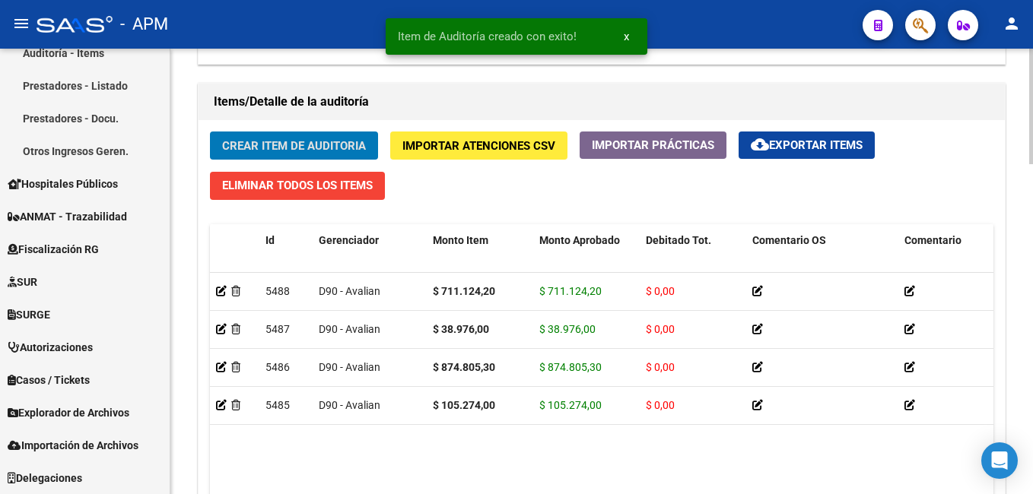
click at [265, 145] on span "Crear Item de Auditoria" at bounding box center [294, 146] width 144 height 14
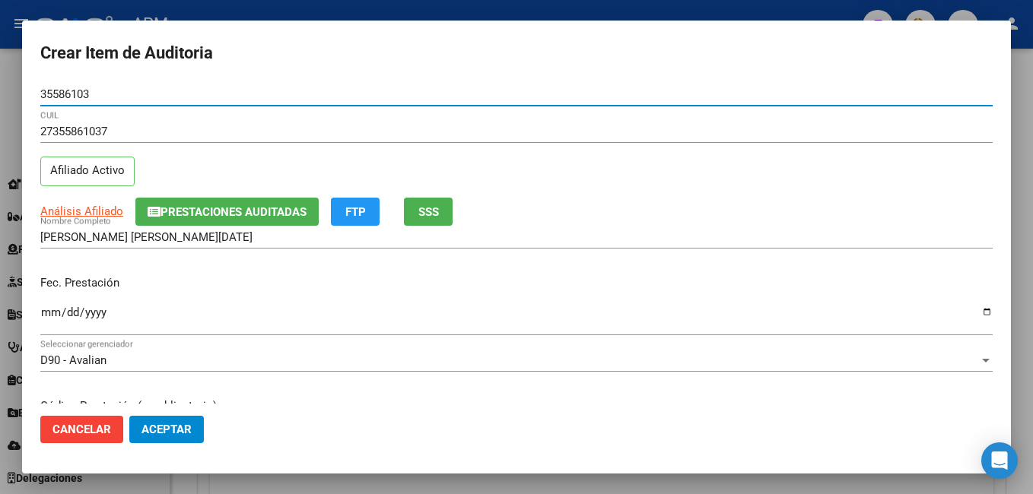
click at [52, 312] on input "Ingresar la fecha" at bounding box center [516, 319] width 952 height 24
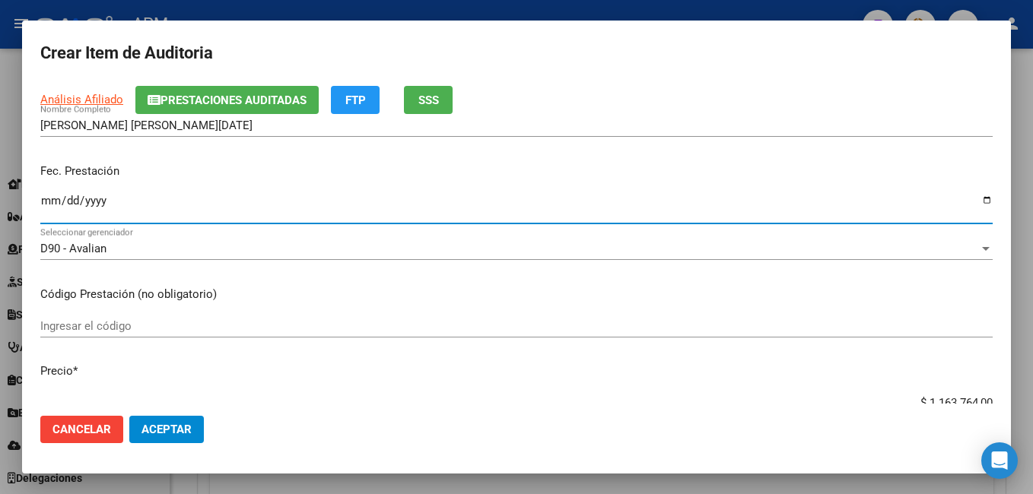
scroll to position [152, 0]
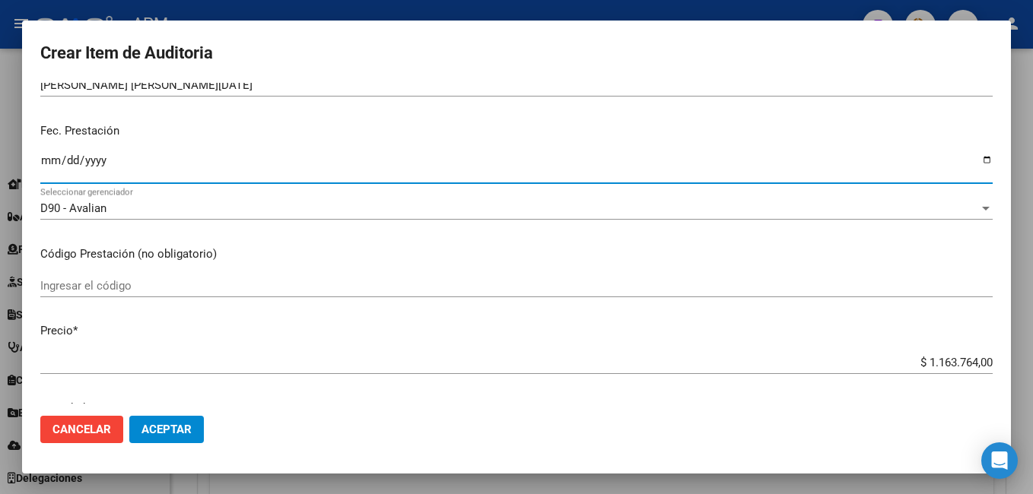
click at [97, 284] on input "Ingresar el código" at bounding box center [516, 286] width 952 height 14
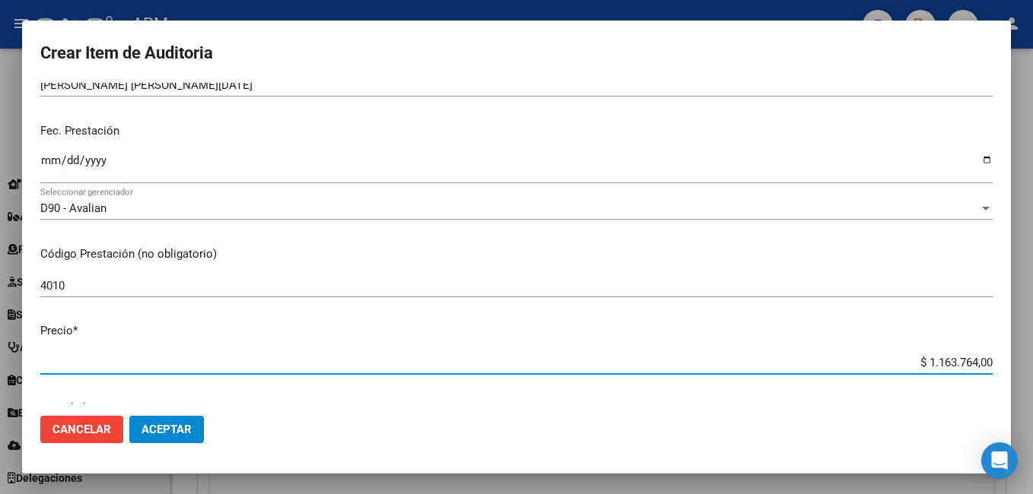
drag, startPoint x: 916, startPoint y: 363, endPoint x: 1035, endPoint y: 340, distance: 121.6
click at [1032, 340] on html "menu - APM person Firma Express Inicio Calendario SSS Instructivos Contacto OS …" at bounding box center [516, 247] width 1033 height 494
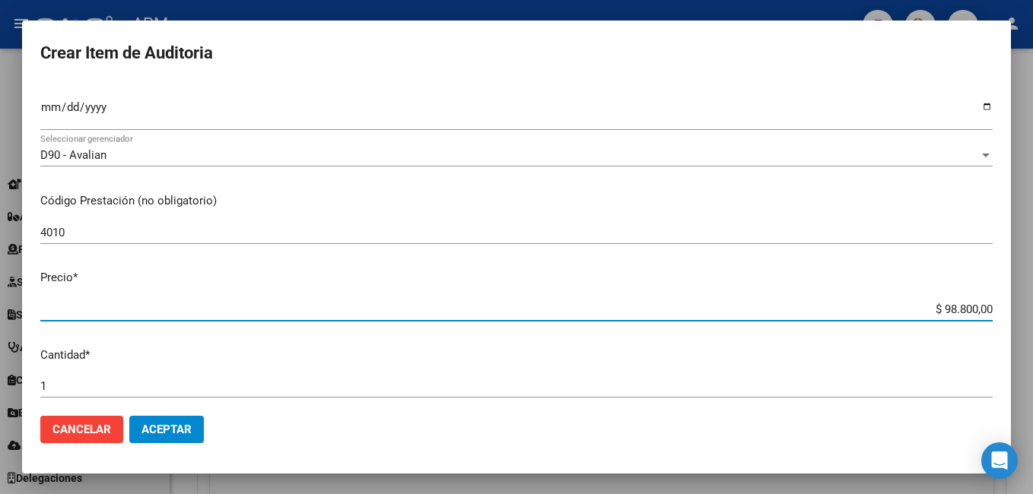
scroll to position [228, 0]
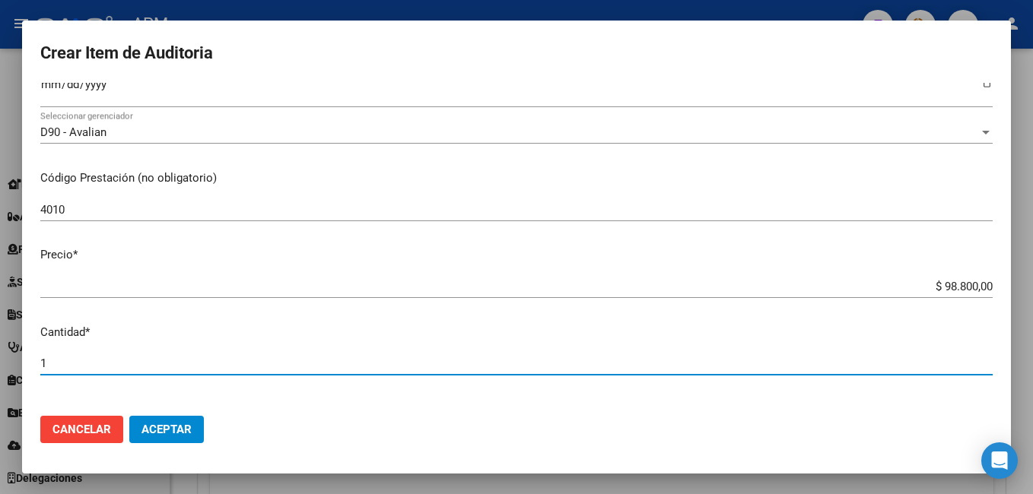
drag, startPoint x: 66, startPoint y: 367, endPoint x: 39, endPoint y: 371, distance: 27.6
click at [39, 371] on mat-dialog-content "35586103 Nro Documento 27355861037 CUIL Afiliado Activo Análisis Afiliado Prest…" at bounding box center [516, 244] width 989 height 322
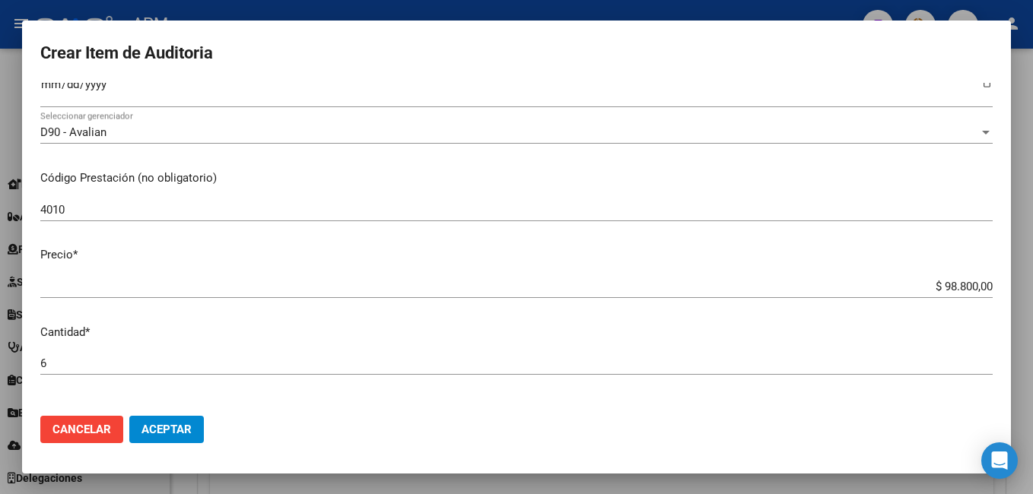
click at [100, 208] on input "4010" at bounding box center [516, 210] width 952 height 14
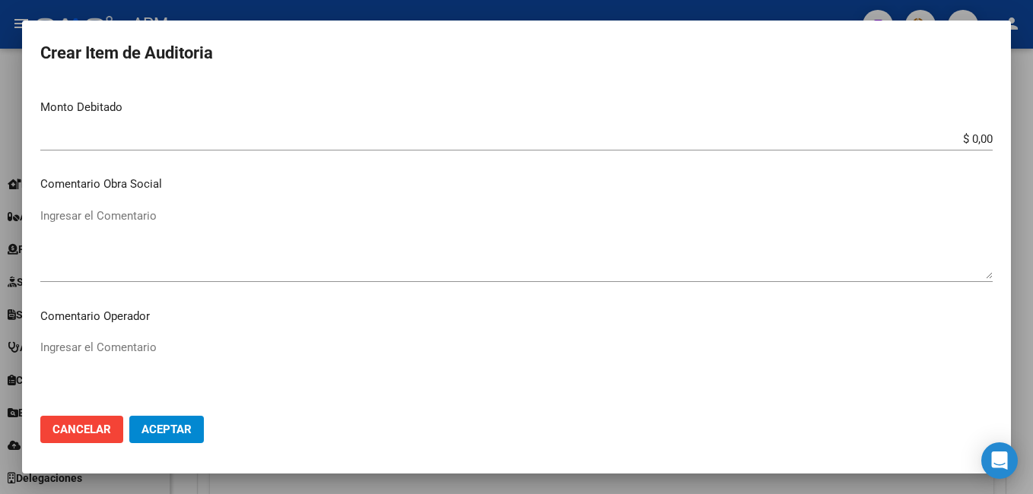
scroll to position [609, 0]
click at [168, 428] on span "Aceptar" at bounding box center [166, 430] width 50 height 14
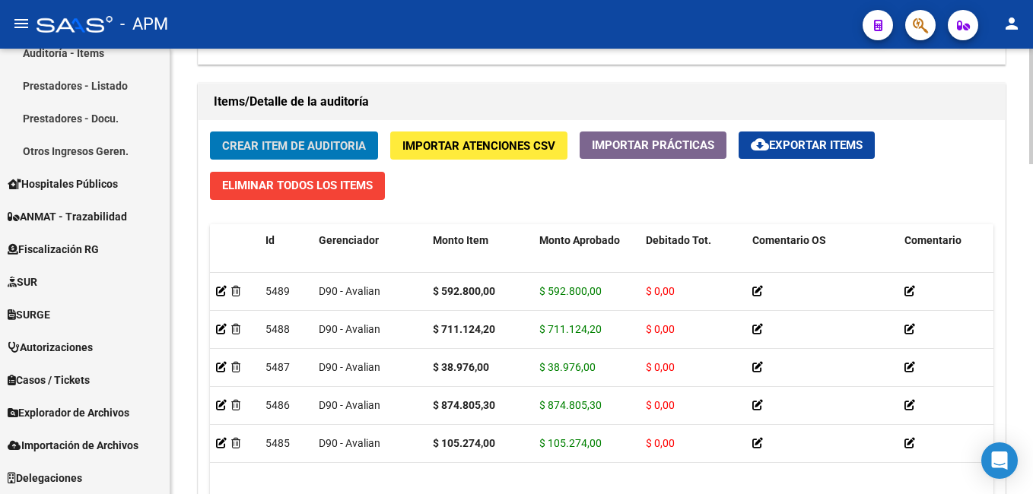
click at [284, 147] on span "Crear Item de Auditoria" at bounding box center [294, 146] width 144 height 14
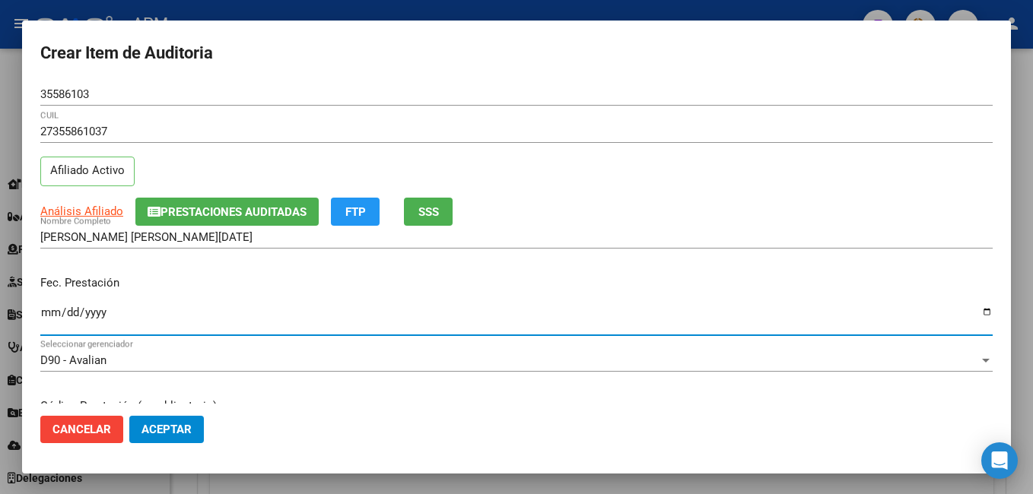
click at [46, 313] on input "Ingresar la fecha" at bounding box center [516, 319] width 952 height 24
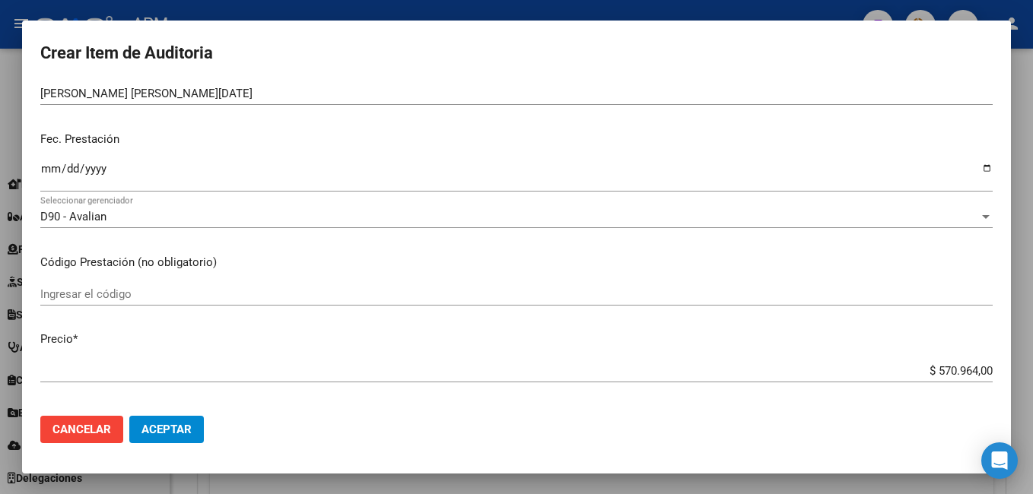
scroll to position [152, 0]
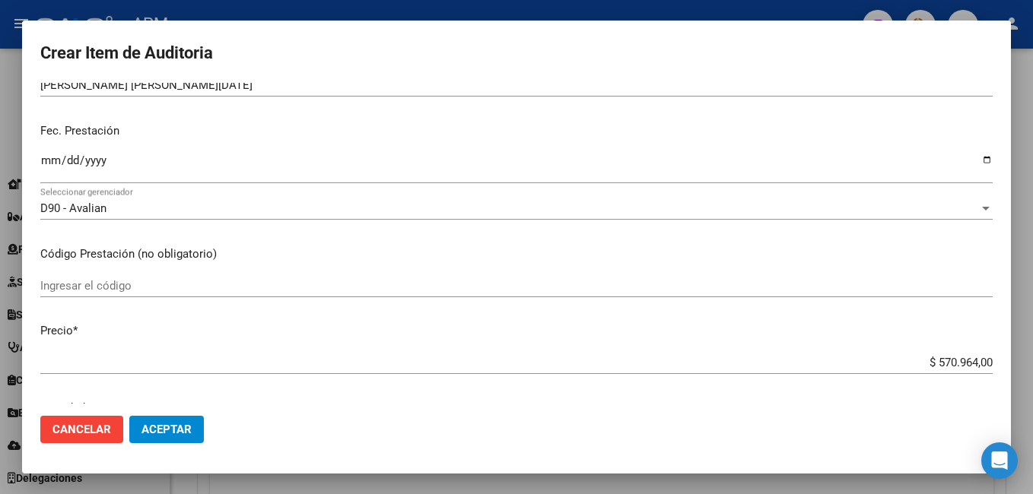
click at [150, 282] on input "Ingresar el código" at bounding box center [516, 286] width 952 height 14
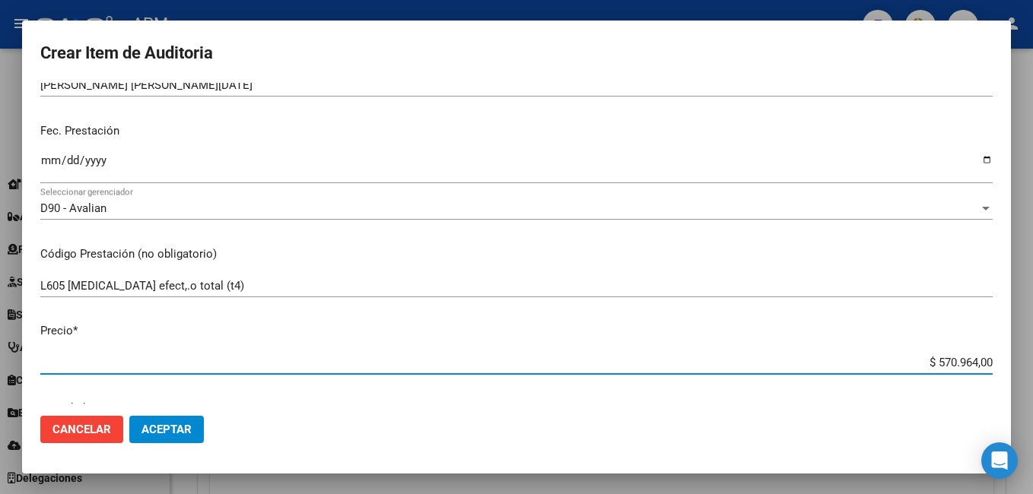
drag, startPoint x: 926, startPoint y: 364, endPoint x: 1035, endPoint y: 364, distance: 109.5
click at [1032, 364] on html "menu - APM person Firma Express Inicio Calendario SSS Instructivos Contacto OS …" at bounding box center [516, 247] width 1033 height 494
click at [165, 431] on span "Aceptar" at bounding box center [166, 430] width 50 height 14
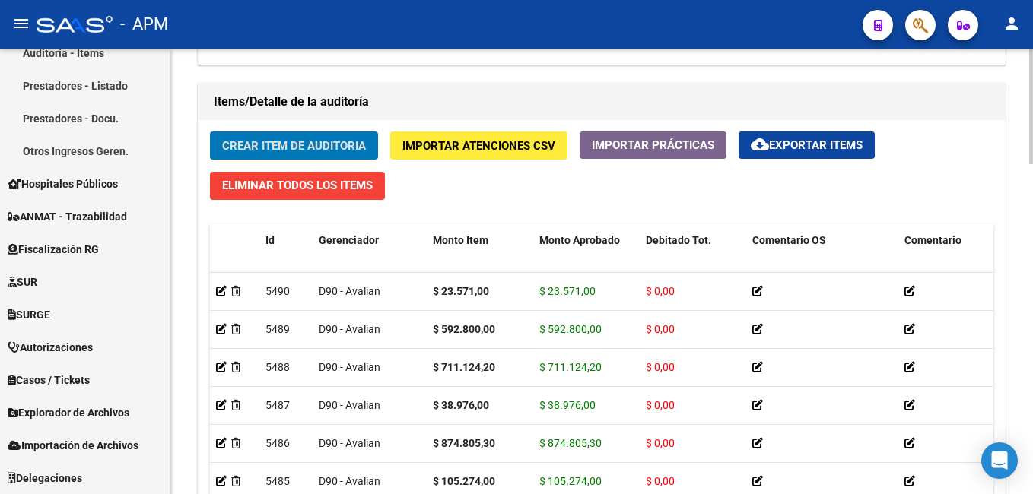
click at [250, 144] on span "Crear Item de Auditoria" at bounding box center [294, 146] width 144 height 14
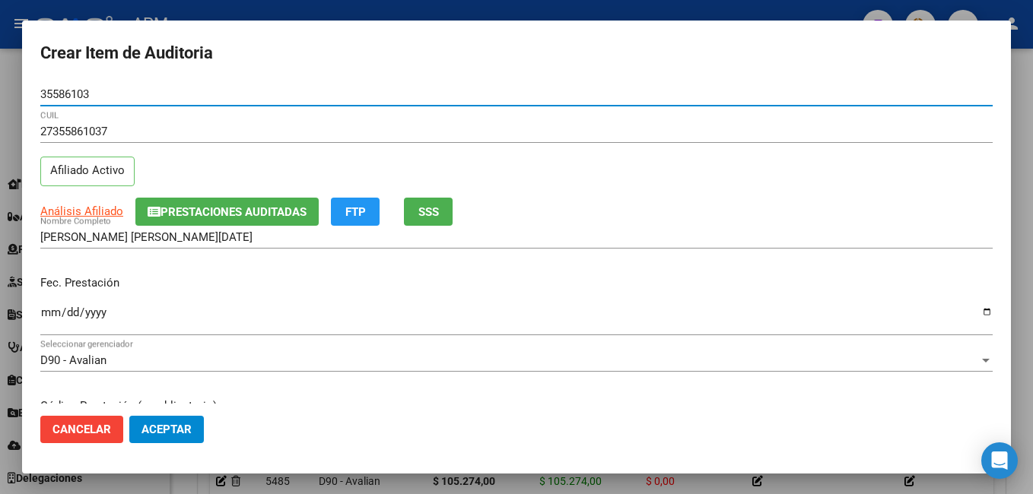
click at [49, 317] on input "Ingresar la fecha" at bounding box center [516, 319] width 952 height 24
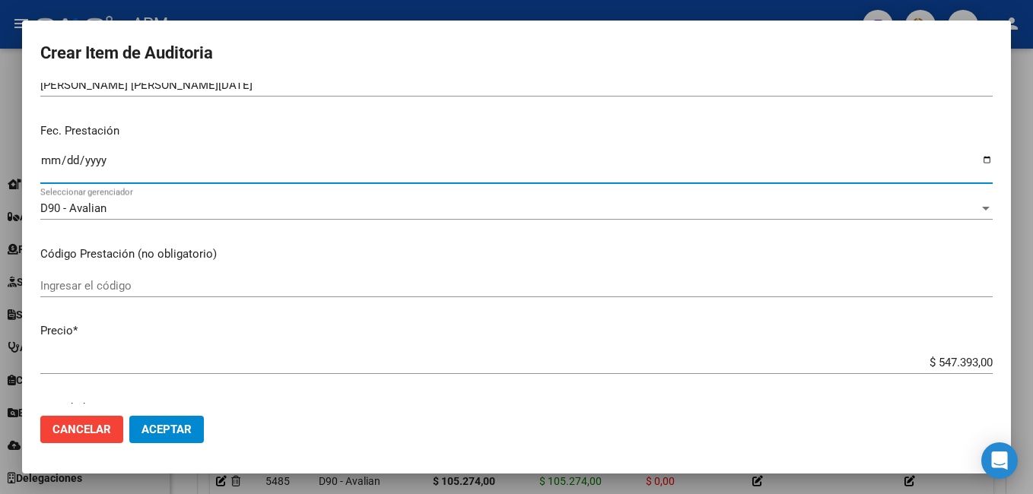
click at [109, 287] on input "Ingresar el código" at bounding box center [516, 286] width 952 height 14
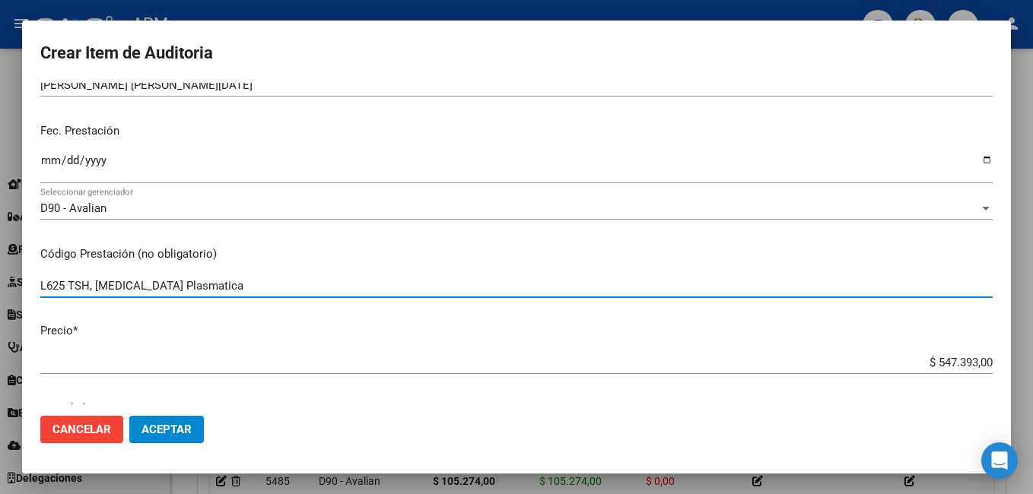
click at [142, 285] on input "L625 TSH, [MEDICAL_DATA] Plasmatica" at bounding box center [516, 286] width 952 height 14
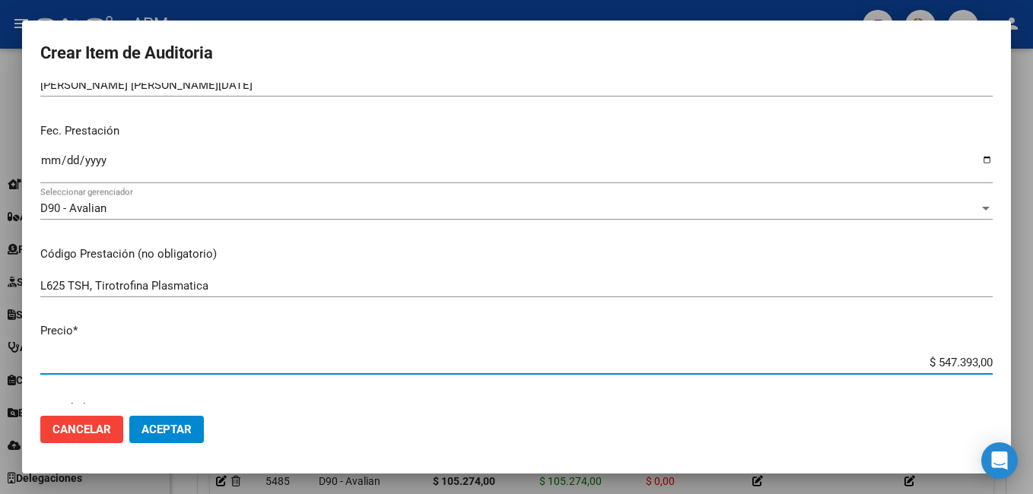
drag, startPoint x: 927, startPoint y: 362, endPoint x: 1035, endPoint y: 363, distance: 108.8
click at [1032, 363] on html "menu - APM person Firma Express Inicio Calendario SSS Instructivos Contacto OS …" at bounding box center [516, 247] width 1033 height 494
click at [157, 433] on span "Aceptar" at bounding box center [166, 430] width 50 height 14
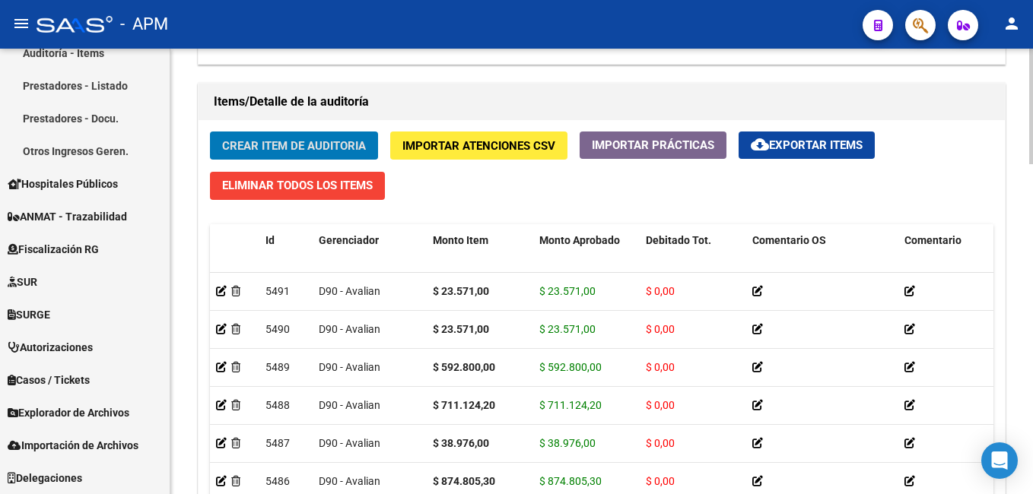
click at [272, 148] on span "Crear Item de Auditoria" at bounding box center [294, 146] width 144 height 14
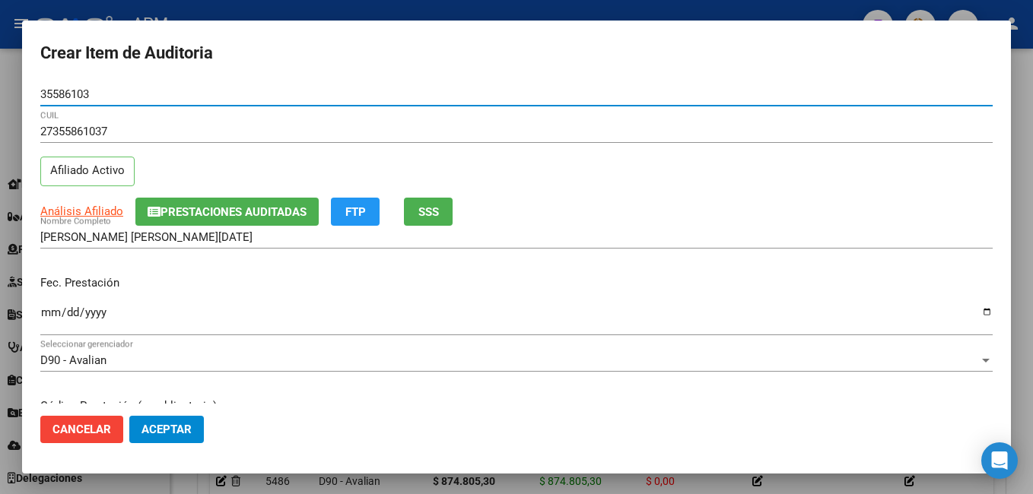
click at [52, 320] on input "Ingresar la fecha" at bounding box center [516, 319] width 952 height 24
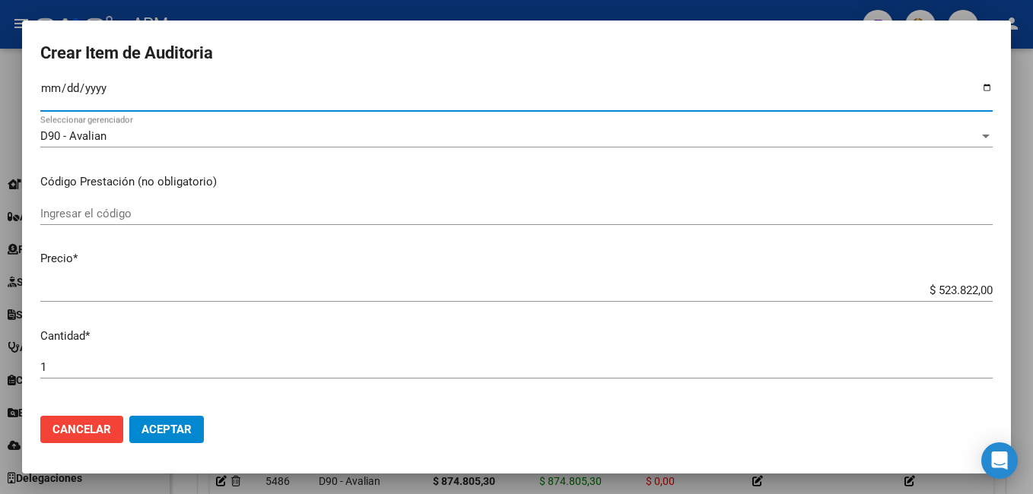
scroll to position [228, 0]
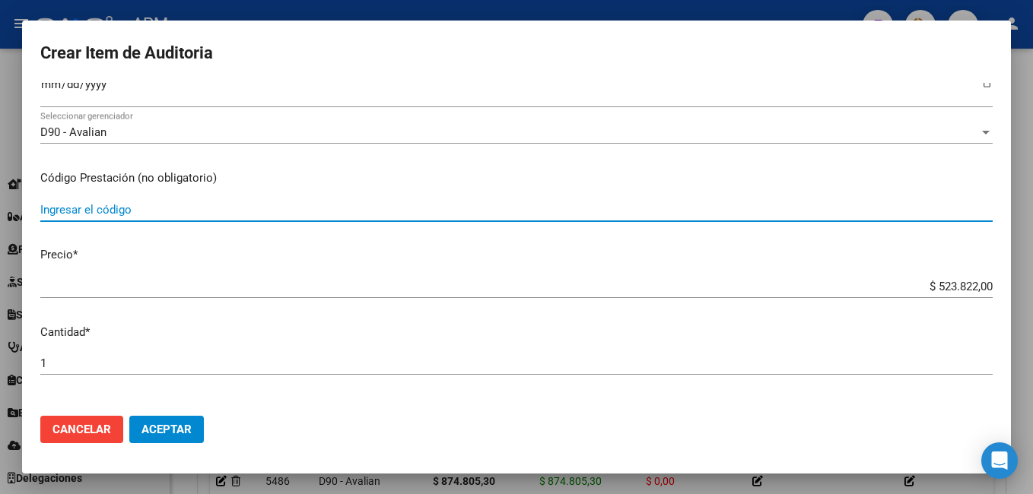
click at [176, 207] on input "Ingresar el código" at bounding box center [516, 210] width 952 height 14
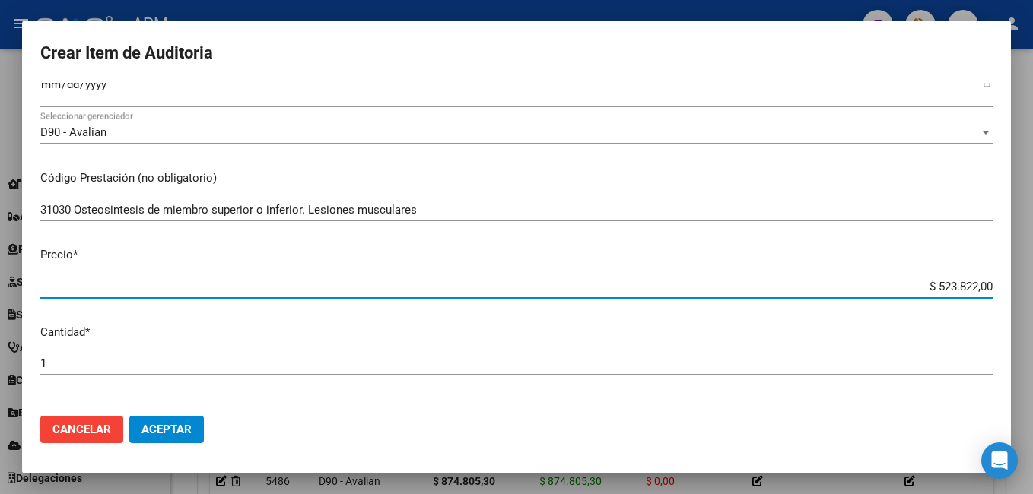
drag, startPoint x: 920, startPoint y: 290, endPoint x: 1035, endPoint y: 284, distance: 115.0
click at [1032, 284] on html "menu - APM person Firma Express Inicio Calendario SSS Instructivos Contacto OS …" at bounding box center [516, 247] width 1033 height 494
click at [169, 439] on button "Aceptar" at bounding box center [166, 429] width 75 height 27
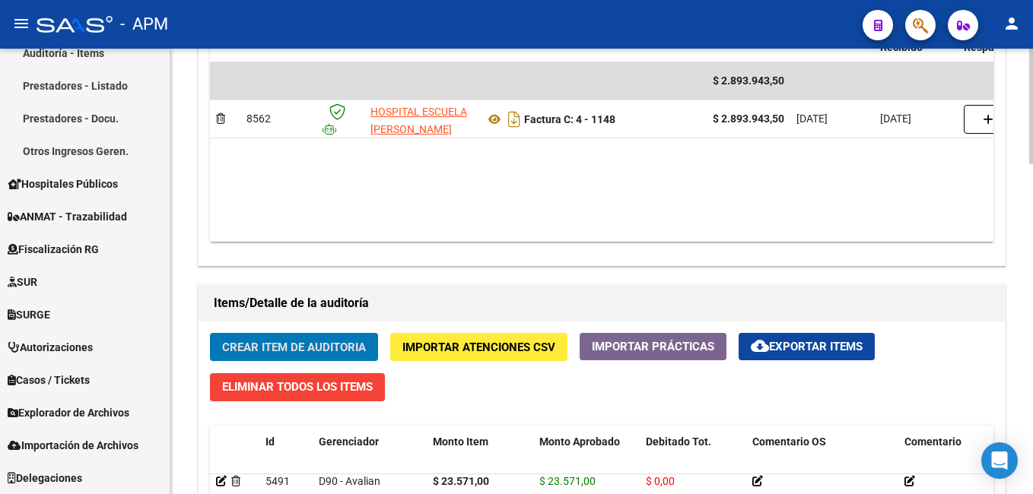
scroll to position [1141, 0]
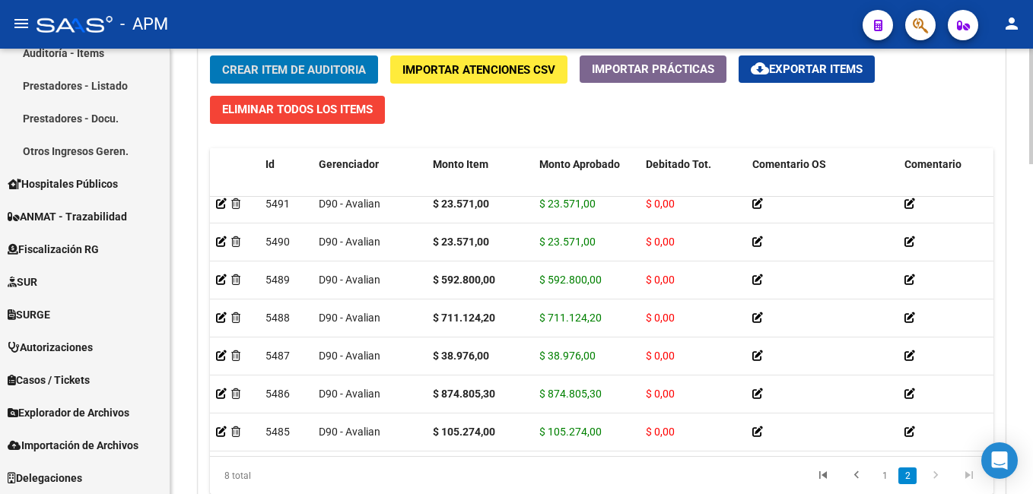
click at [309, 62] on button "Crear Item de Auditoria" at bounding box center [294, 70] width 168 height 28
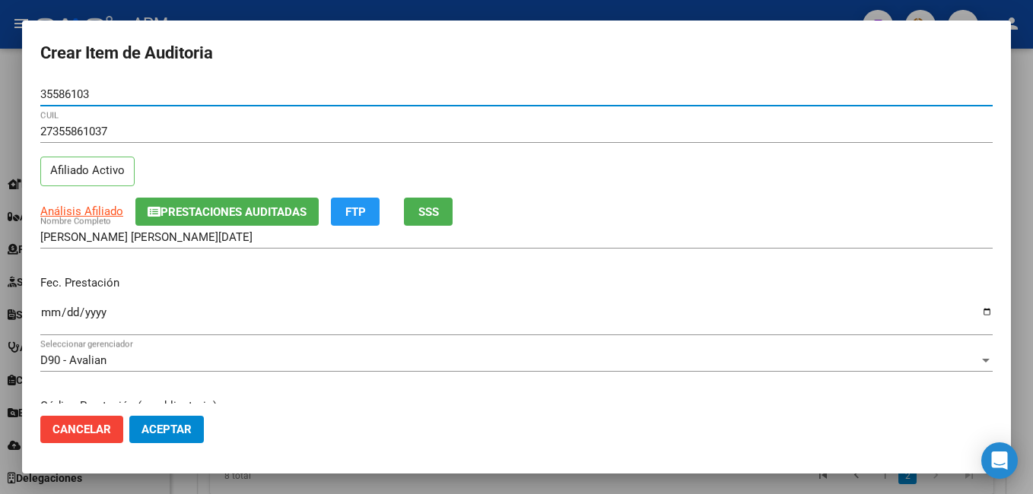
drag, startPoint x: 49, startPoint y: 313, endPoint x: 214, endPoint y: 301, distance: 165.5
click at [49, 313] on input "Ingresar la fecha" at bounding box center [516, 319] width 952 height 24
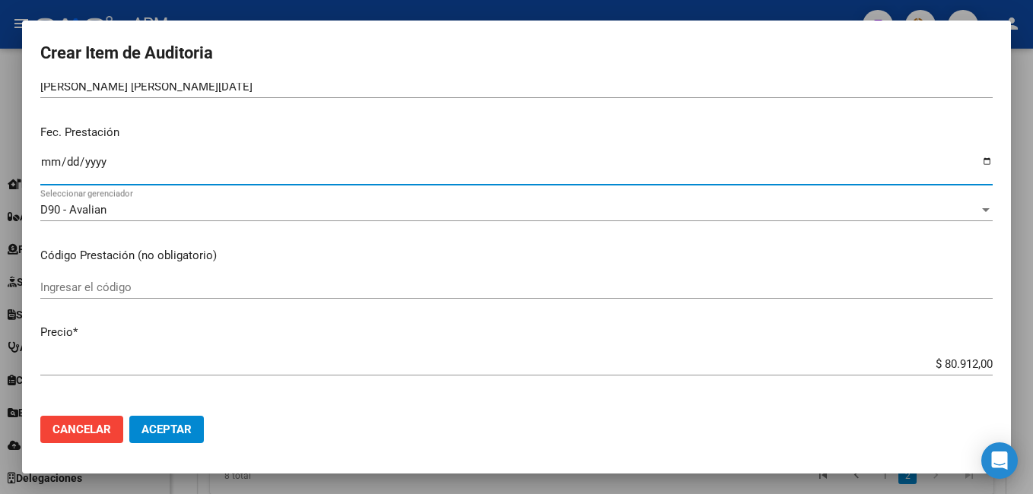
scroll to position [152, 0]
click at [45, 282] on input "Ingresar el código" at bounding box center [516, 286] width 952 height 14
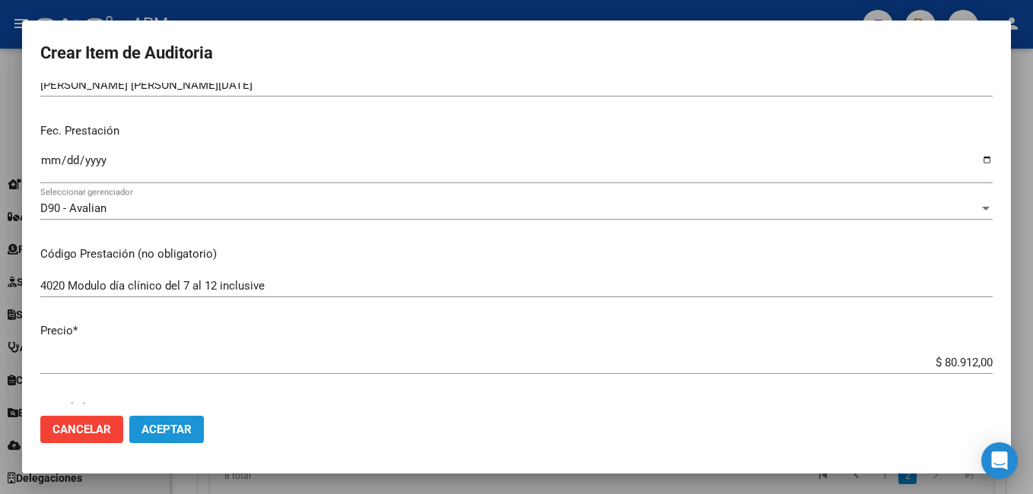
click at [173, 429] on span "Aceptar" at bounding box center [166, 430] width 50 height 14
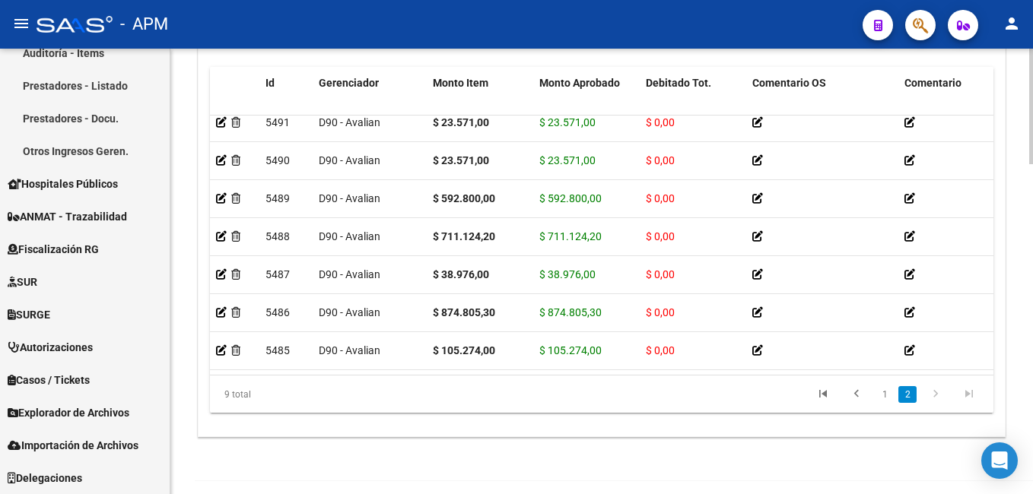
scroll to position [1273, 0]
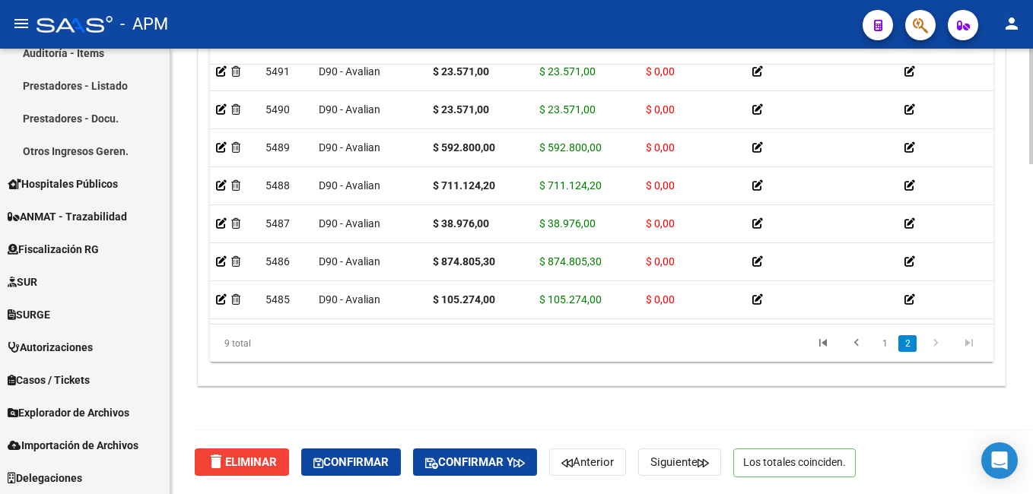
drag, startPoint x: 464, startPoint y: 396, endPoint x: 481, endPoint y: 396, distance: 16.8
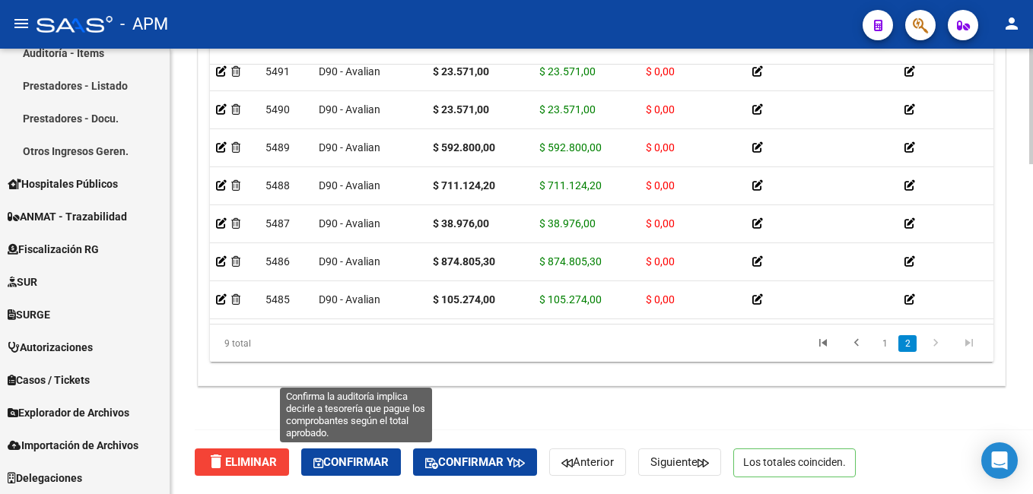
click at [339, 466] on span "Confirmar" at bounding box center [350, 463] width 75 height 14
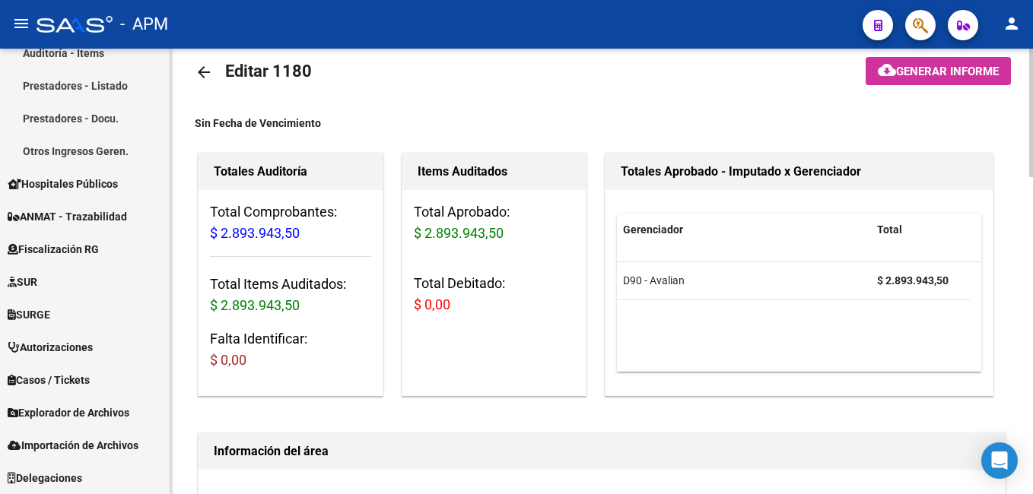
scroll to position [0, 0]
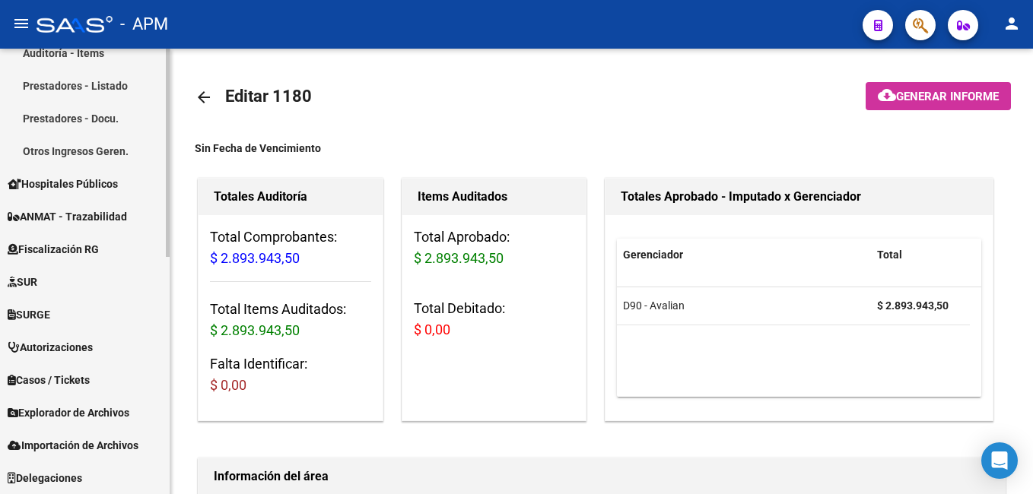
click at [71, 176] on span "Hospitales Públicos" at bounding box center [63, 184] width 110 height 17
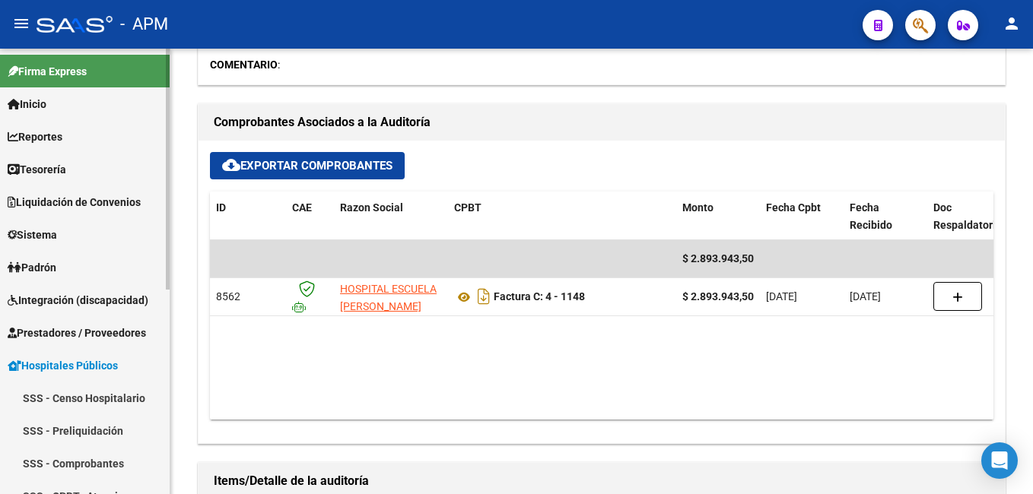
scroll to position [228, 0]
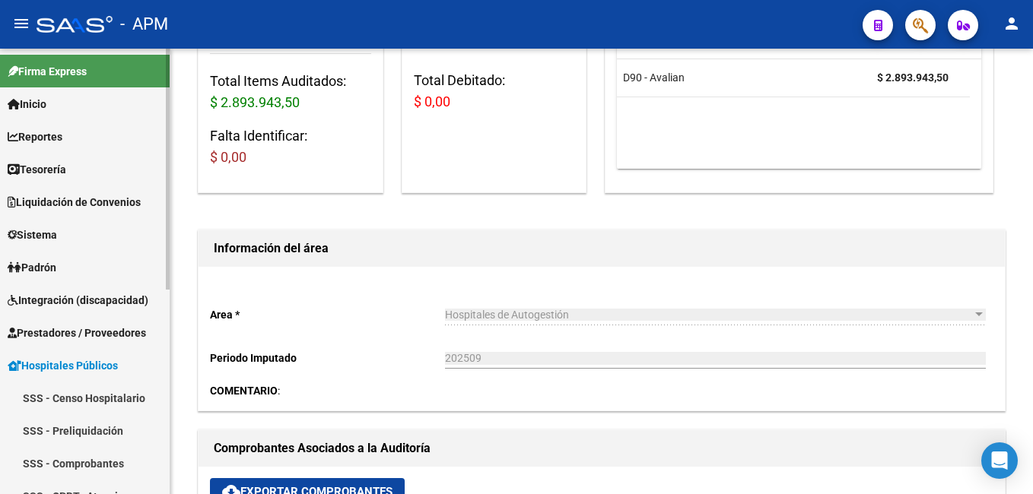
click at [40, 91] on link "Inicio" at bounding box center [85, 103] width 170 height 33
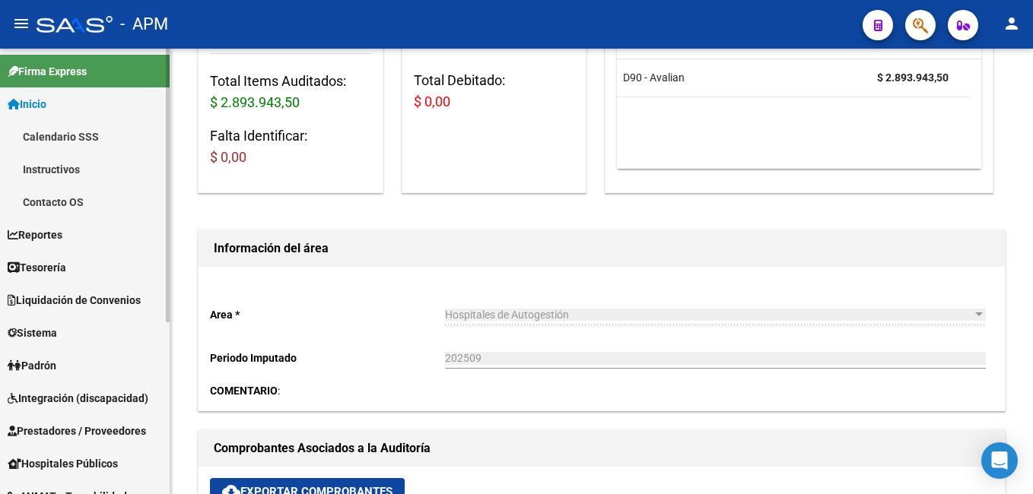
click at [45, 227] on span "Reportes" at bounding box center [35, 235] width 55 height 17
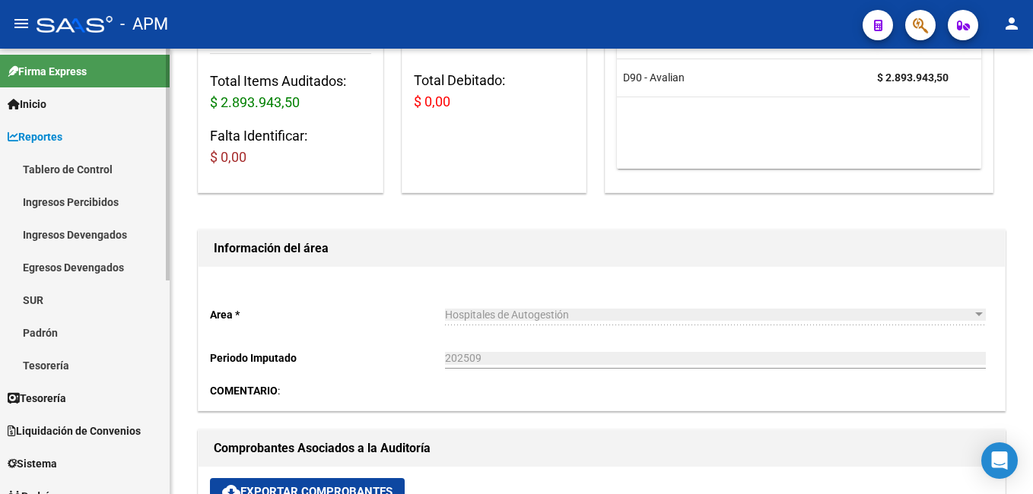
click at [31, 396] on span "Tesorería" at bounding box center [37, 398] width 59 height 17
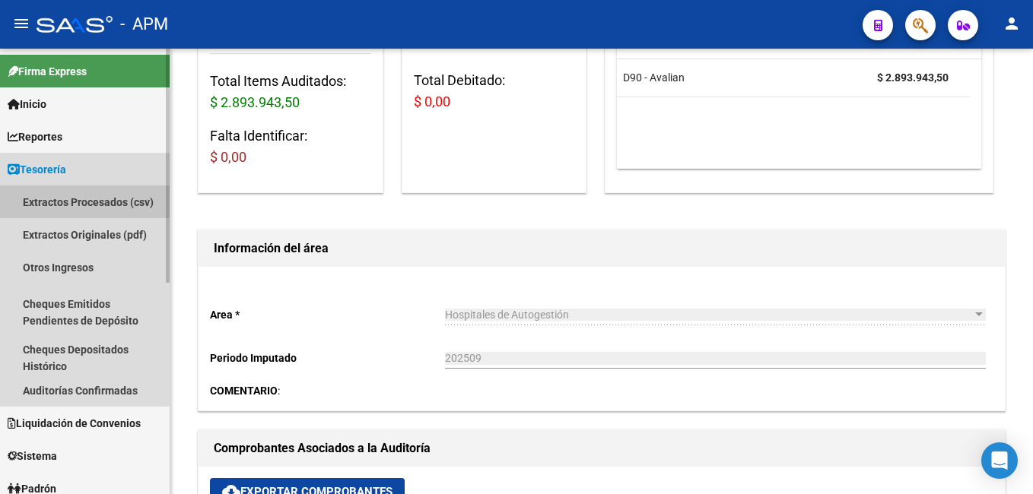
click at [49, 198] on link "Extractos Procesados (csv)" at bounding box center [85, 202] width 170 height 33
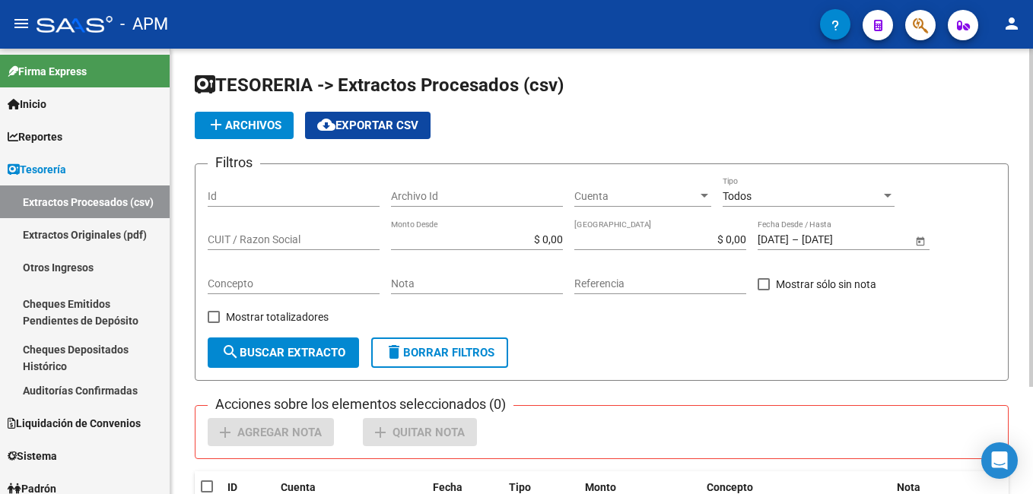
click at [224, 116] on mat-icon "add" at bounding box center [216, 125] width 18 height 18
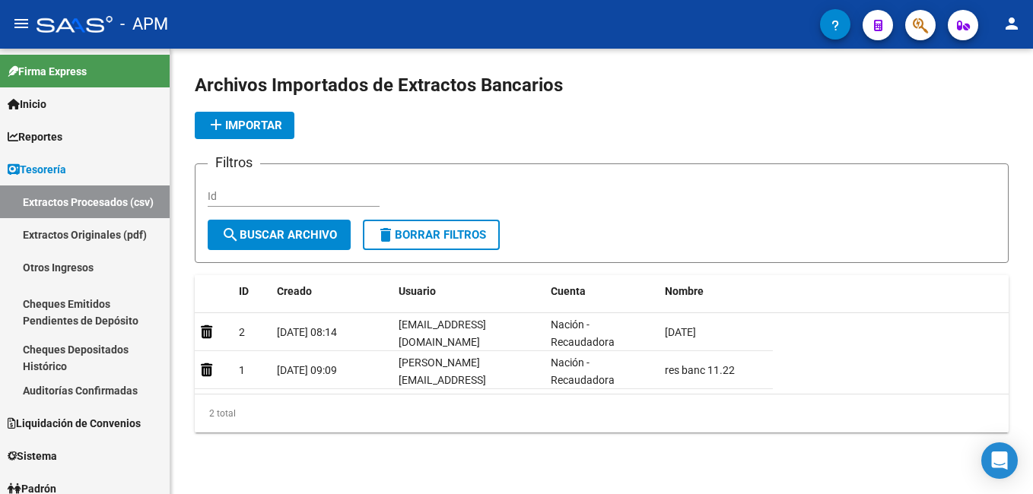
click at [257, 128] on span "add Importar" at bounding box center [244, 126] width 75 height 14
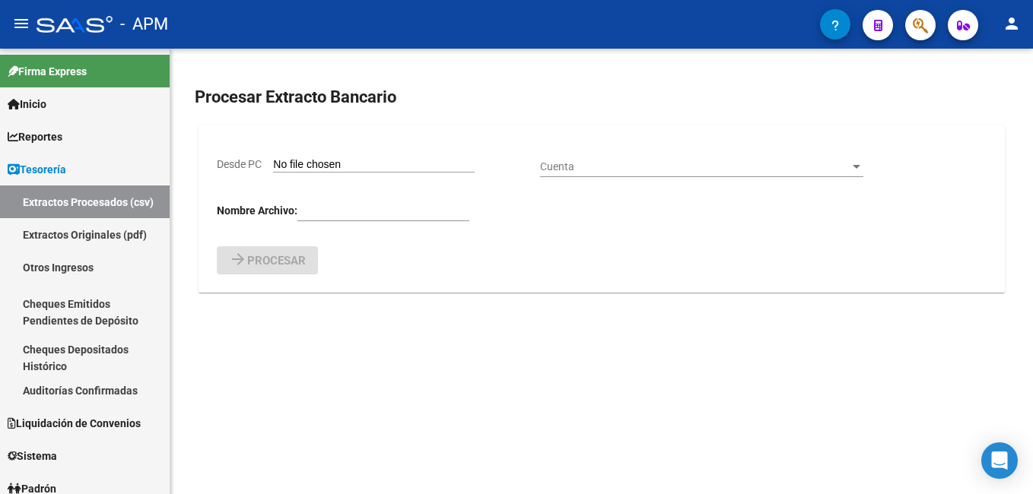
click at [353, 161] on input "Desde PC" at bounding box center [374, 165] width 202 height 14
click at [131, 199] on link "Extractos Procesados (csv)" at bounding box center [85, 202] width 170 height 33
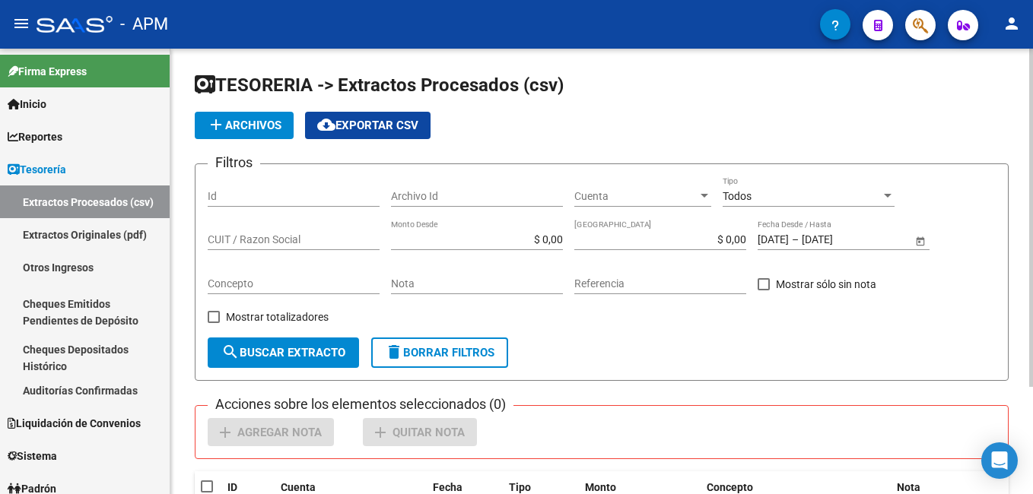
click at [335, 128] on mat-icon "cloud_download" at bounding box center [326, 125] width 18 height 18
click at [246, 116] on button "add Archivos" at bounding box center [244, 125] width 99 height 27
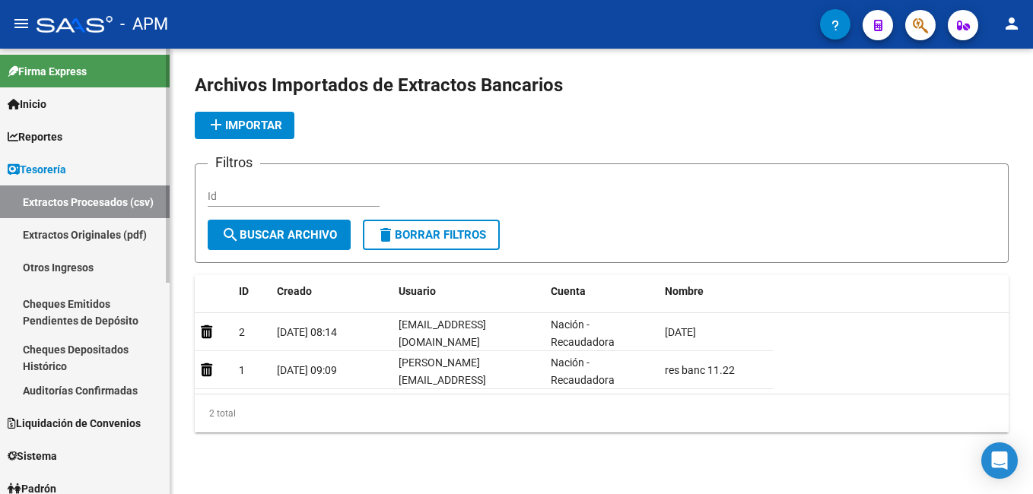
click at [103, 230] on link "Extractos Originales (pdf)" at bounding box center [85, 234] width 170 height 33
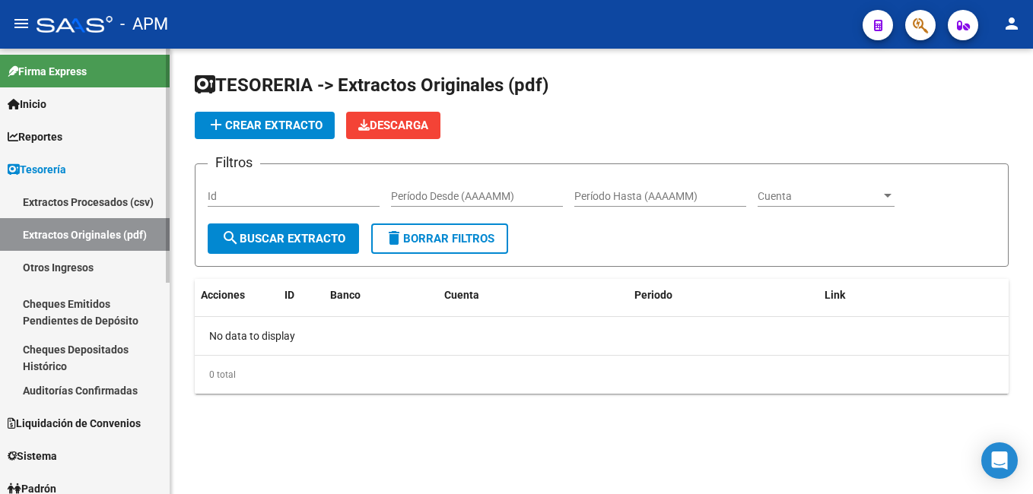
click at [78, 265] on link "Otros Ingresos" at bounding box center [85, 267] width 170 height 33
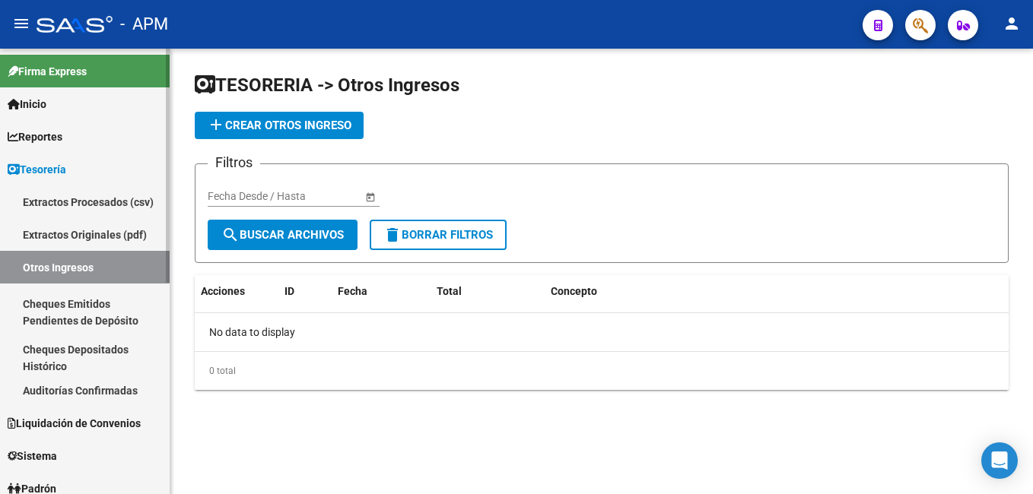
click at [56, 304] on link "Cheques Emitidos Pendientes de Depósito" at bounding box center [85, 313] width 170 height 58
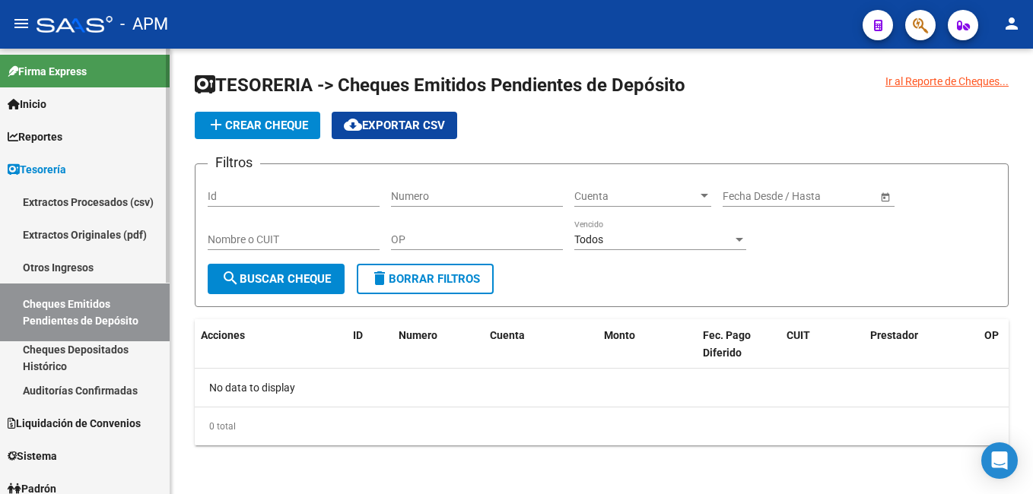
click at [65, 360] on link "Cheques Depositados Histórico" at bounding box center [85, 358] width 170 height 33
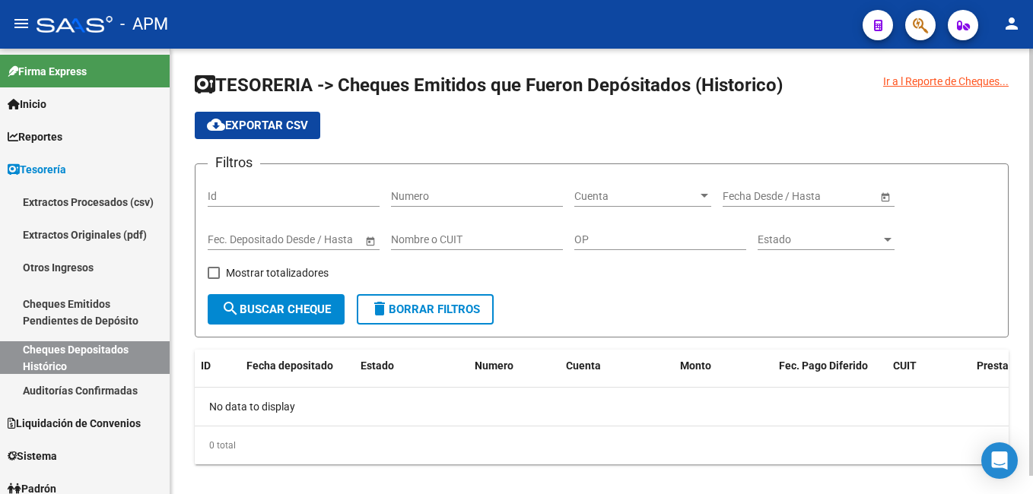
scroll to position [19, 0]
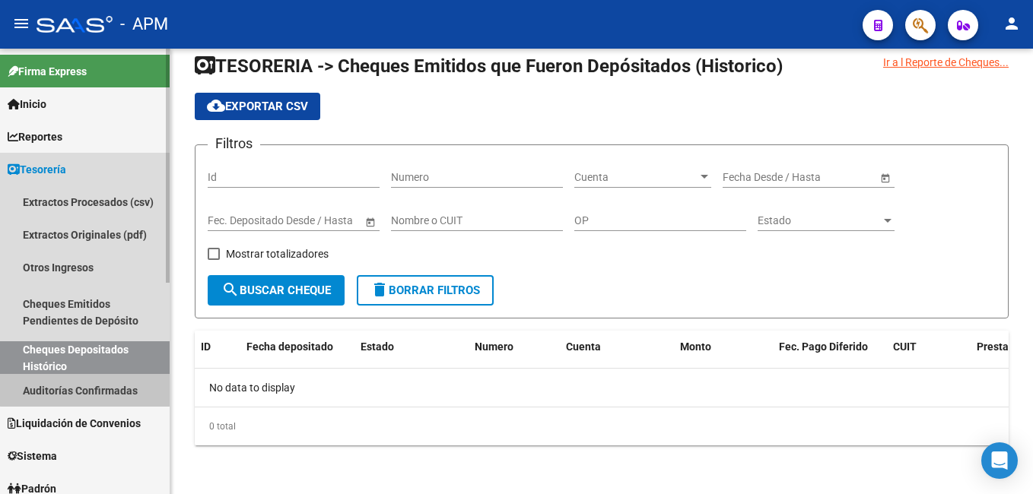
click at [106, 389] on link "Auditorías Confirmadas" at bounding box center [85, 390] width 170 height 33
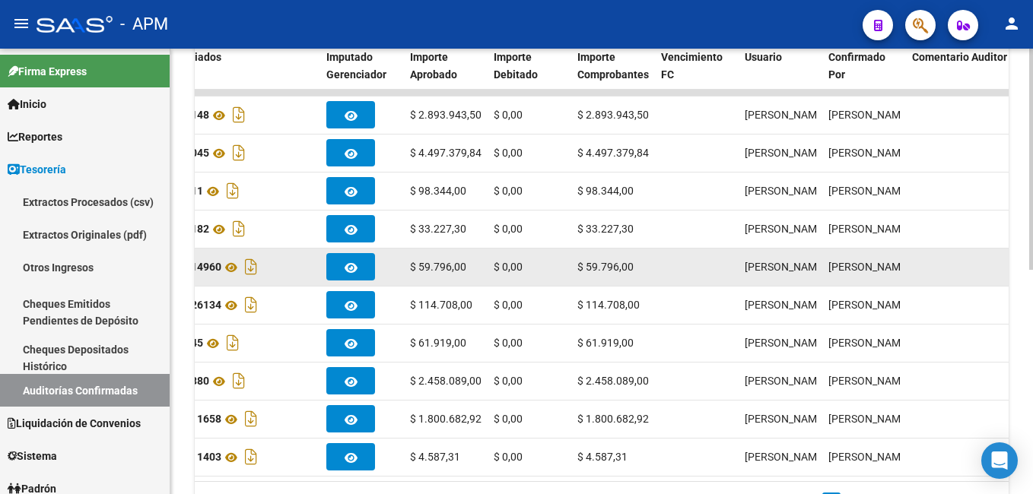
scroll to position [453, 0]
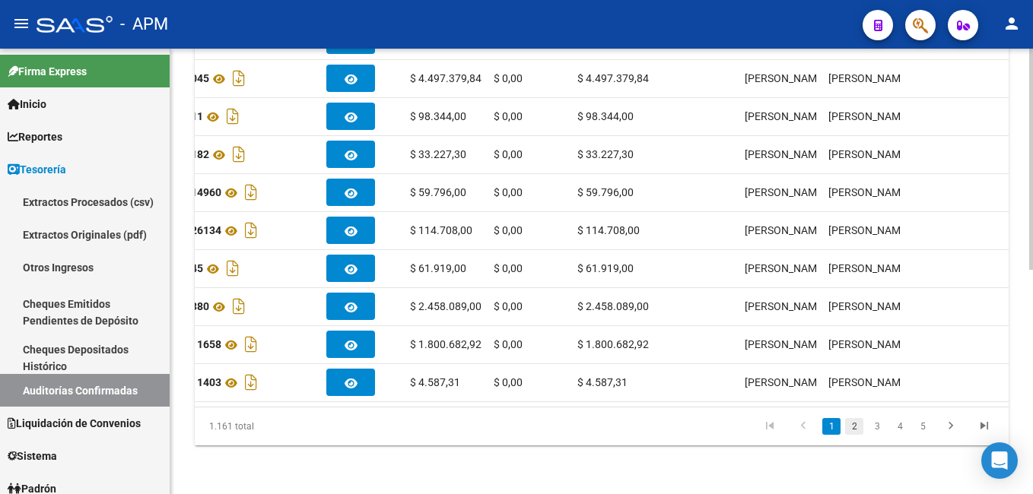
click at [848, 424] on link "2" at bounding box center [854, 426] width 18 height 17
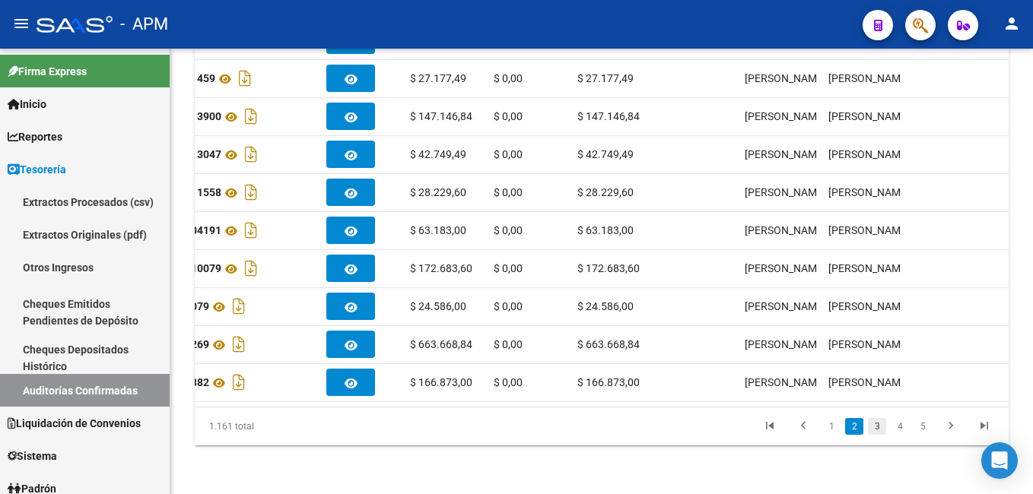
click at [878, 430] on link "3" at bounding box center [877, 426] width 18 height 17
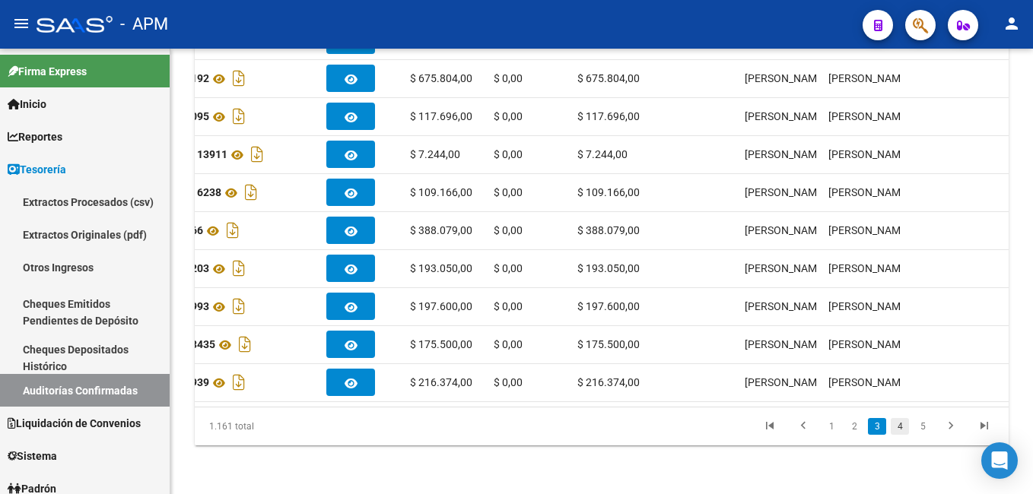
click at [901, 428] on link "4" at bounding box center [900, 426] width 18 height 17
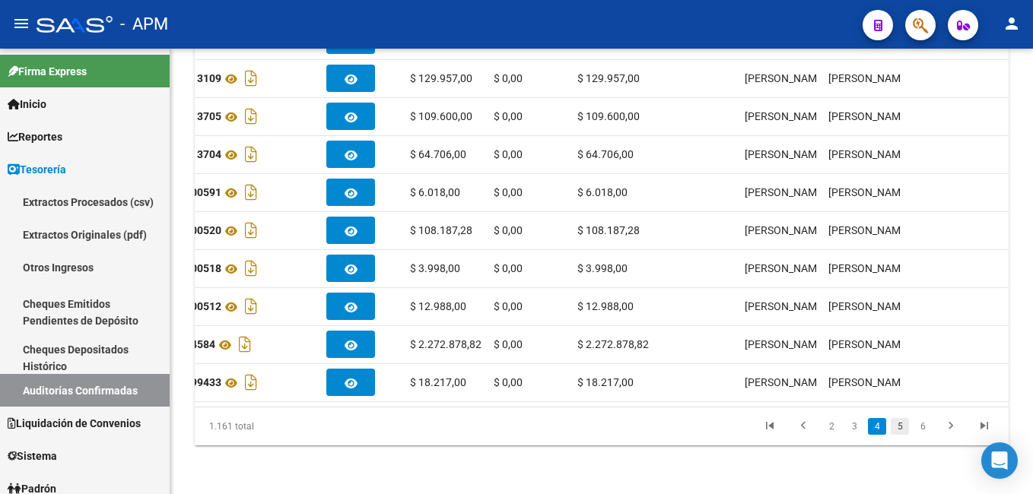
click at [903, 430] on link "5" at bounding box center [900, 426] width 18 height 17
click at [901, 429] on link "6" at bounding box center [900, 426] width 18 height 17
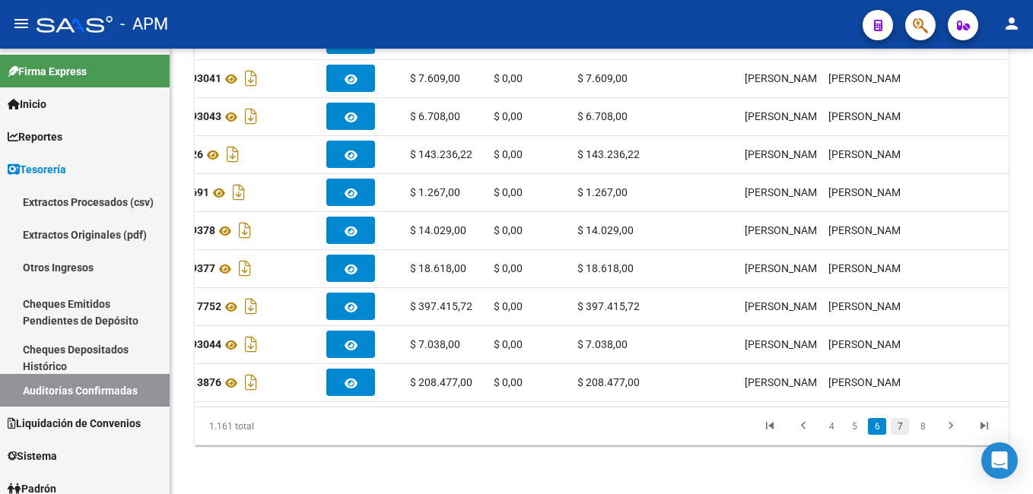
click at [898, 418] on link "7" at bounding box center [900, 426] width 18 height 17
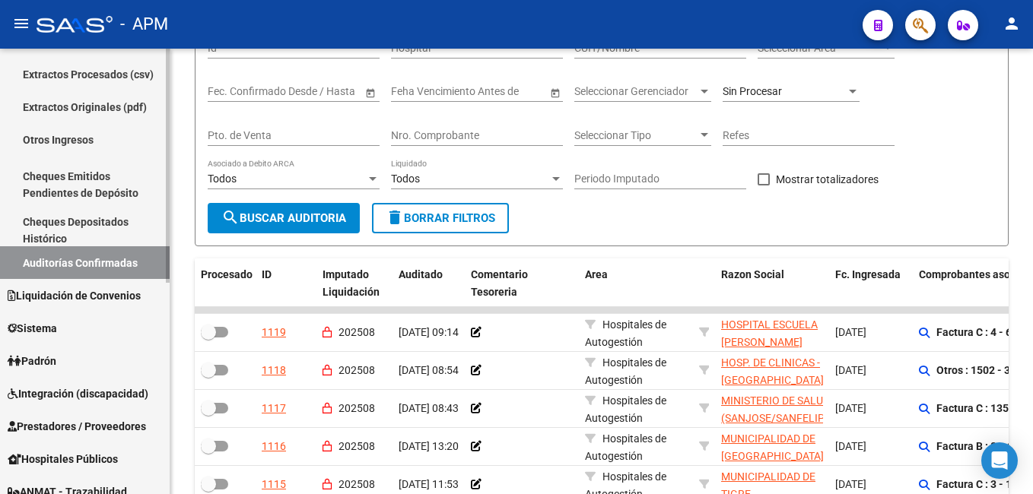
scroll to position [152, 0]
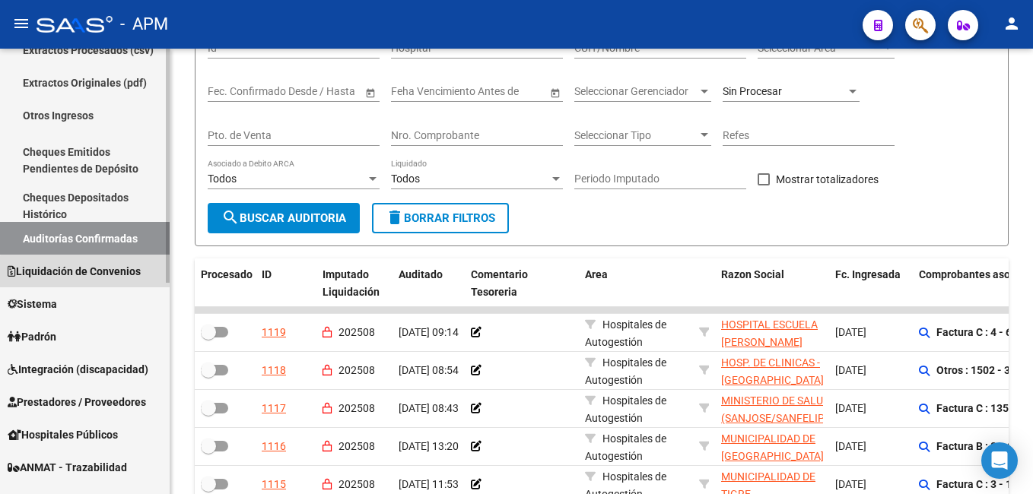
click at [87, 272] on span "Liquidación de Convenios" at bounding box center [74, 271] width 133 height 17
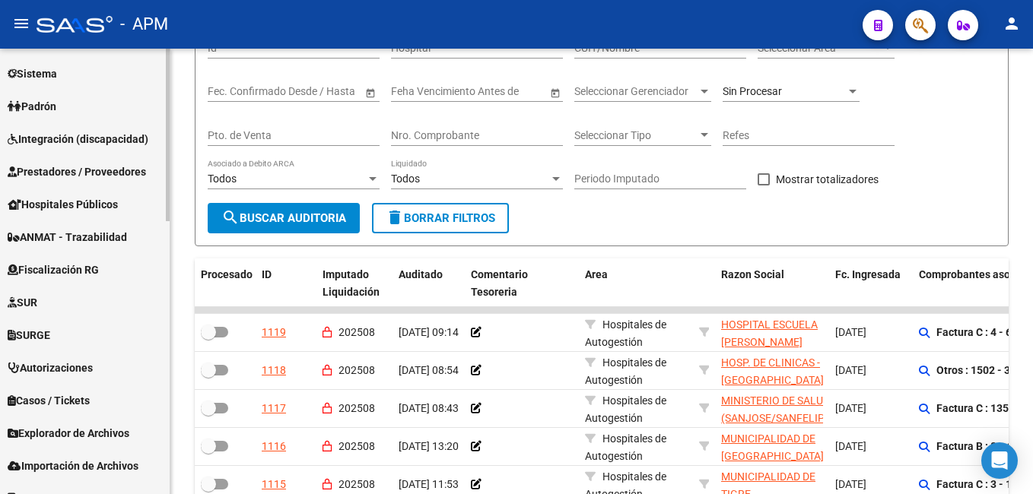
scroll to position [532, 0]
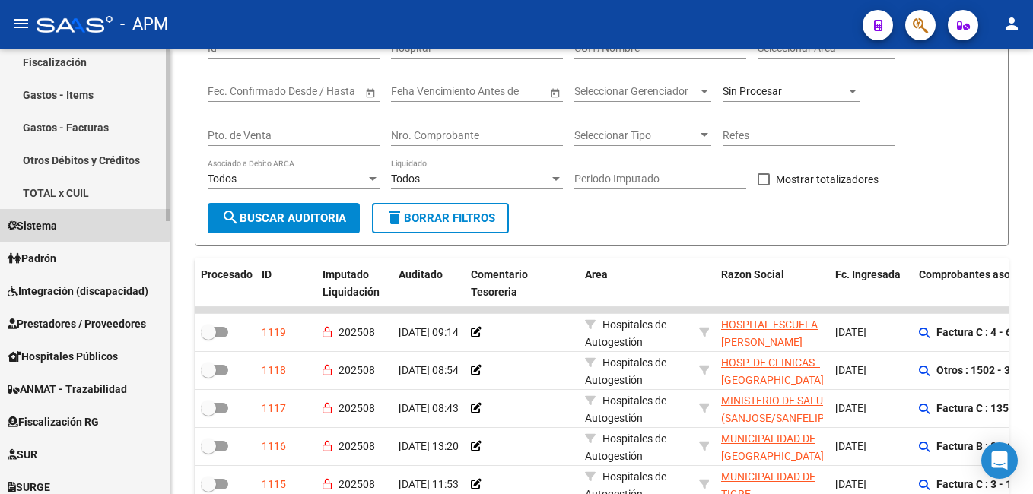
click at [45, 222] on span "Sistema" at bounding box center [32, 226] width 49 height 17
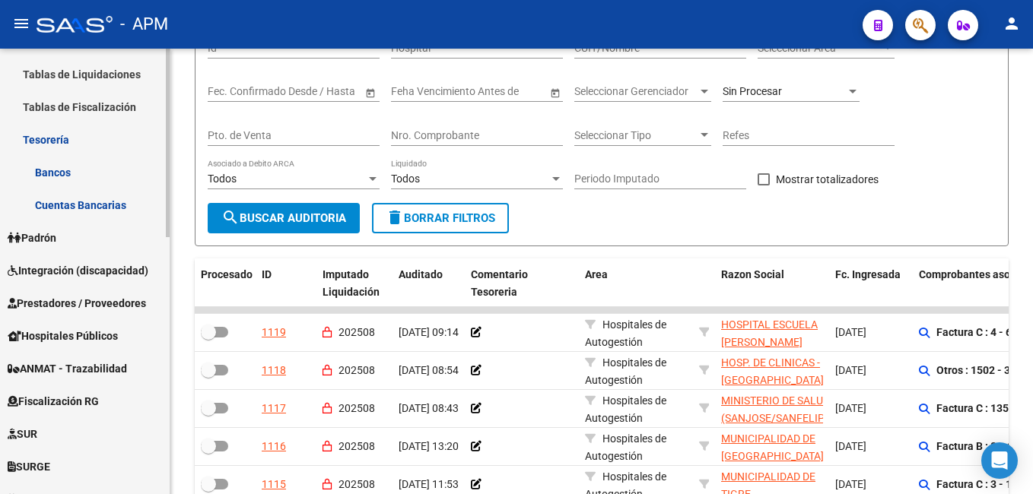
scroll to position [456, 0]
click at [45, 230] on span "Padrón" at bounding box center [32, 236] width 49 height 17
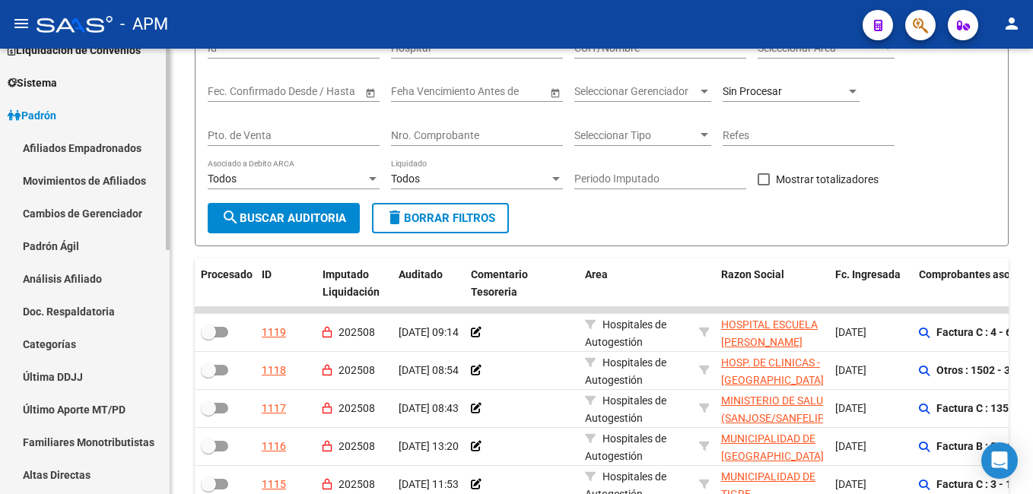
scroll to position [76, 0]
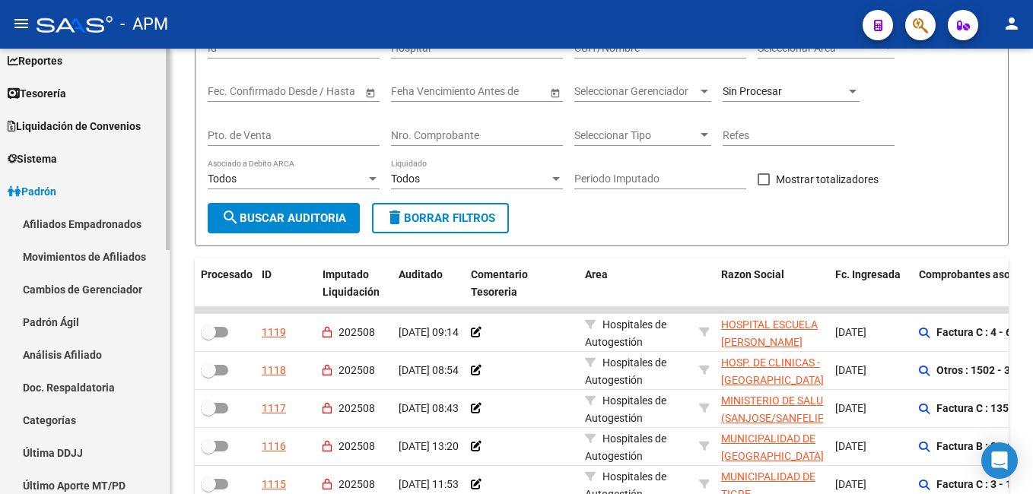
click at [59, 227] on link "Afiliados Empadronados" at bounding box center [85, 224] width 170 height 33
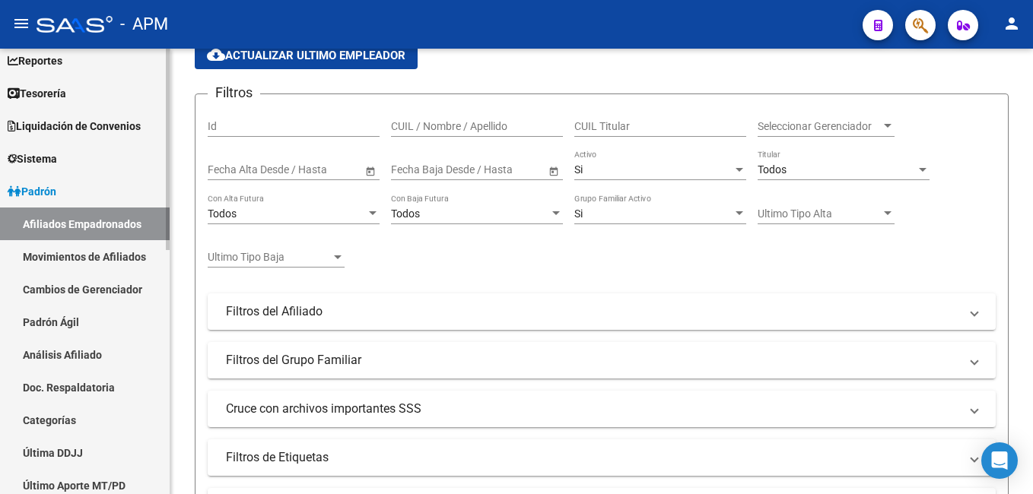
click at [56, 253] on link "Movimientos de Afiliados" at bounding box center [85, 256] width 170 height 33
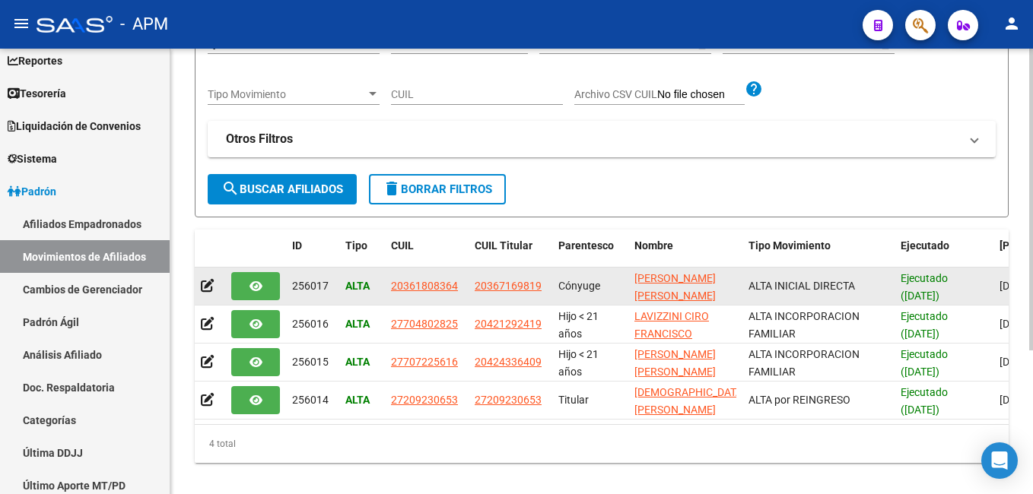
scroll to position [212, 0]
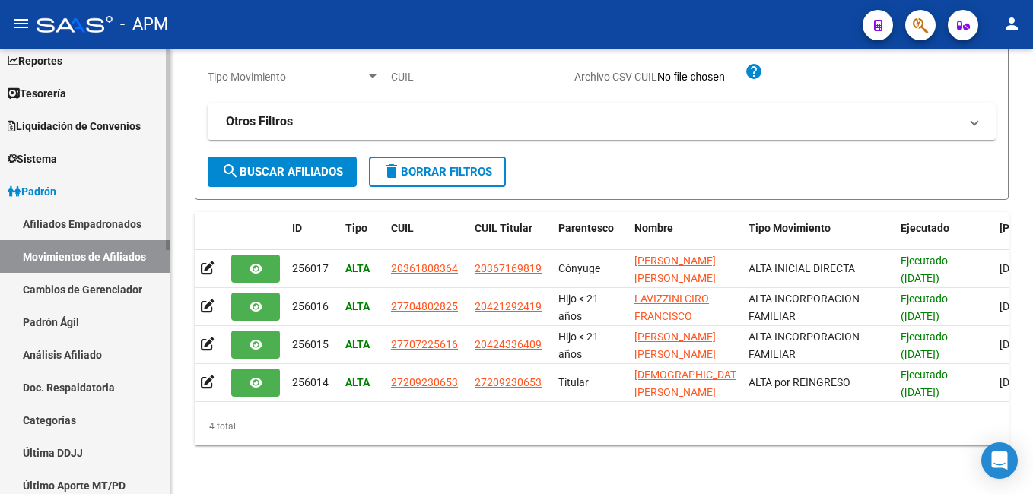
click at [52, 424] on link "Categorías" at bounding box center [85, 420] width 170 height 33
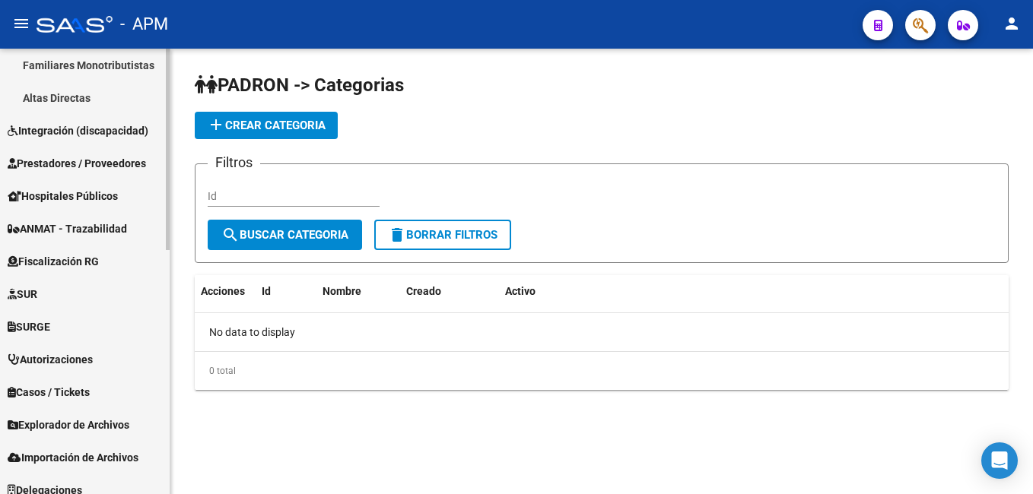
scroll to position [532, 0]
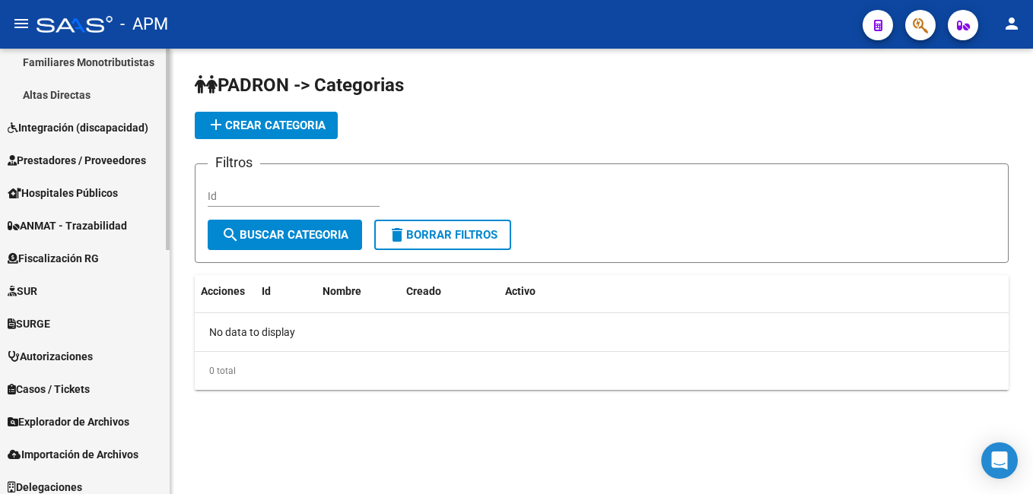
click at [102, 134] on span "Integración (discapacidad)" at bounding box center [78, 127] width 141 height 17
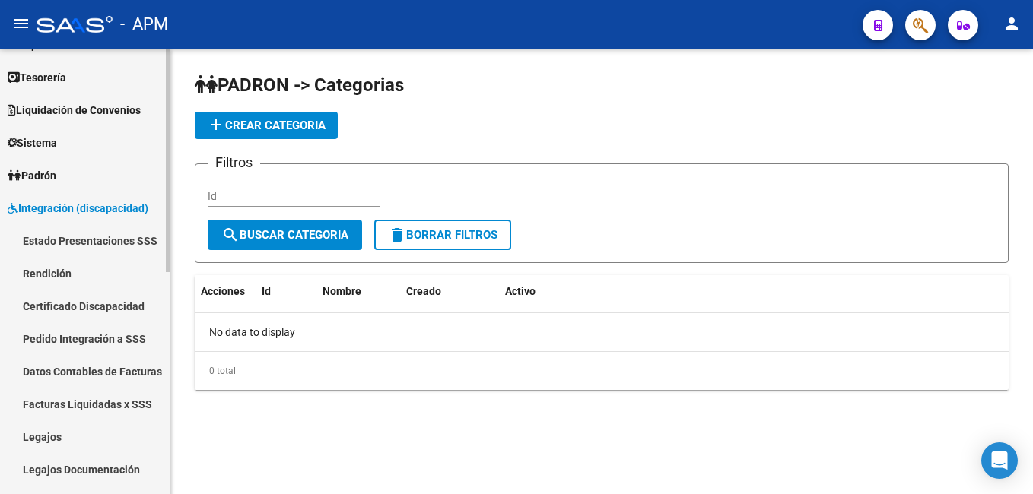
scroll to position [63, 0]
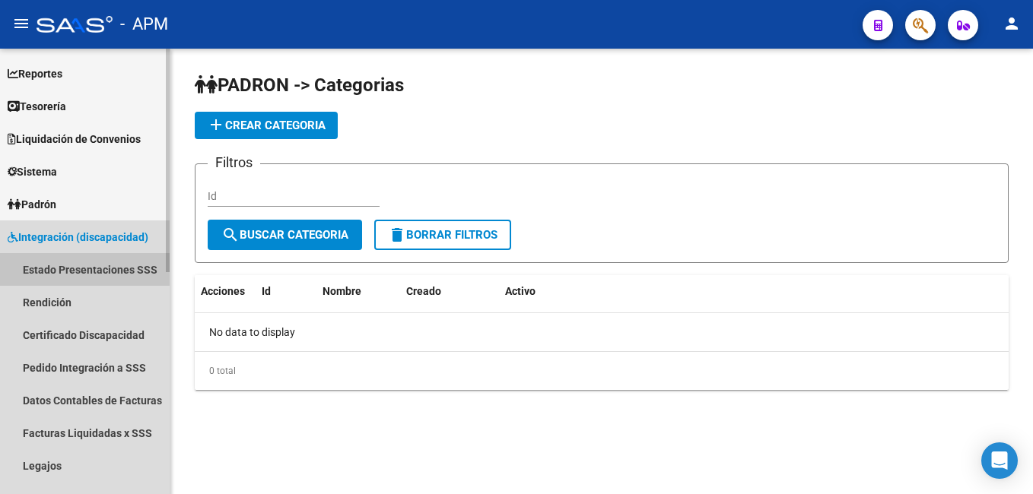
click at [79, 272] on link "Estado Presentaciones SSS" at bounding box center [85, 269] width 170 height 33
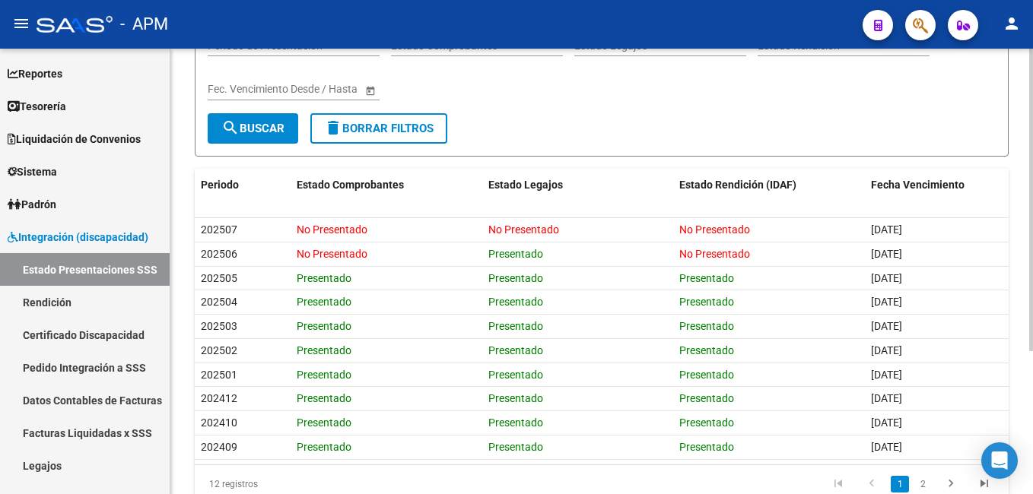
scroll to position [152, 0]
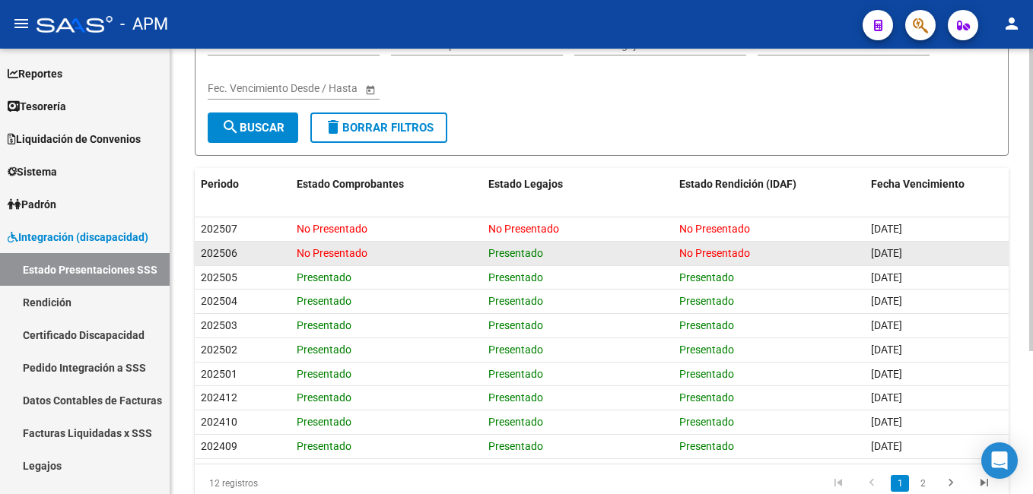
drag, startPoint x: 863, startPoint y: 256, endPoint x: 930, endPoint y: 261, distance: 67.1
click at [930, 261] on div "202506 No Presentado Presentado No Presentado [DATE]" at bounding box center [602, 254] width 814 height 24
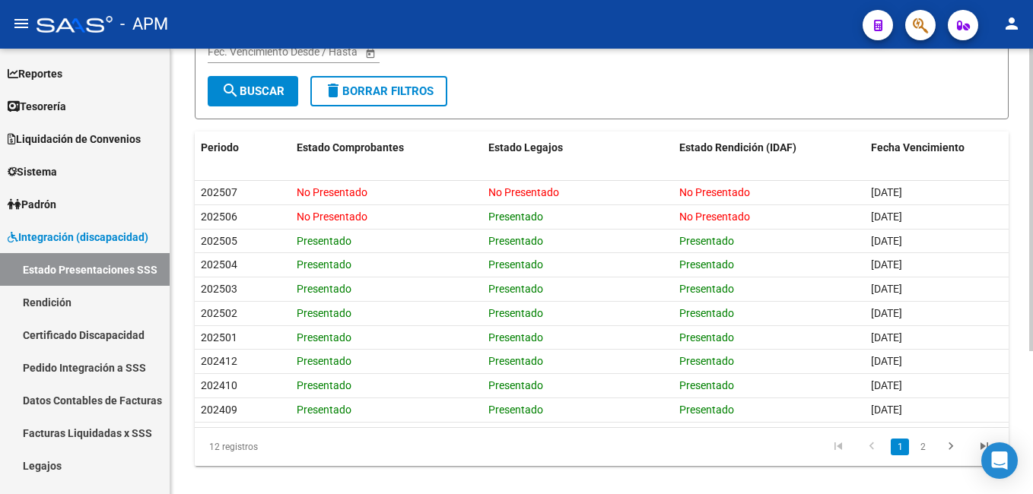
scroll to position [210, 0]
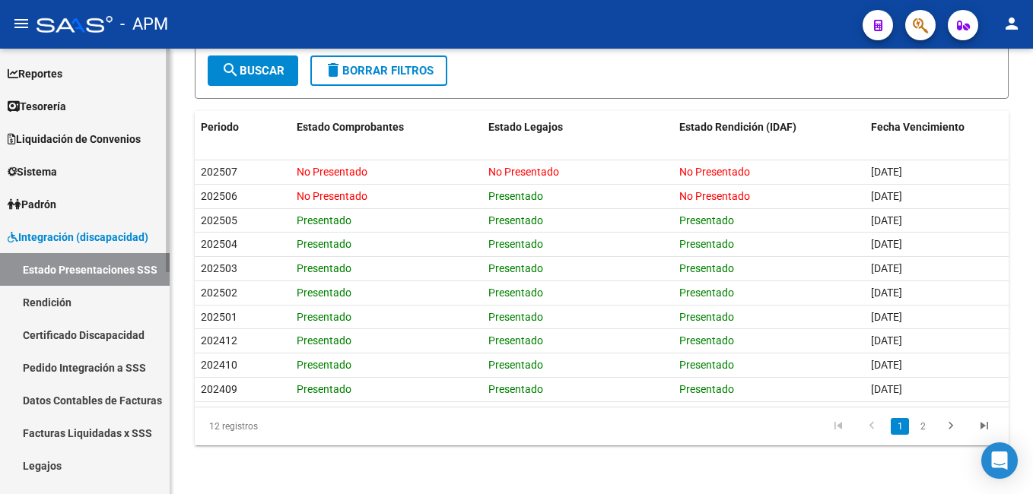
click at [74, 304] on link "Rendición" at bounding box center [85, 302] width 170 height 33
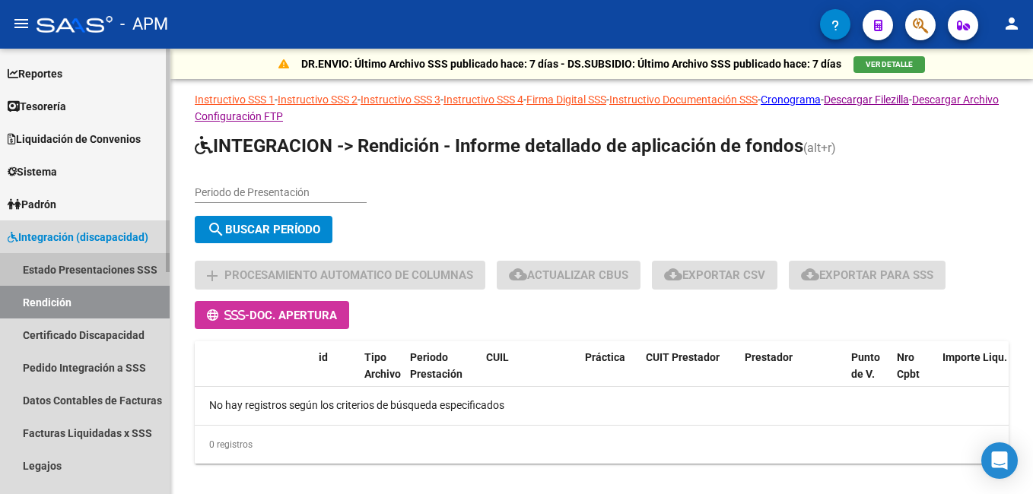
click at [50, 268] on link "Estado Presentaciones SSS" at bounding box center [85, 269] width 170 height 33
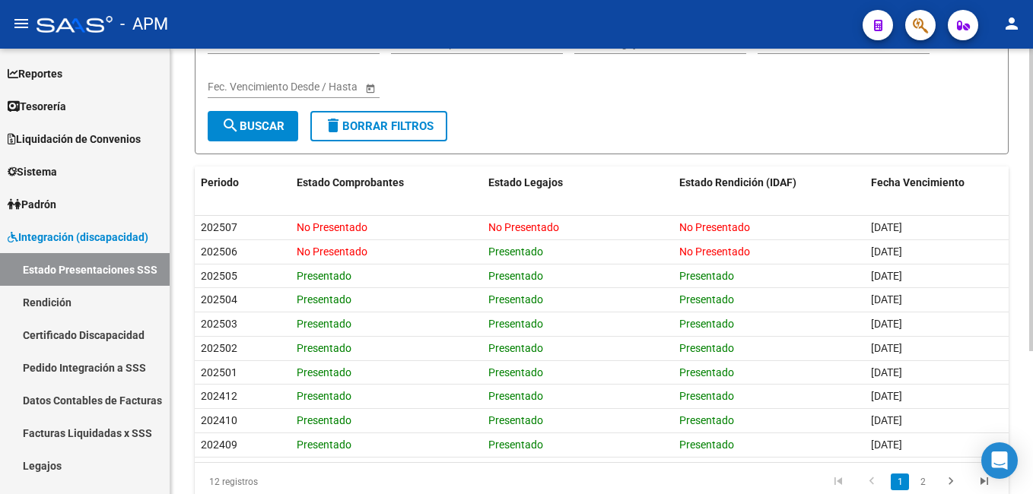
scroll to position [210, 0]
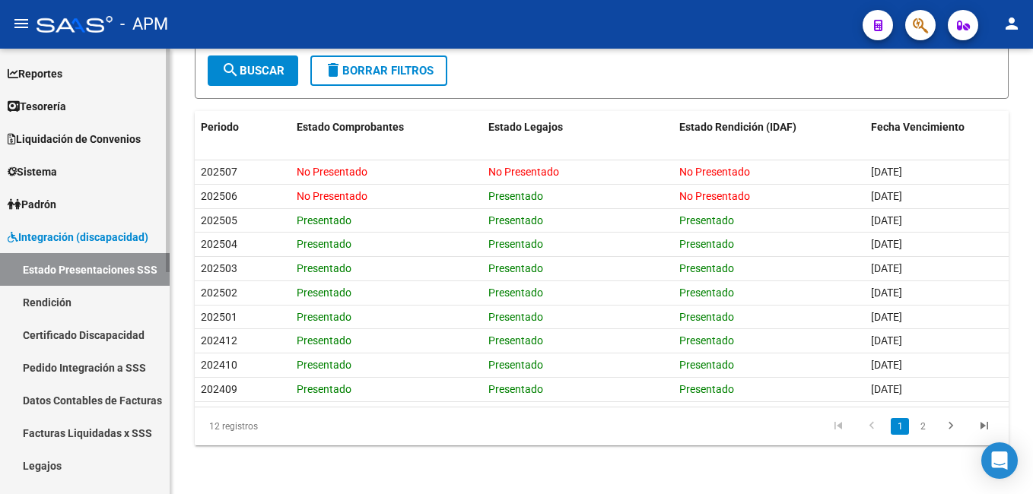
click at [57, 297] on link "Rendición" at bounding box center [85, 302] width 170 height 33
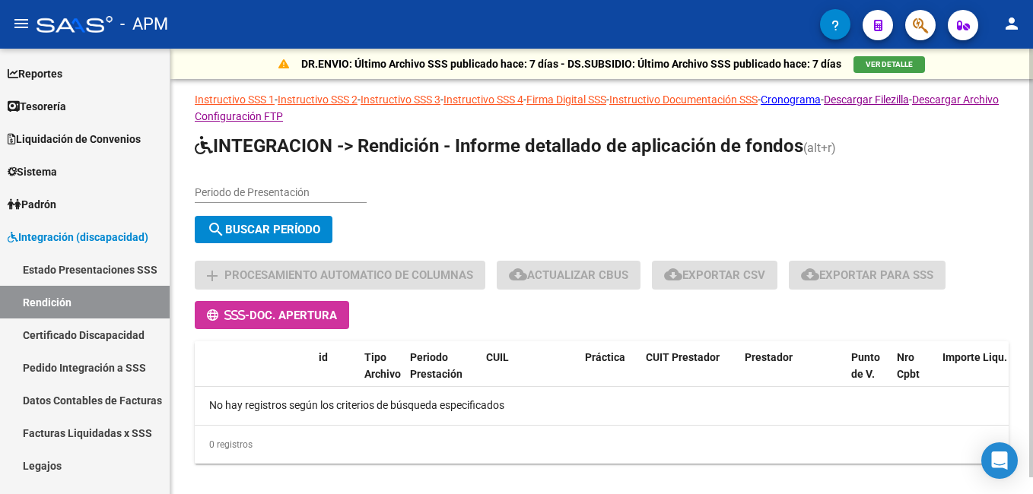
scroll to position [17, 0]
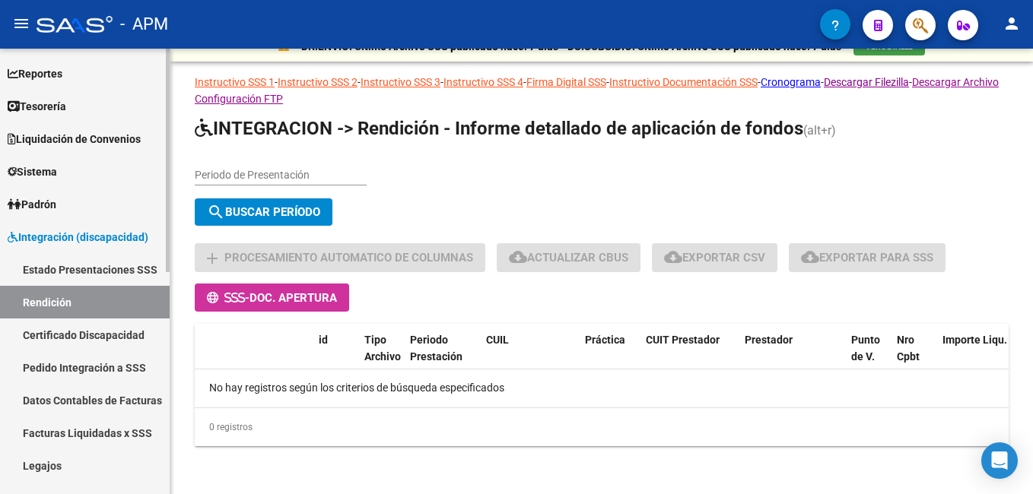
click at [113, 332] on link "Certificado Discapacidad" at bounding box center [85, 335] width 170 height 33
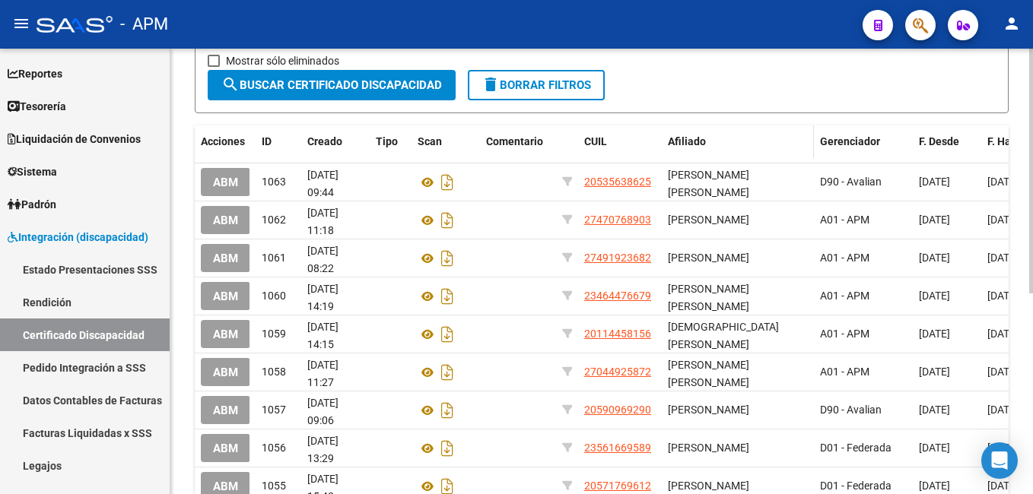
scroll to position [228, 0]
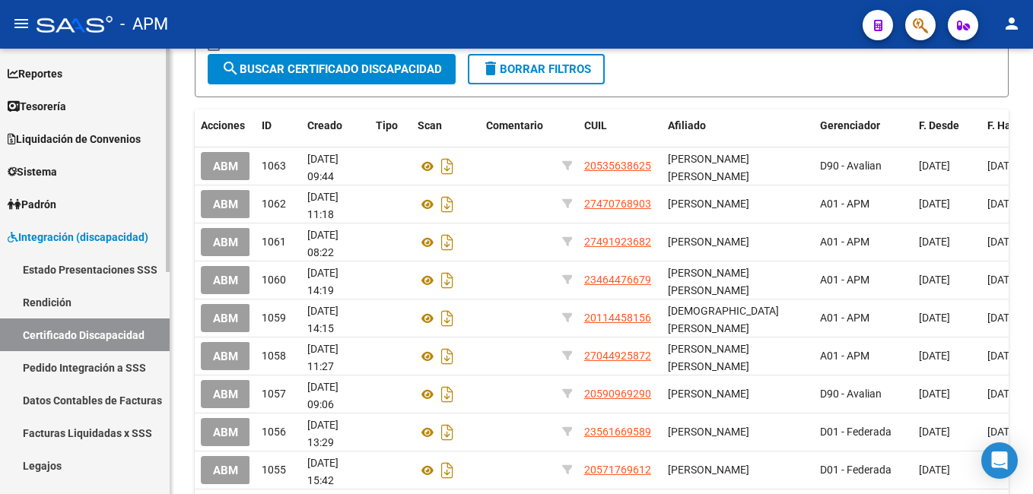
click at [94, 367] on link "Pedido Integración a SSS" at bounding box center [85, 367] width 170 height 33
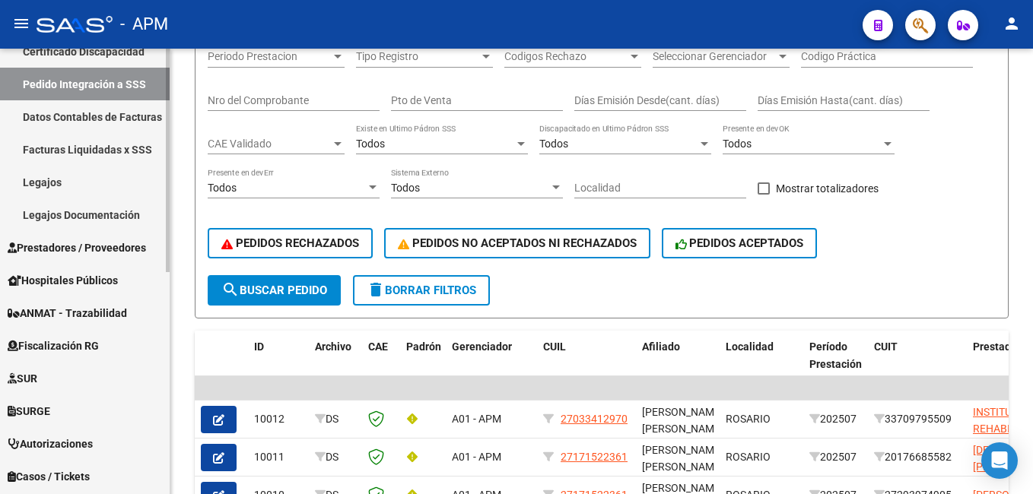
scroll to position [443, 0]
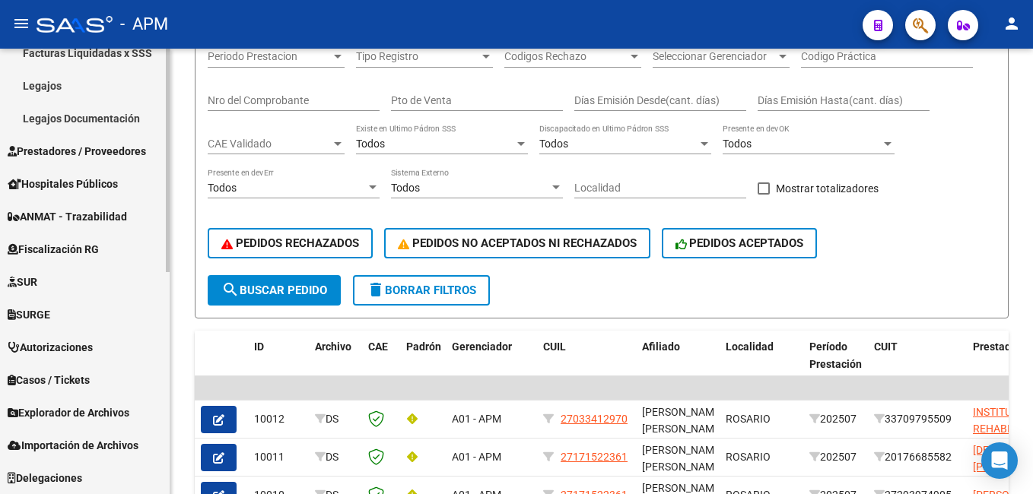
click at [56, 155] on span "Prestadores / Proveedores" at bounding box center [77, 151] width 138 height 17
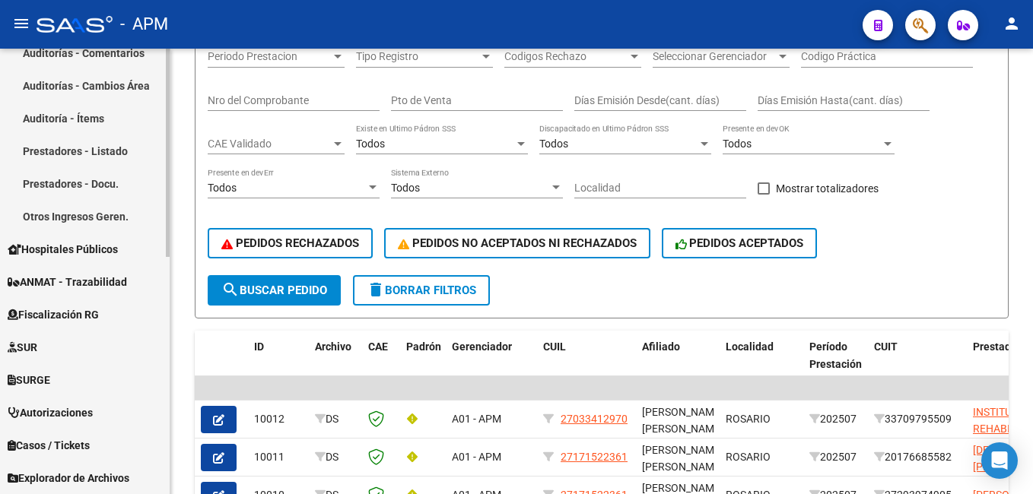
scroll to position [215, 0]
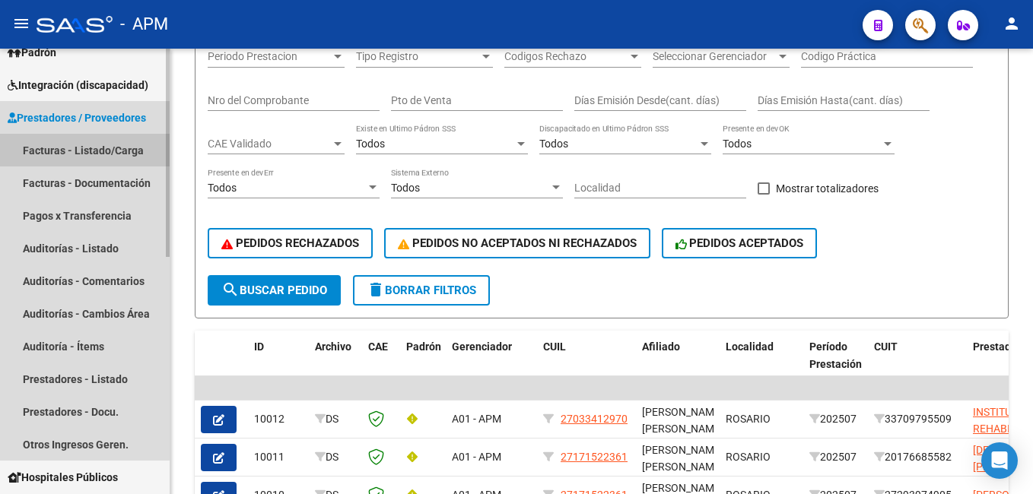
click at [56, 155] on link "Facturas - Listado/Carga" at bounding box center [85, 150] width 170 height 33
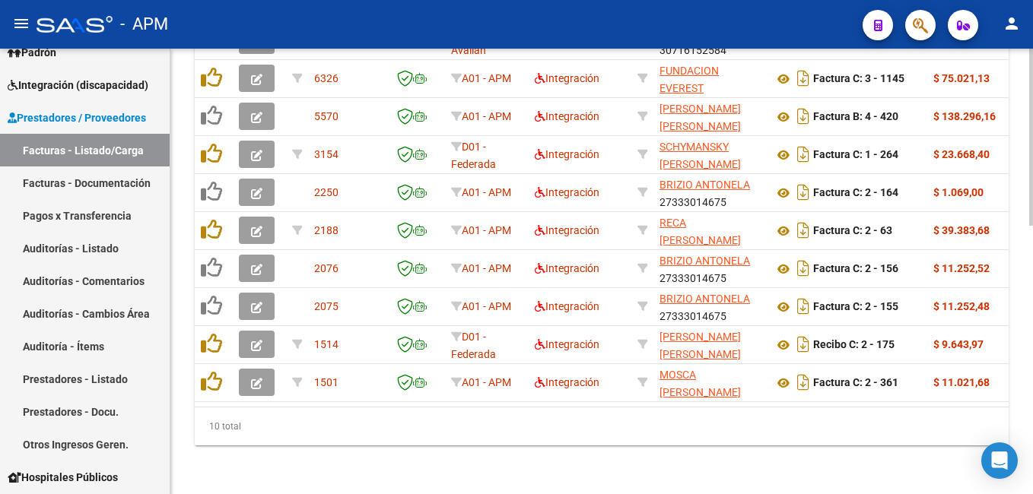
scroll to position [673, 0]
click at [99, 189] on link "Facturas - Documentación" at bounding box center [85, 183] width 170 height 33
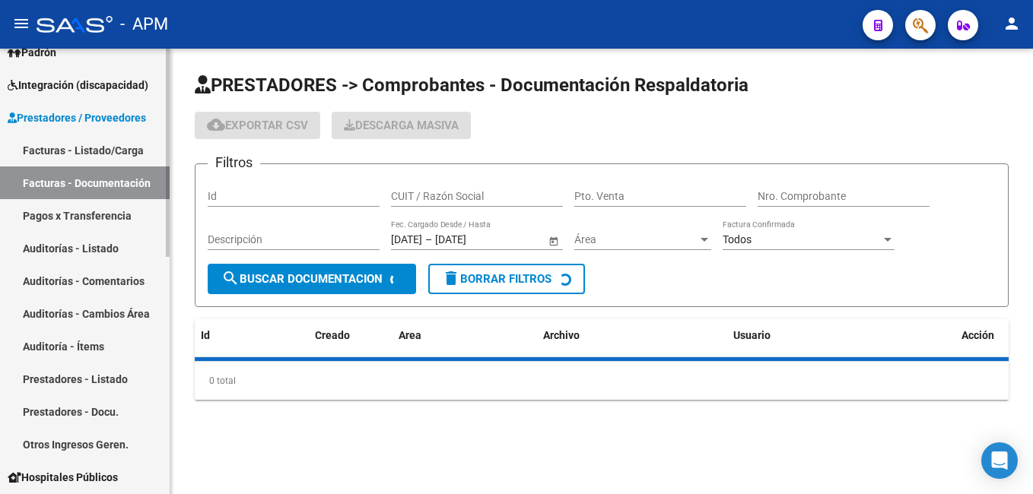
click at [103, 211] on link "Pagos x Transferencia" at bounding box center [85, 215] width 170 height 33
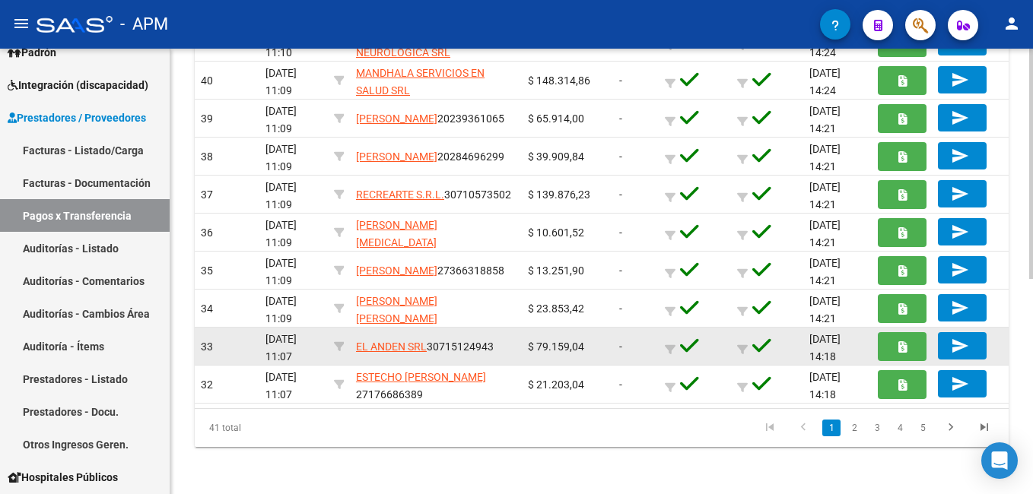
scroll to position [418, 0]
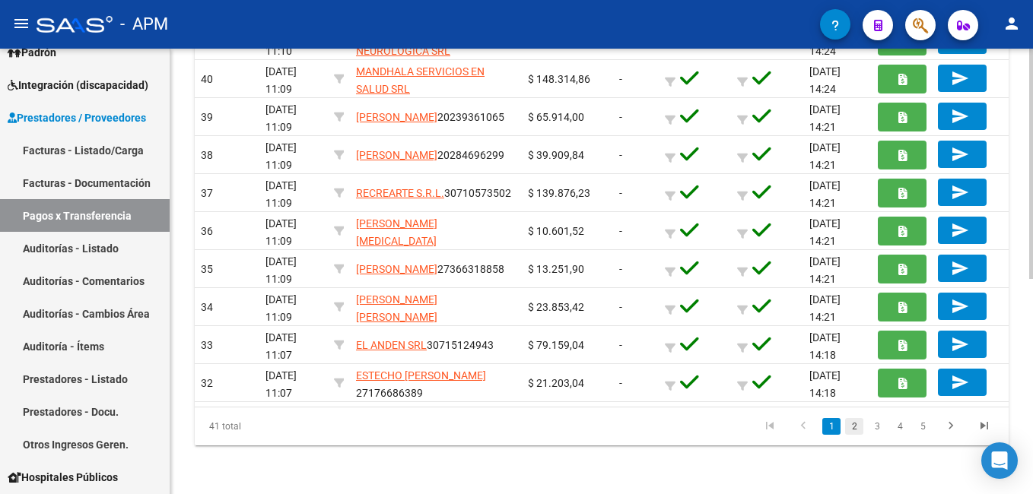
click at [853, 428] on link "2" at bounding box center [854, 426] width 18 height 17
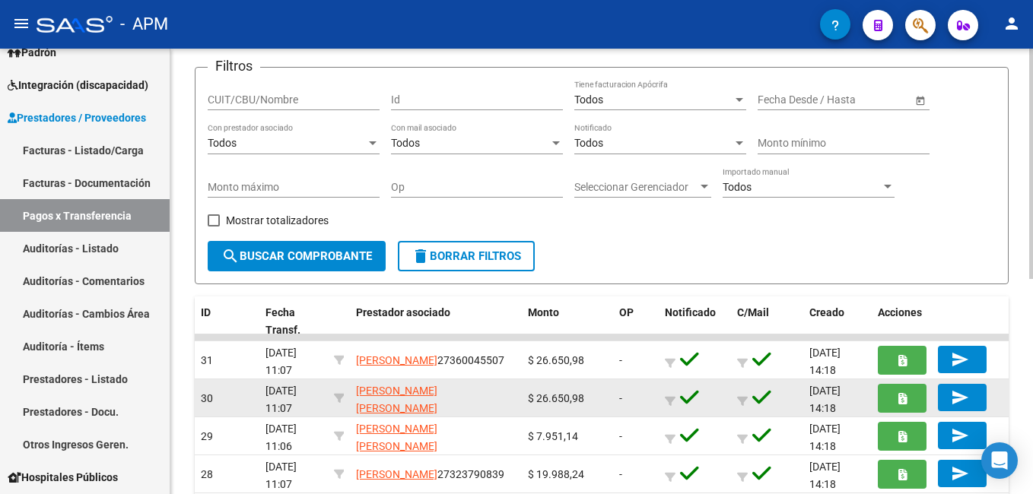
scroll to position [0, 0]
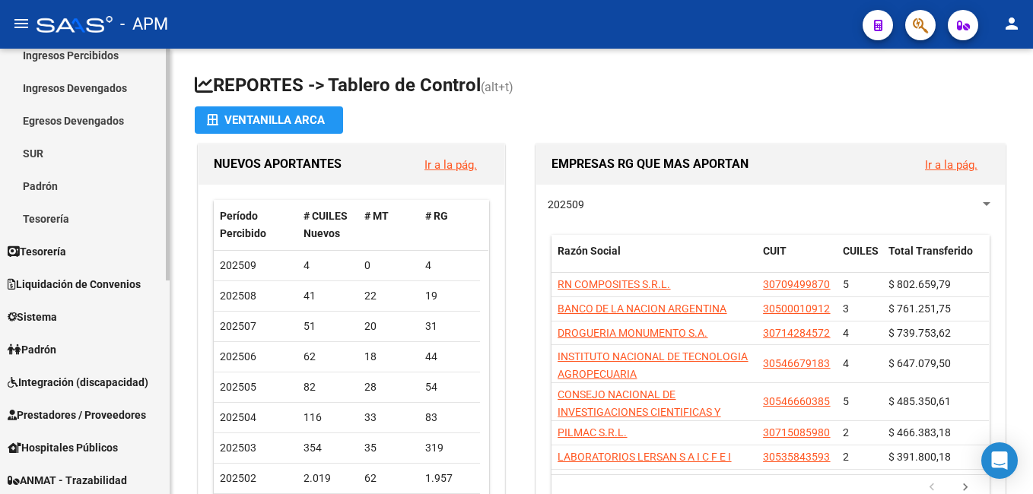
scroll to position [152, 0]
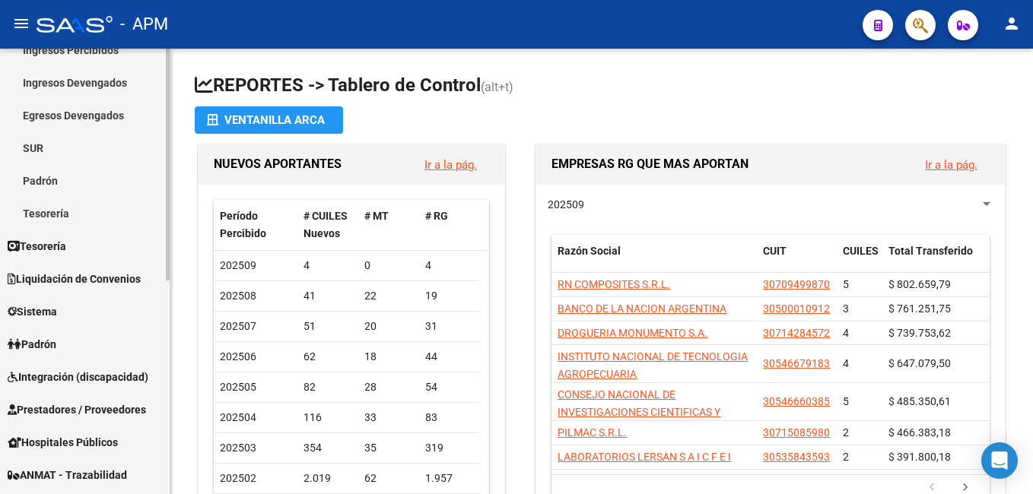
click at [56, 339] on span "Padrón" at bounding box center [32, 344] width 49 height 17
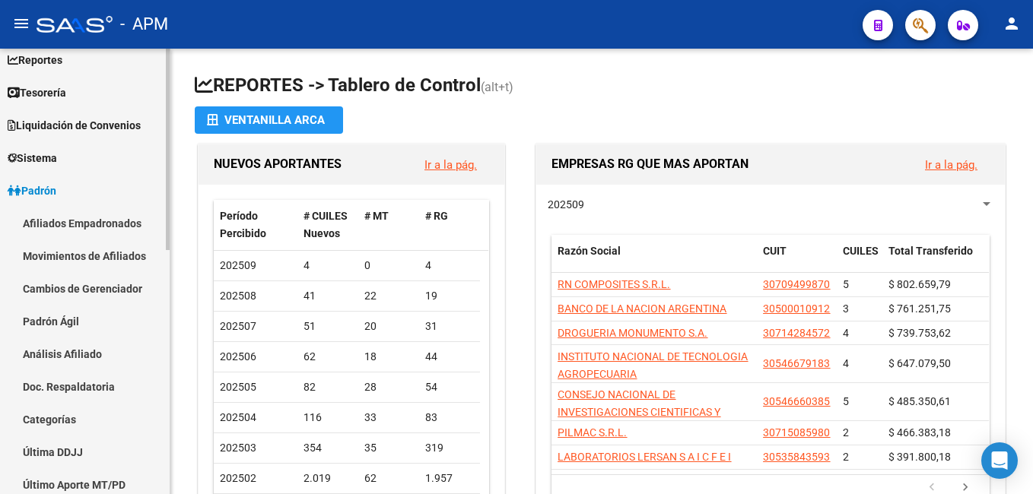
scroll to position [76, 0]
click at [86, 224] on link "Afiliados Empadronados" at bounding box center [85, 224] width 170 height 33
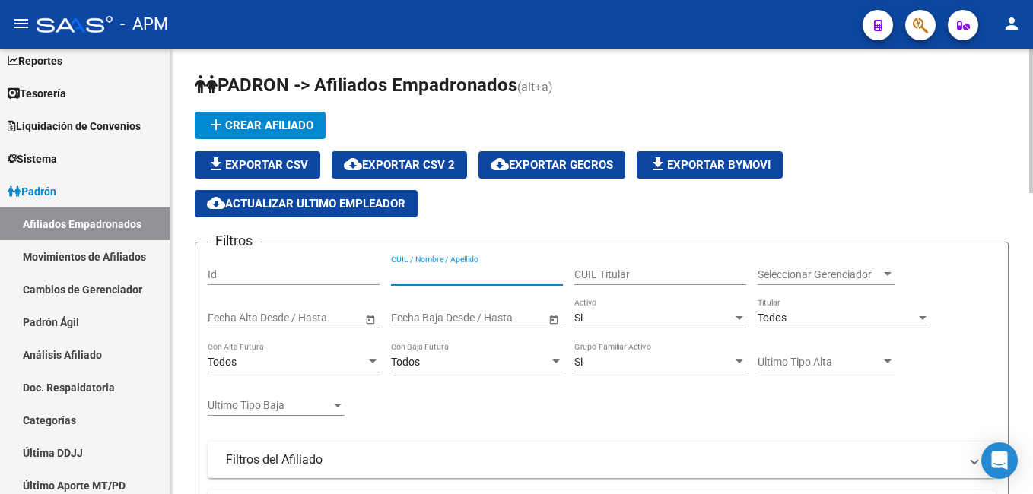
paste input "42560946"
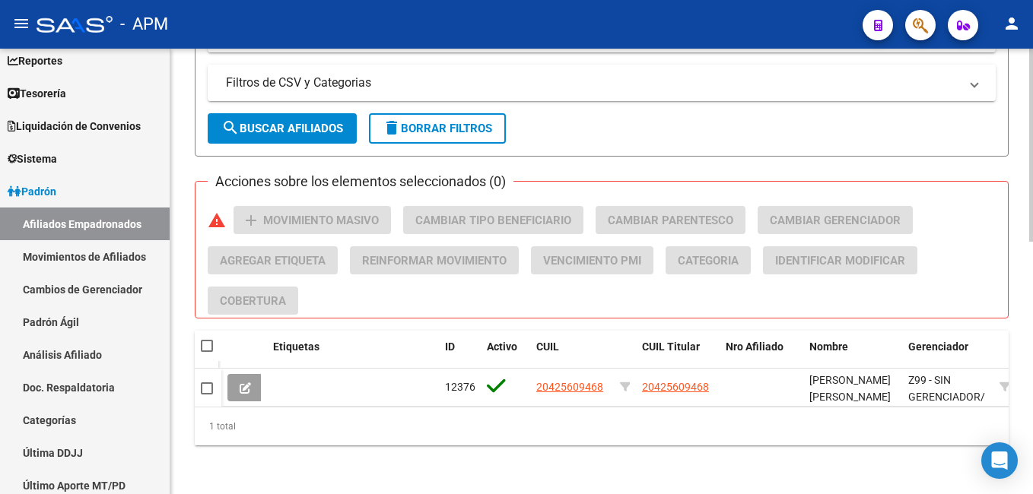
scroll to position [583, 0]
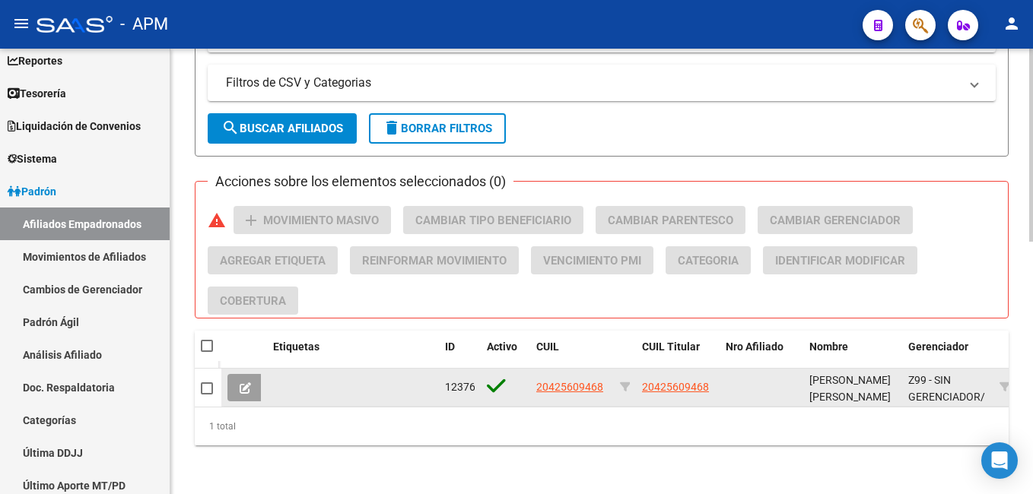
type input "42560946"
click at [246, 383] on icon at bounding box center [245, 388] width 11 height 11
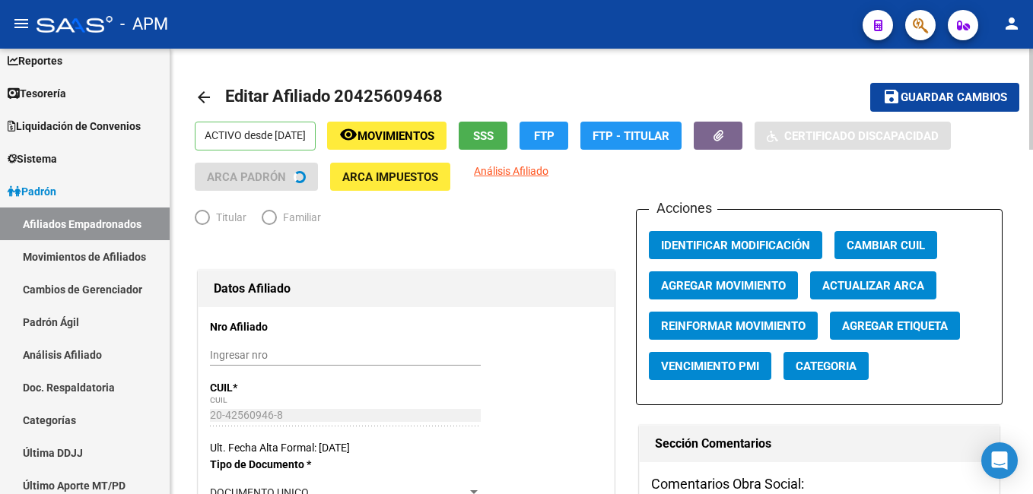
radio input "true"
type input "20-42560946-8"
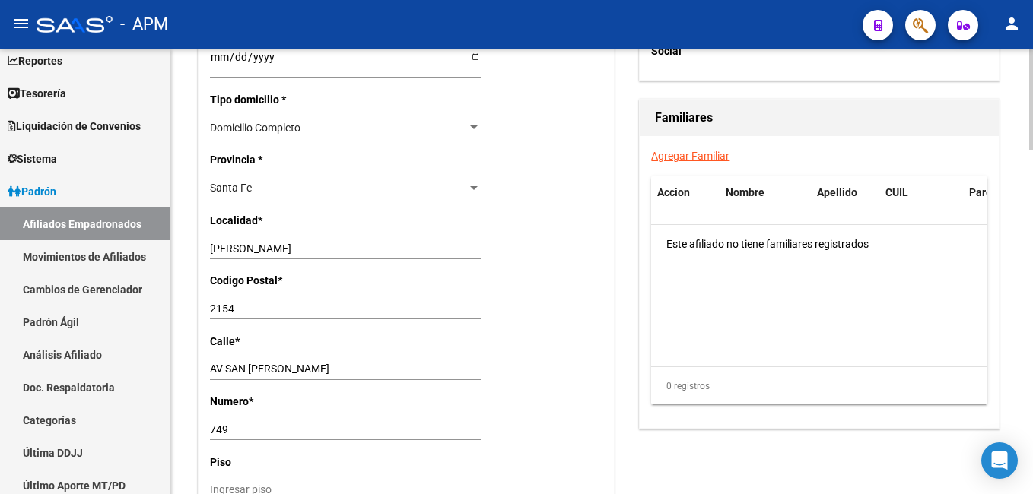
scroll to position [1512, 0]
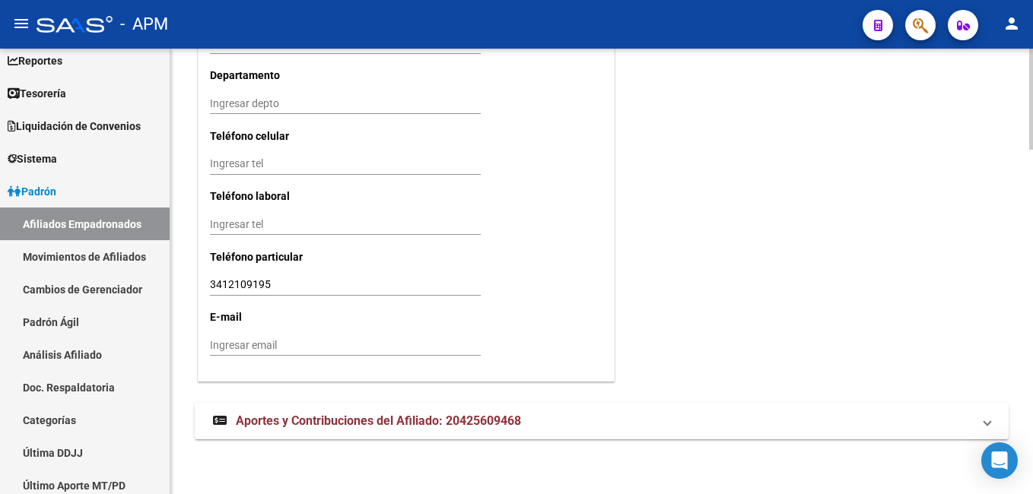
click at [331, 416] on span "Aportes y Contribuciones del Afiliado: 20425609468" at bounding box center [378, 421] width 285 height 14
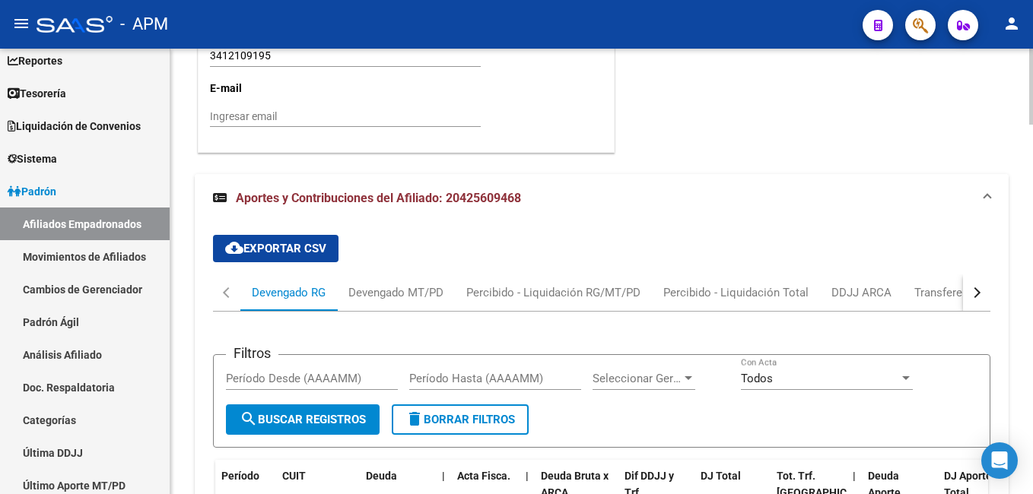
scroll to position [1740, 0]
click at [939, 294] on div "Transferencias ARCA" at bounding box center [968, 293] width 108 height 17
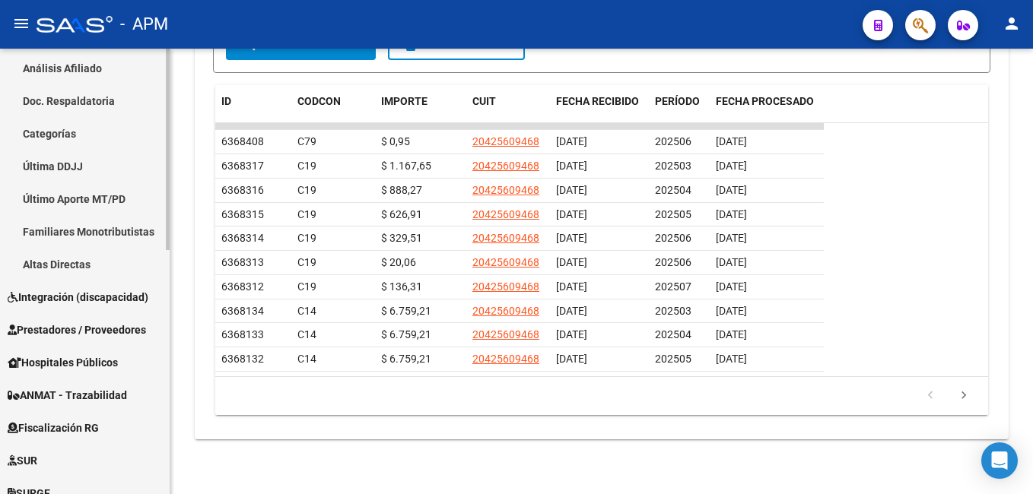
scroll to position [380, 0]
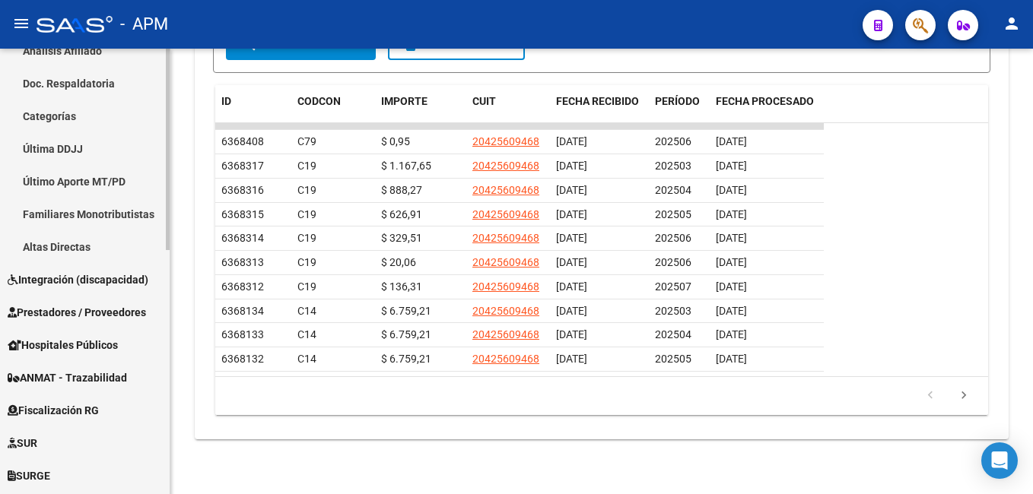
click at [102, 311] on span "Prestadores / Proveedores" at bounding box center [77, 312] width 138 height 17
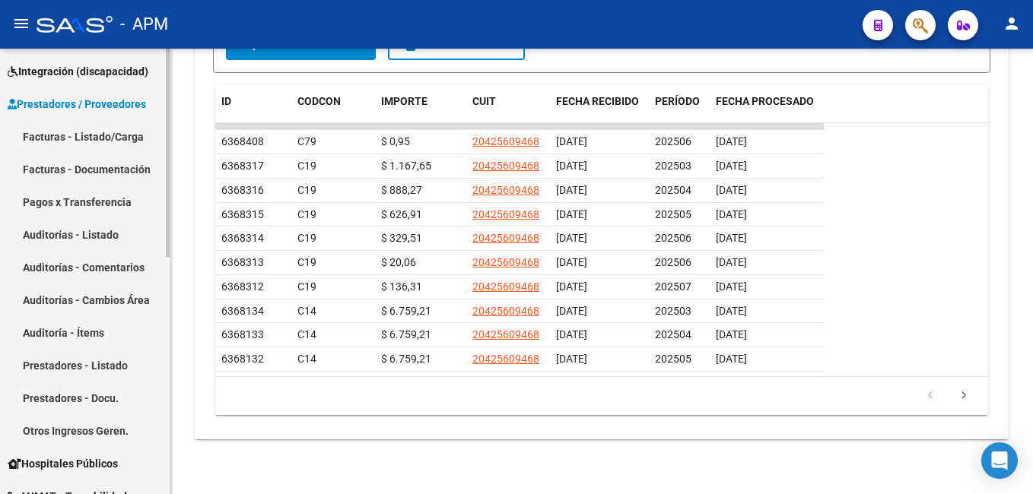
scroll to position [228, 0]
click at [111, 136] on link "Facturas - Listado/Carga" at bounding box center [85, 137] width 170 height 33
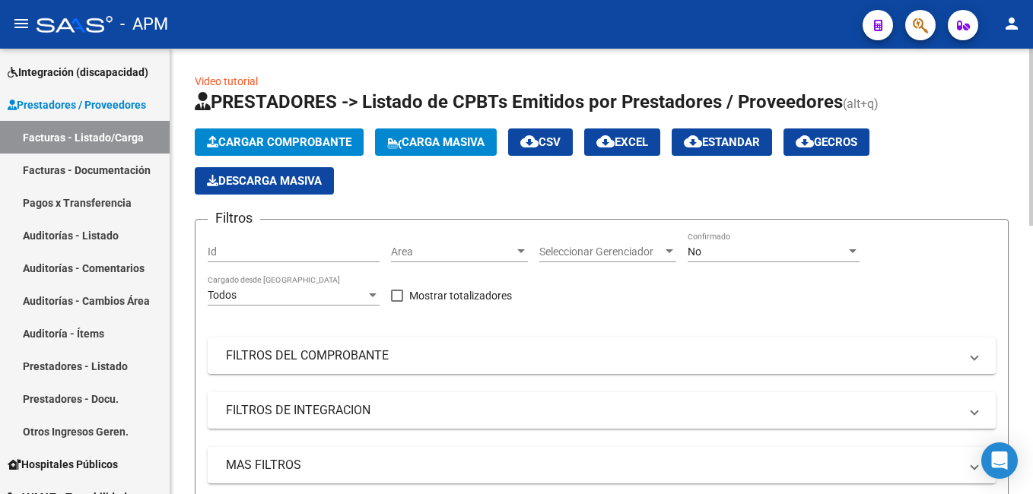
click at [269, 135] on span "Cargar Comprobante" at bounding box center [279, 142] width 145 height 14
